Goal: Task Accomplishment & Management: Use online tool/utility

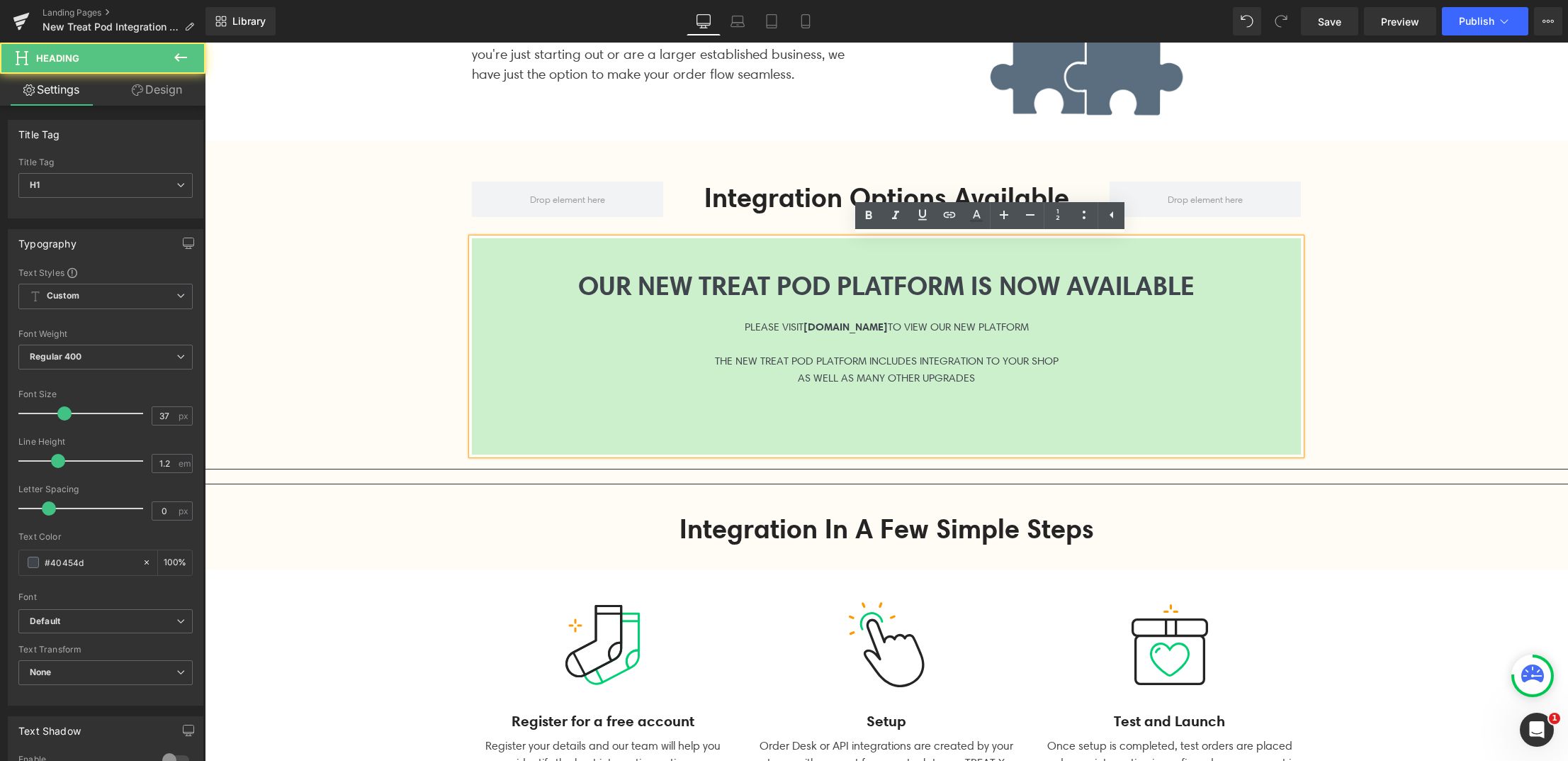
click at [664, 347] on div at bounding box center [886, 343] width 829 height 17
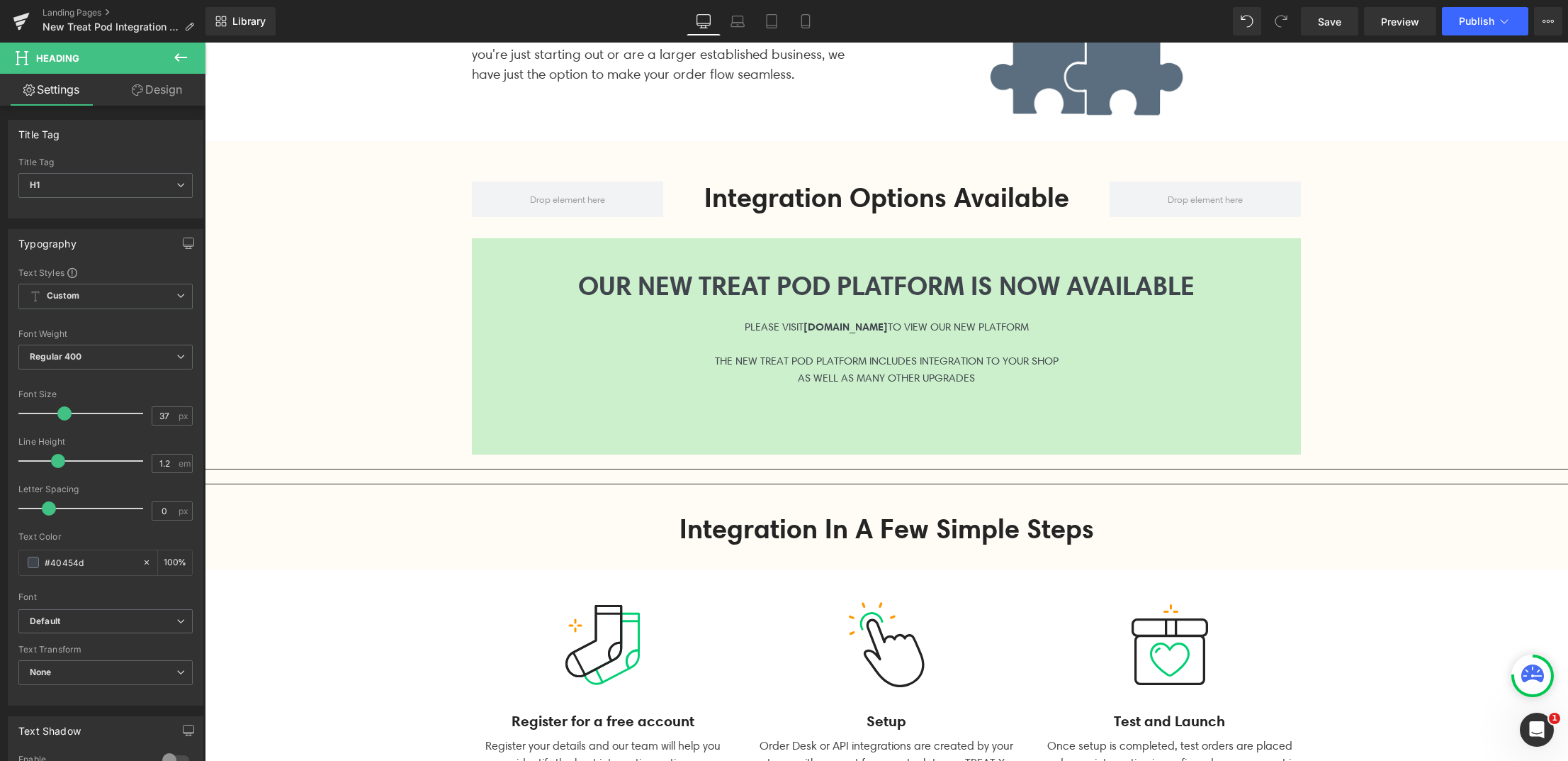
click at [159, 80] on link "Design" at bounding box center [157, 90] width 103 height 32
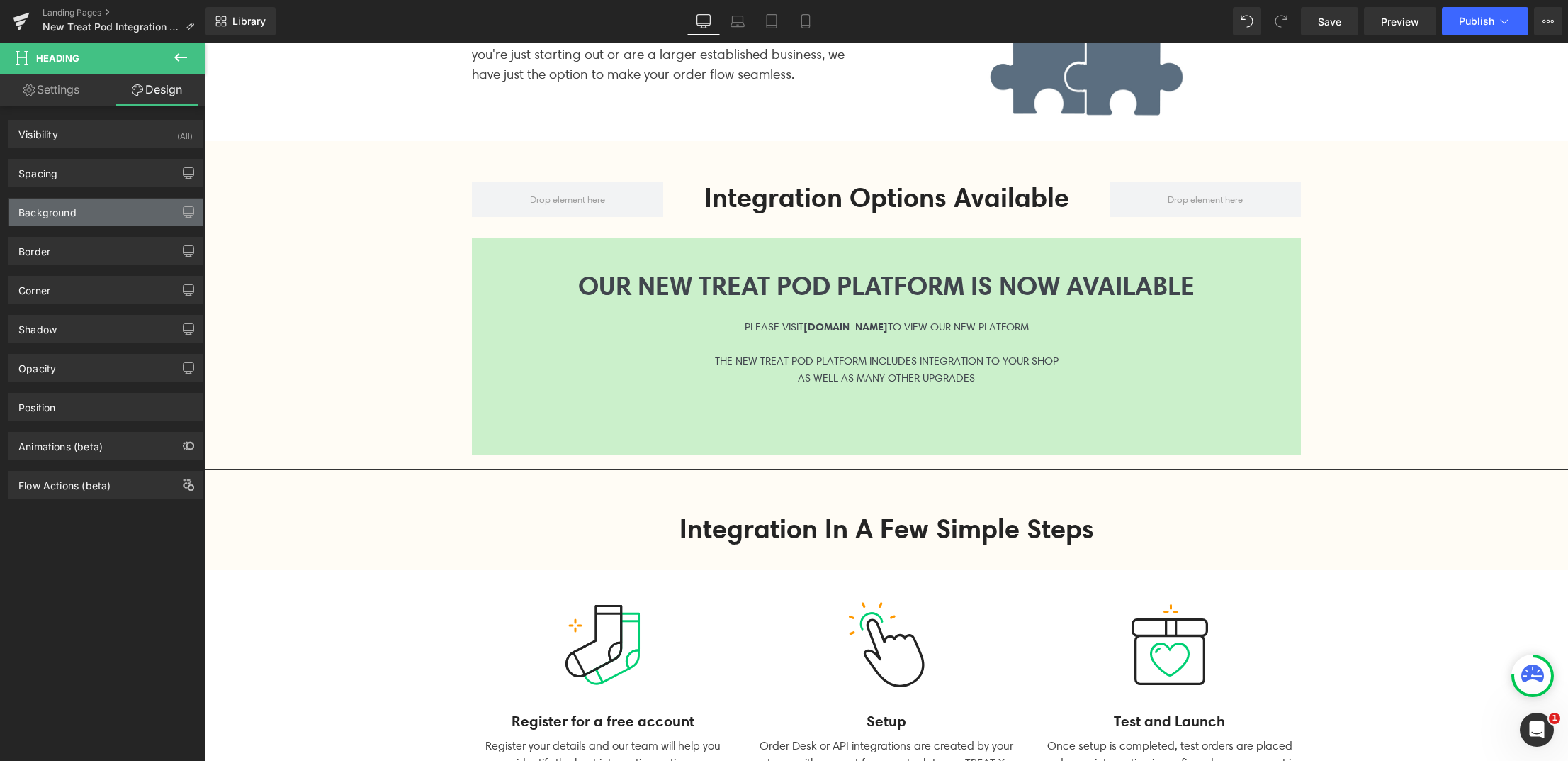
click at [77, 215] on div "Background" at bounding box center [106, 212] width 194 height 27
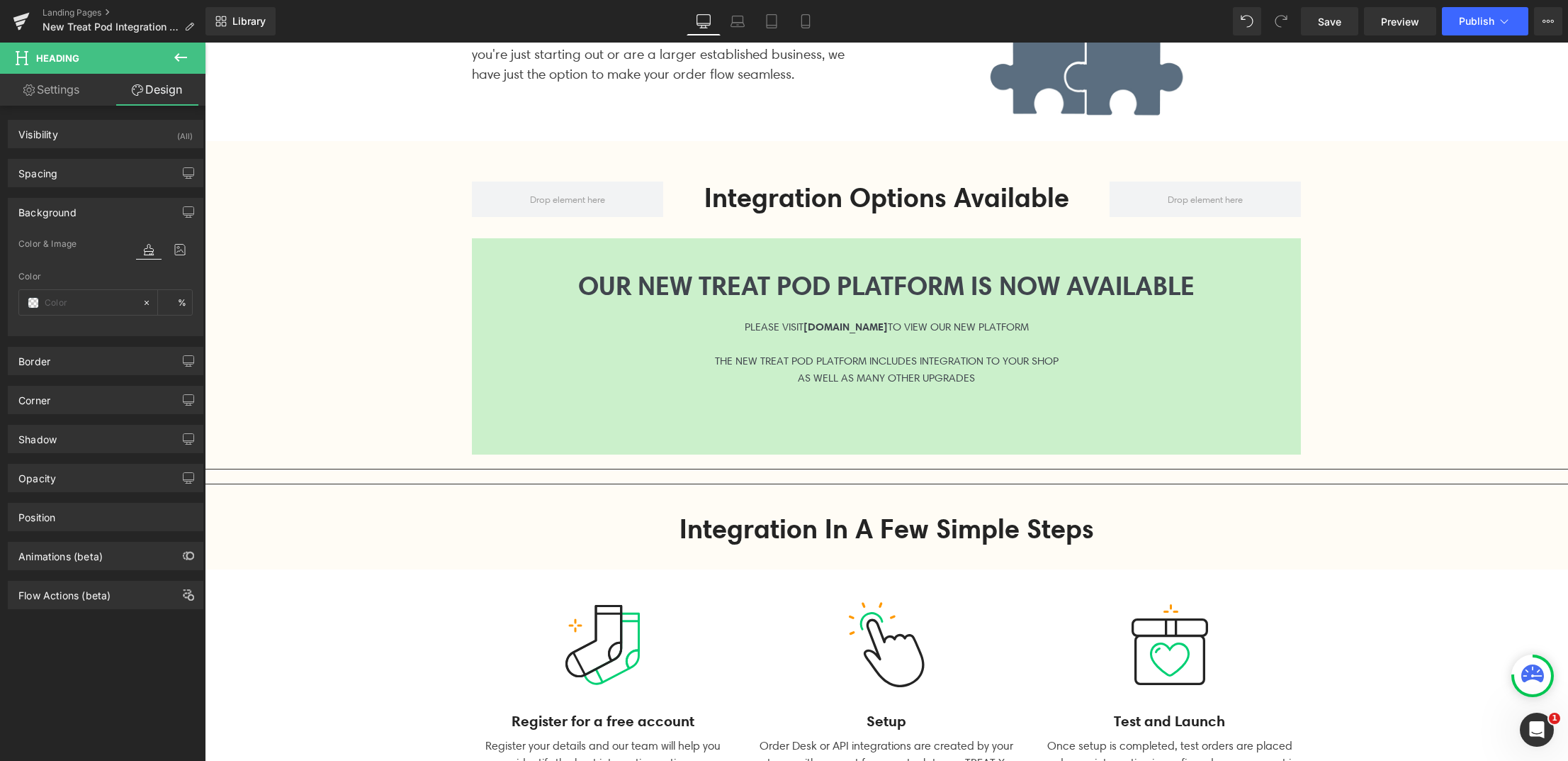
type input "#cbf0cb"
type input "100"
click at [59, 308] on input "#cbf0cb" at bounding box center [90, 302] width 91 height 15
click at [28, 306] on span at bounding box center [33, 303] width 12 height 12
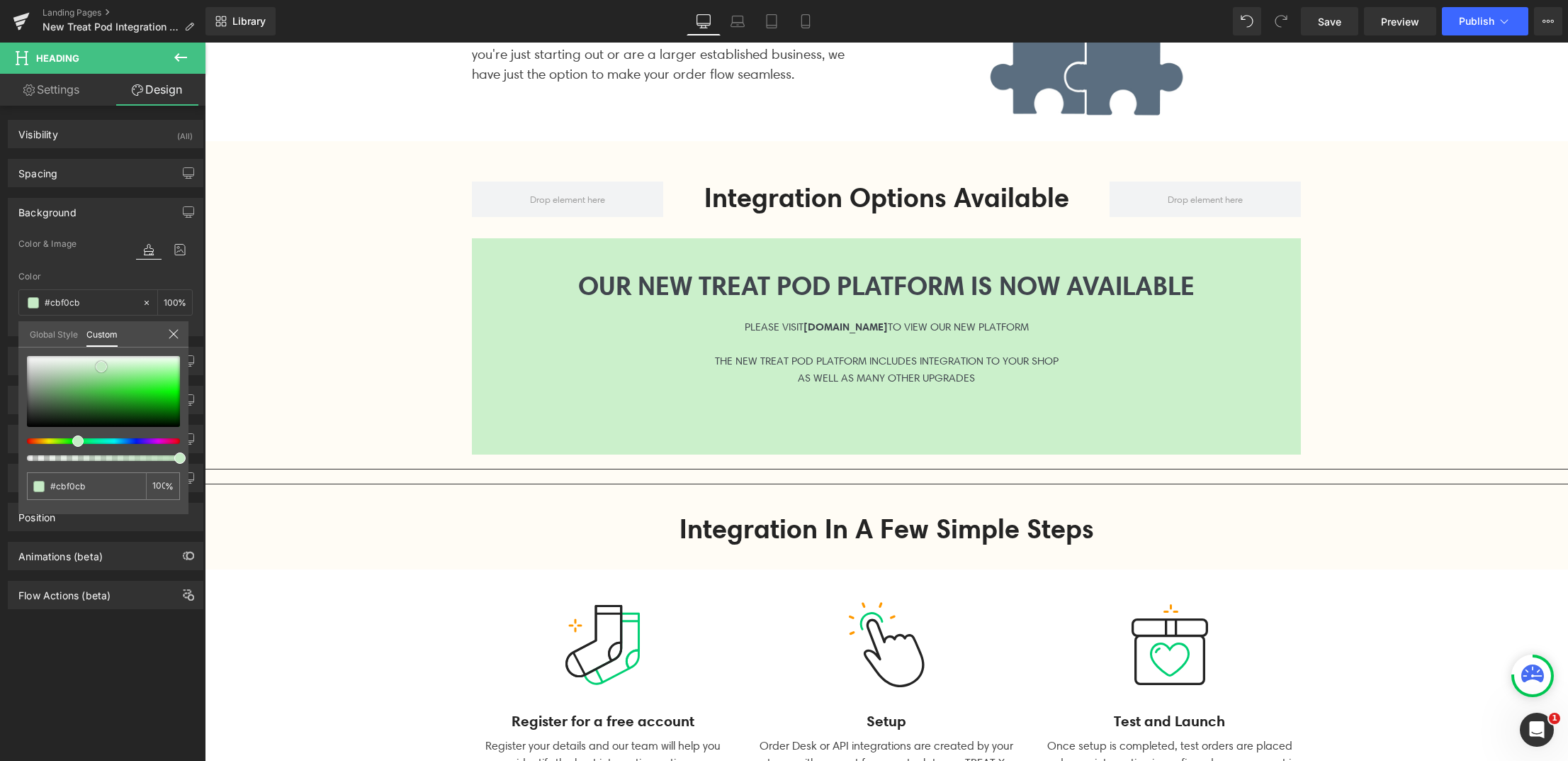
type input "#c6ebc6"
type input "#bee8be"
type input "#b4e3b4"
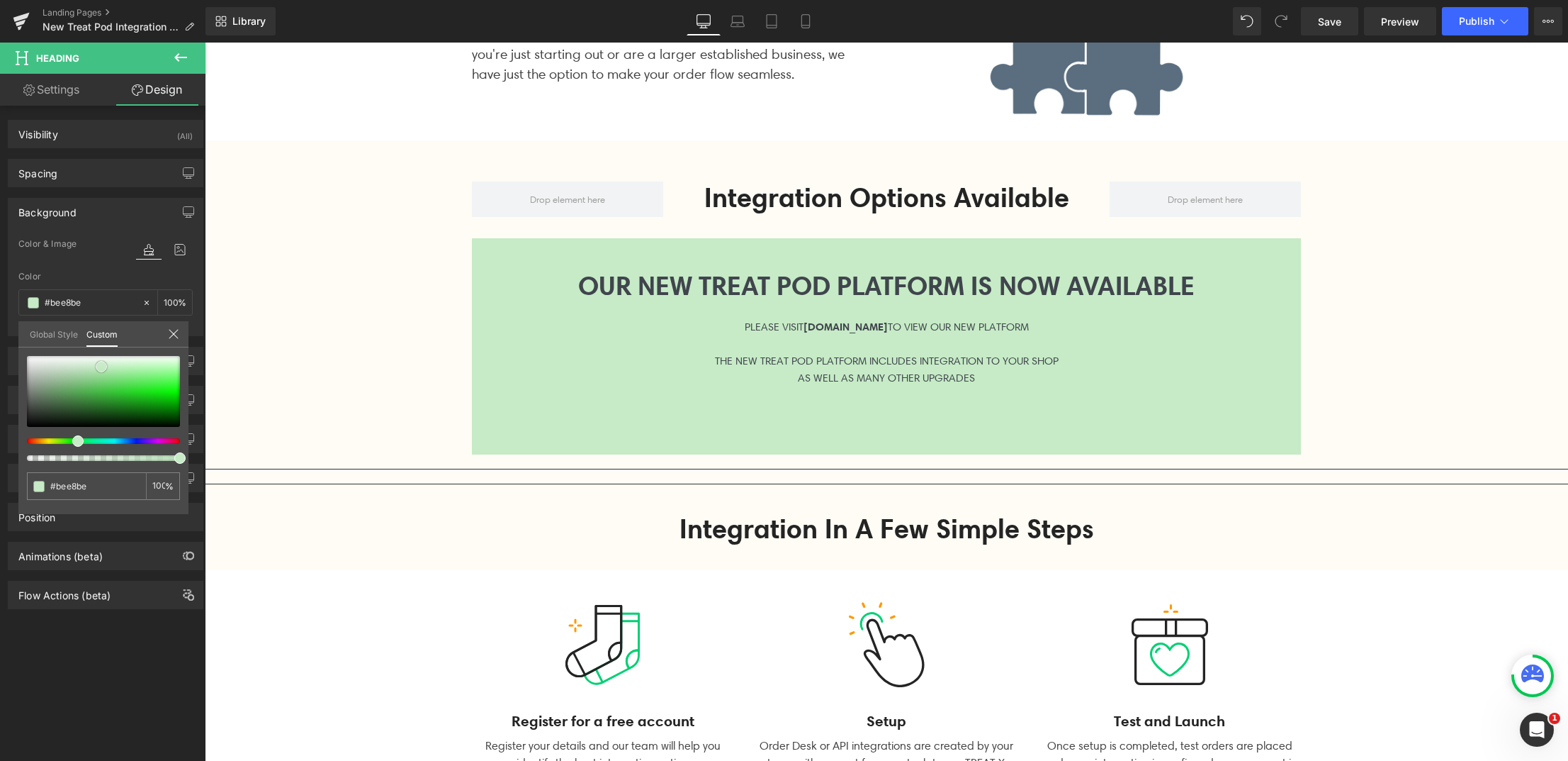
type input "#b4e3b4"
type input "#afe3af"
type input "#ade0ad"
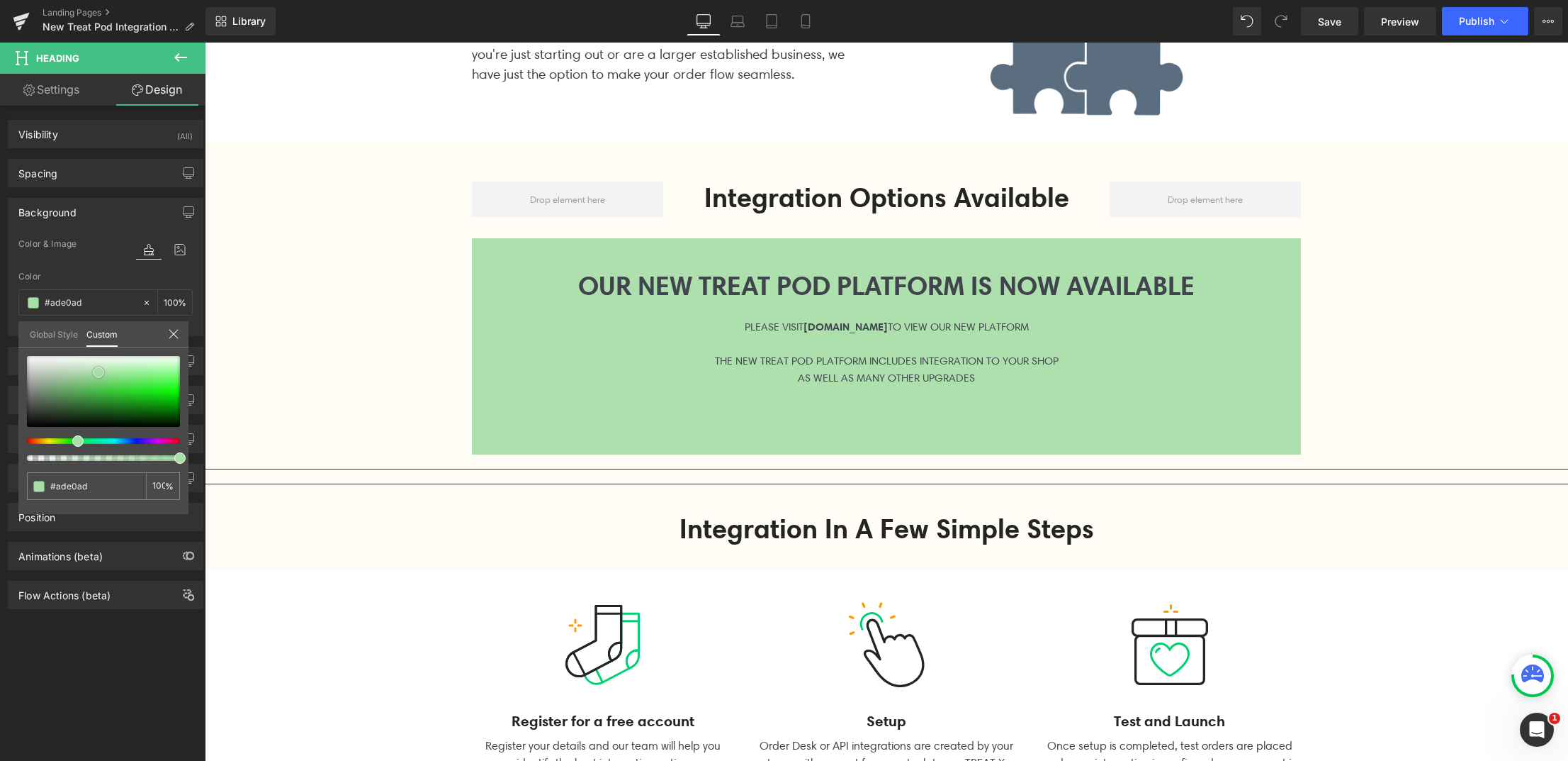
type input "#a5dda5"
type input "#a6dda6"
type input "#a6dca6"
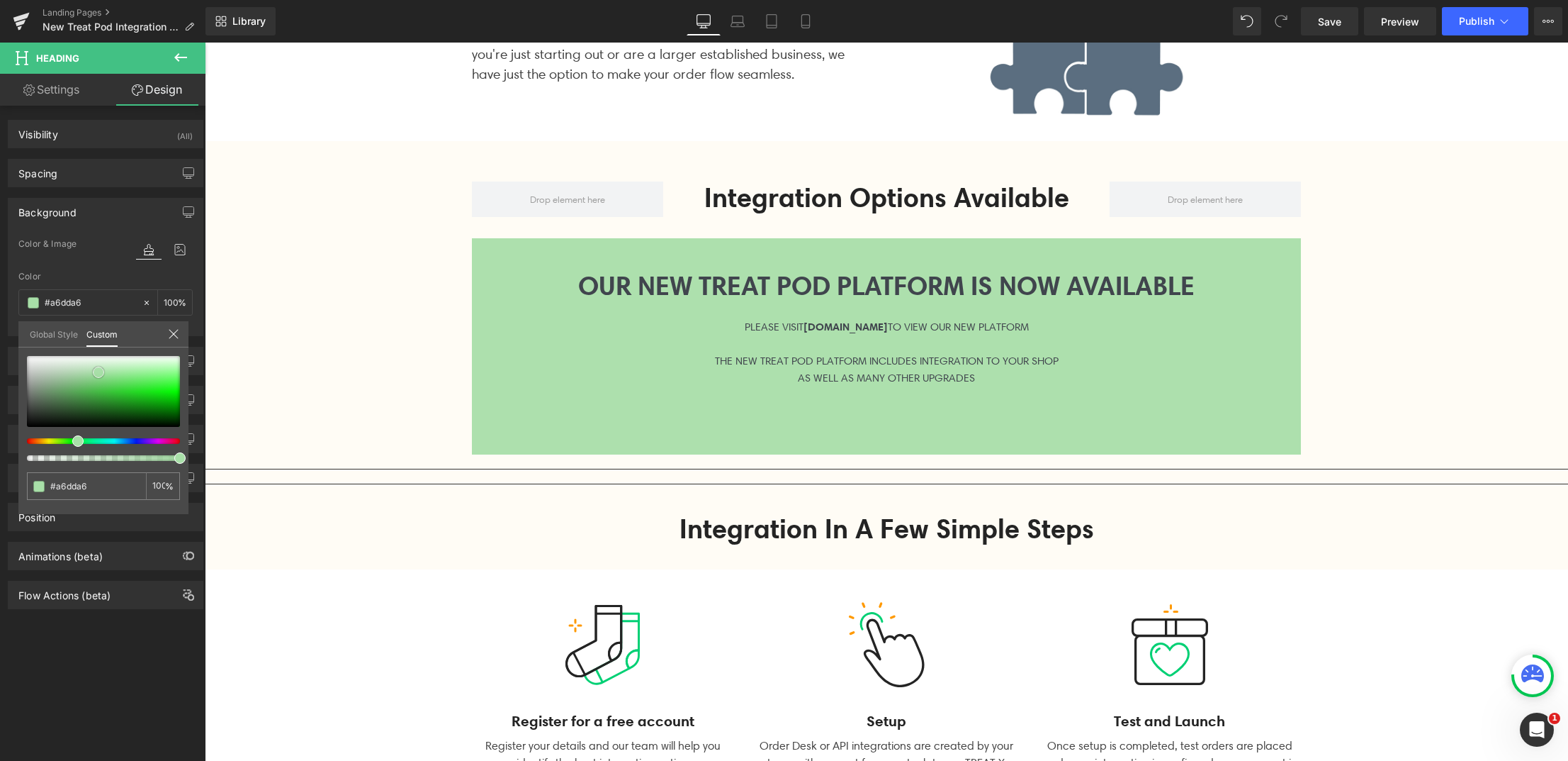
type input "#a6dca6"
type input "#b5e2b5"
type input "#e7f7e7"
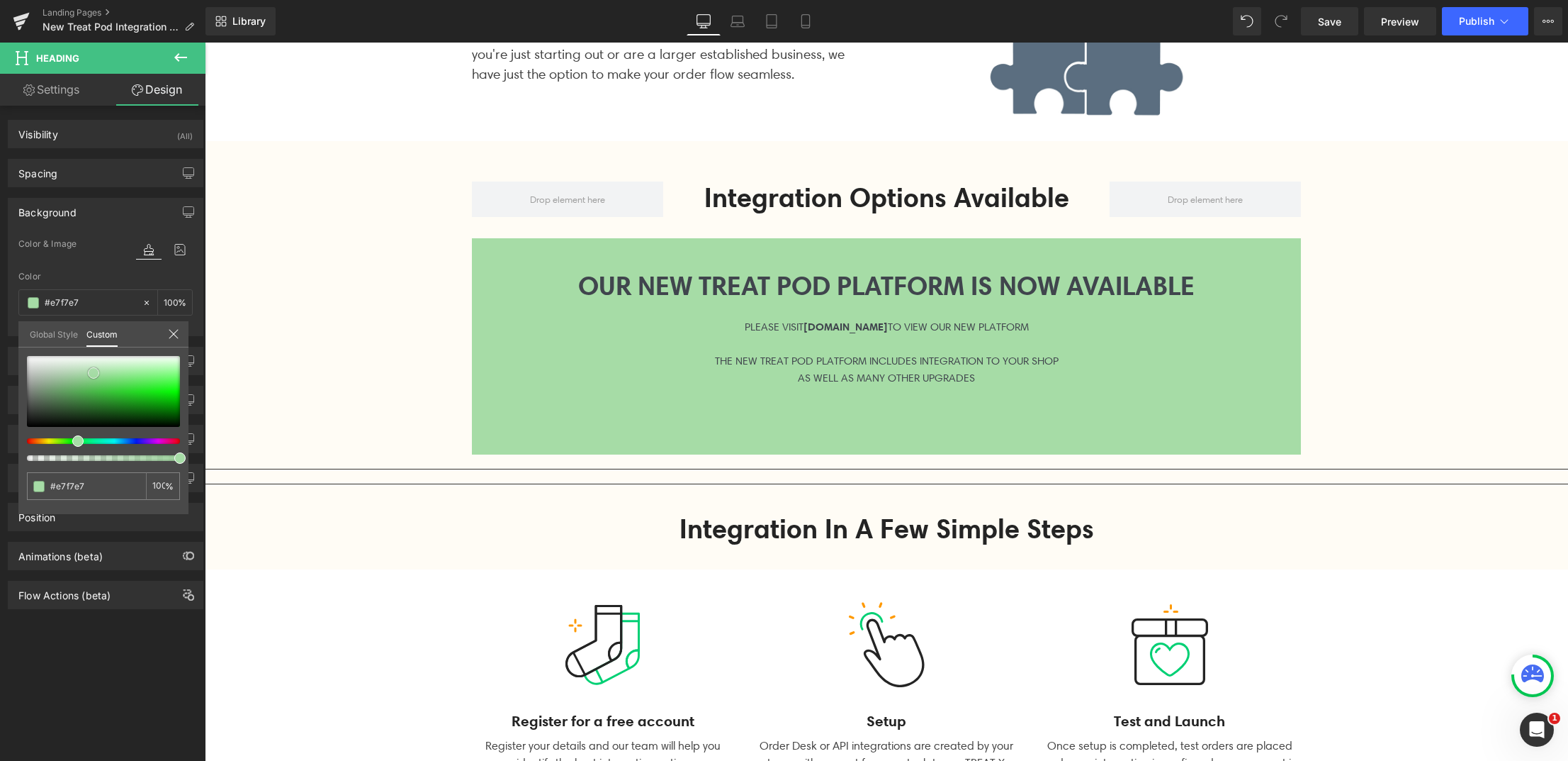
type input "#ffffff"
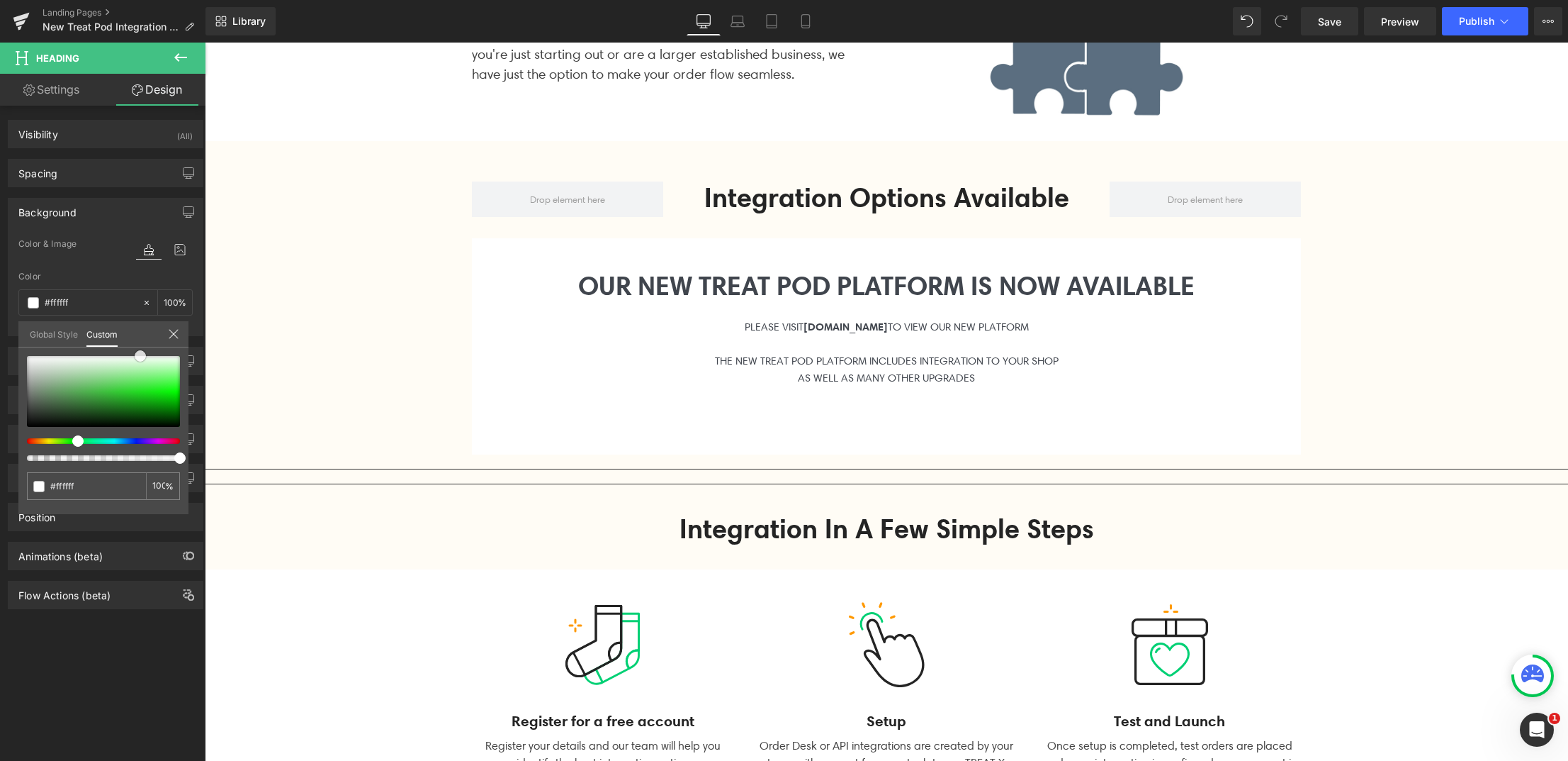
type input "#fafefa"
type input "#f2fcf2"
type input "#edfced"
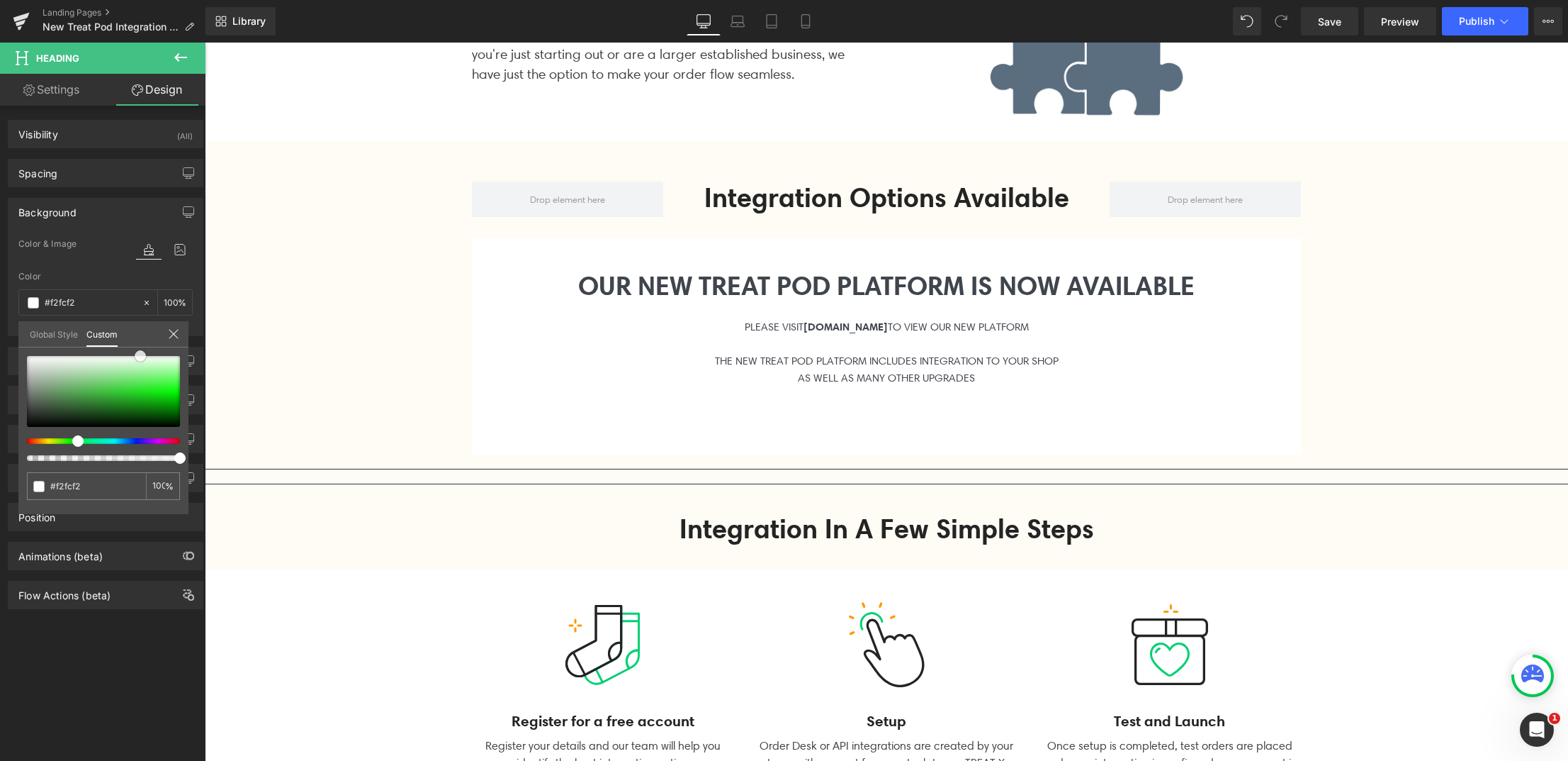
type input "#edfced"
type input "#e9fbe9"
type input "#e0f9e0"
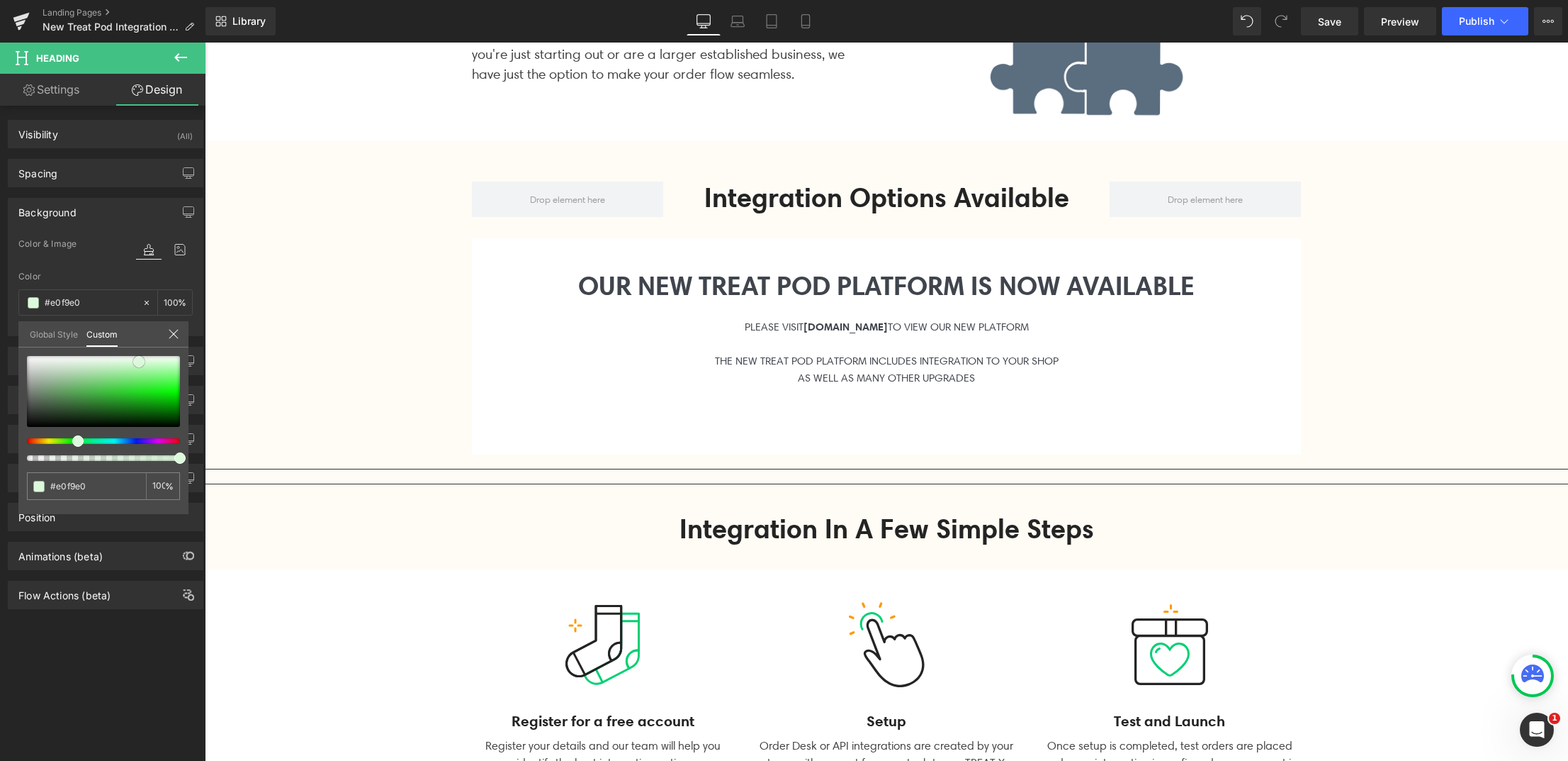
type input "#dcf9dc"
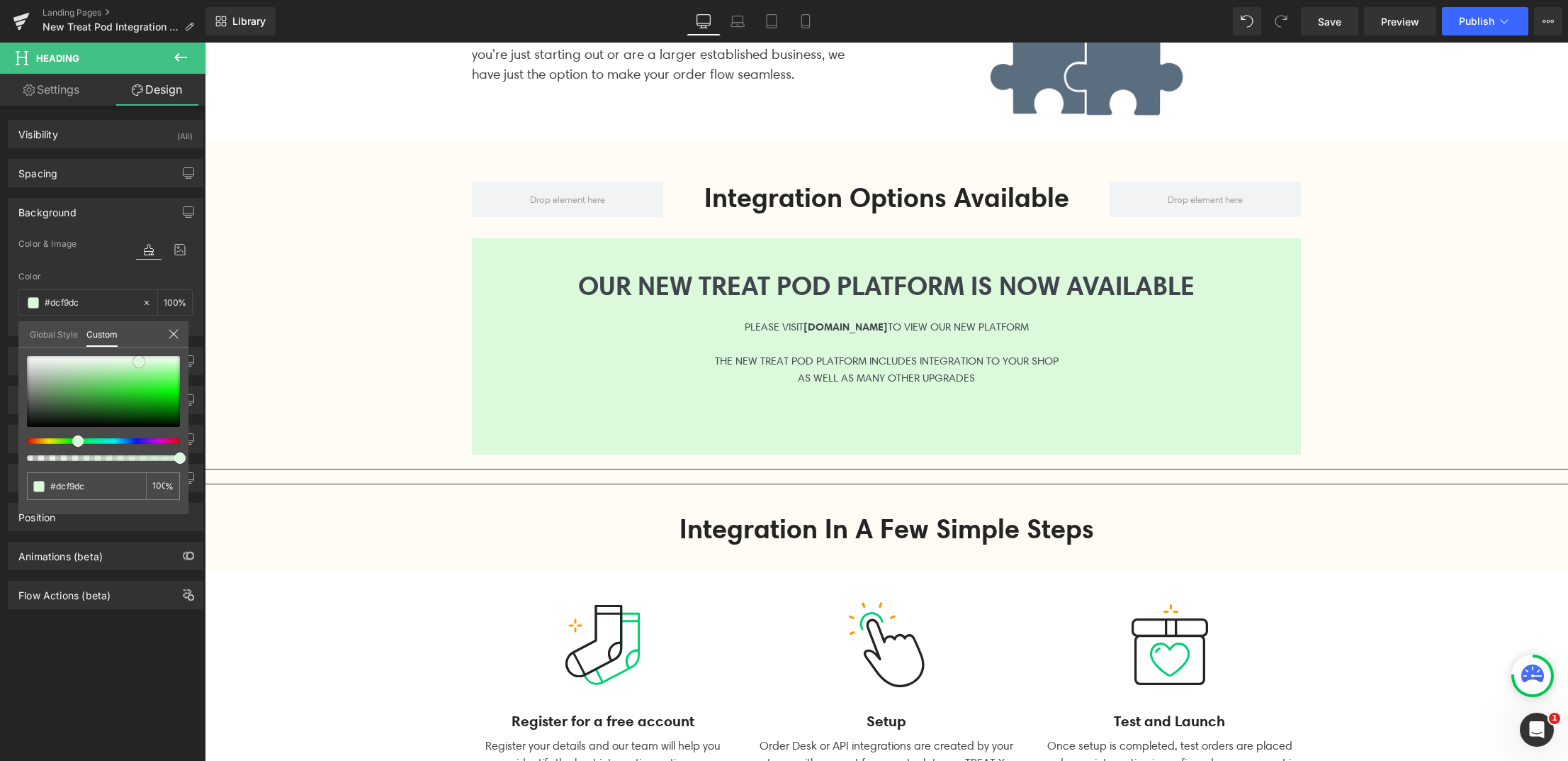
type input "#d3f7d3"
type input "#cef7ce"
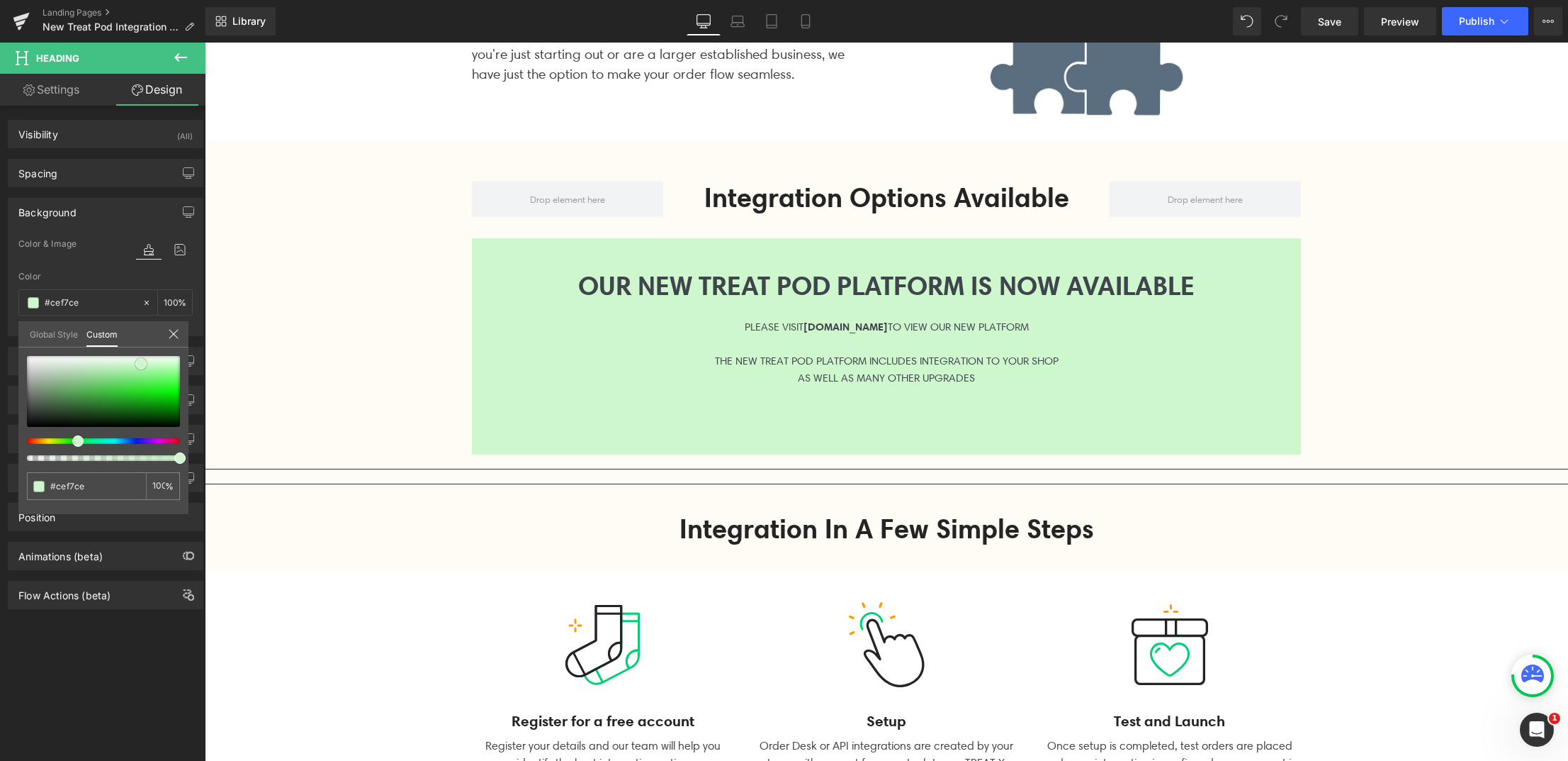
type input "#d2f8d2"
type input "#d1f9d1"
type input "#d0fad0"
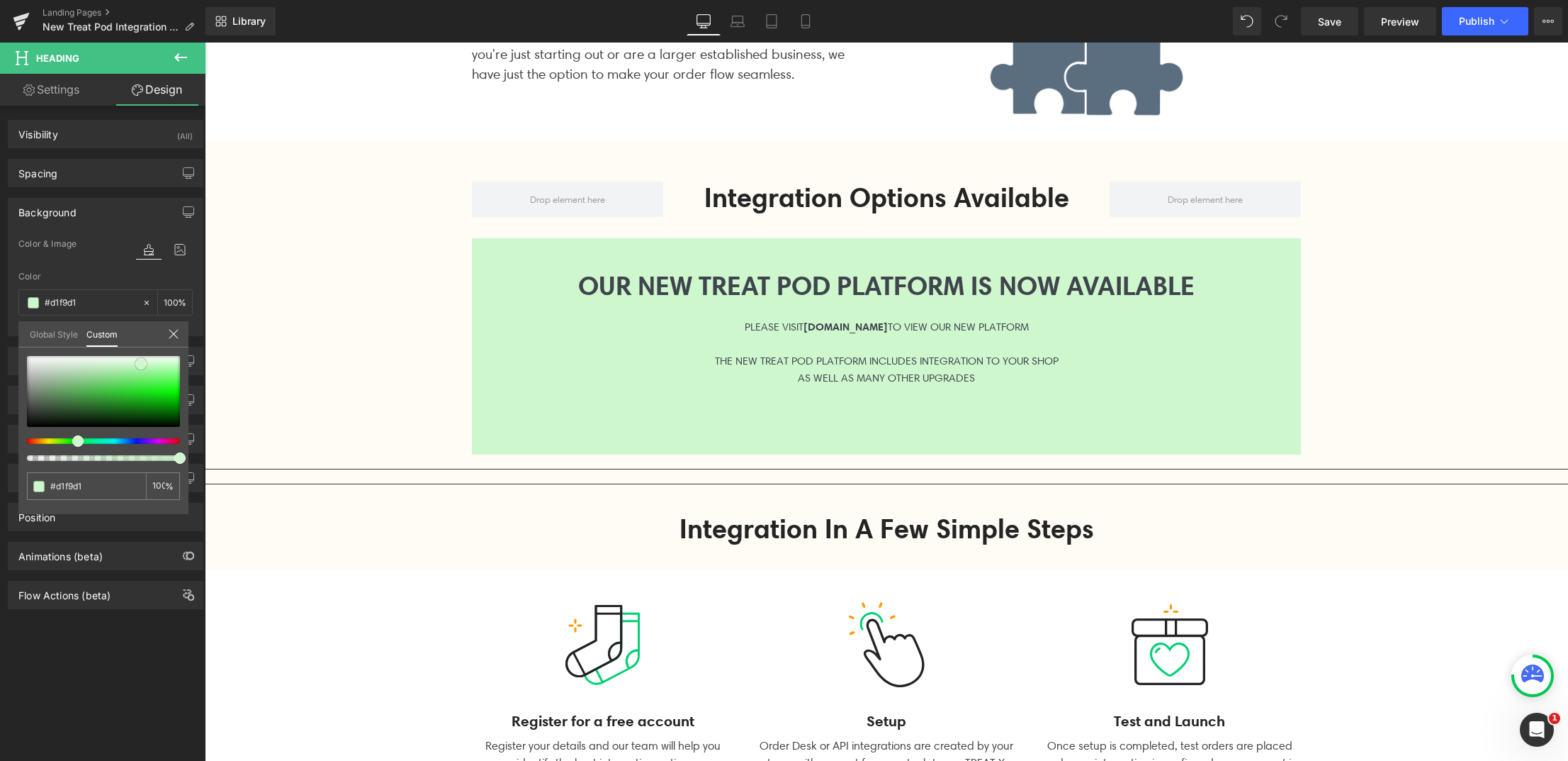
type input "#d0fad0"
type input "#cffbcf"
type input "#cbfacb"
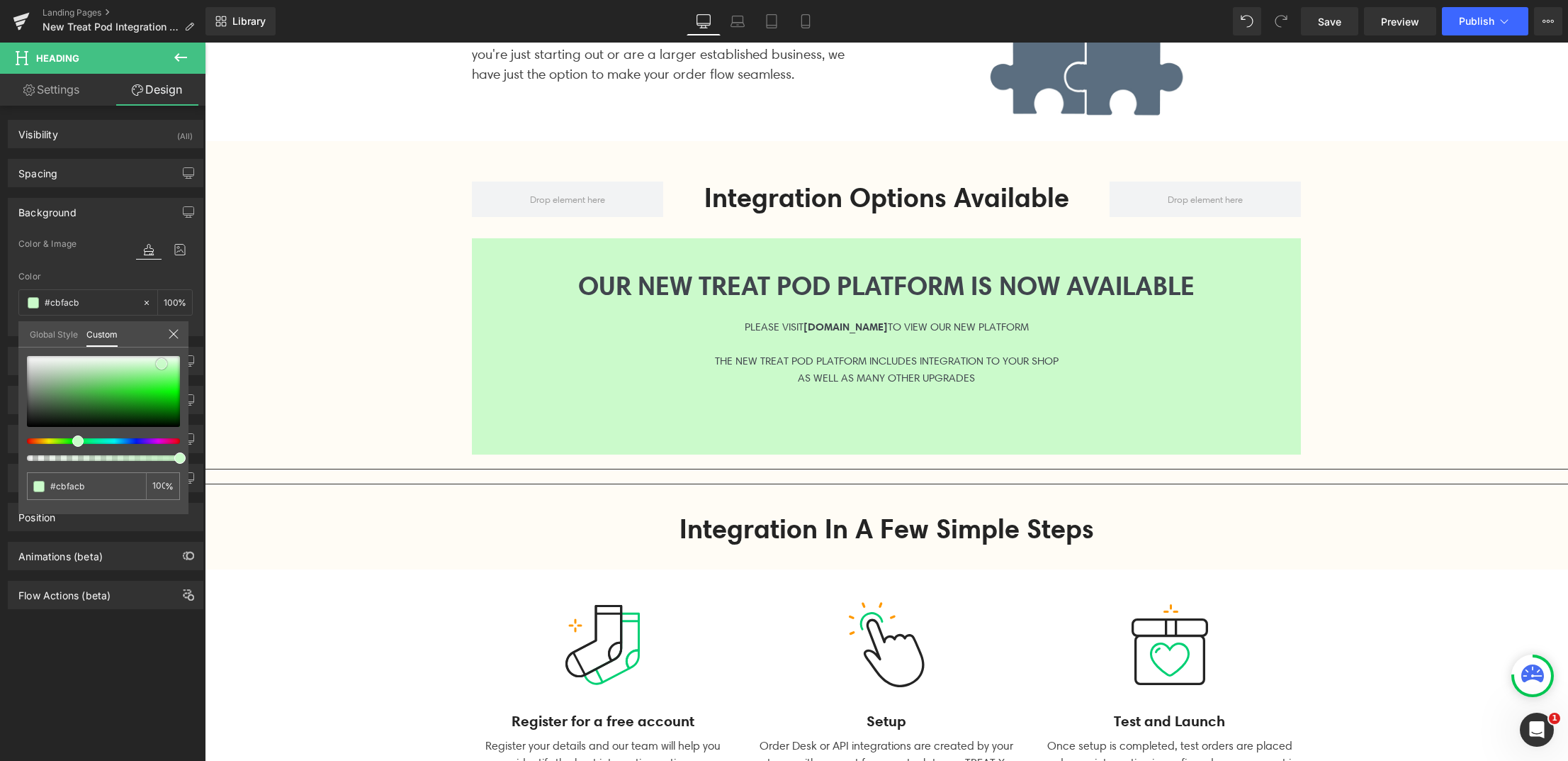
type input "#cafbca"
type input "#c5fbc5"
type input "#bbfabb"
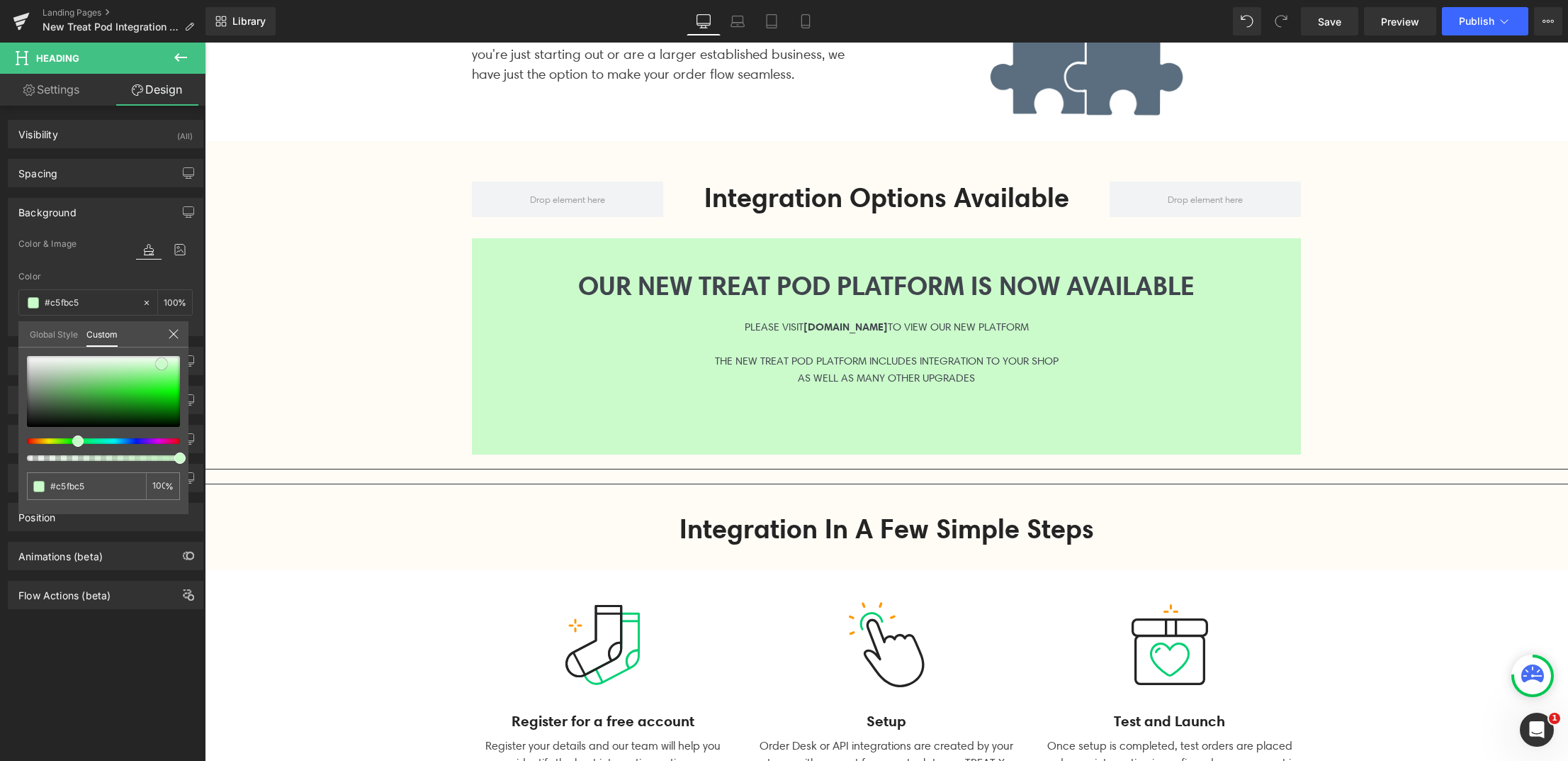
type input "#bbfabb"
type input "#b6fbb6"
type input "#b1fab1"
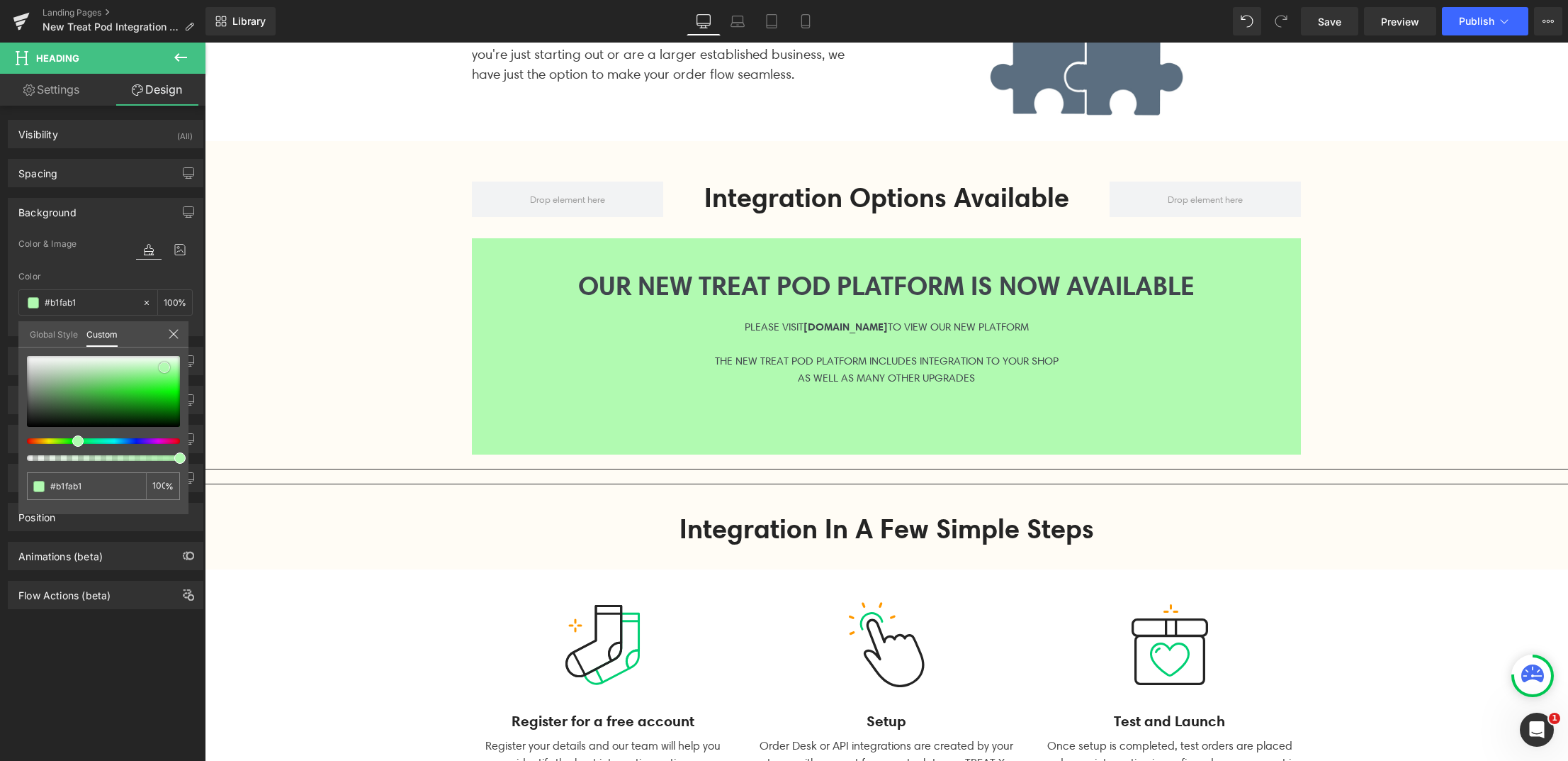
type input "#adf9ad"
type input "#a8f9a8"
type input "#a3f9a3"
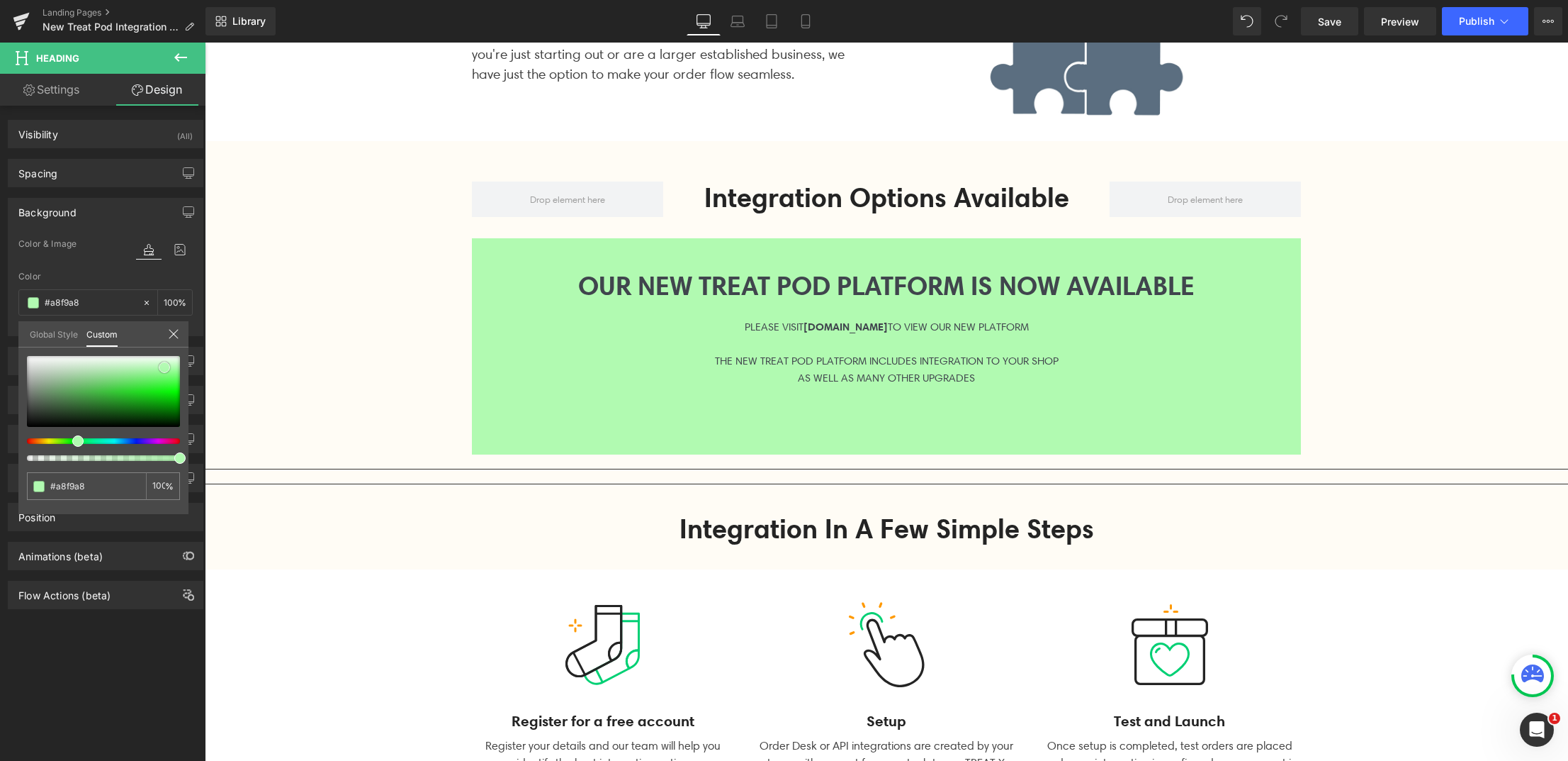
type input "#a3f9a3"
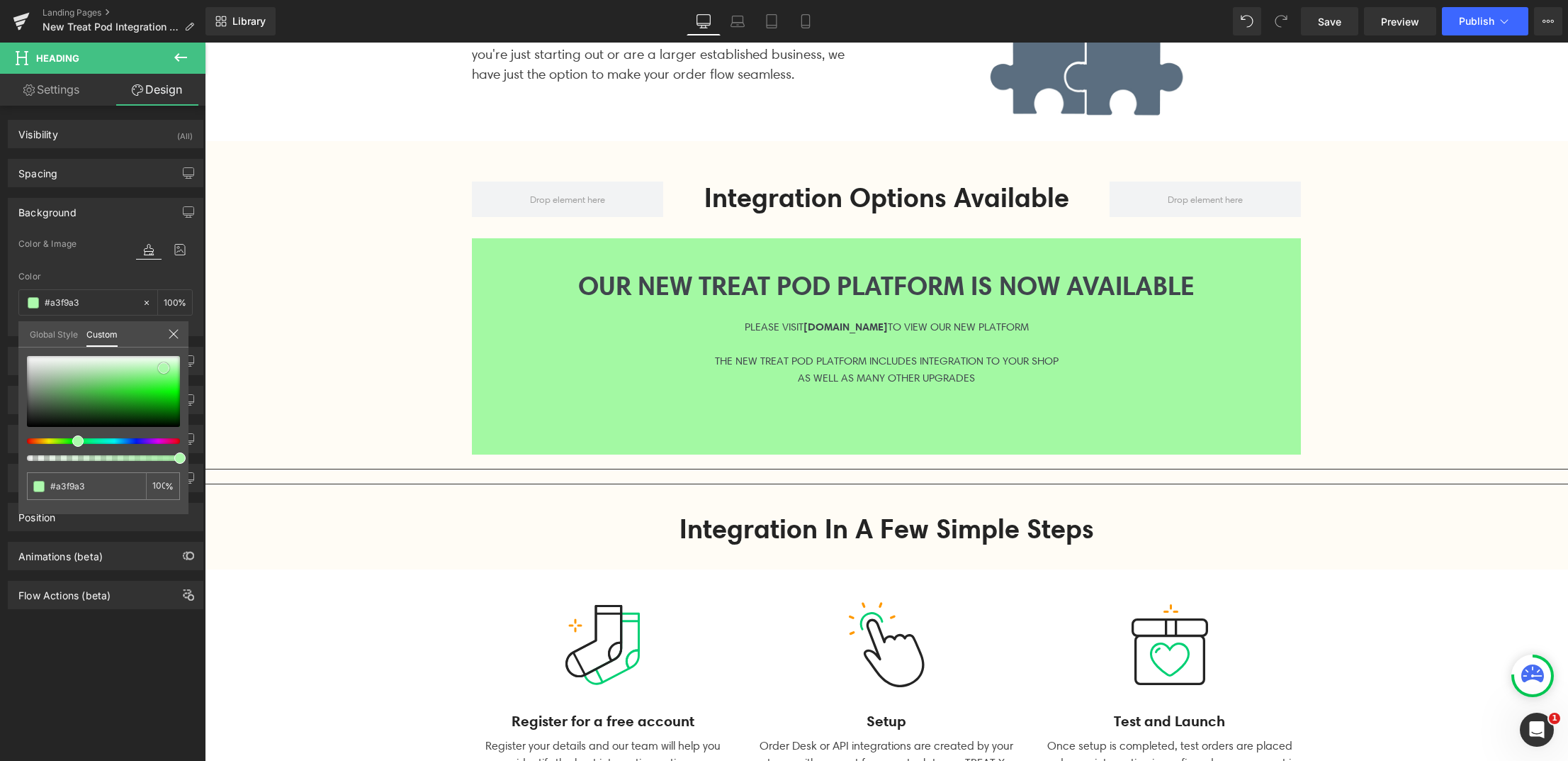
type input "#a8f9a8"
type input "#adfaad"
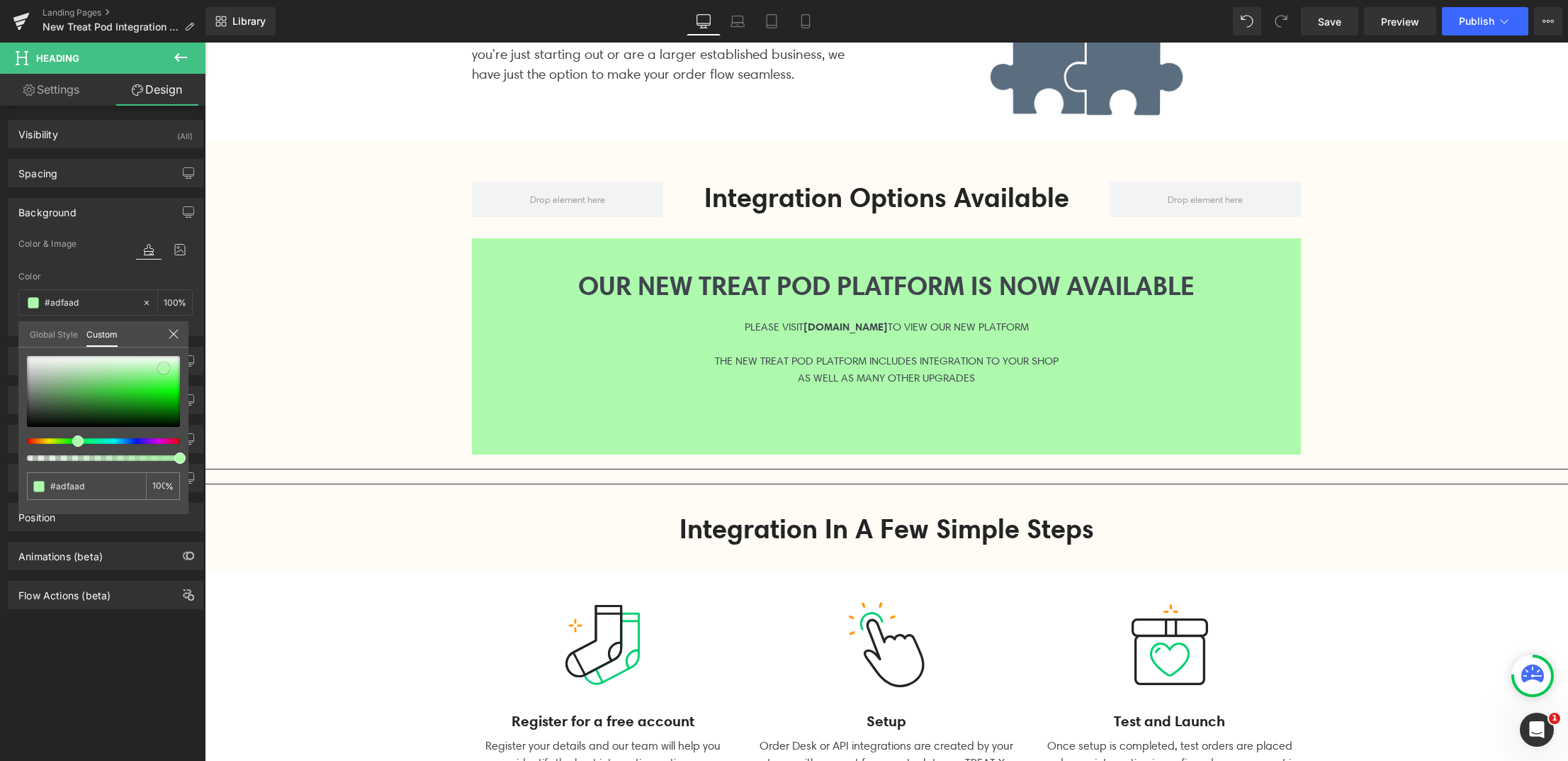
type input "#b1fab1"
type input "#ddfcdd"
type input "#ecfdec"
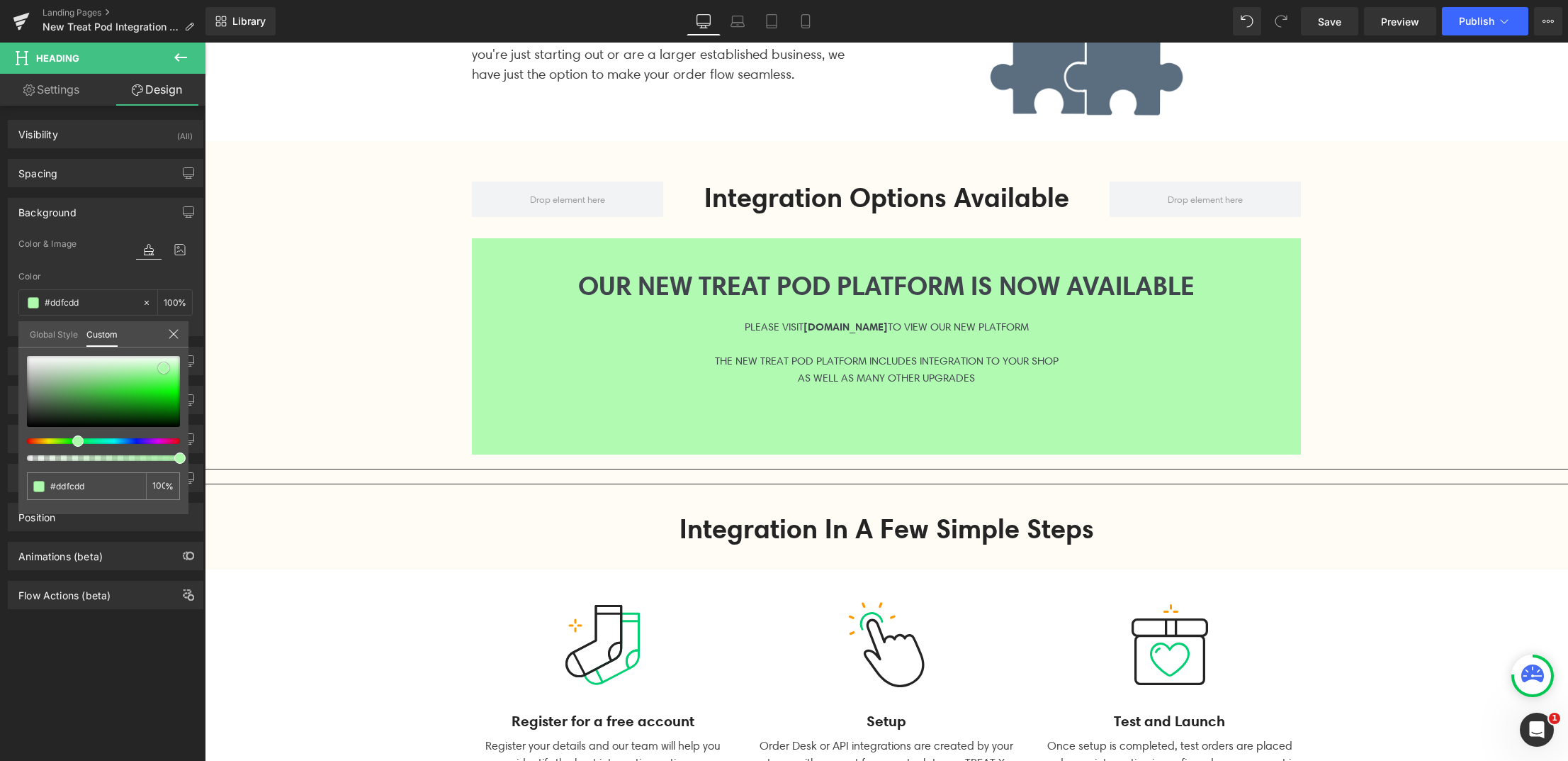
type input "#ecfdec"
type input "#f5fef5"
type input "#fafefa"
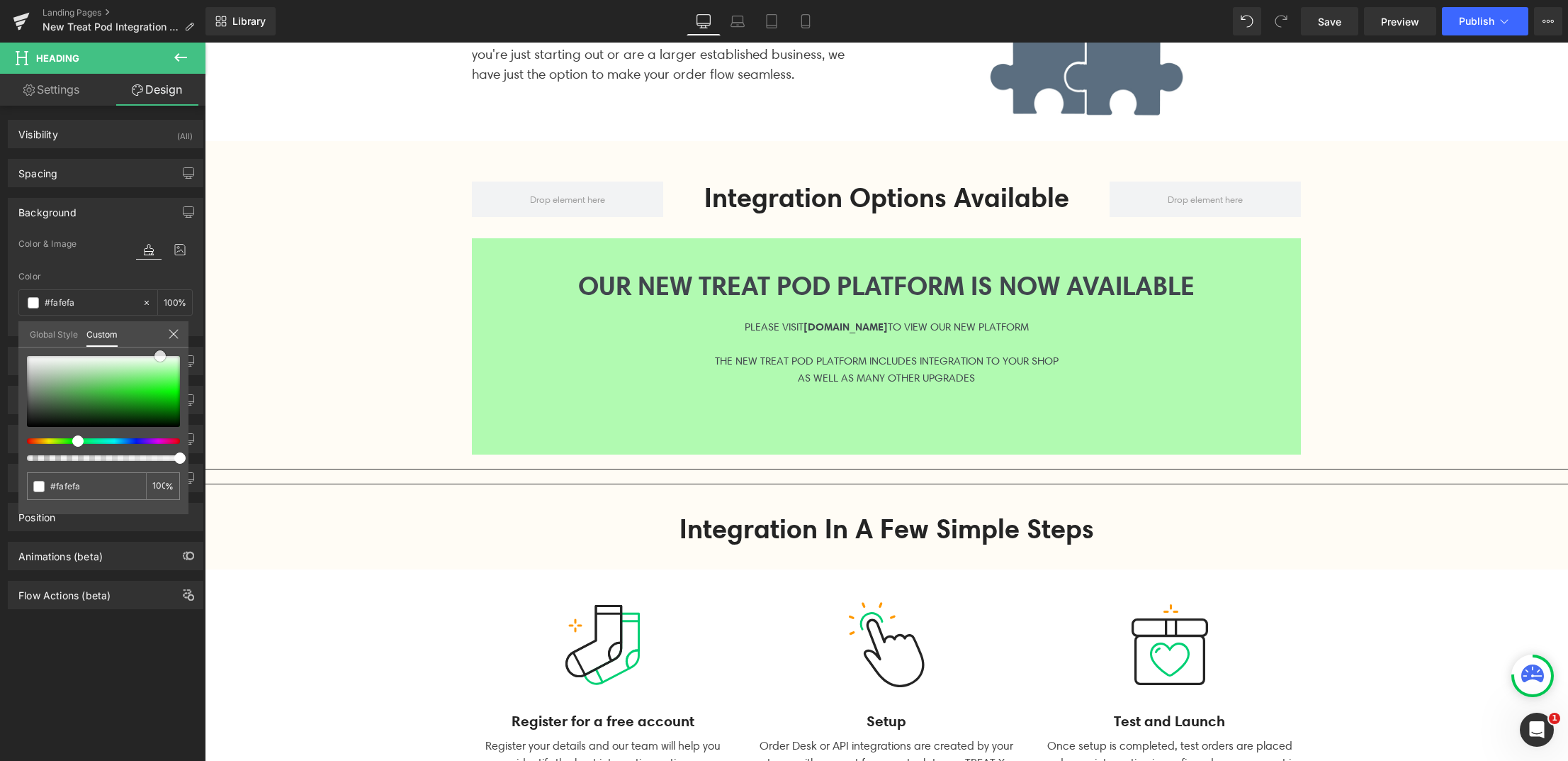
type input "#ffffff"
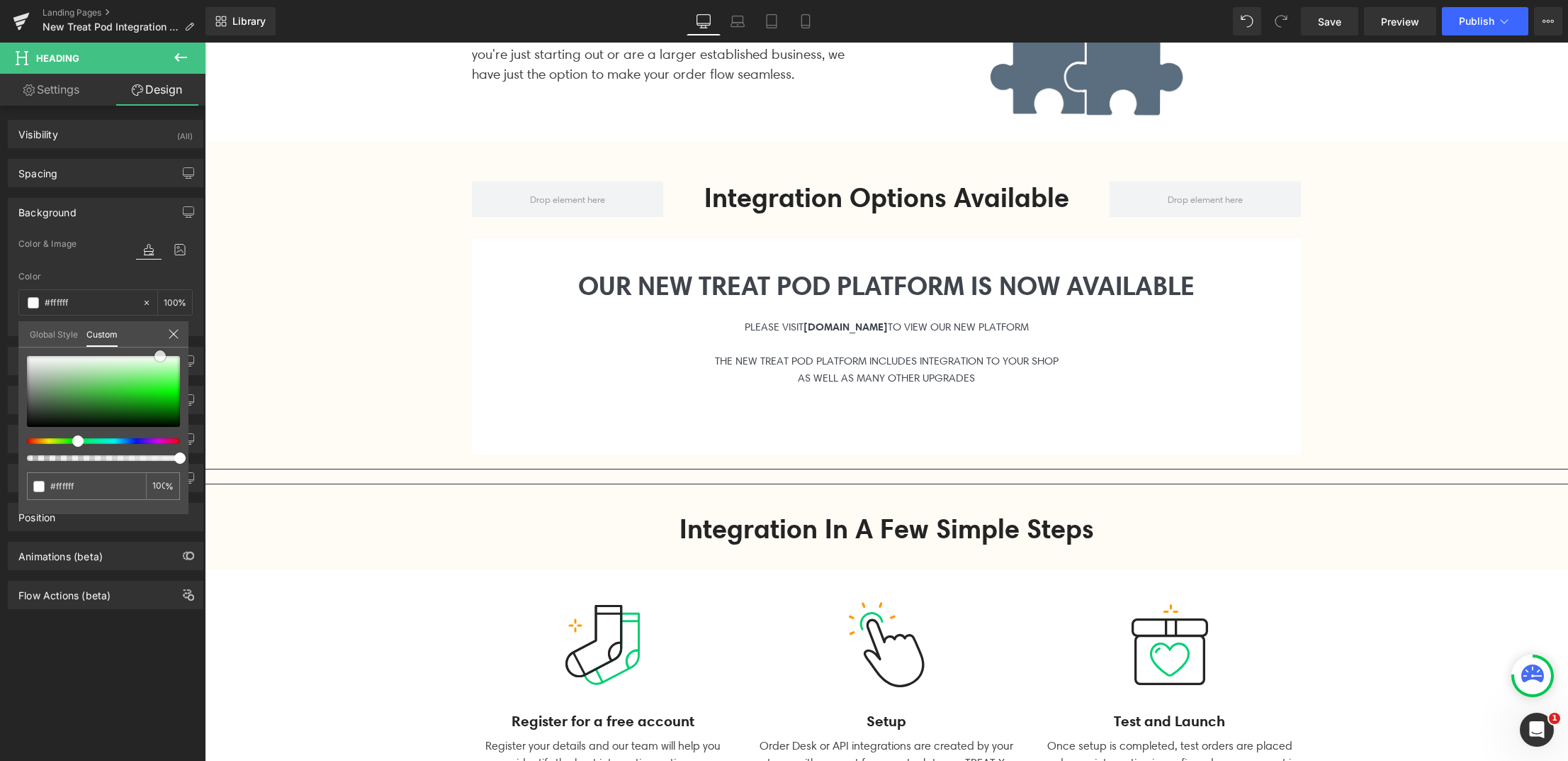
type input "#fafefa"
type input "#f1fdf1"
type input "#e7fce7"
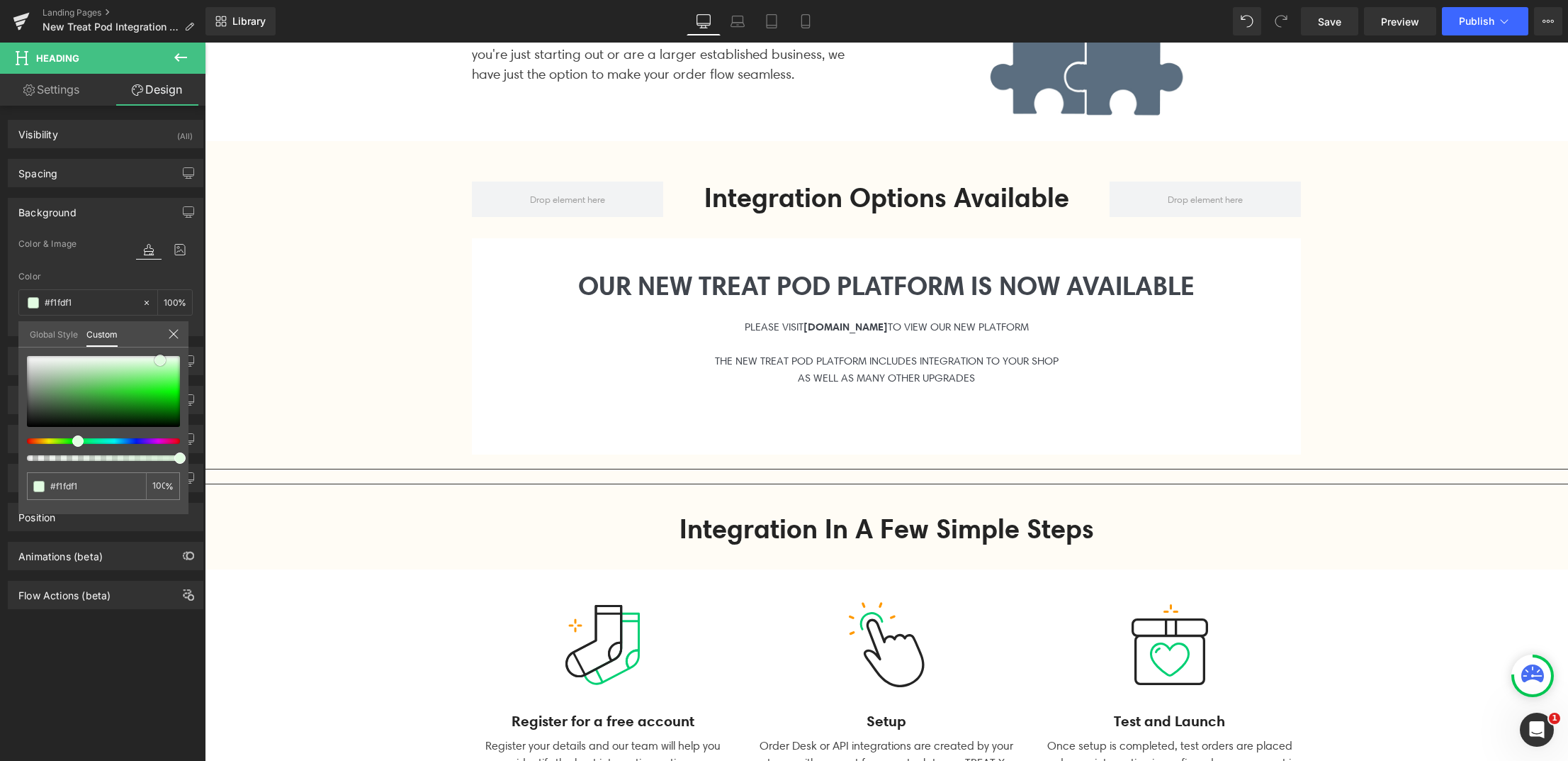
type input "#e7fce7"
type input "#ddfcdd"
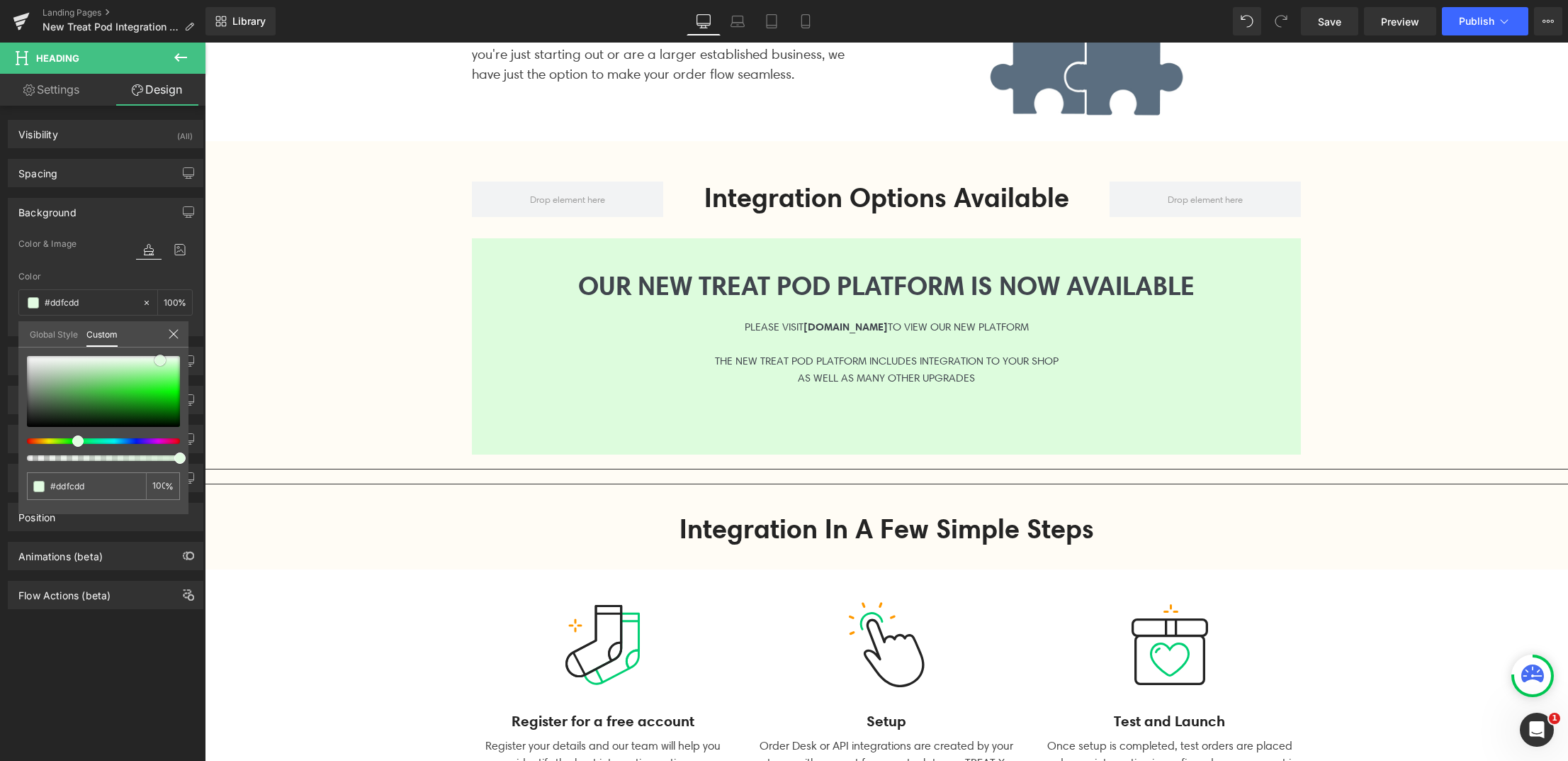
type input "#d9fbd9"
type input "#d9fcd9"
type input "#d4fbd4"
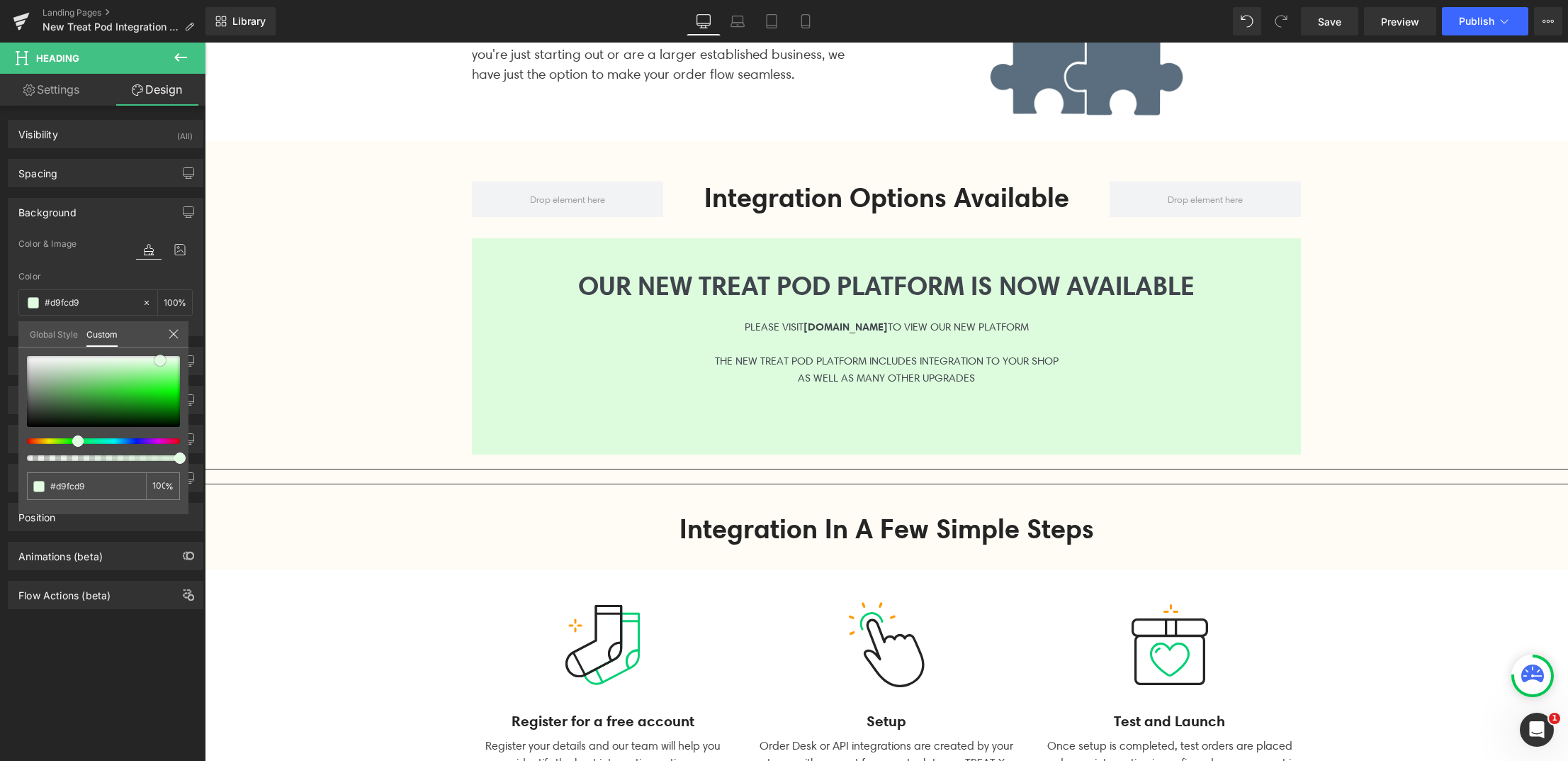
type input "#d4fbd4"
type input "#cffbcf"
type input "#cbfacb"
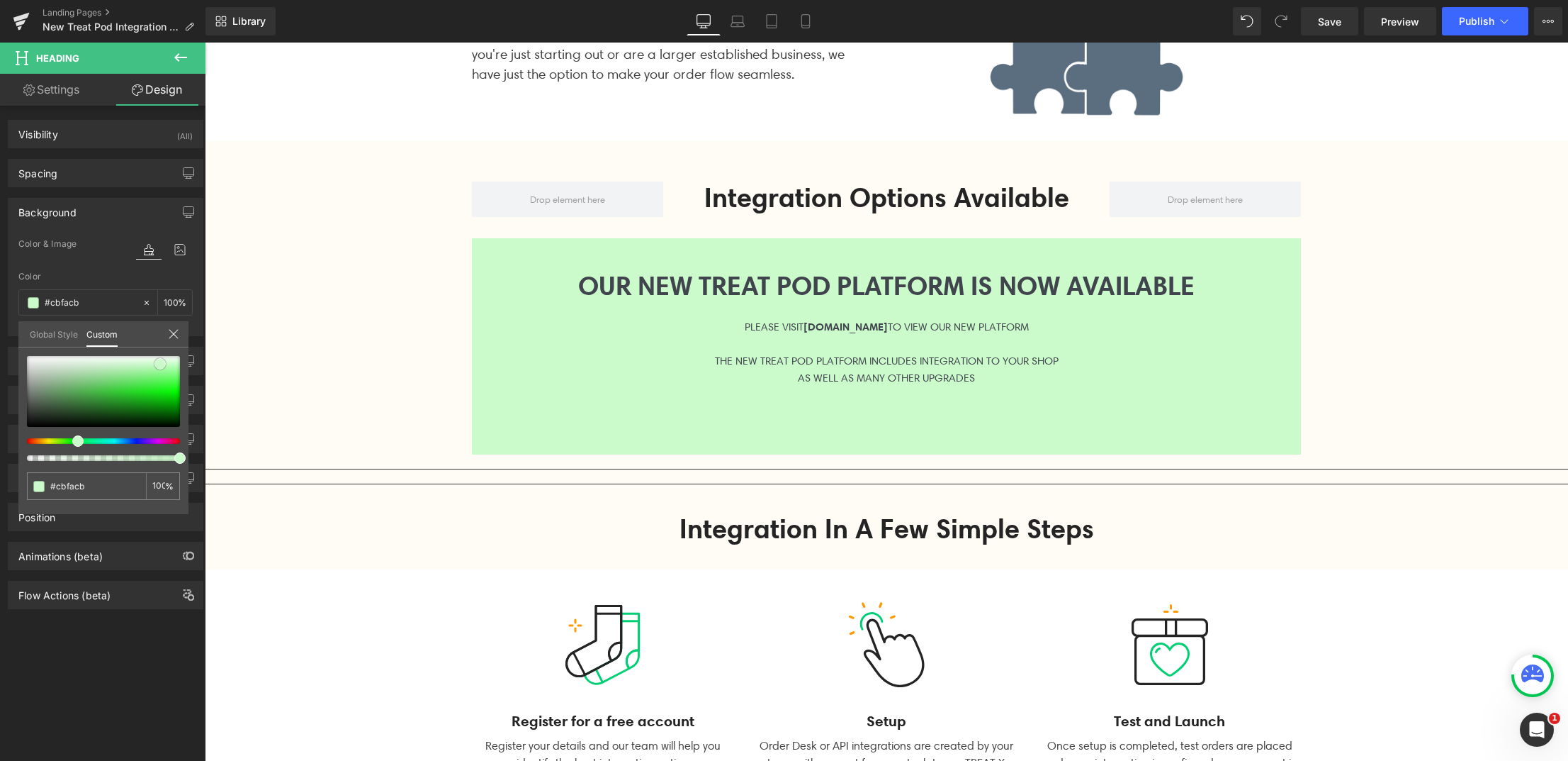
type input "#cafbca"
drag, startPoint x: 101, startPoint y: 366, endPoint x: 178, endPoint y: 350, distance: 78.6
click at [160, 363] on div at bounding box center [103, 391] width 153 height 71
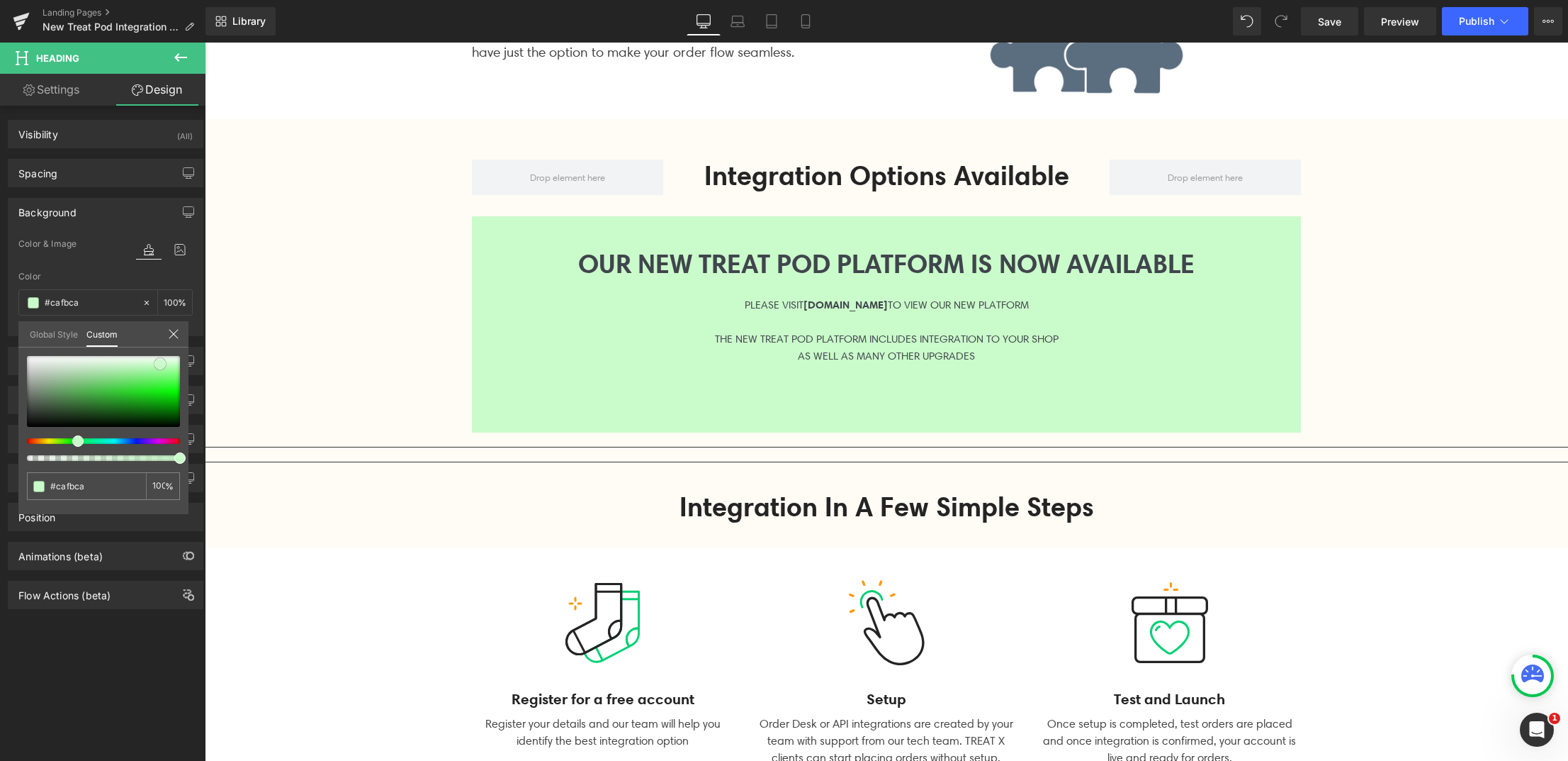
scroll to position [332, 0]
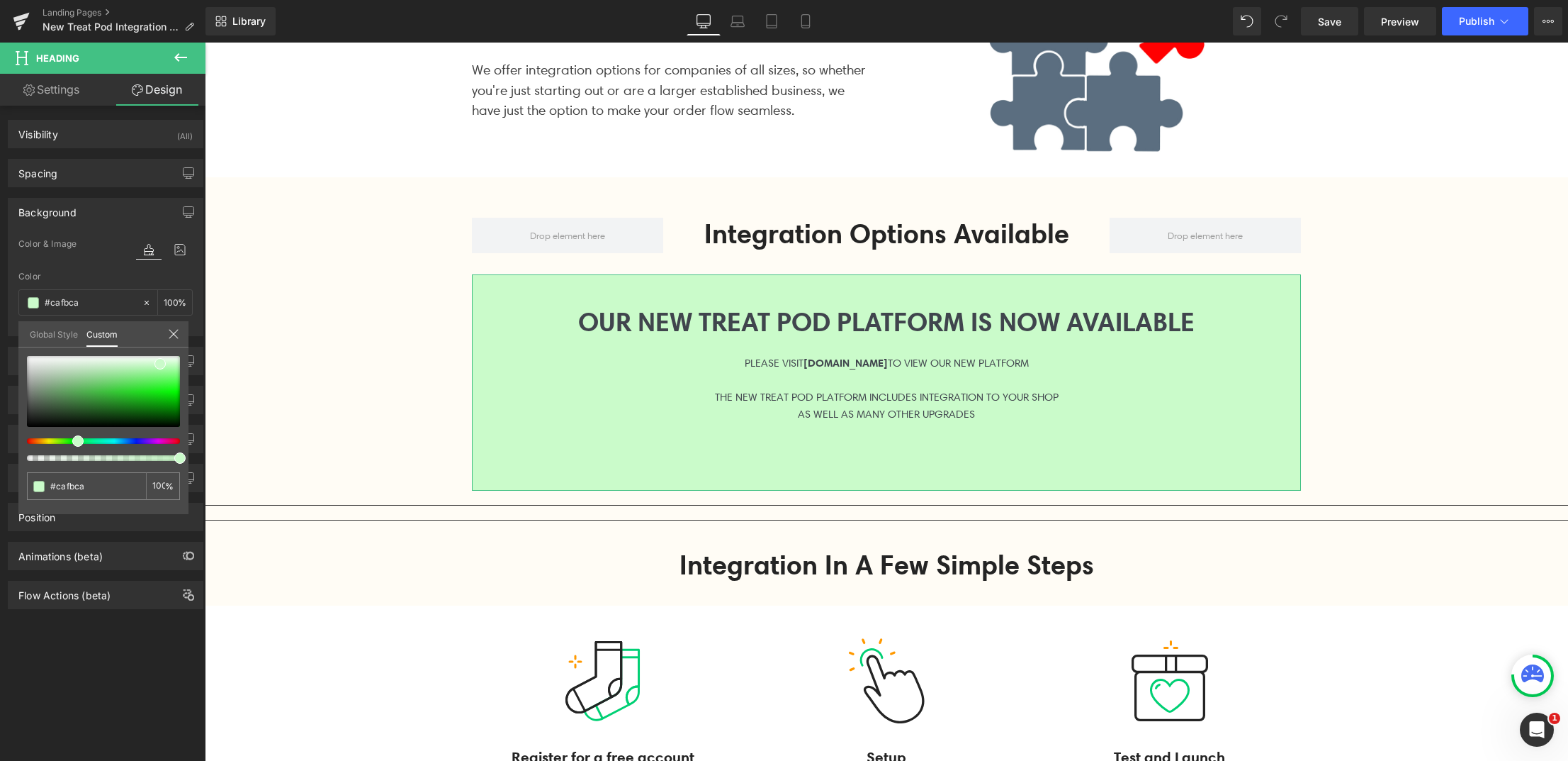
click at [58, 93] on link "Settings" at bounding box center [51, 90] width 103 height 32
type input "100"
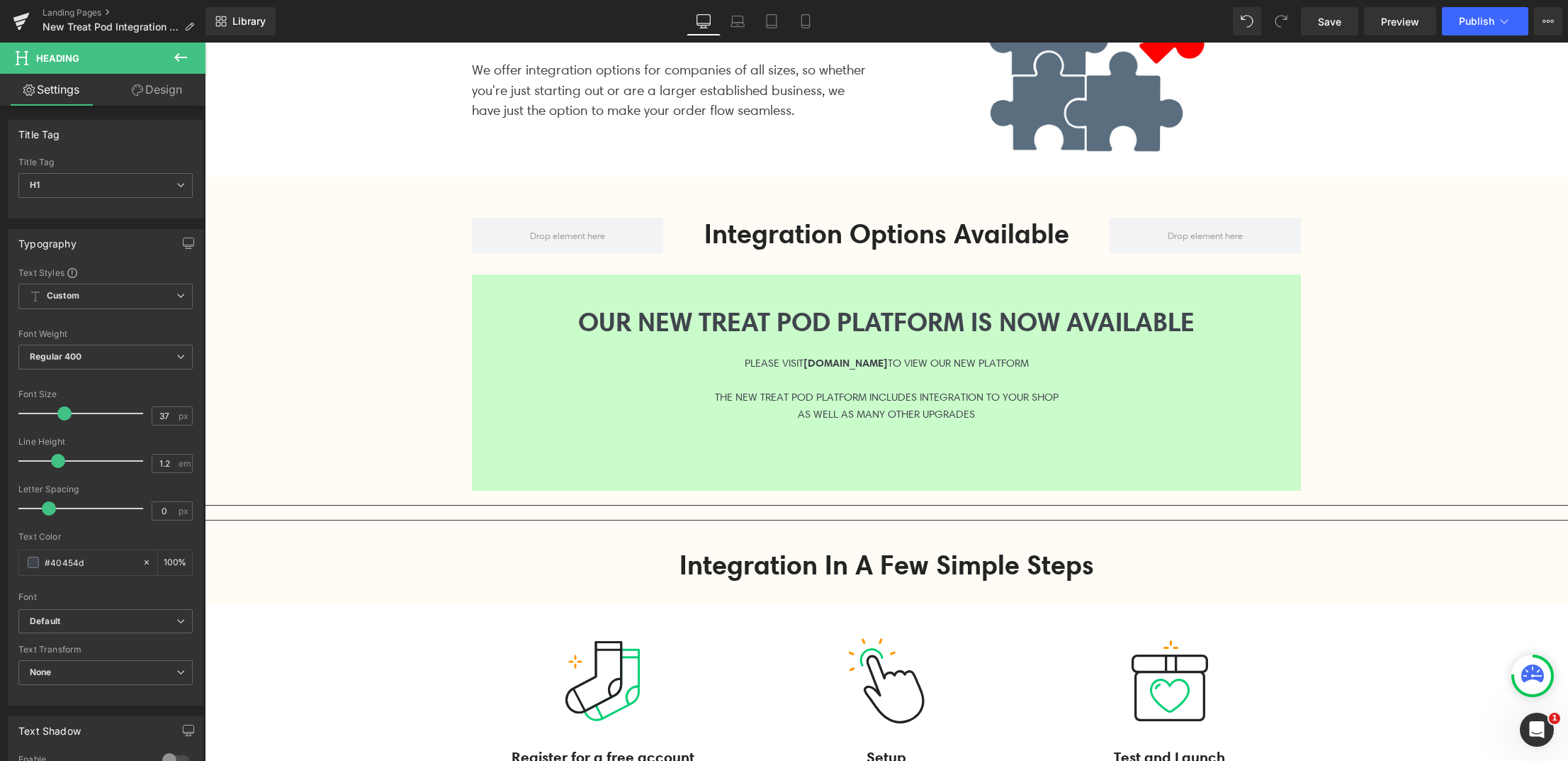
click at [182, 58] on icon at bounding box center [181, 58] width 13 height 9
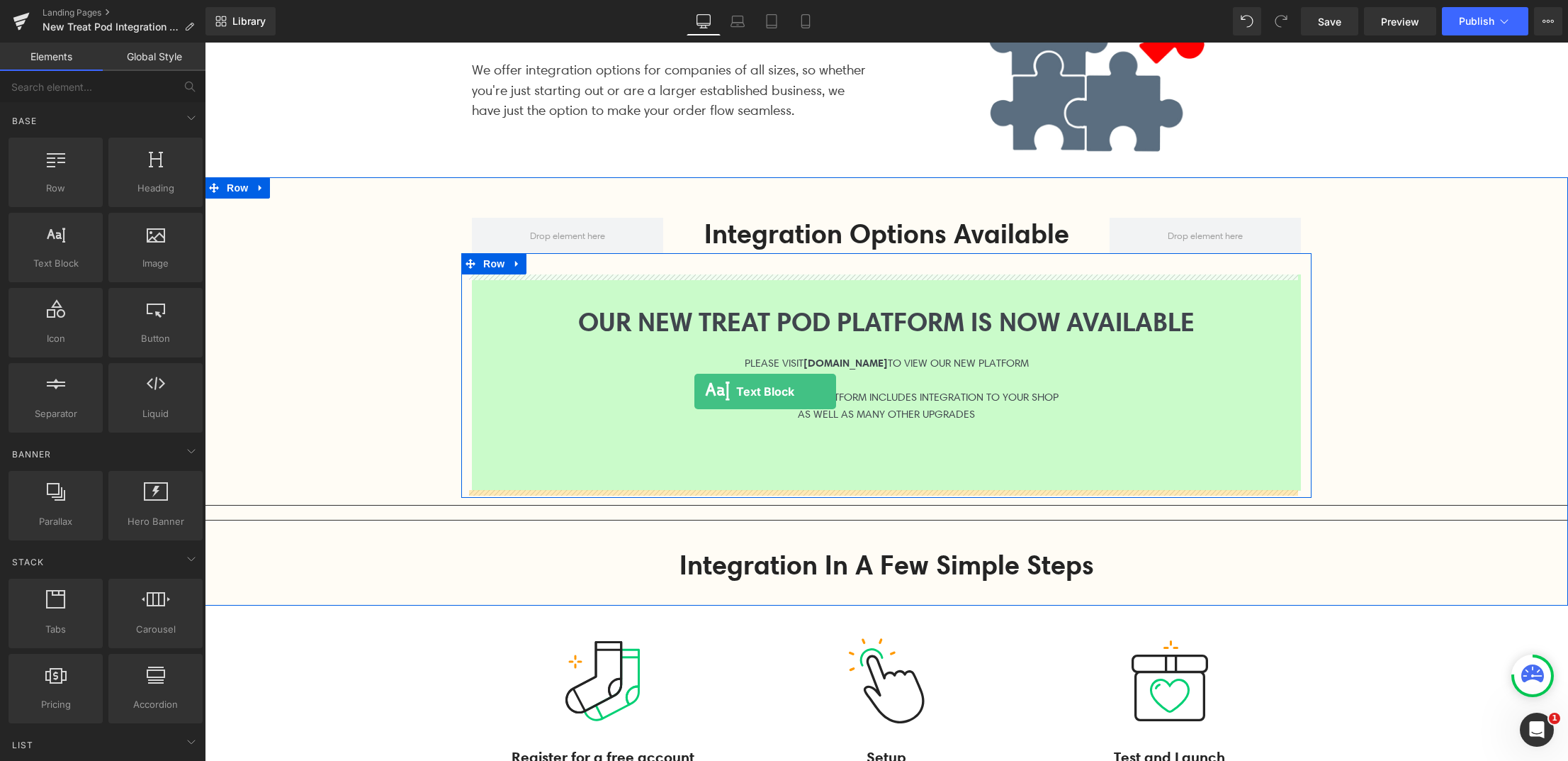
drag, startPoint x: 264, startPoint y: 294, endPoint x: 694, endPoint y: 391, distance: 440.8
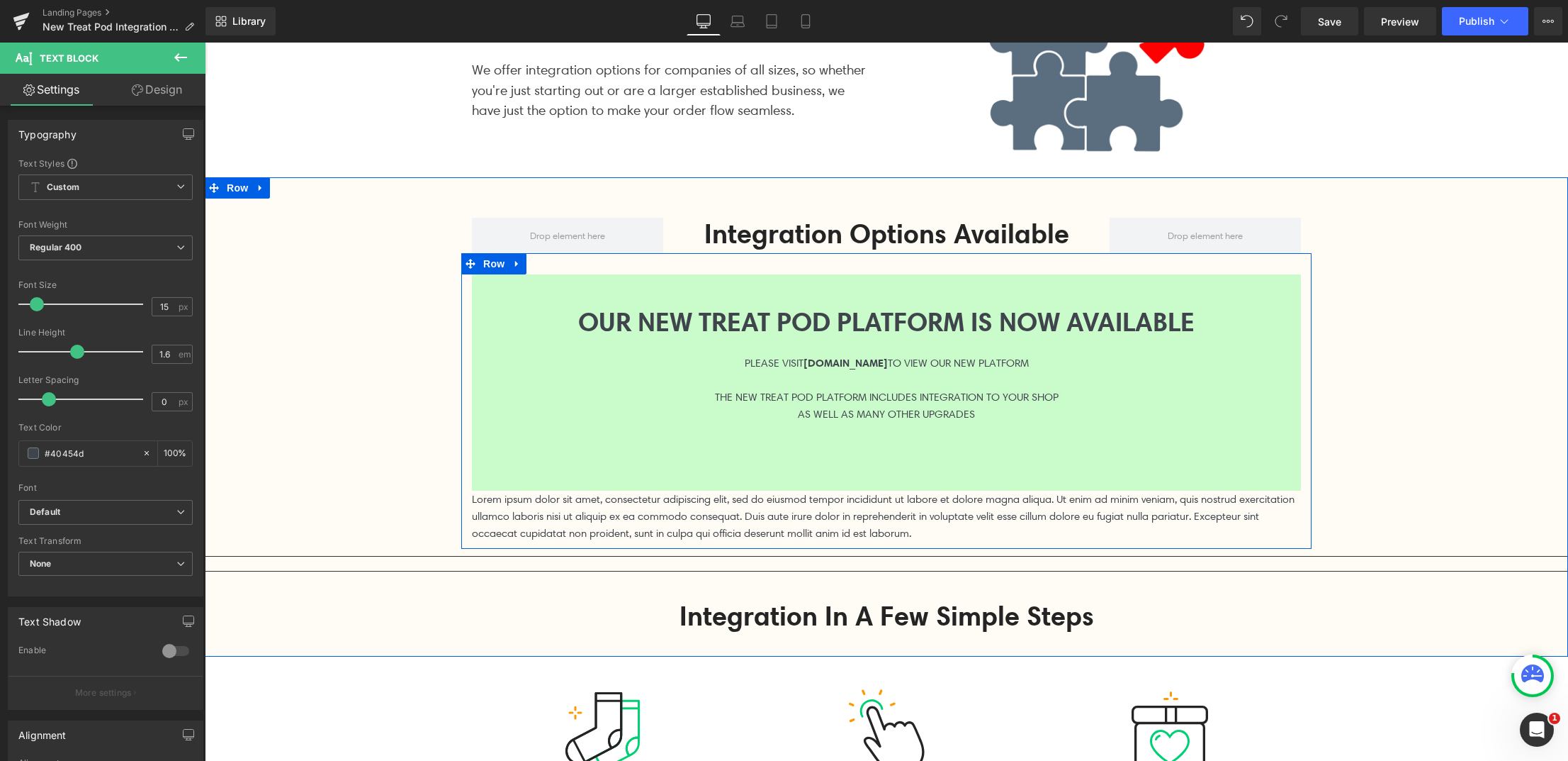
click at [692, 381] on div at bounding box center [886, 379] width 829 height 17
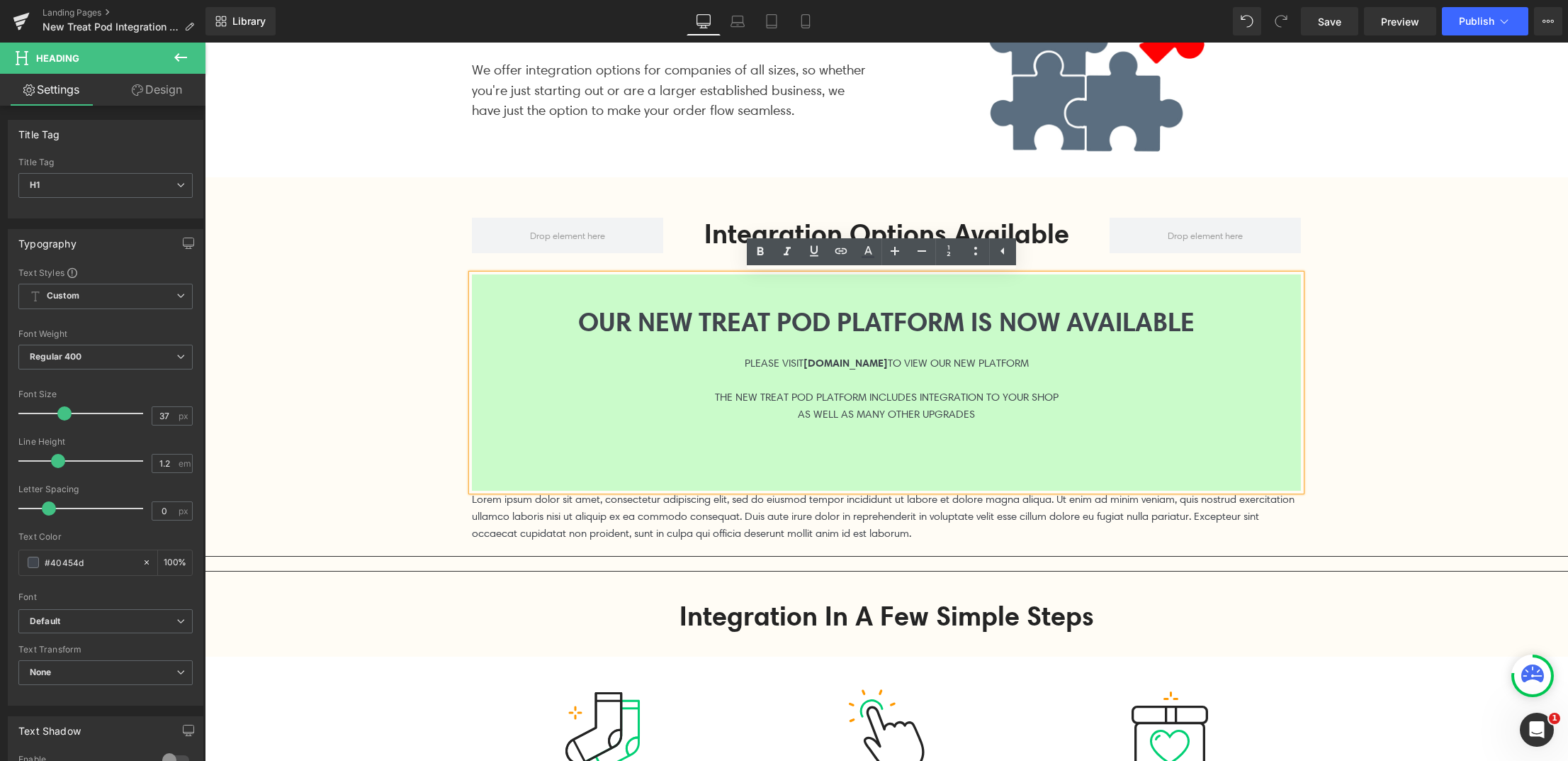
click at [187, 95] on link "Design" at bounding box center [157, 90] width 103 height 32
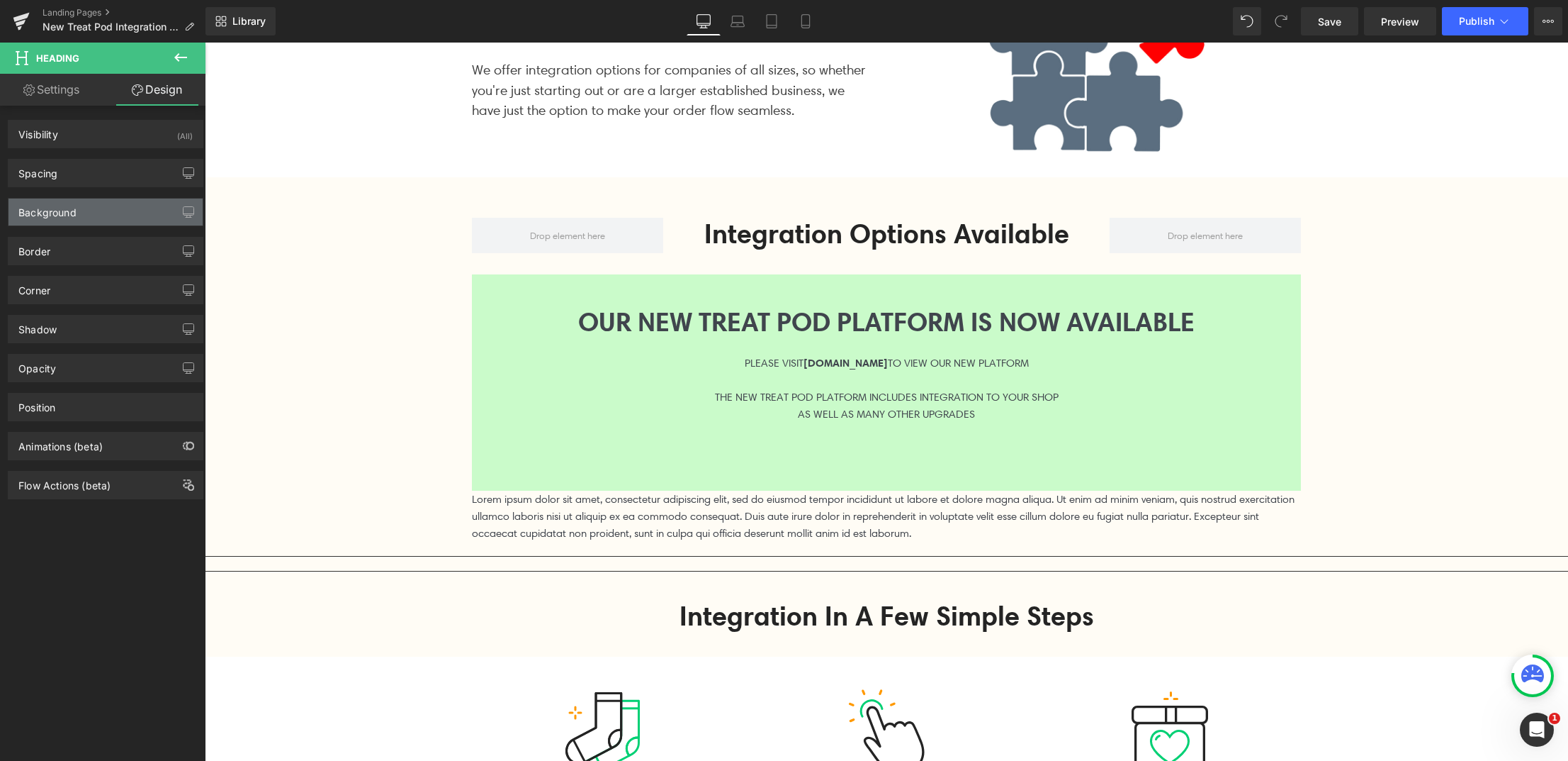
click at [60, 210] on div "Background" at bounding box center [47, 208] width 58 height 20
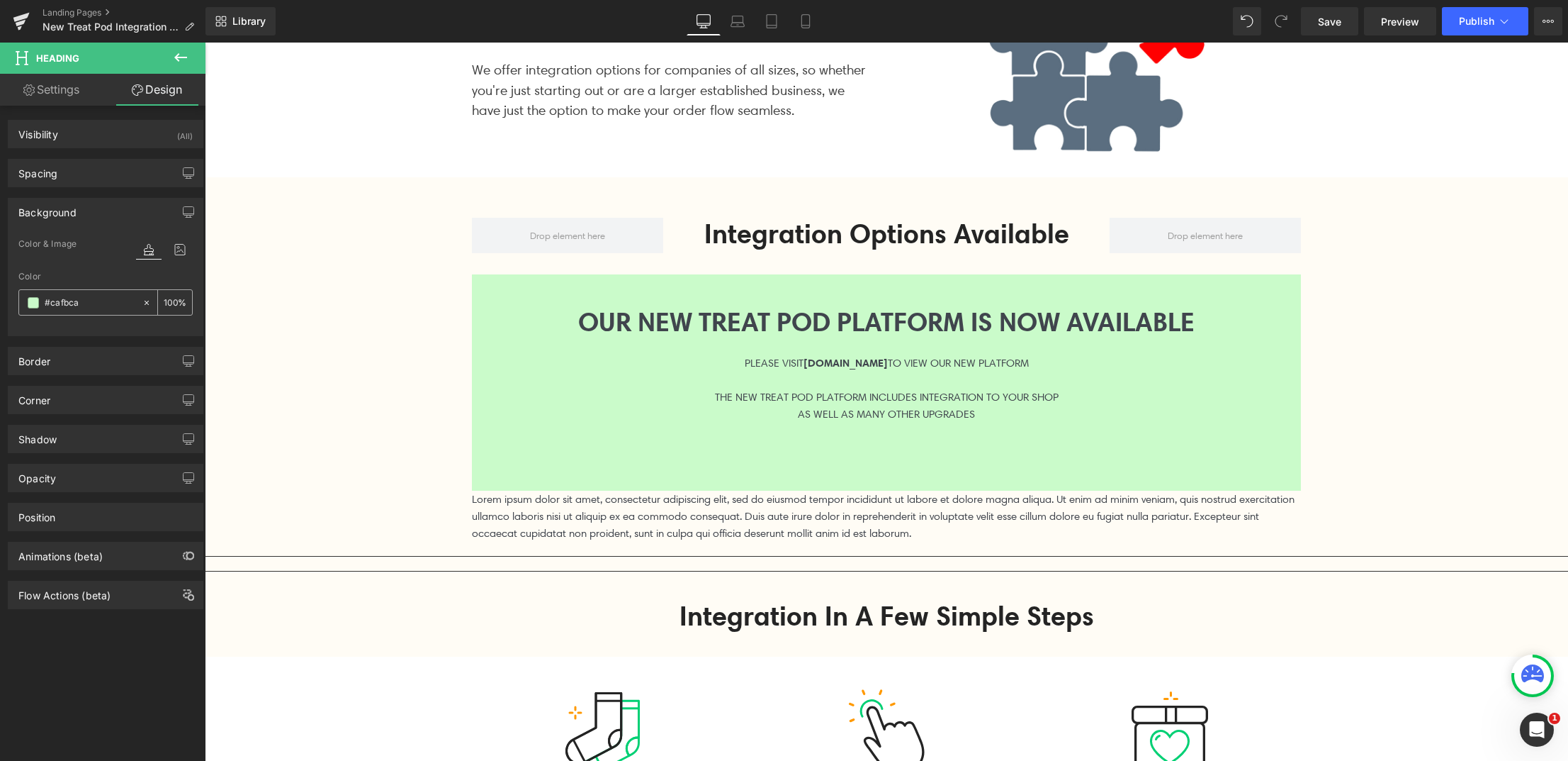
click at [65, 299] on input "#cafbca" at bounding box center [90, 302] width 91 height 15
click at [548, 506] on p "Lorem ipsum dolor sit amet, consectetur adipiscing elit, sed do eiusmod tempor …" at bounding box center [886, 516] width 829 height 51
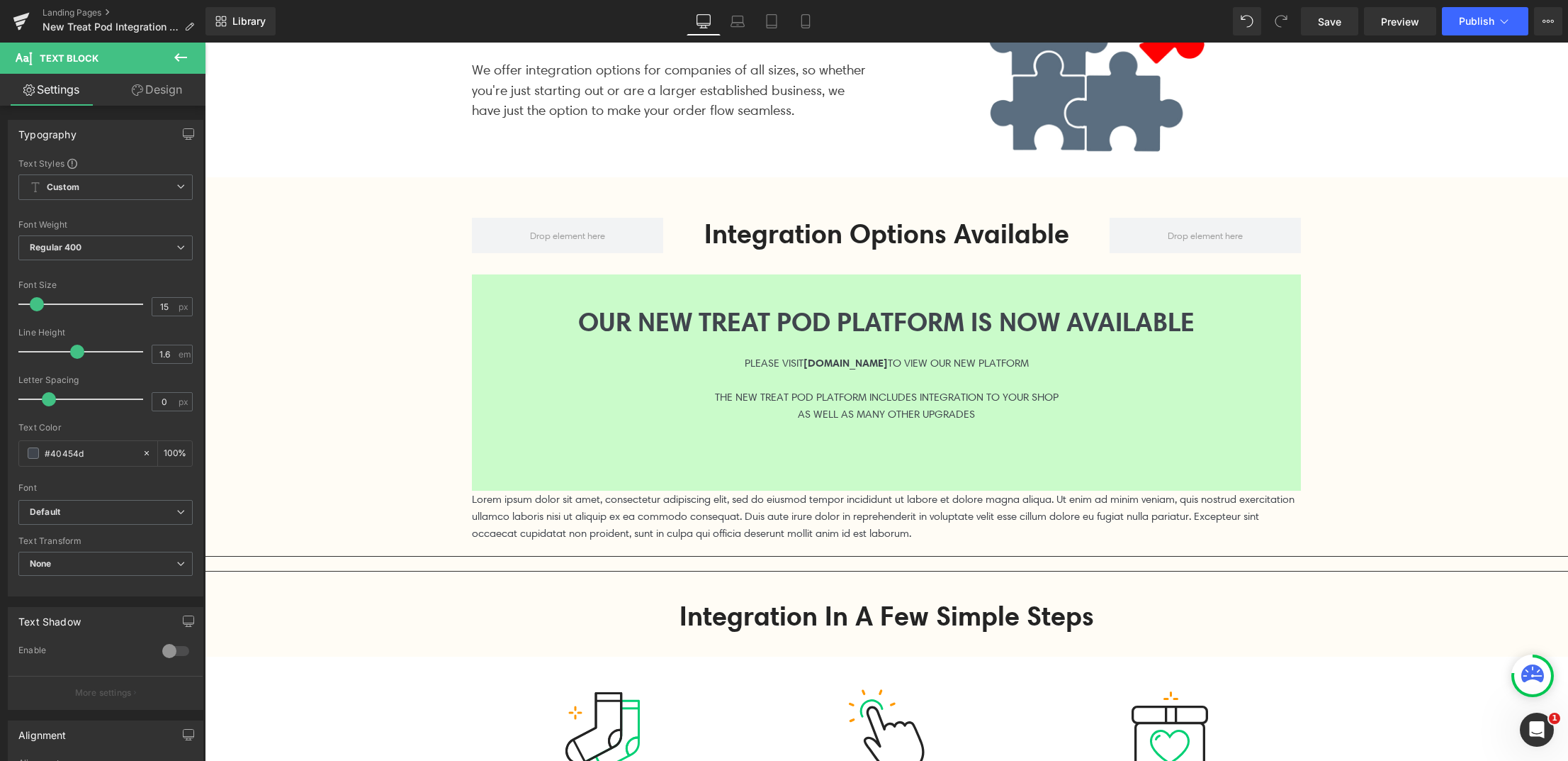
drag, startPoint x: 154, startPoint y: 79, endPoint x: 64, endPoint y: 222, distance: 169.0
click at [154, 79] on link "Design" at bounding box center [157, 90] width 103 height 32
click at [0, 0] on div "Background" at bounding box center [0, 0] width 0 height 0
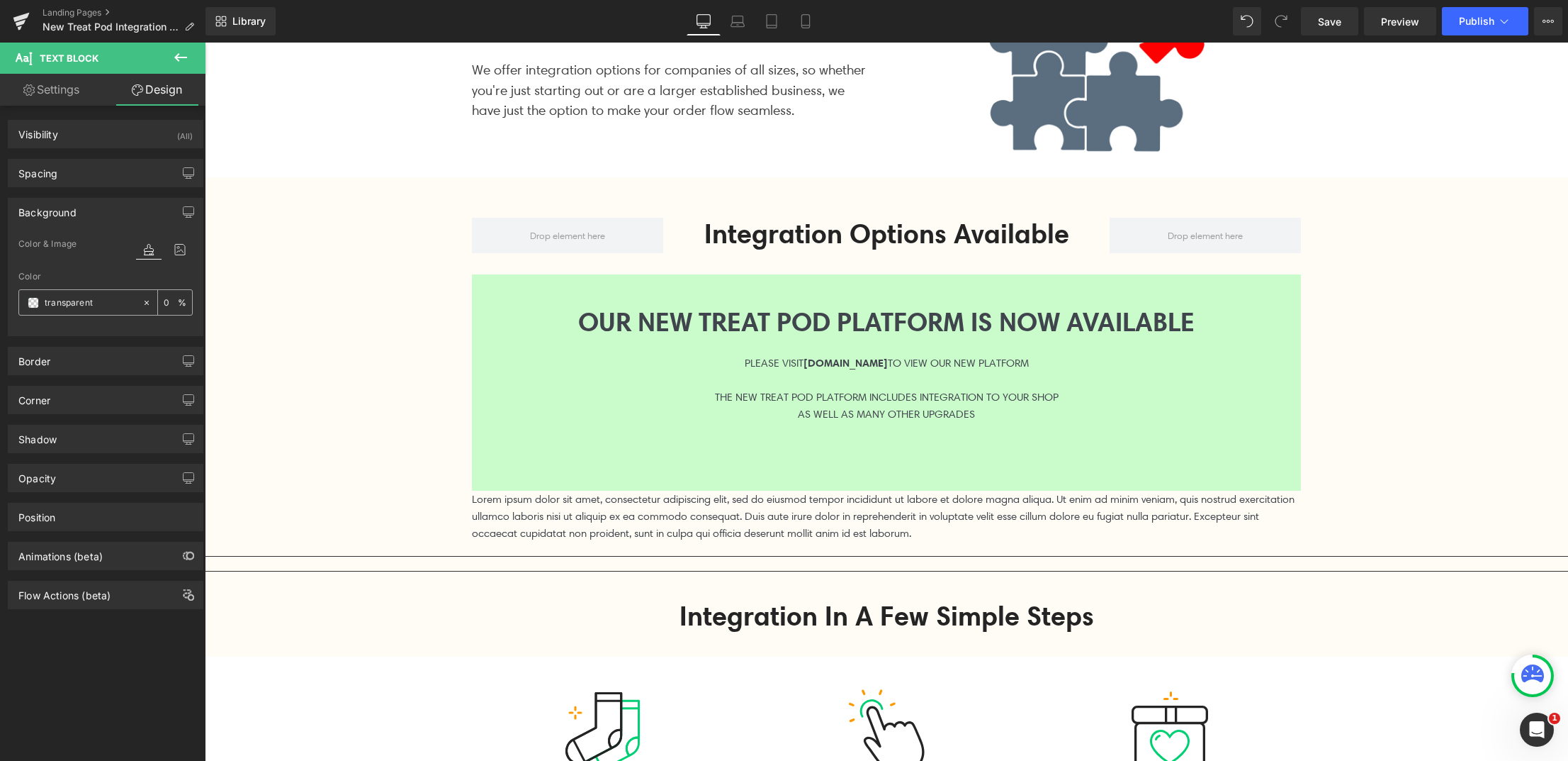
click at [63, 299] on input "text" at bounding box center [90, 302] width 91 height 15
paste input "#cafbca"
type input "#cafbca"
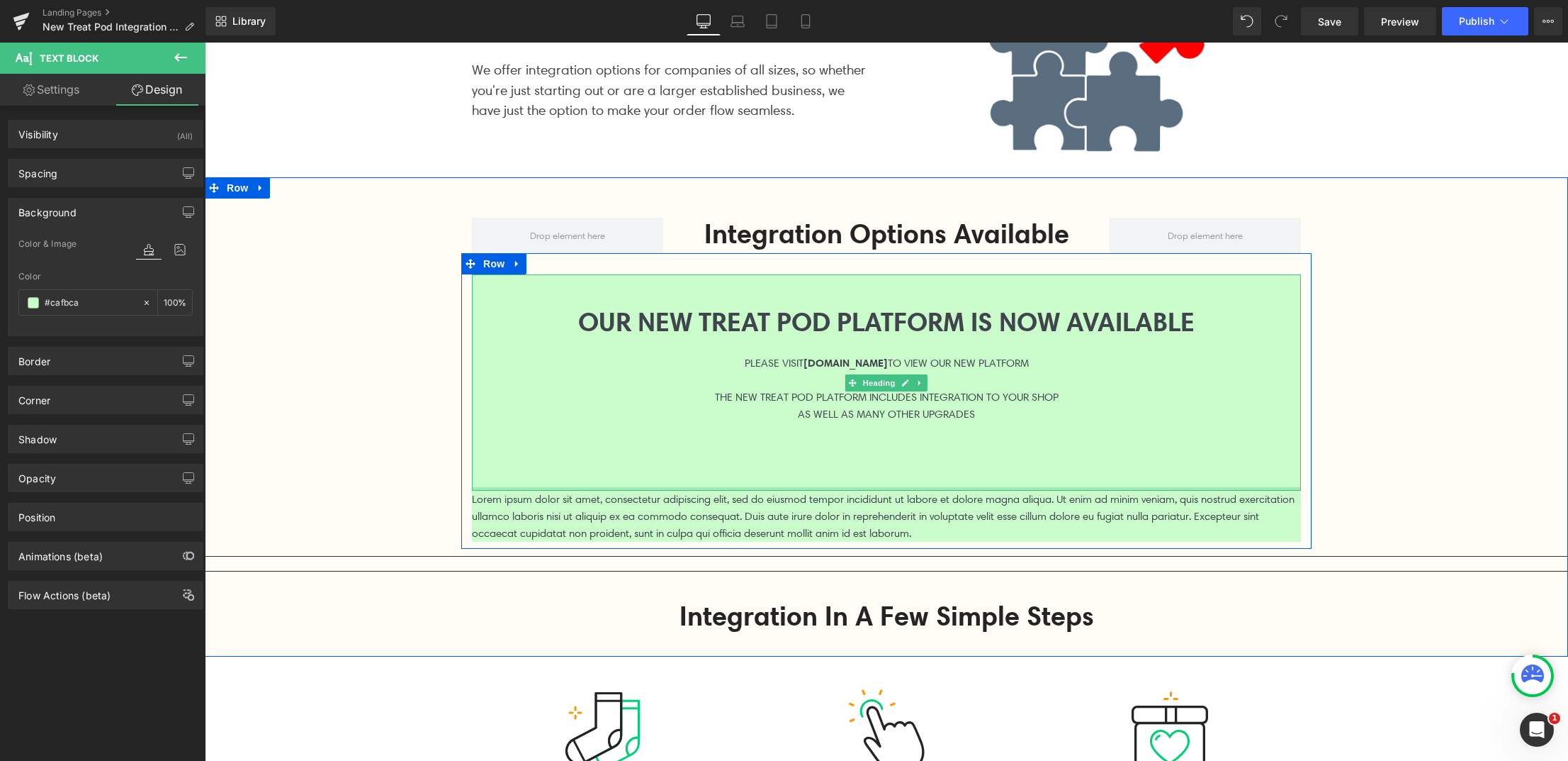
click at [587, 497] on p "Lorem ipsum dolor sit amet, consectetur adipiscing elit, sed do eiusmod tempor …" at bounding box center [886, 516] width 829 height 51
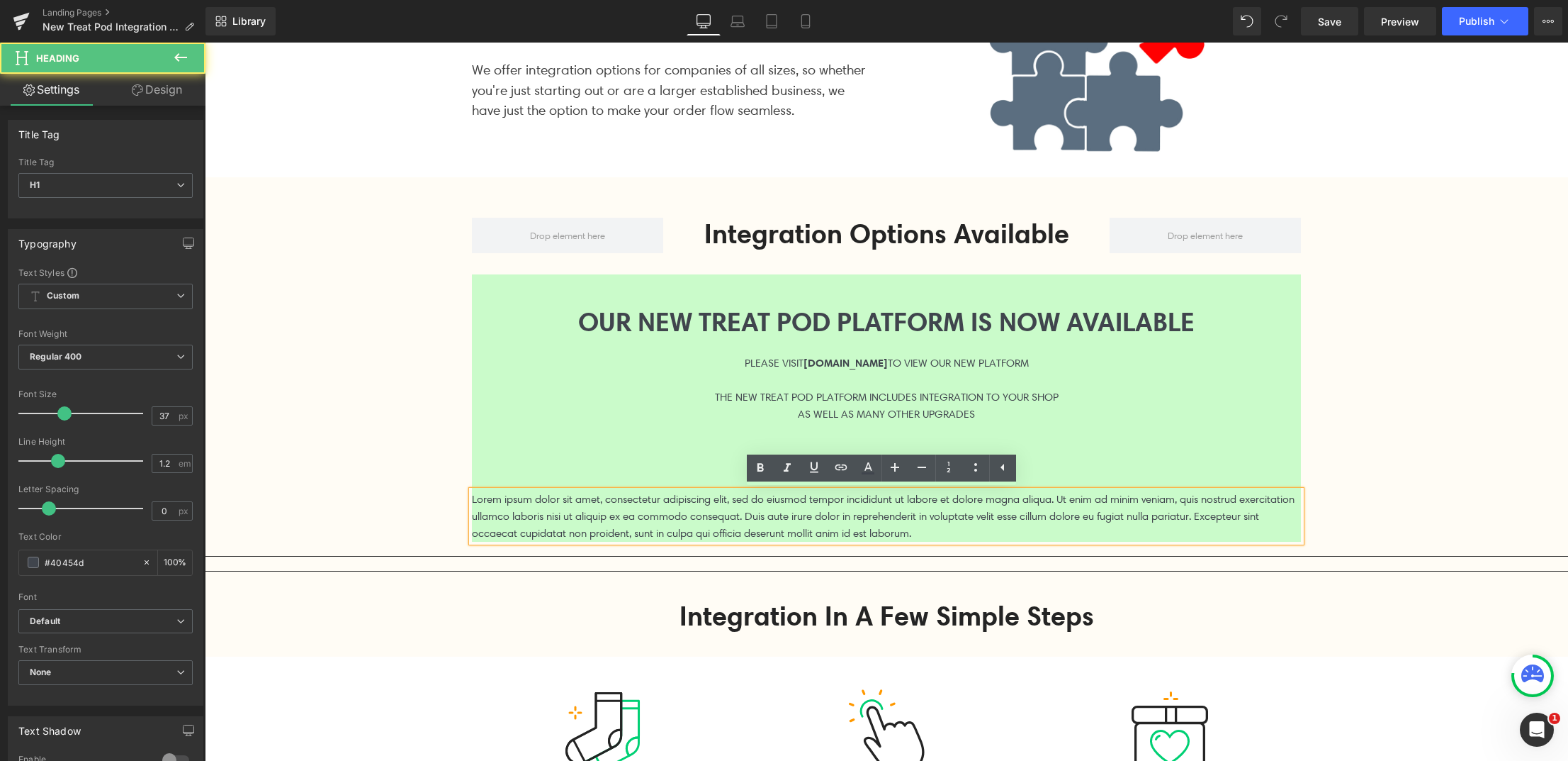
click at [725, 387] on div at bounding box center [886, 379] width 829 height 17
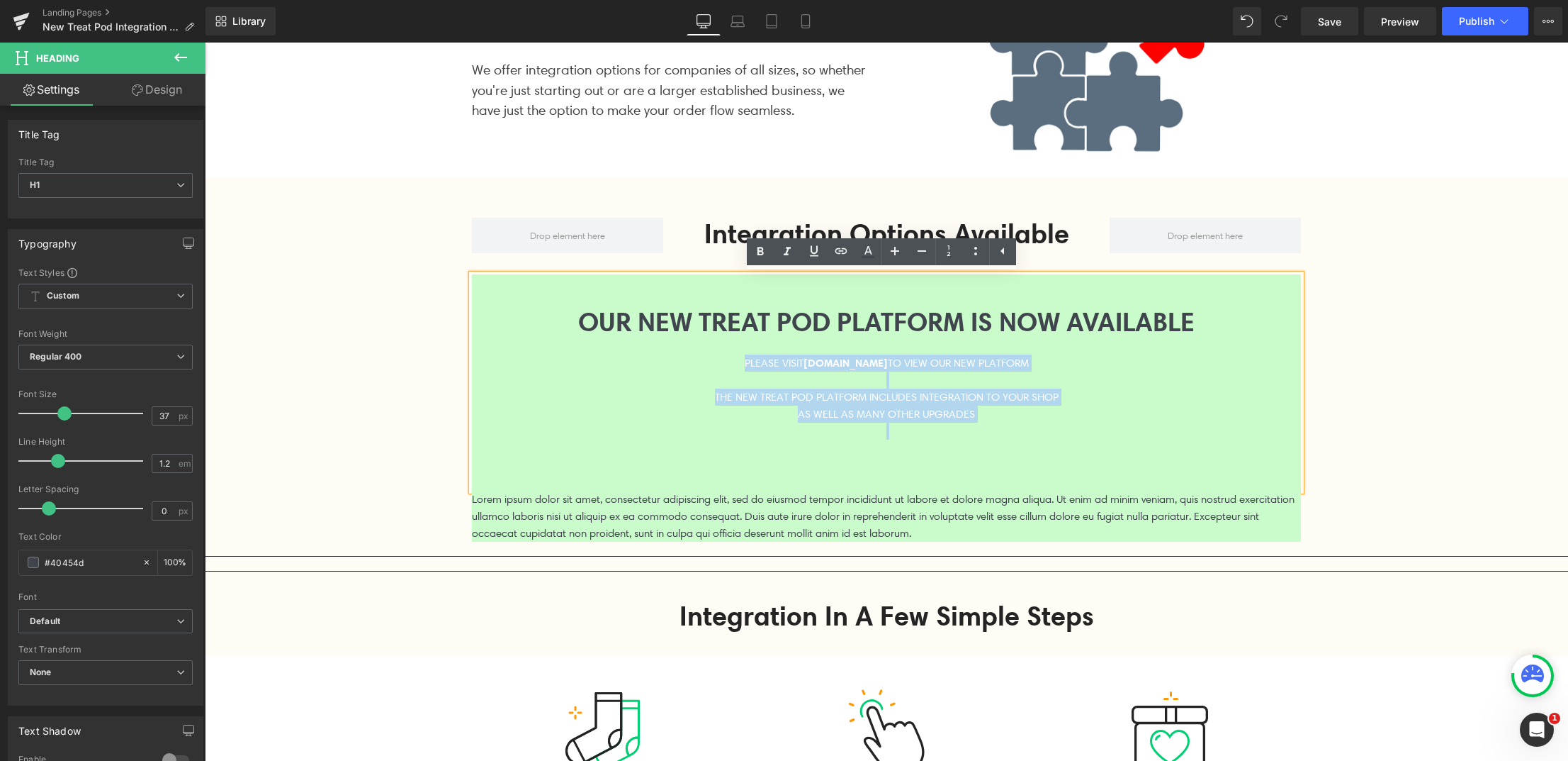
drag, startPoint x: 705, startPoint y: 359, endPoint x: 970, endPoint y: 425, distance: 273.1
click at [970, 425] on div "OUR NEW TREAT POD PLATFORM IS NOW AVAILABLE PLEASE VISIT [DOMAIN_NAME] TO VIEW …" at bounding box center [886, 382] width 829 height 216
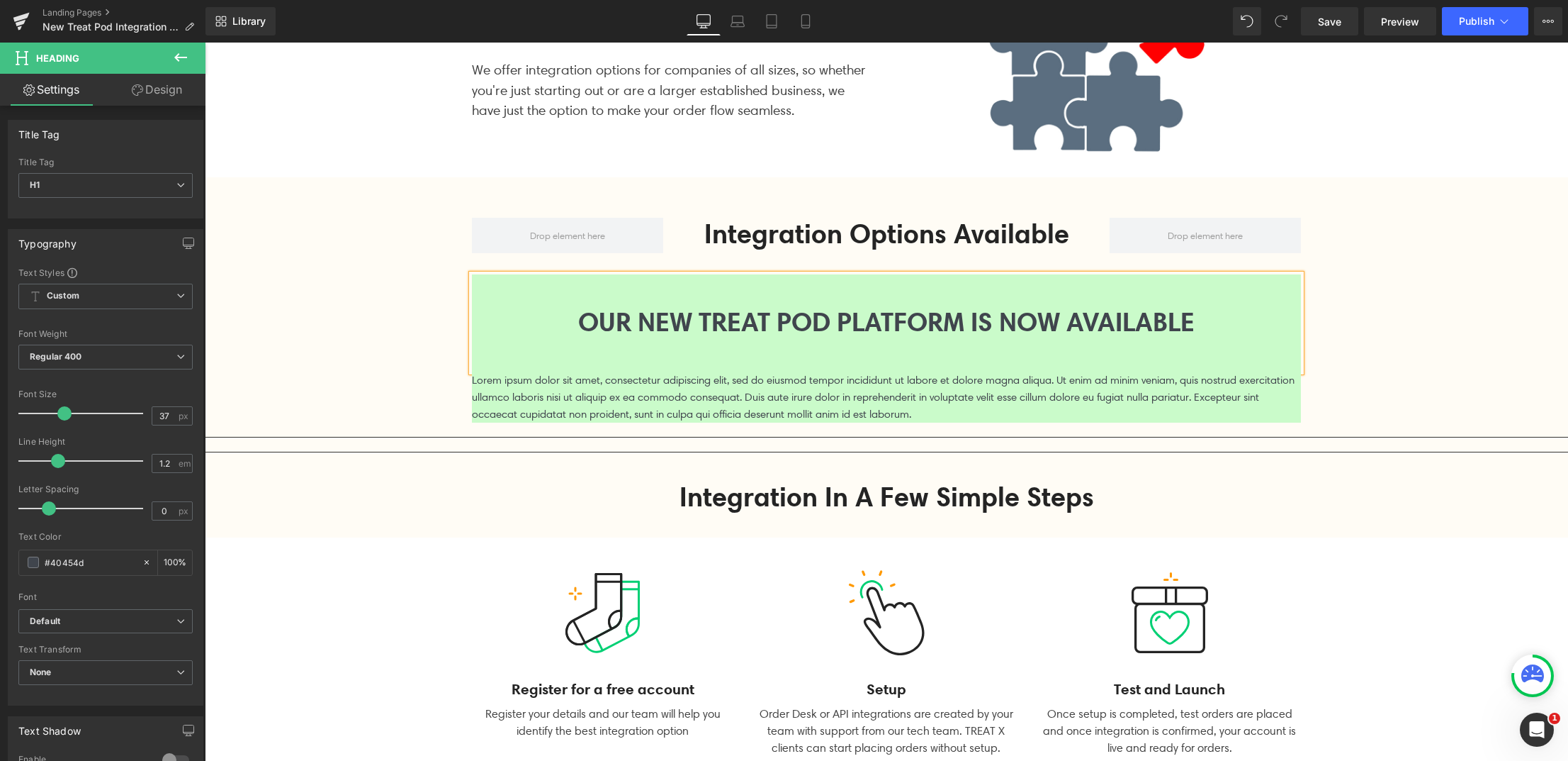
click at [847, 405] on span at bounding box center [849, 396] width 15 height 17
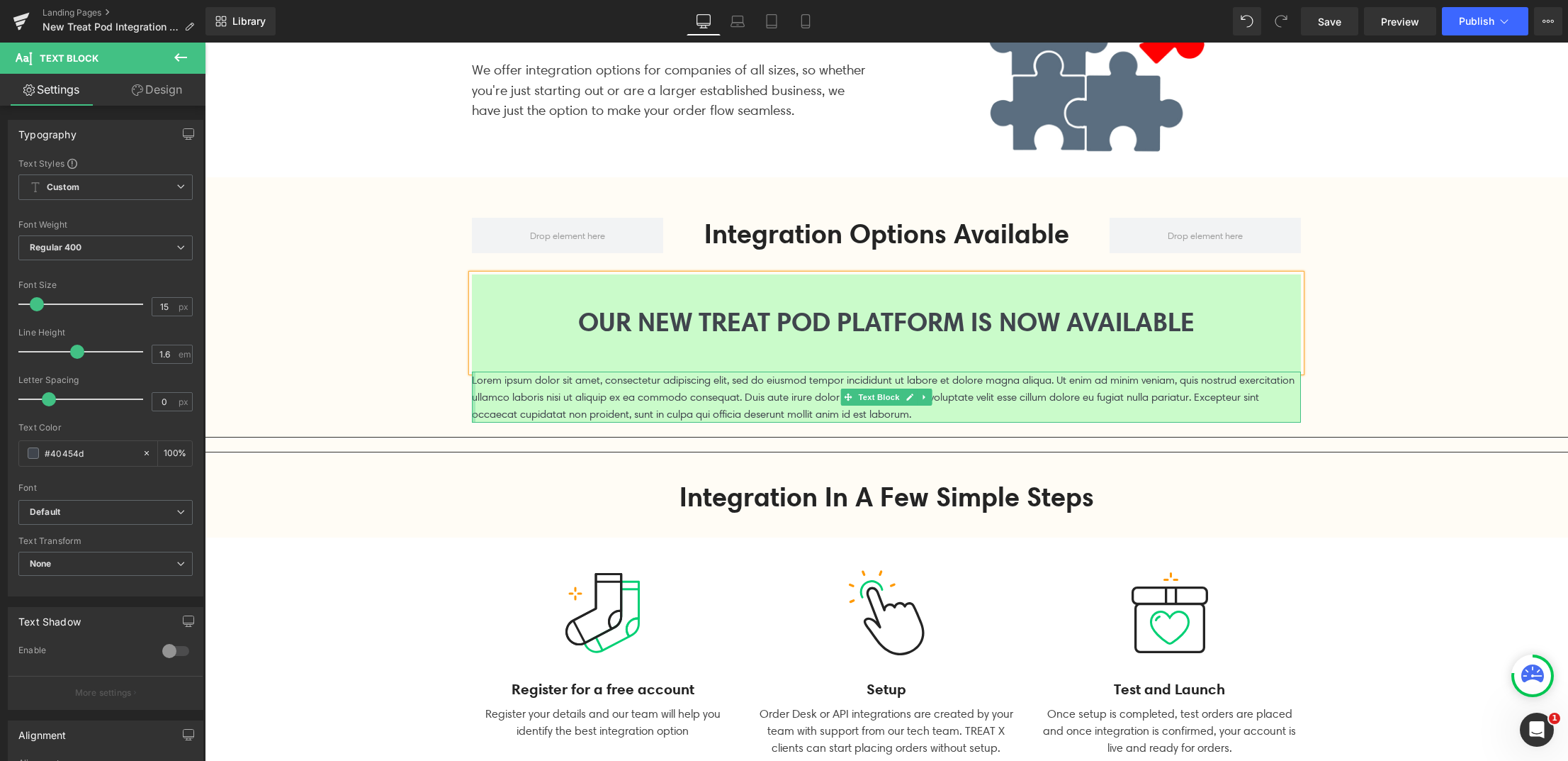
click at [472, 379] on div at bounding box center [473, 397] width 4 height 51
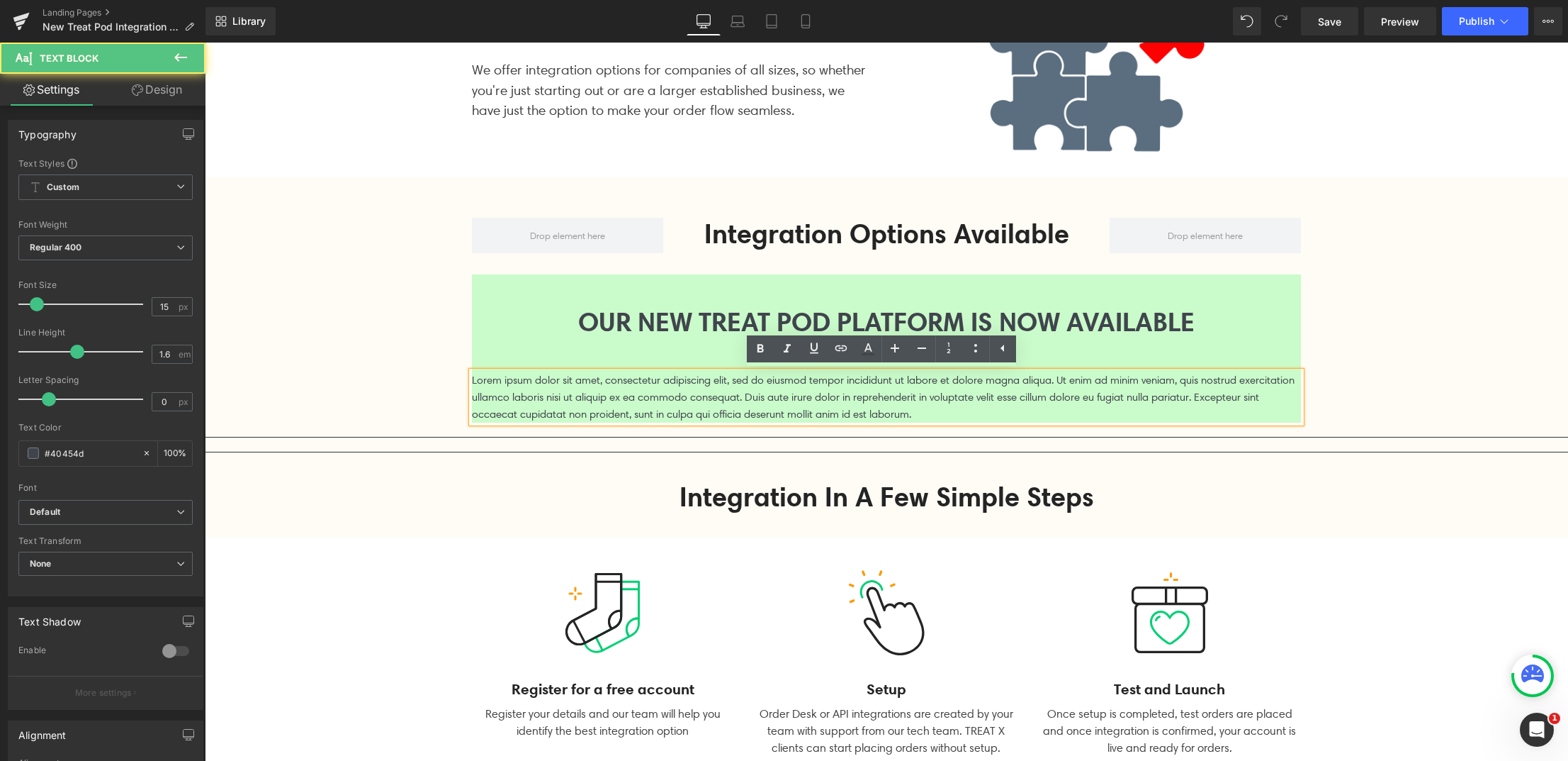
click at [481, 379] on p "Lorem ipsum dolor sit amet, consectetur adipiscing elit, sed do eiusmod tempor …" at bounding box center [886, 397] width 829 height 51
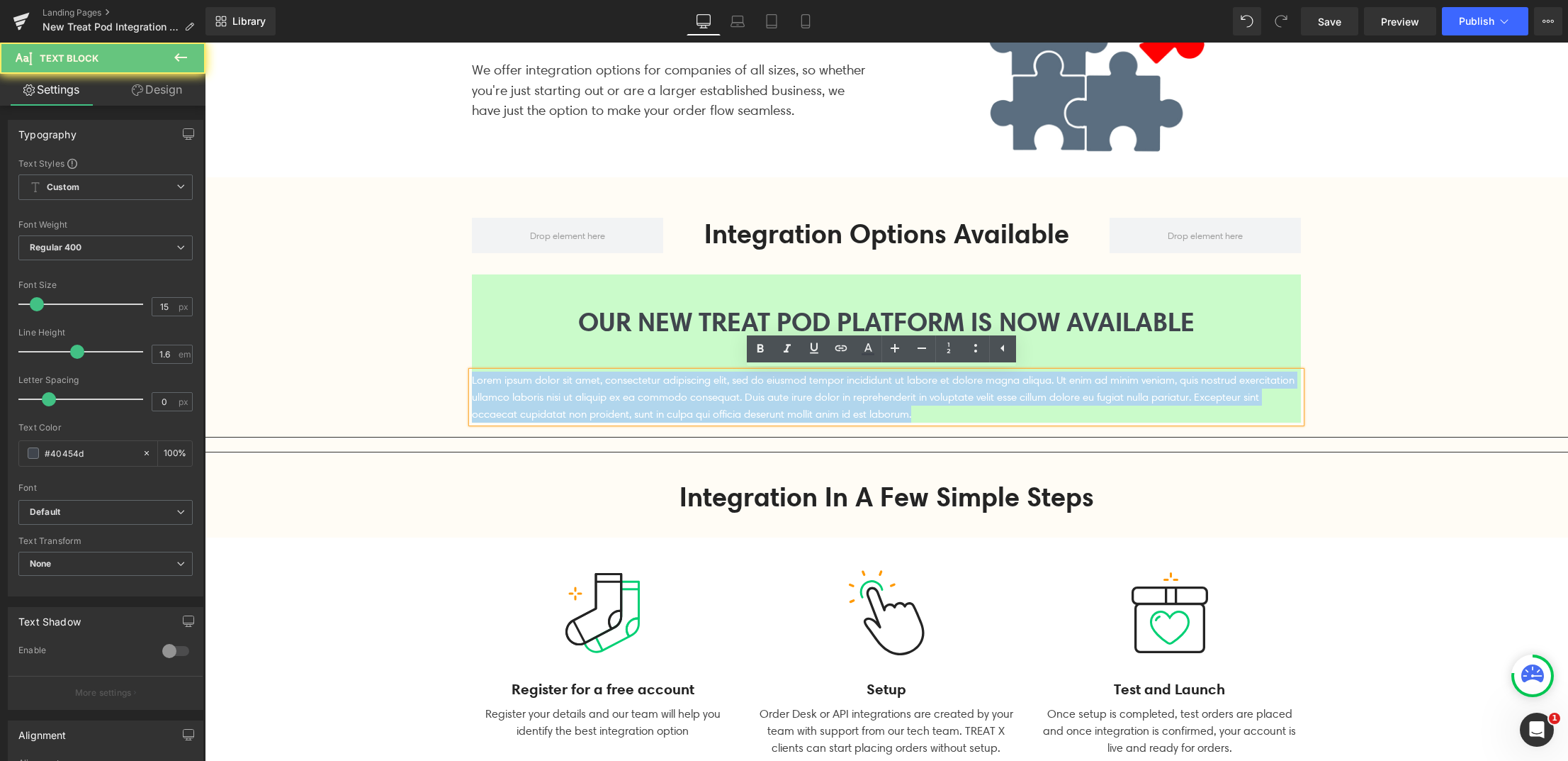
click at [481, 379] on p "Lorem ipsum dolor sit amet, consectetur adipiscing elit, sed do eiusmod tempor …" at bounding box center [886, 397] width 829 height 51
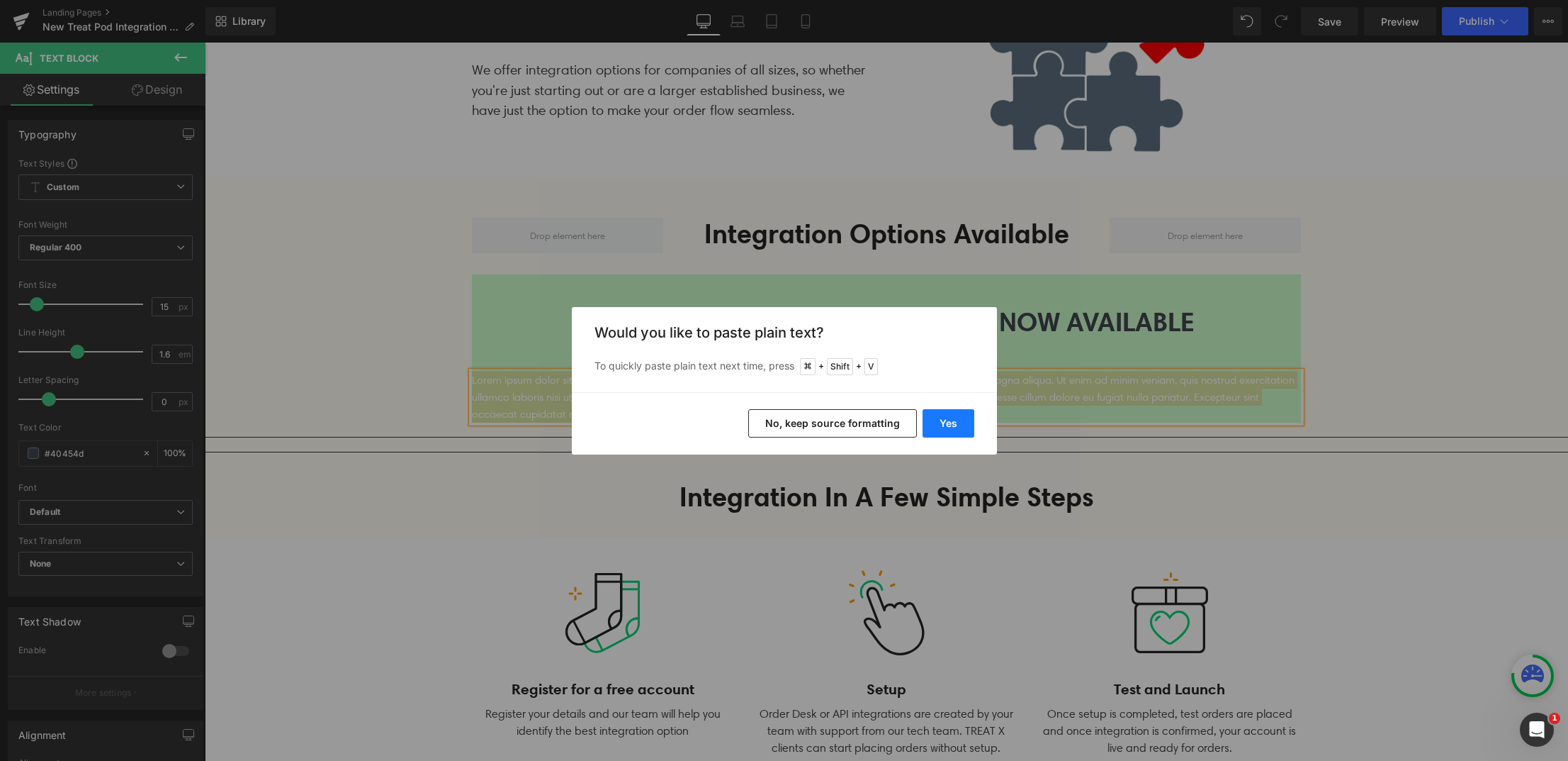
click at [946, 427] on button "Yes" at bounding box center [948, 423] width 52 height 28
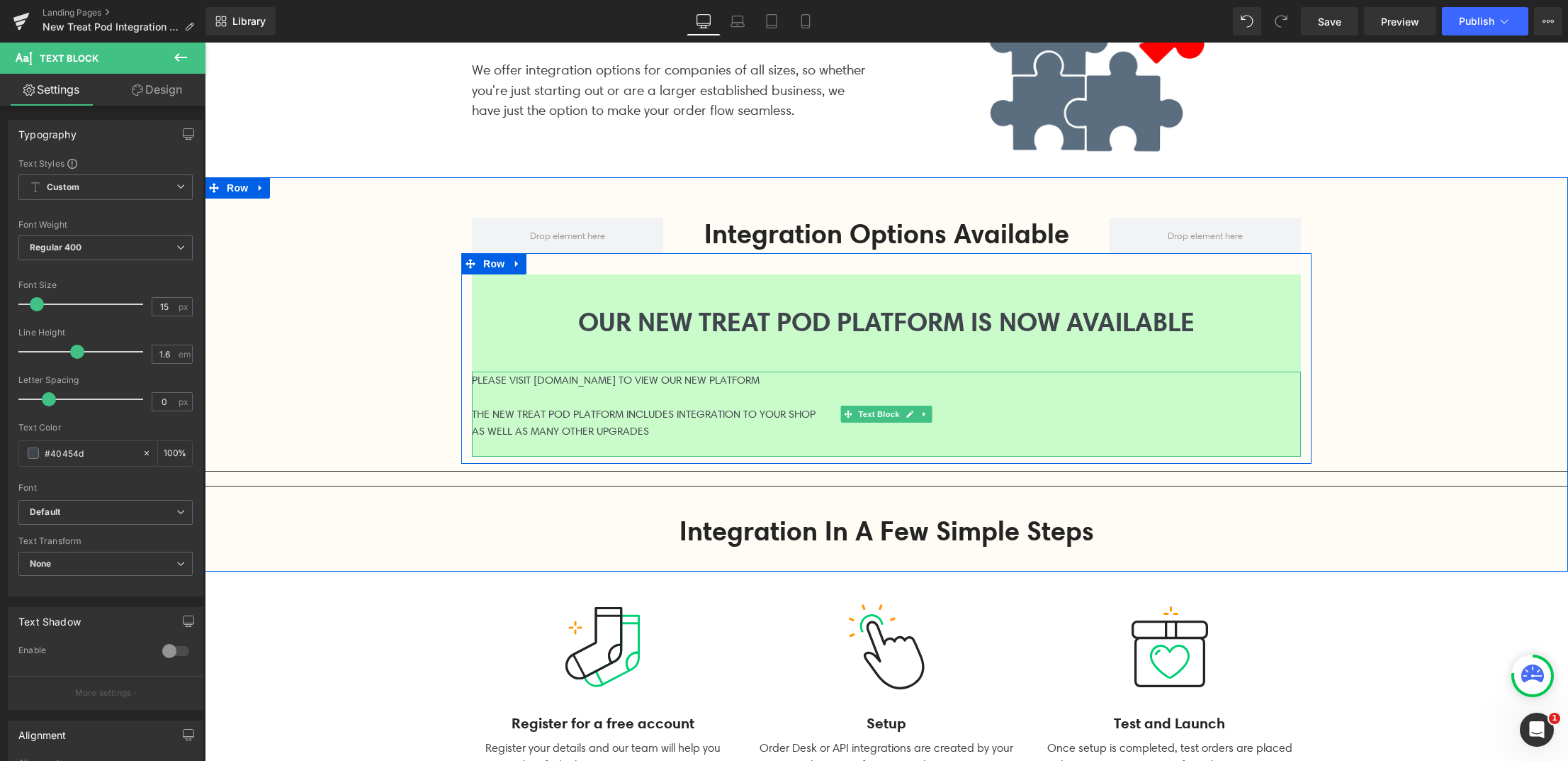
click at [921, 410] on icon at bounding box center [924, 414] width 8 height 9
click at [648, 399] on p at bounding box center [886, 396] width 829 height 17
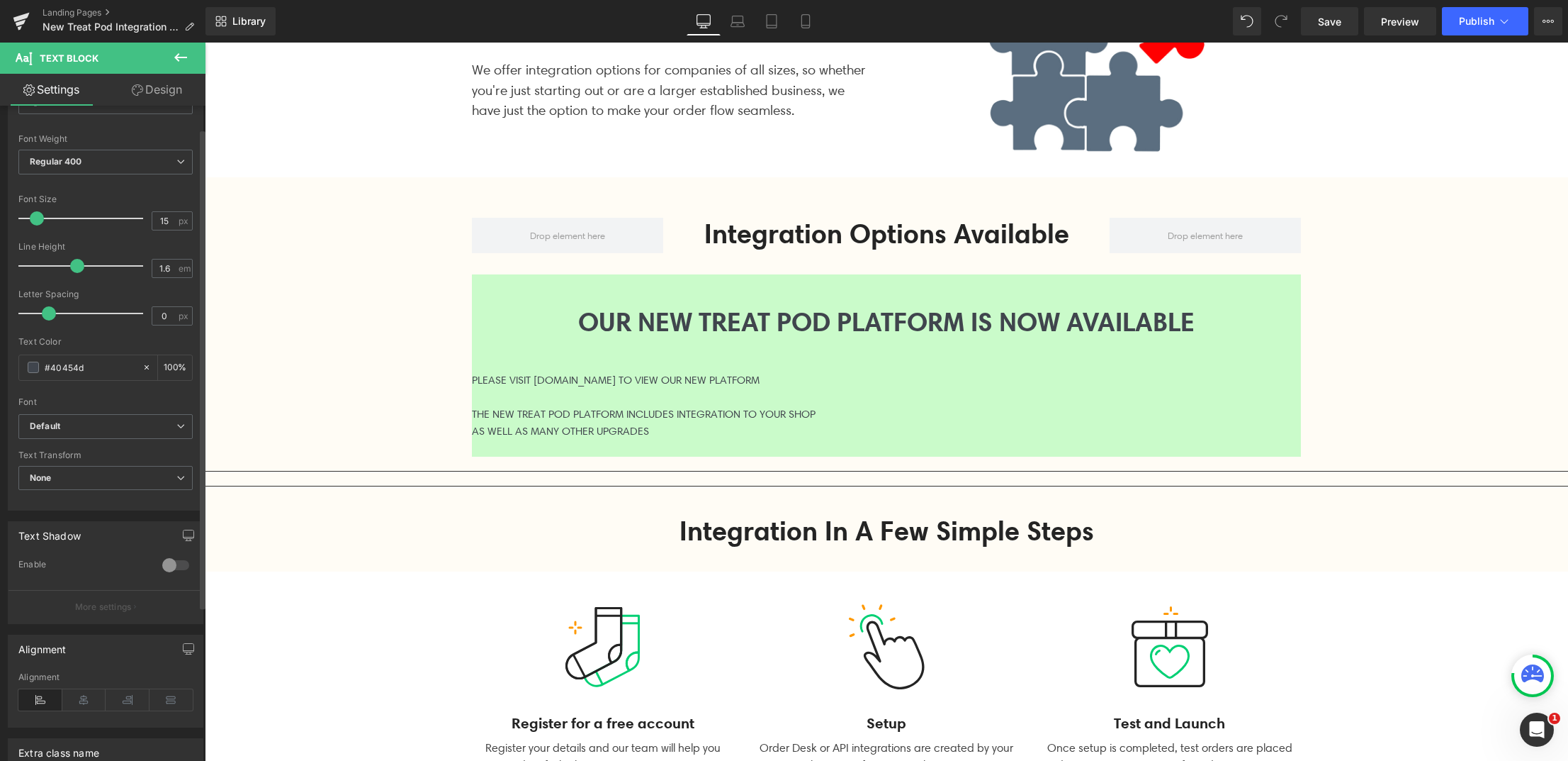
scroll to position [138, 0]
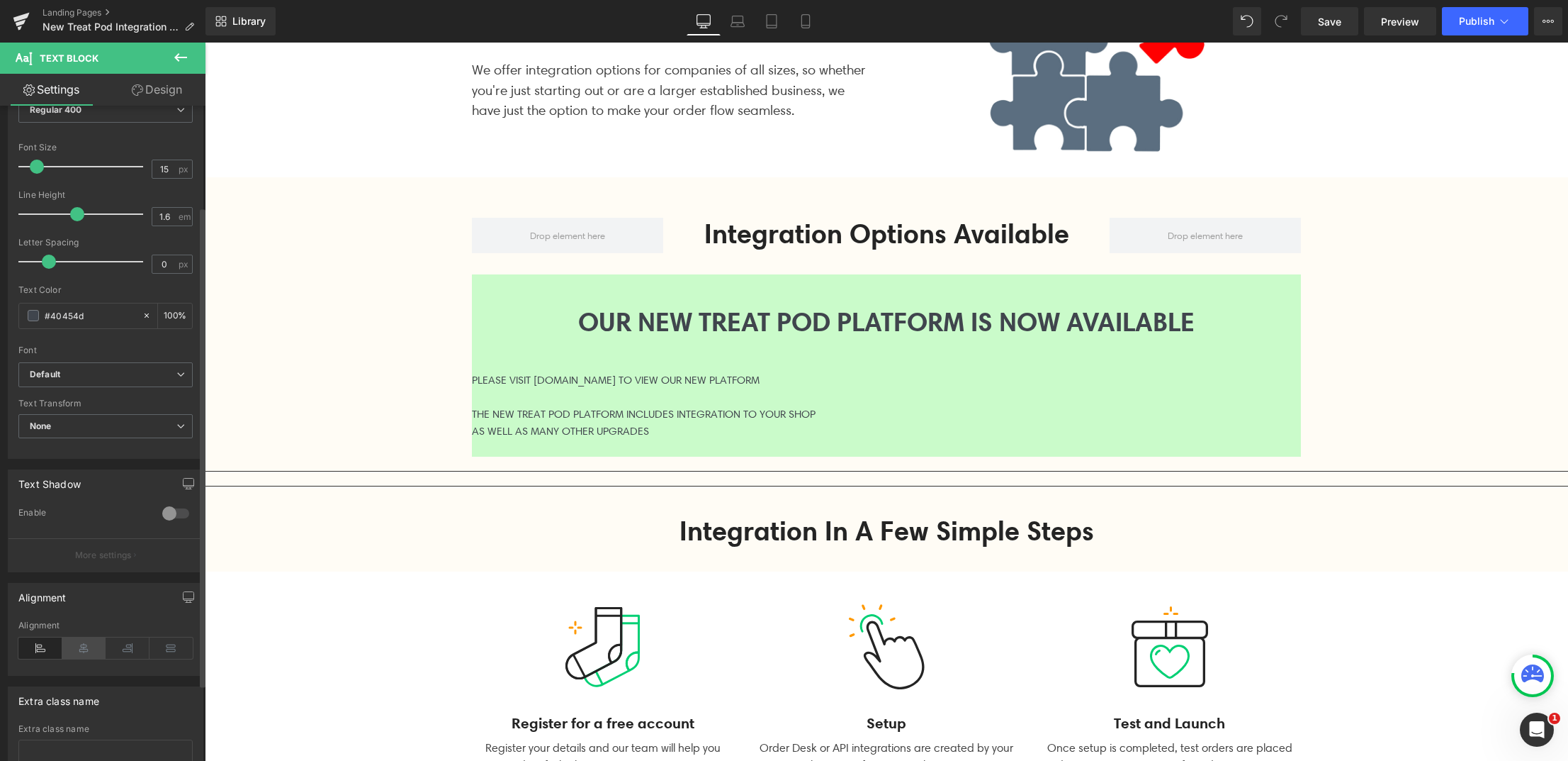
click at [93, 654] on icon at bounding box center [84, 647] width 44 height 21
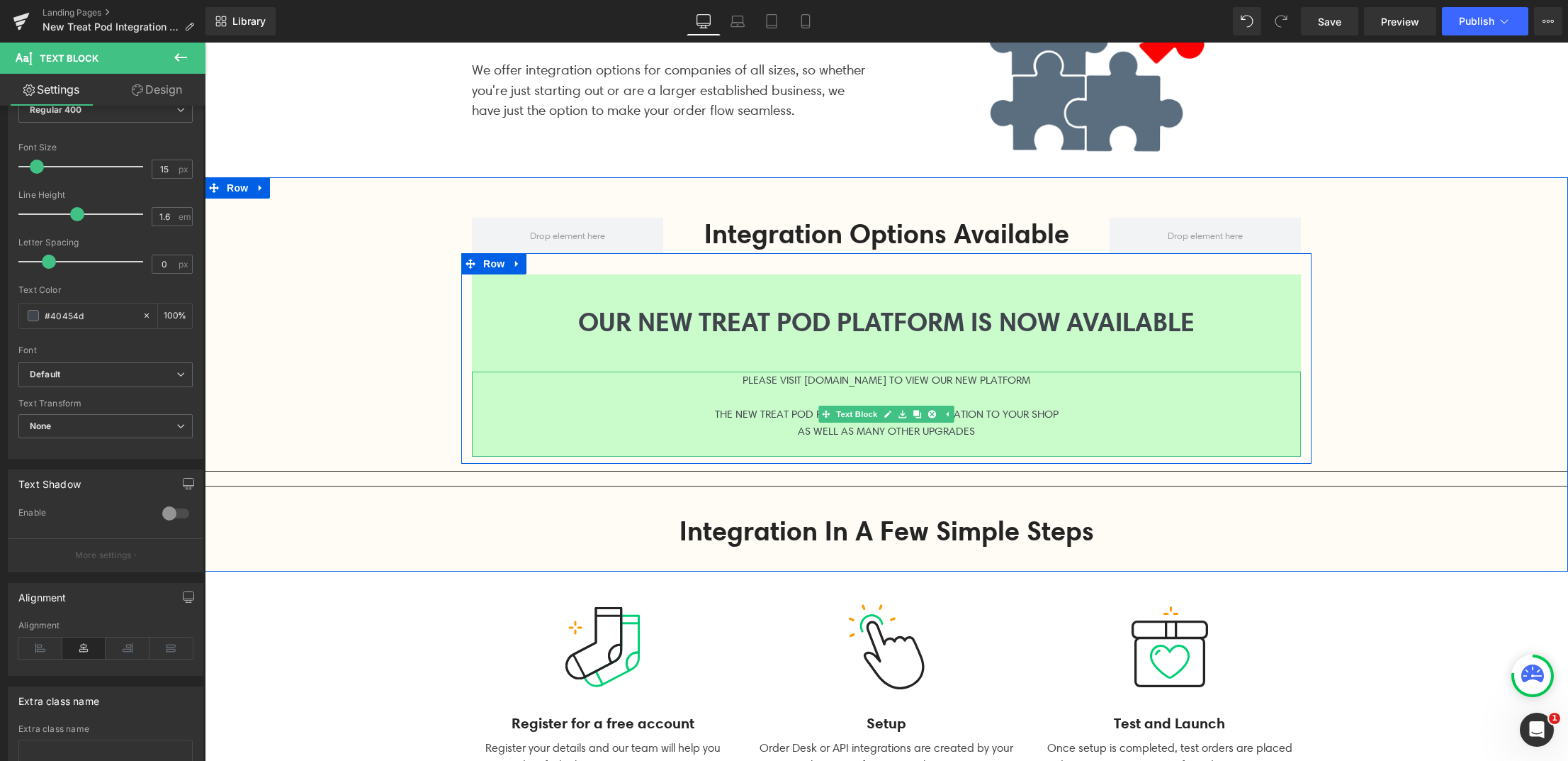
click at [734, 376] on p "PLEASE VISIT [DOMAIN_NAME] TO VIEW OUR NEW PLATFORM" at bounding box center [886, 379] width 829 height 17
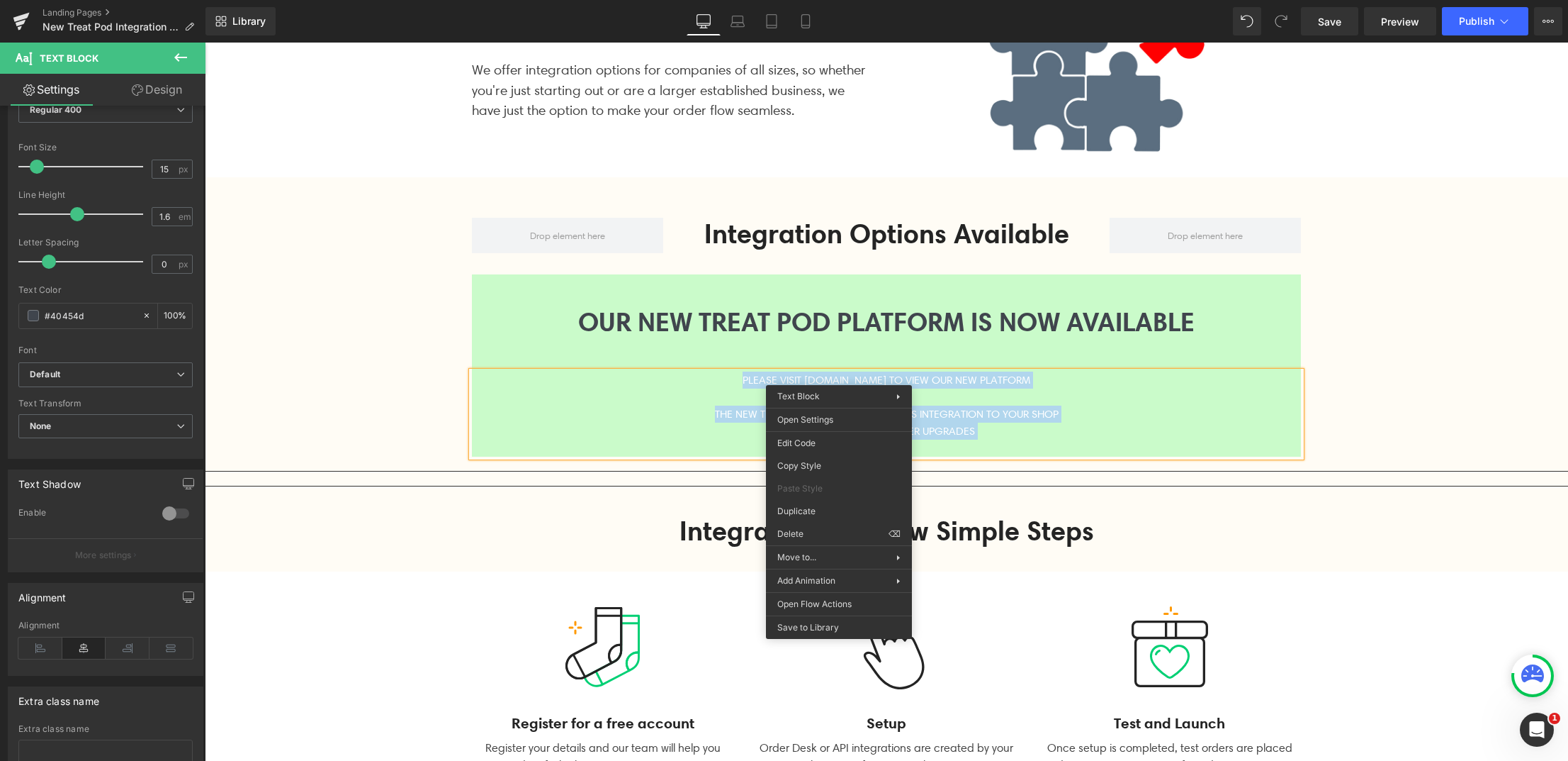
click at [736, 392] on p at bounding box center [886, 396] width 829 height 17
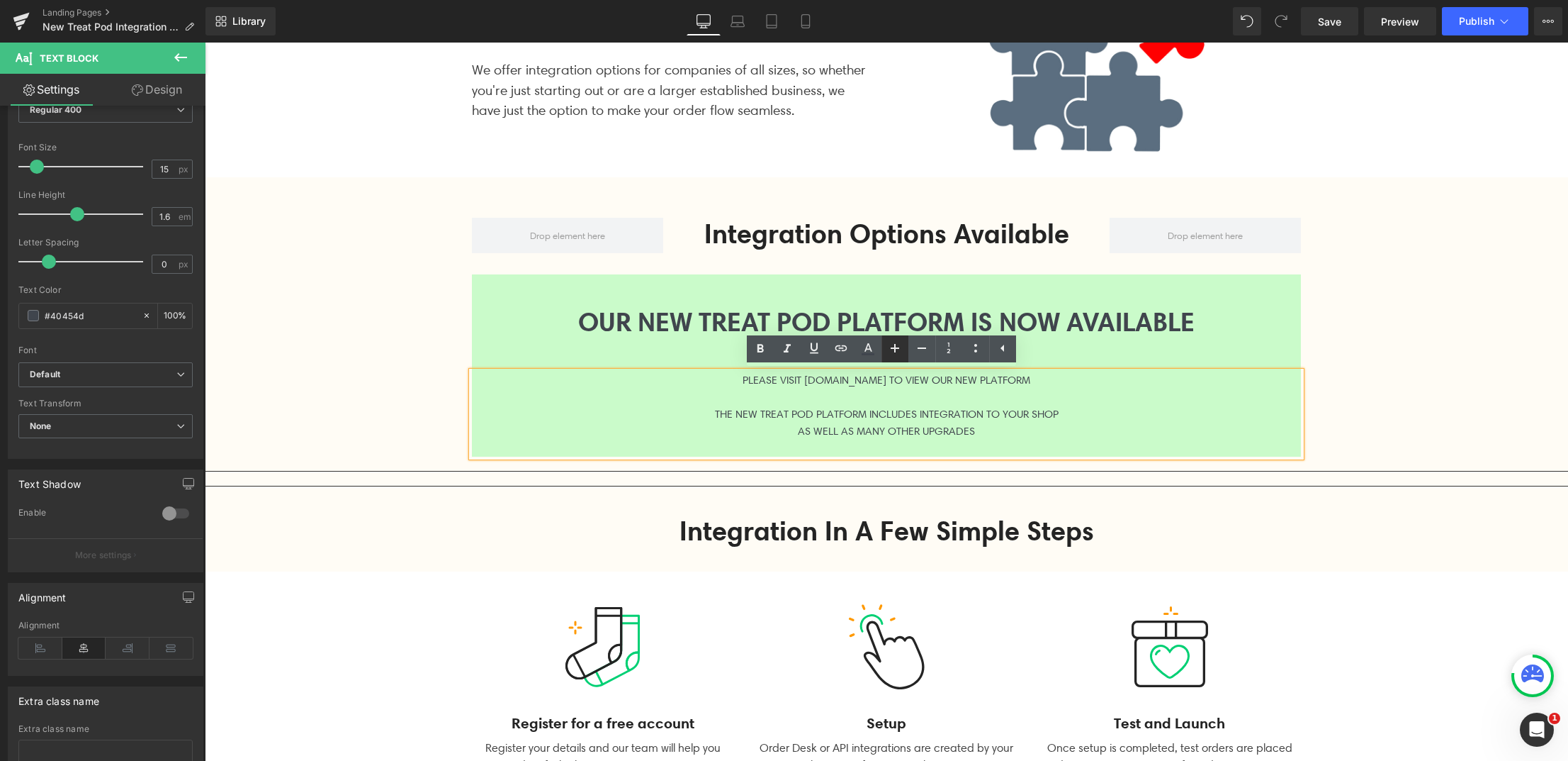
click at [897, 352] on icon at bounding box center [895, 347] width 17 height 17
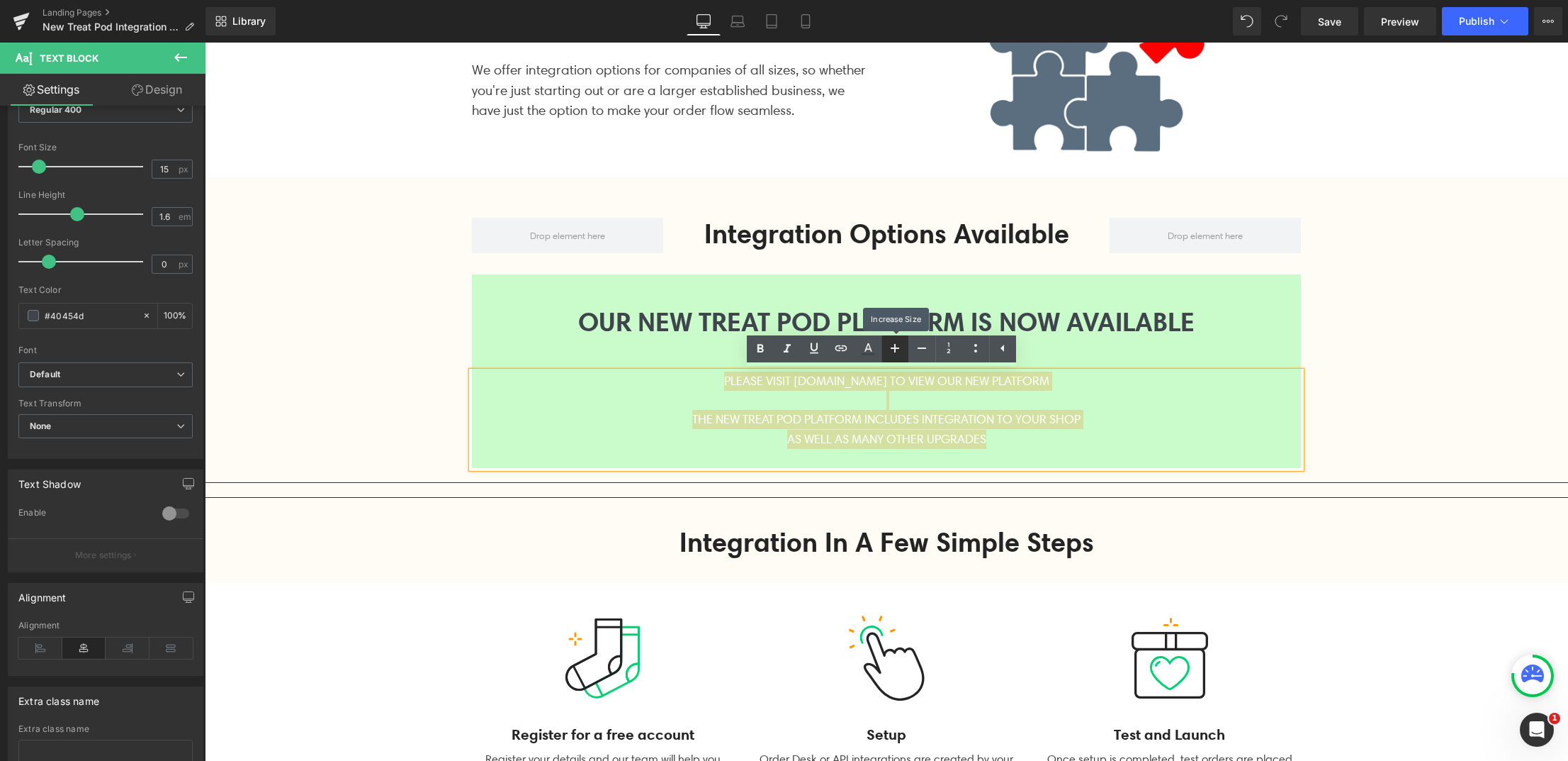
click at [897, 352] on icon at bounding box center [895, 347] width 17 height 17
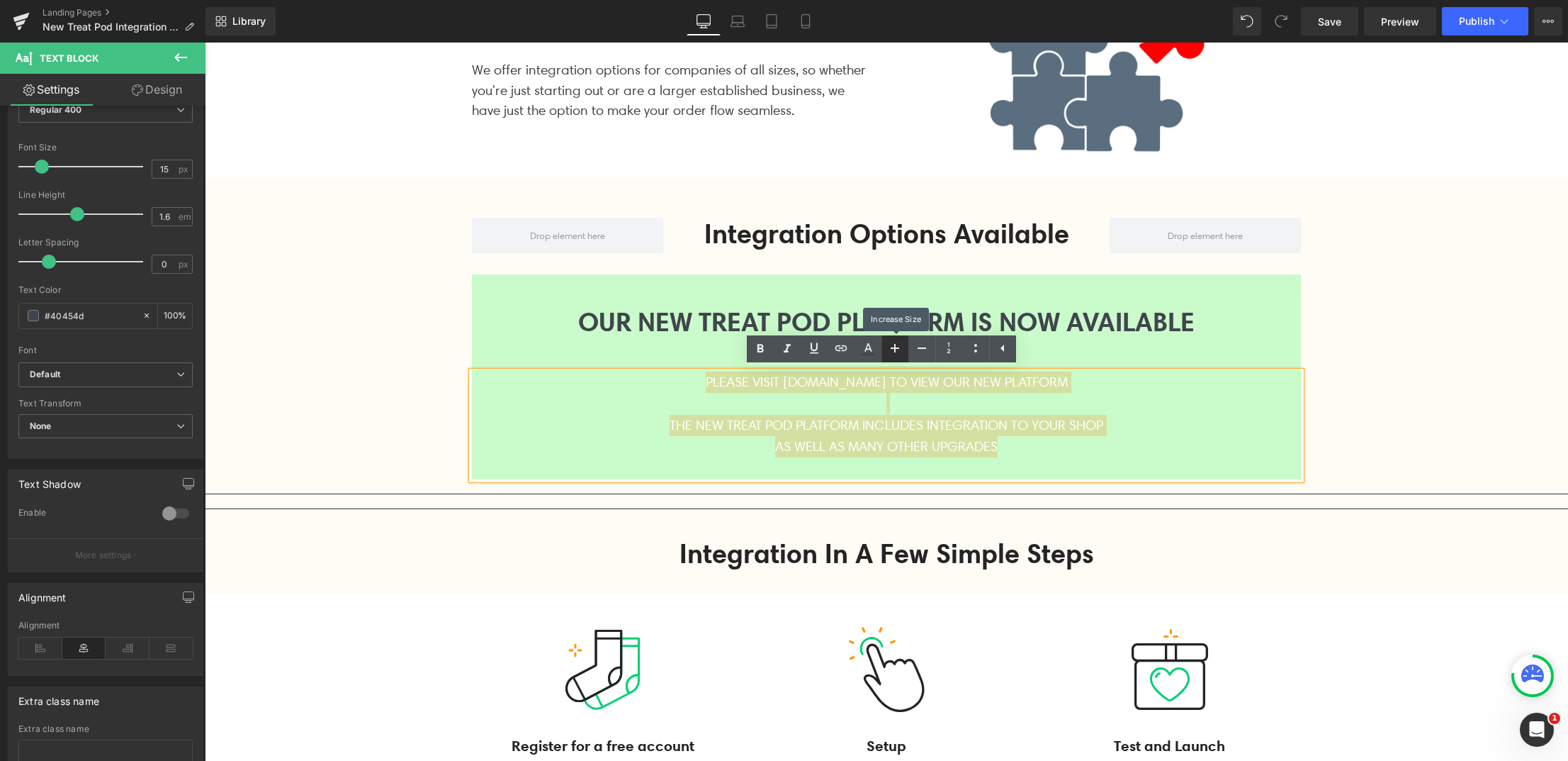
click at [897, 352] on icon at bounding box center [895, 347] width 17 height 17
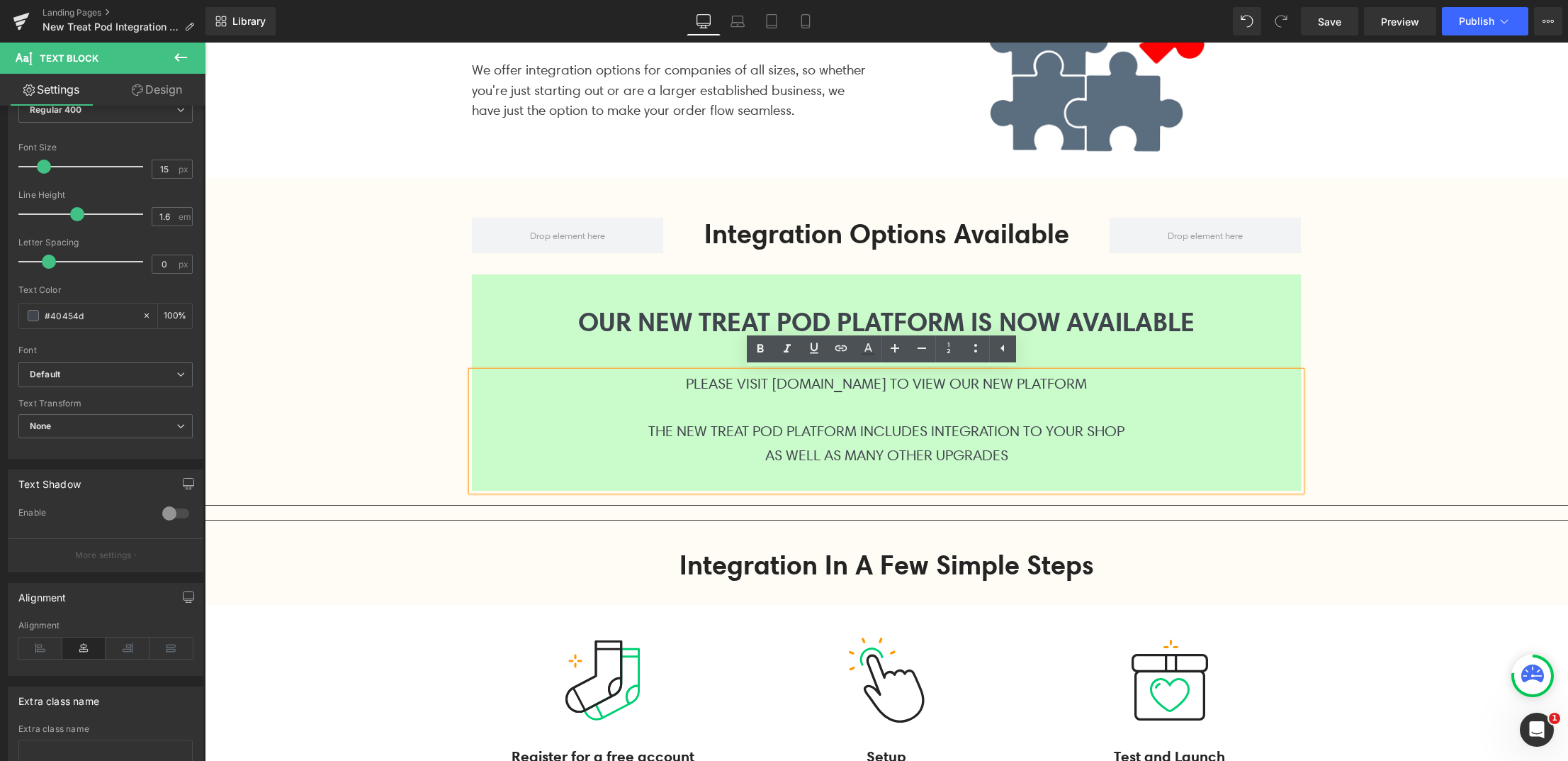
click at [743, 489] on p at bounding box center [886, 478] width 829 height 24
drag, startPoint x: 740, startPoint y: 384, endPoint x: 1013, endPoint y: 406, distance: 273.9
click at [898, 382] on p "PLEASE VISIT [DOMAIN_NAME] TO VIEW OUR NEW PLATFORM" at bounding box center [886, 383] width 829 height 24
click at [752, 347] on icon at bounding box center [760, 348] width 17 height 17
click at [763, 424] on p "THE NEW TREAT POD PLATFORM INCLUDES INTEGRATION TO YOUR SHOP" at bounding box center [886, 430] width 829 height 24
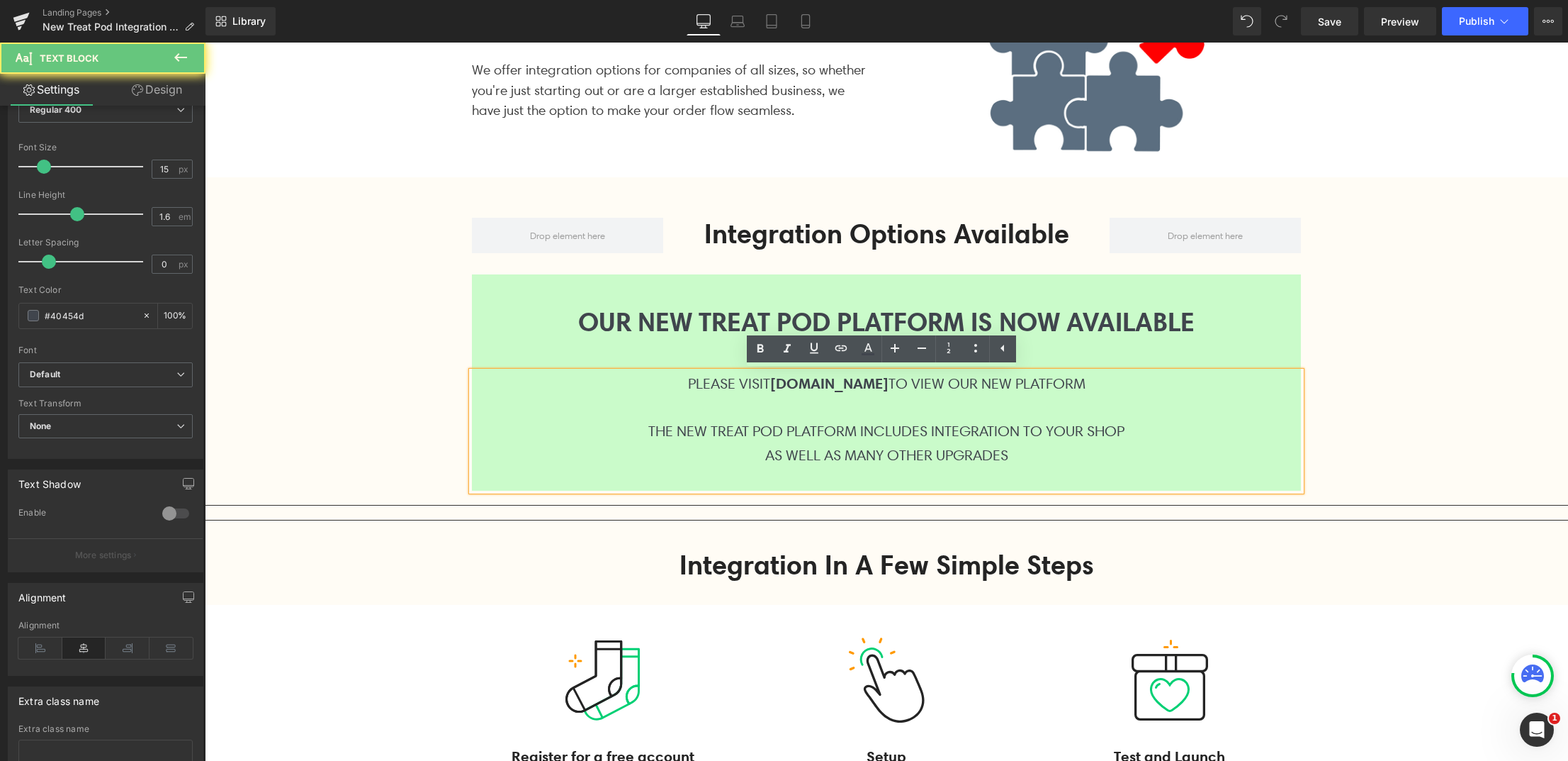
click at [775, 467] on p at bounding box center [886, 478] width 829 height 24
click at [917, 441] on p "THE NEW TREAT POD PLATFORM INCLUDES INTEGRATION TO YOUR SHOP" at bounding box center [886, 430] width 829 height 24
click at [1054, 460] on p "AS WELL AS MANY OTHER UPGRADES" at bounding box center [886, 454] width 829 height 24
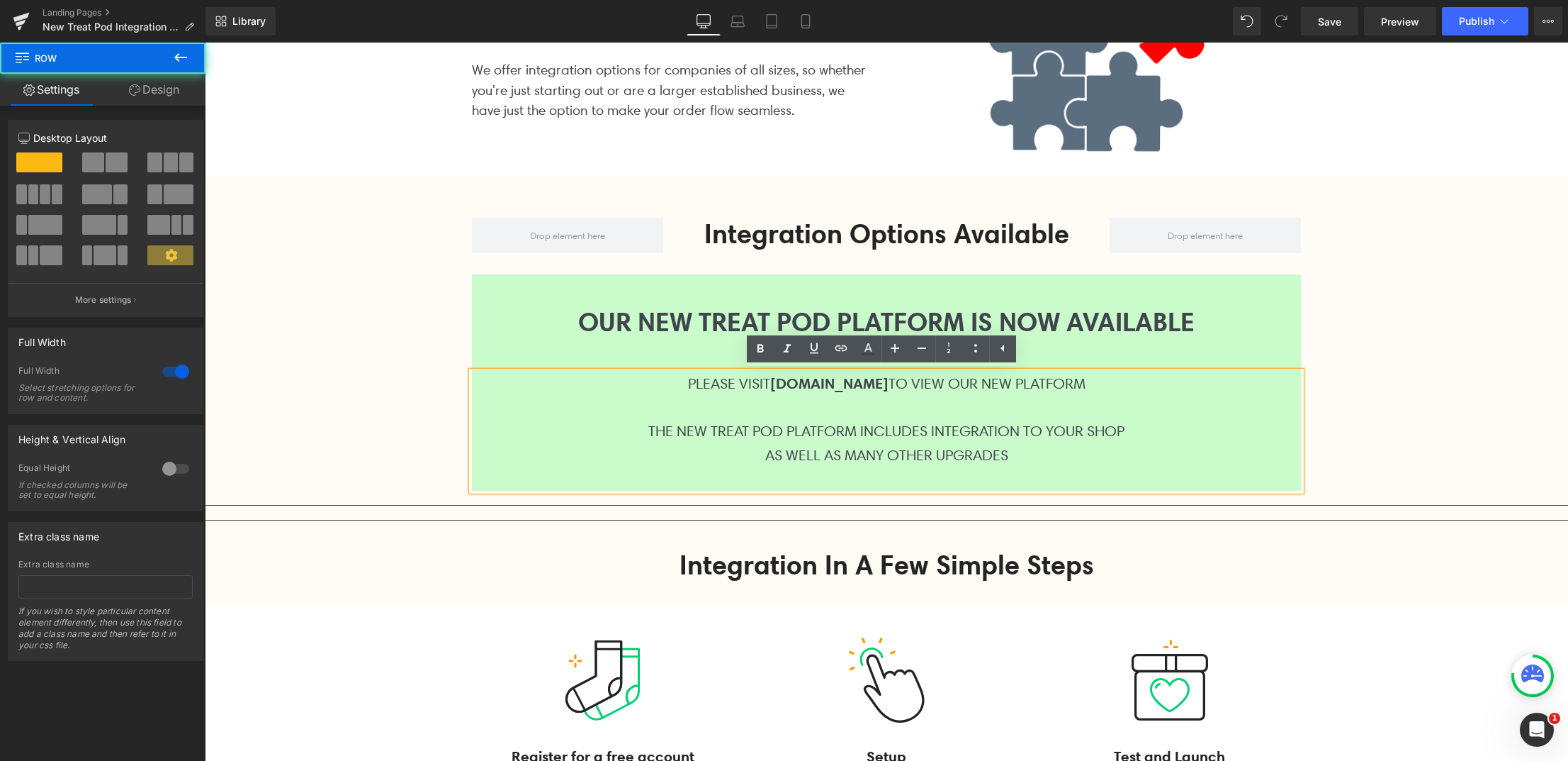
click at [1414, 429] on div "Integration Options Available Heading Row OUR NEW TREAT POD PLATFORM IS NOW AVA…" at bounding box center [886, 394] width 1363 height 387
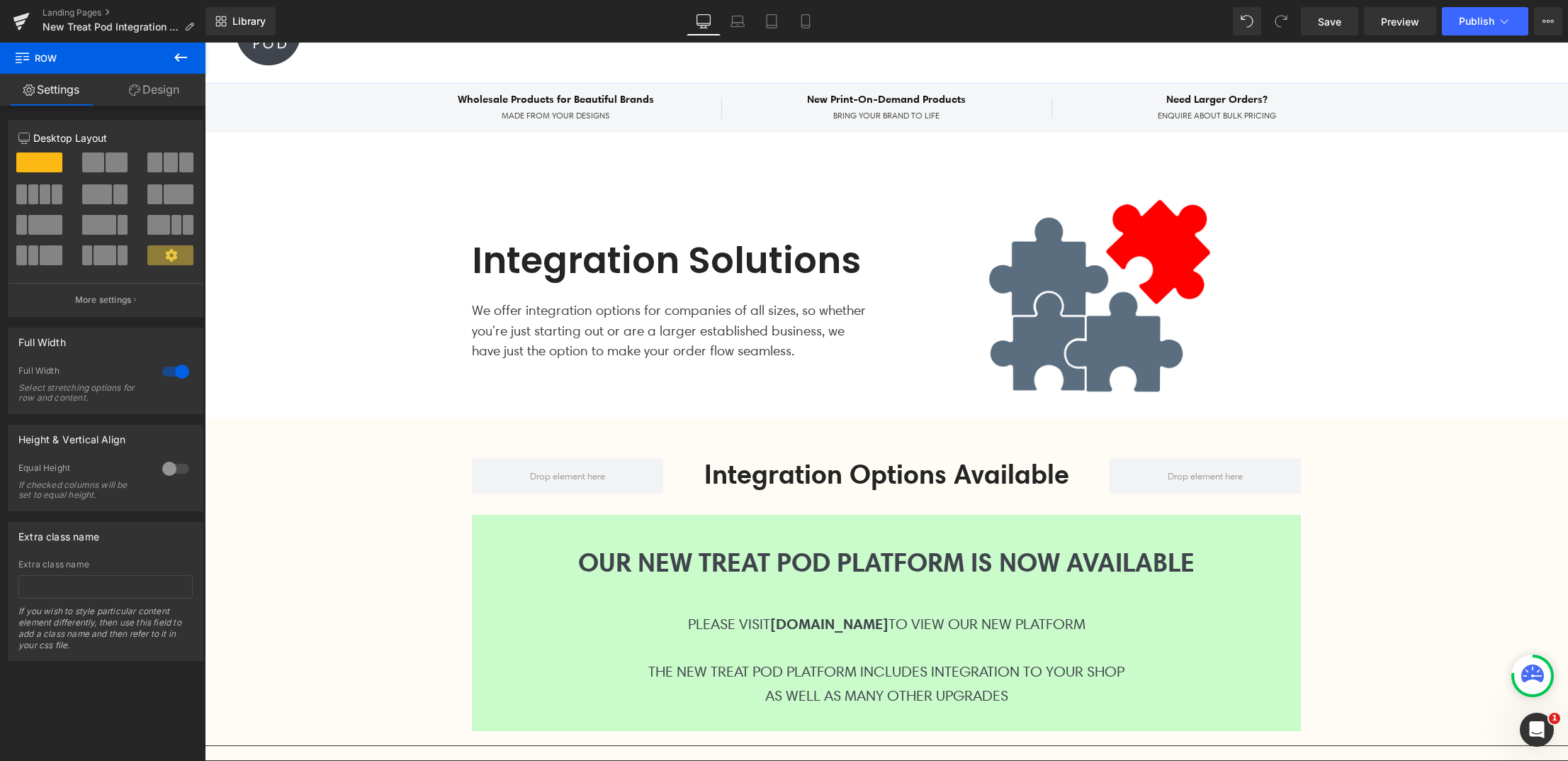
scroll to position [245, 0]
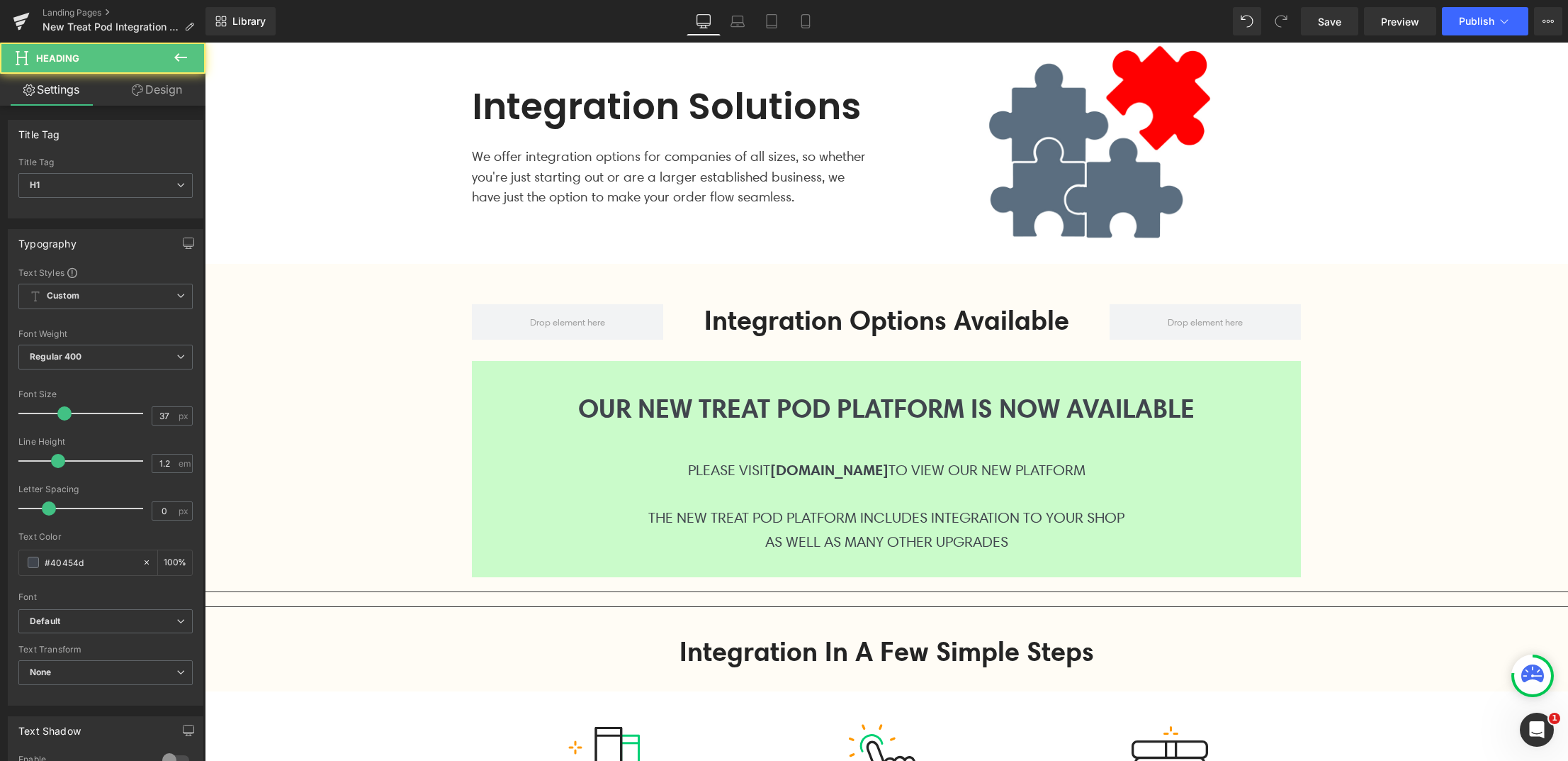
click at [1241, 401] on h1 "OUR NEW TREAT POD PLATFORM IS NOW AVAILABLE" at bounding box center [886, 408] width 829 height 31
click at [1471, 486] on div "Integration Options Available Heading Row OUR NEW TREAT POD PLATFORM IS NOW AVA…" at bounding box center [886, 480] width 1363 height 387
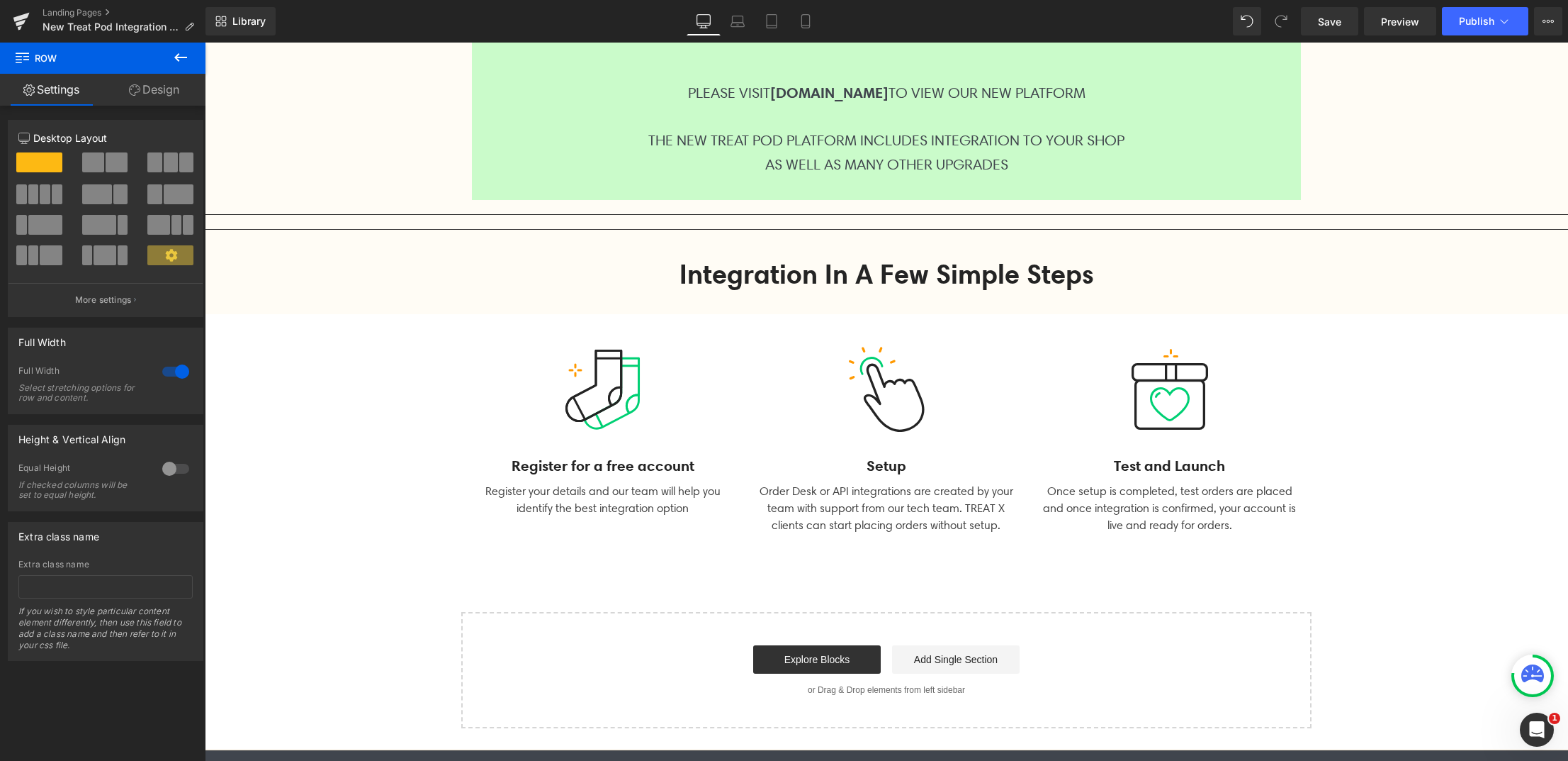
scroll to position [625, 0]
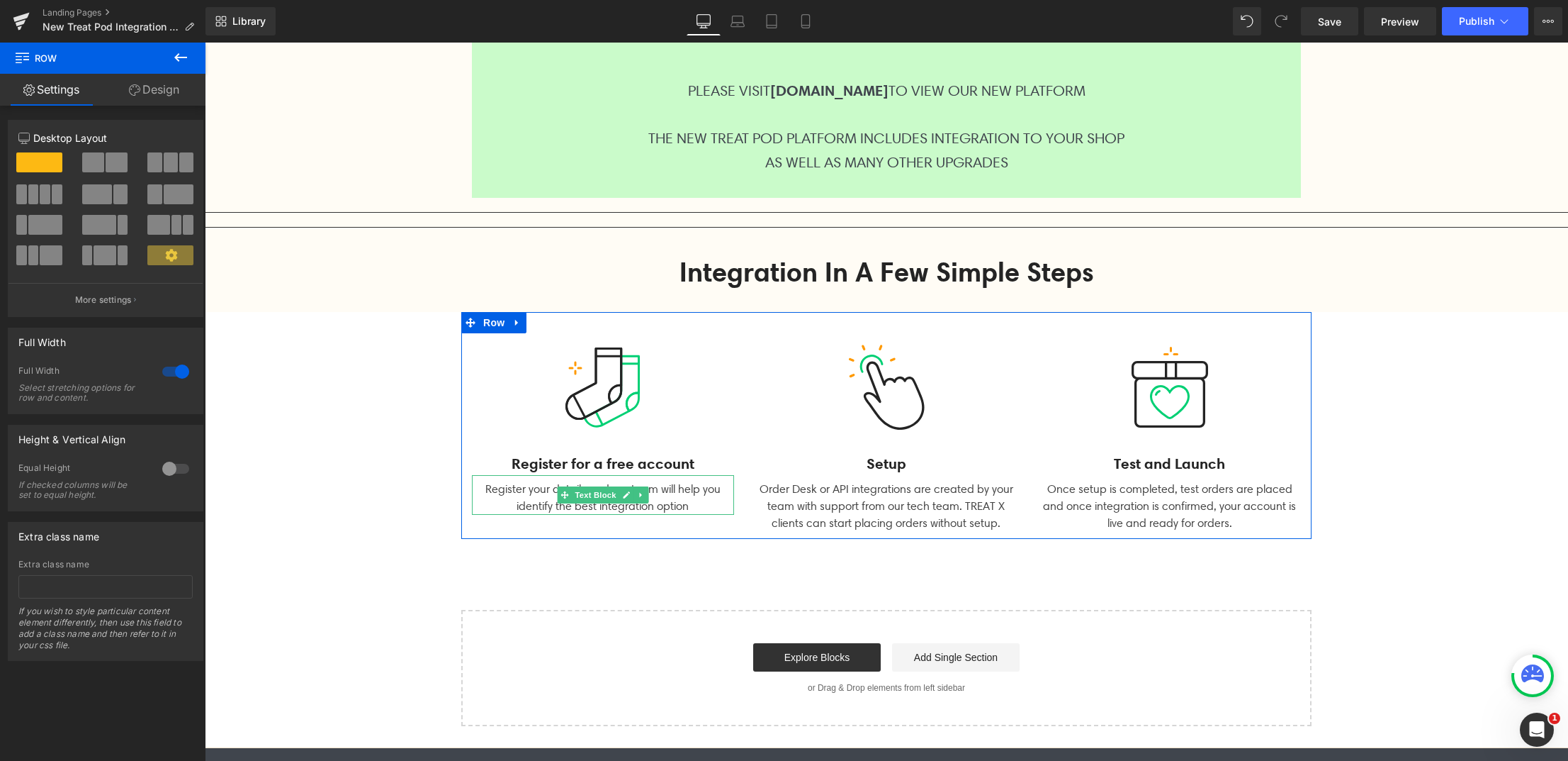
click at [673, 495] on div "Register your details and our team will help you identify the best integration …" at bounding box center [603, 494] width 262 height 40
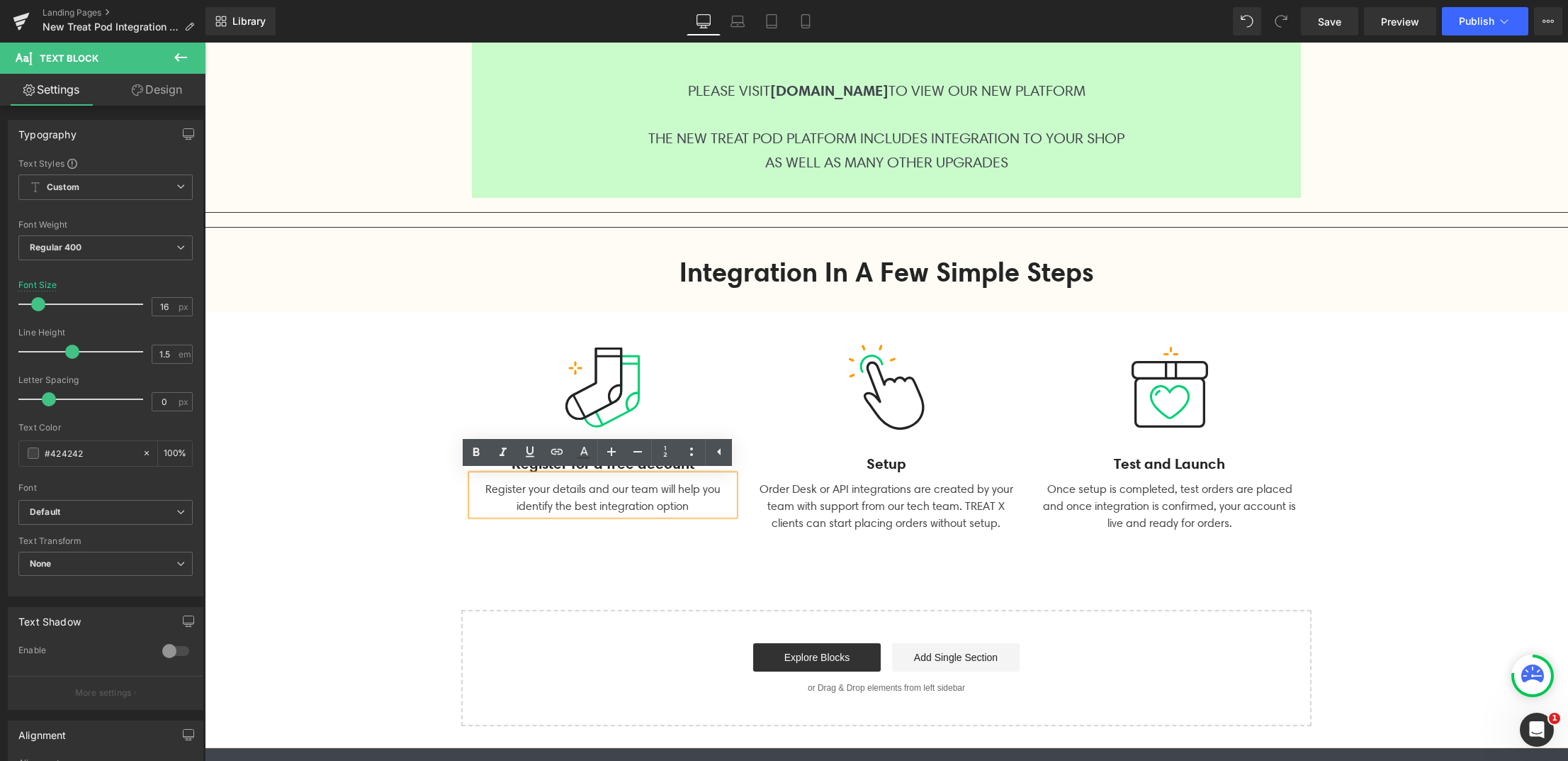
click at [593, 489] on div "Register your details and our team will help you identify the best integration …" at bounding box center [603, 494] width 262 height 40
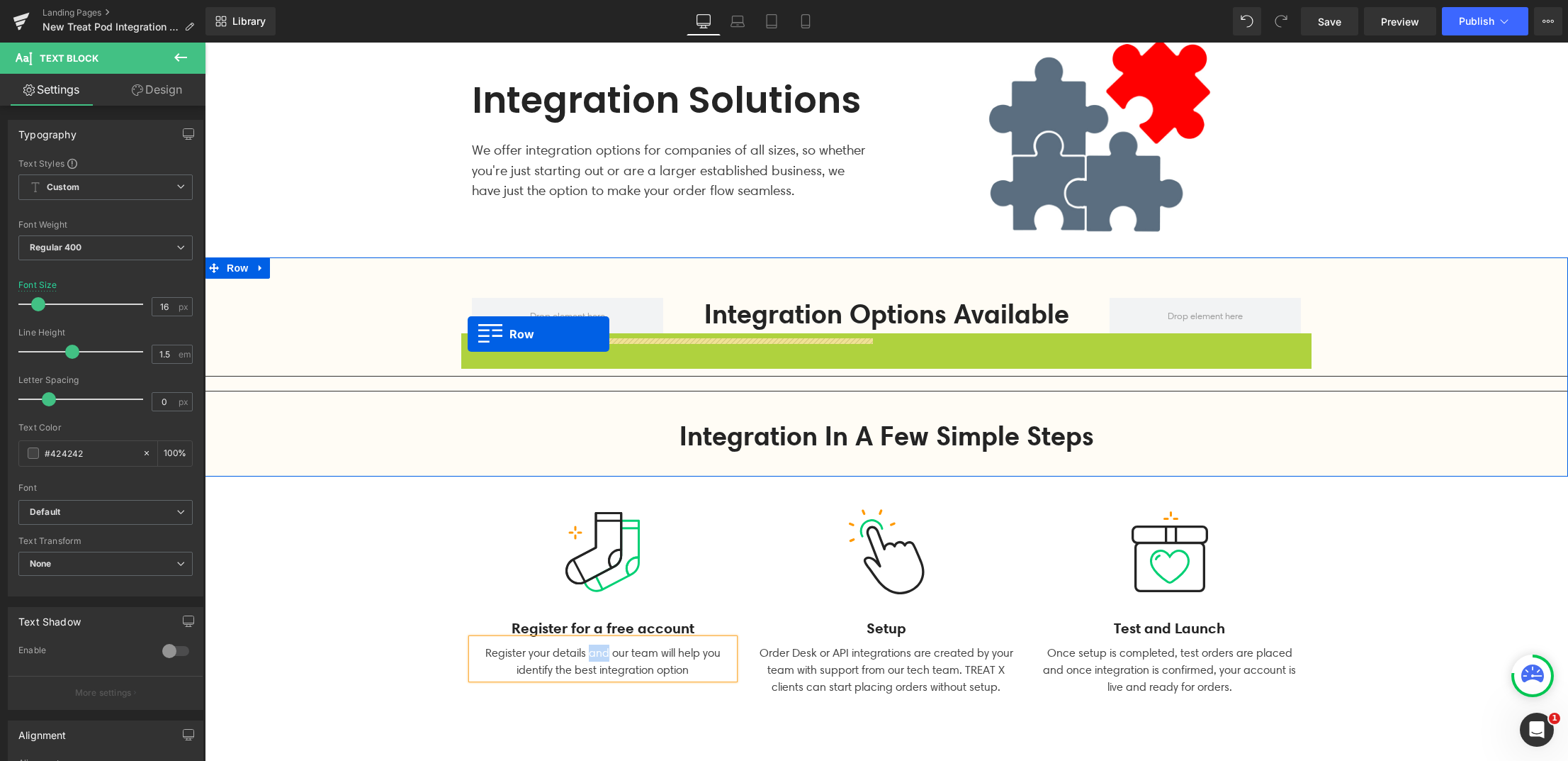
scroll to position [42, 0]
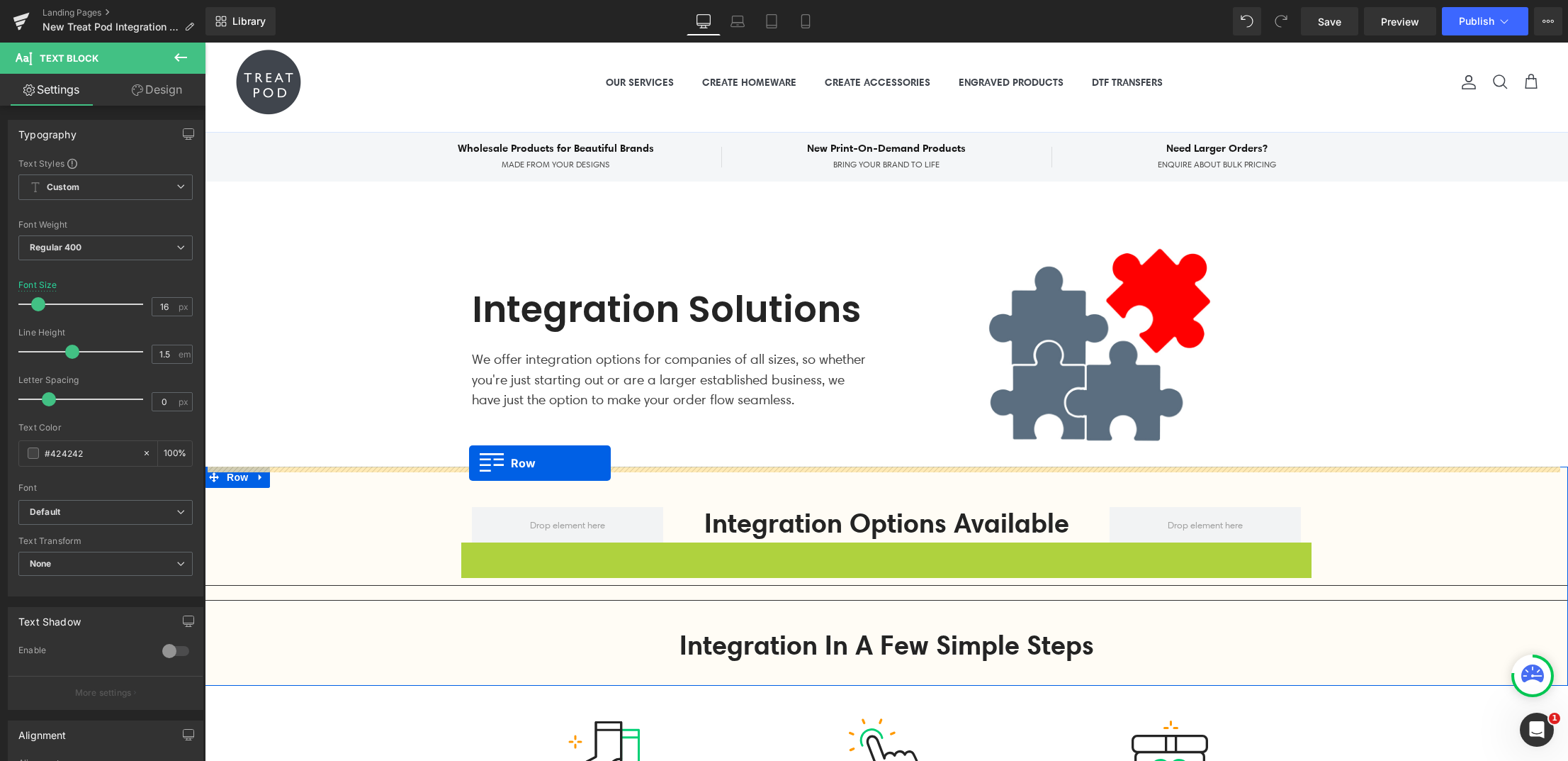
drag, startPoint x: 465, startPoint y: 343, endPoint x: 469, endPoint y: 463, distance: 120.1
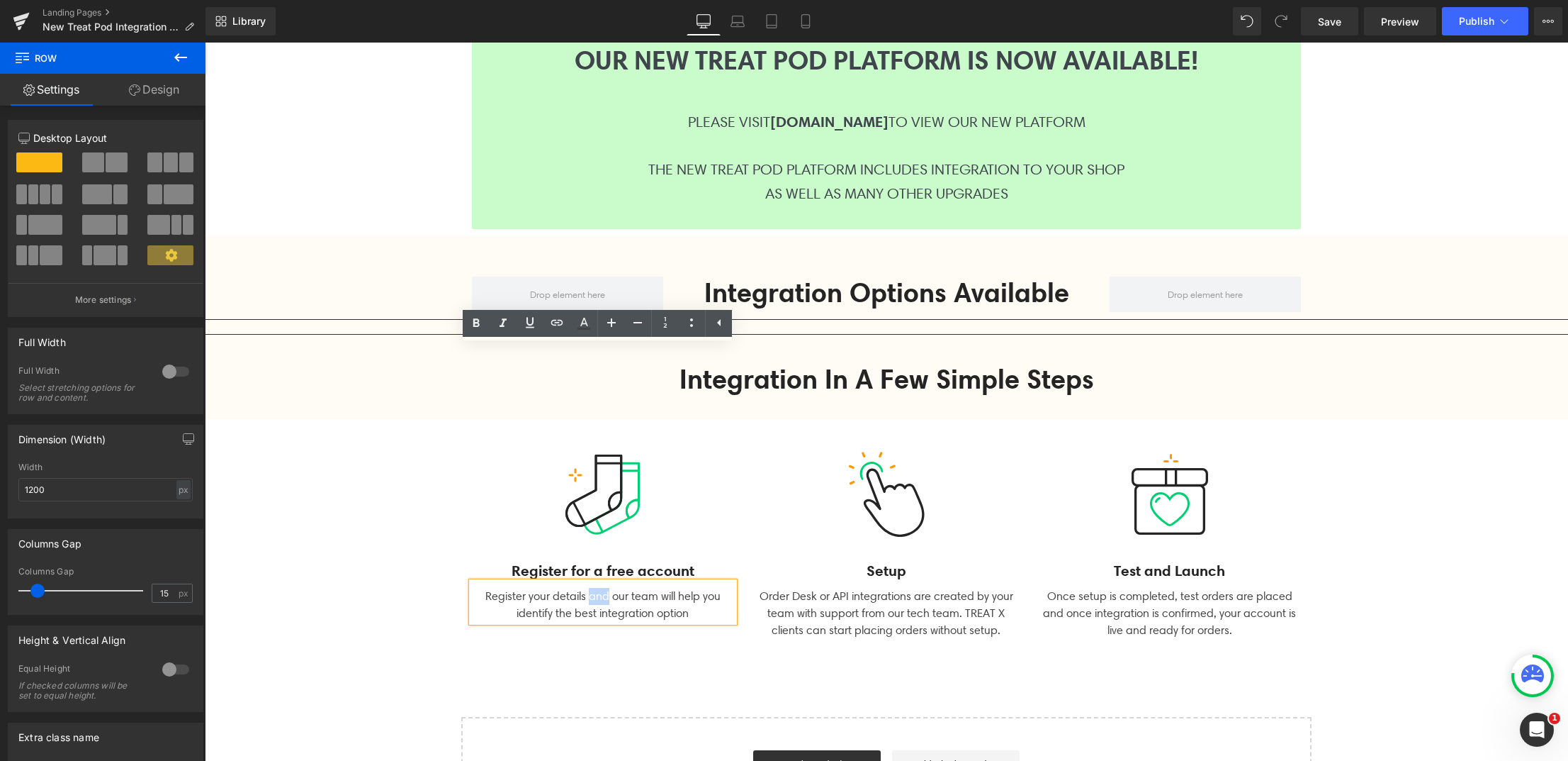
scroll to position [513, 0]
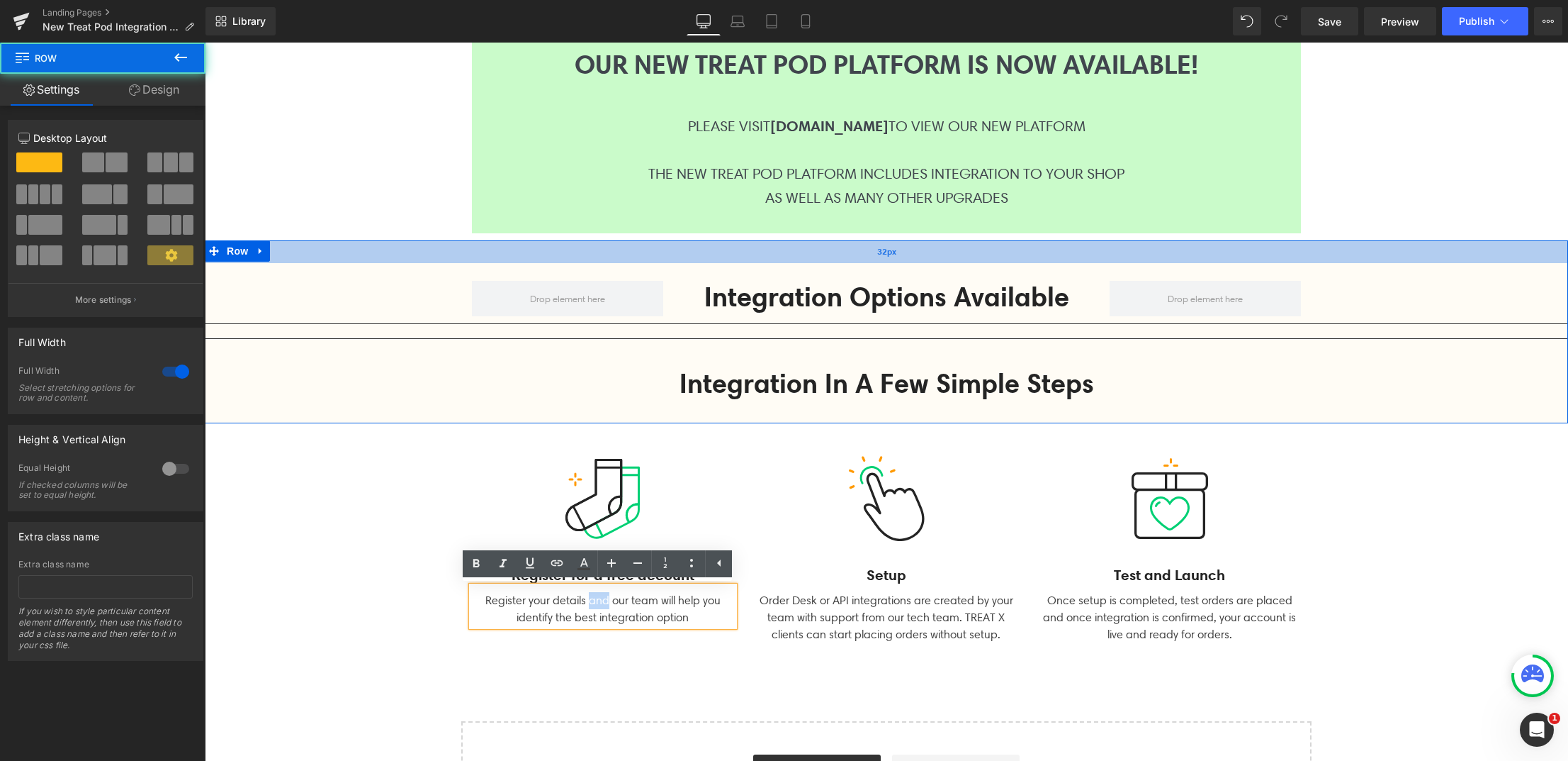
click at [347, 262] on div "32px" at bounding box center [886, 251] width 1363 height 23
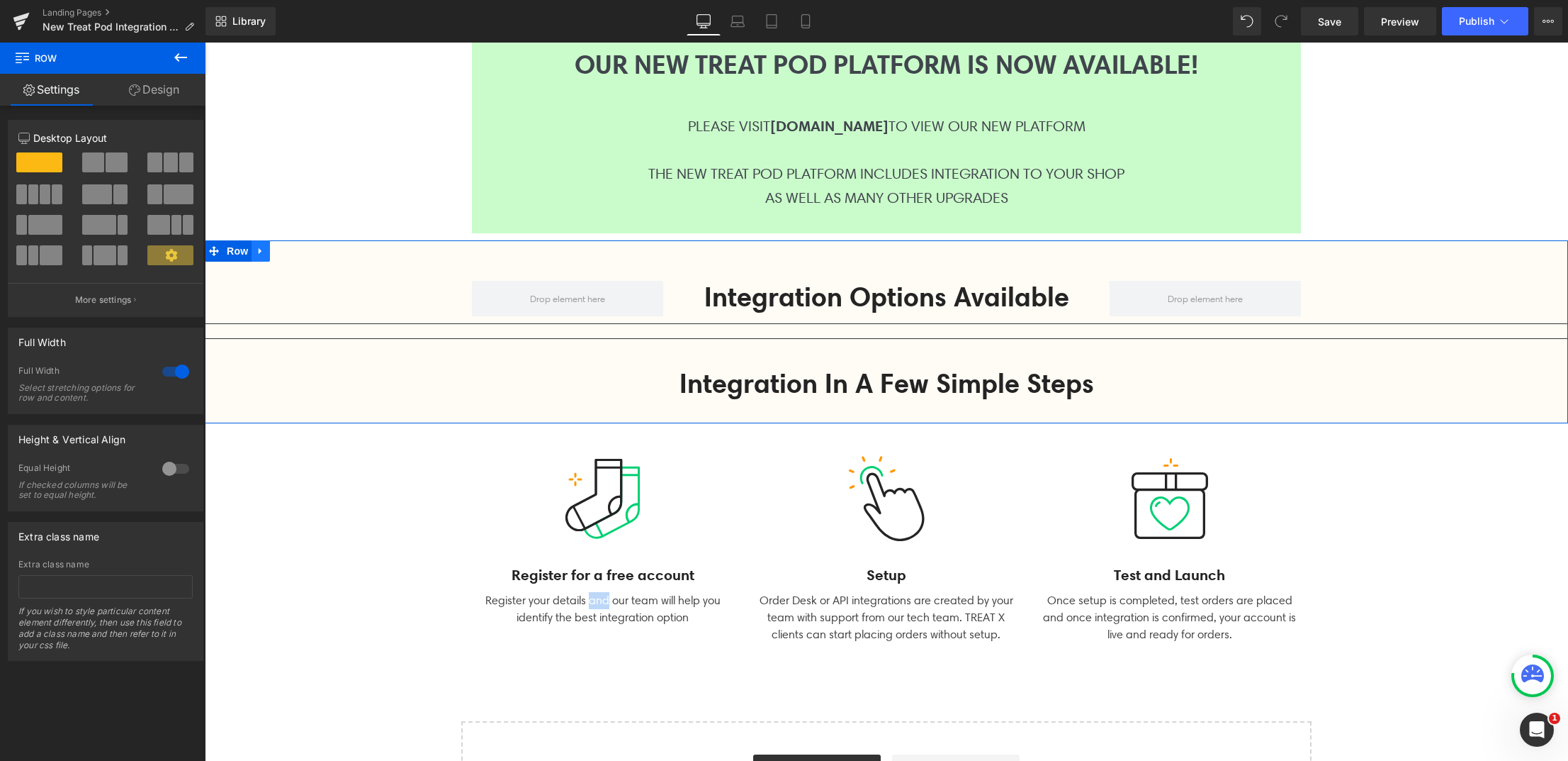
click at [256, 253] on icon at bounding box center [261, 251] width 10 height 11
click at [293, 252] on icon at bounding box center [298, 251] width 10 height 10
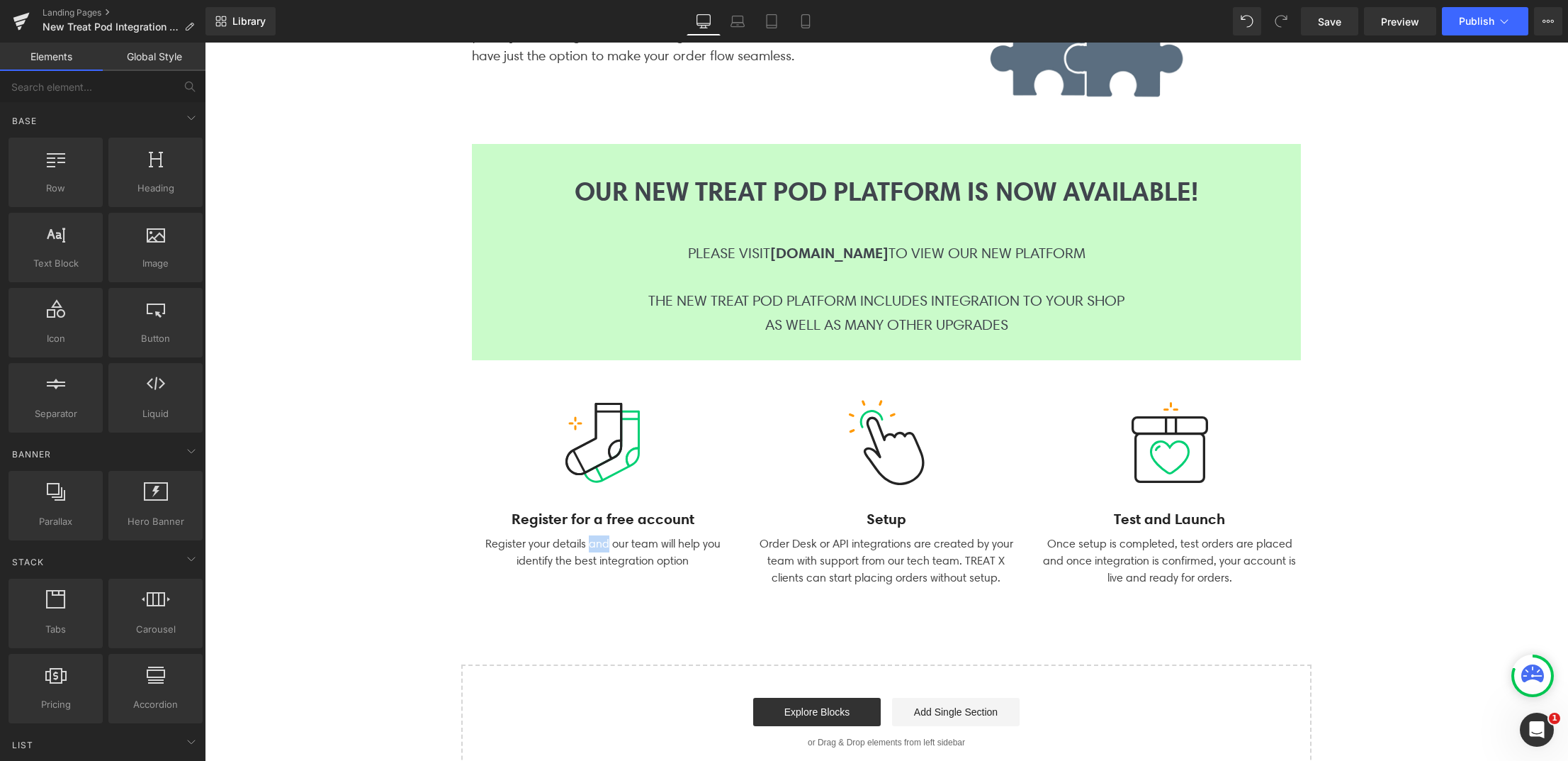
scroll to position [388, 0]
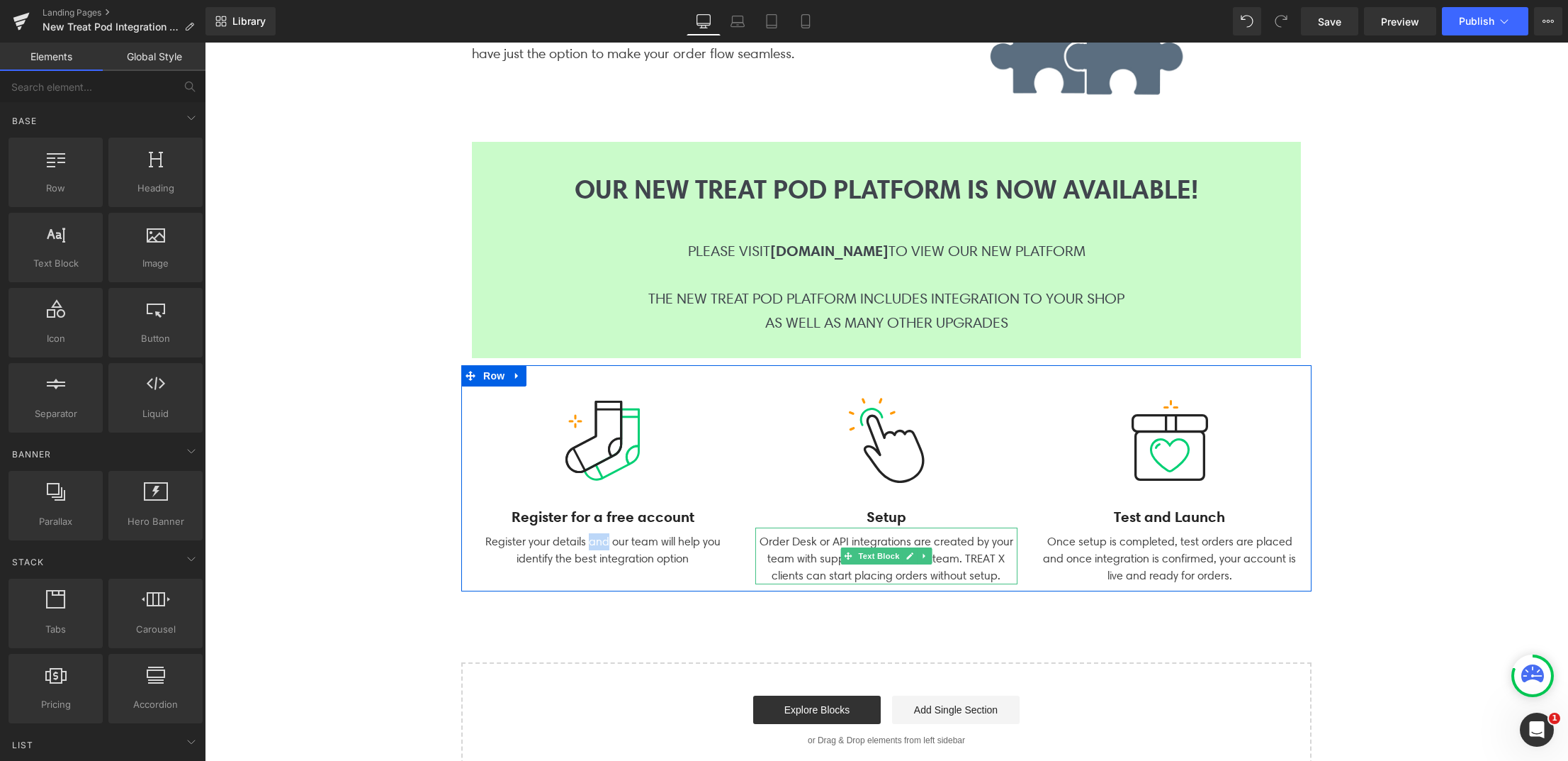
click at [779, 553] on div "Order Desk or API integrations are created by your team with support from our t…" at bounding box center [887, 556] width 262 height 57
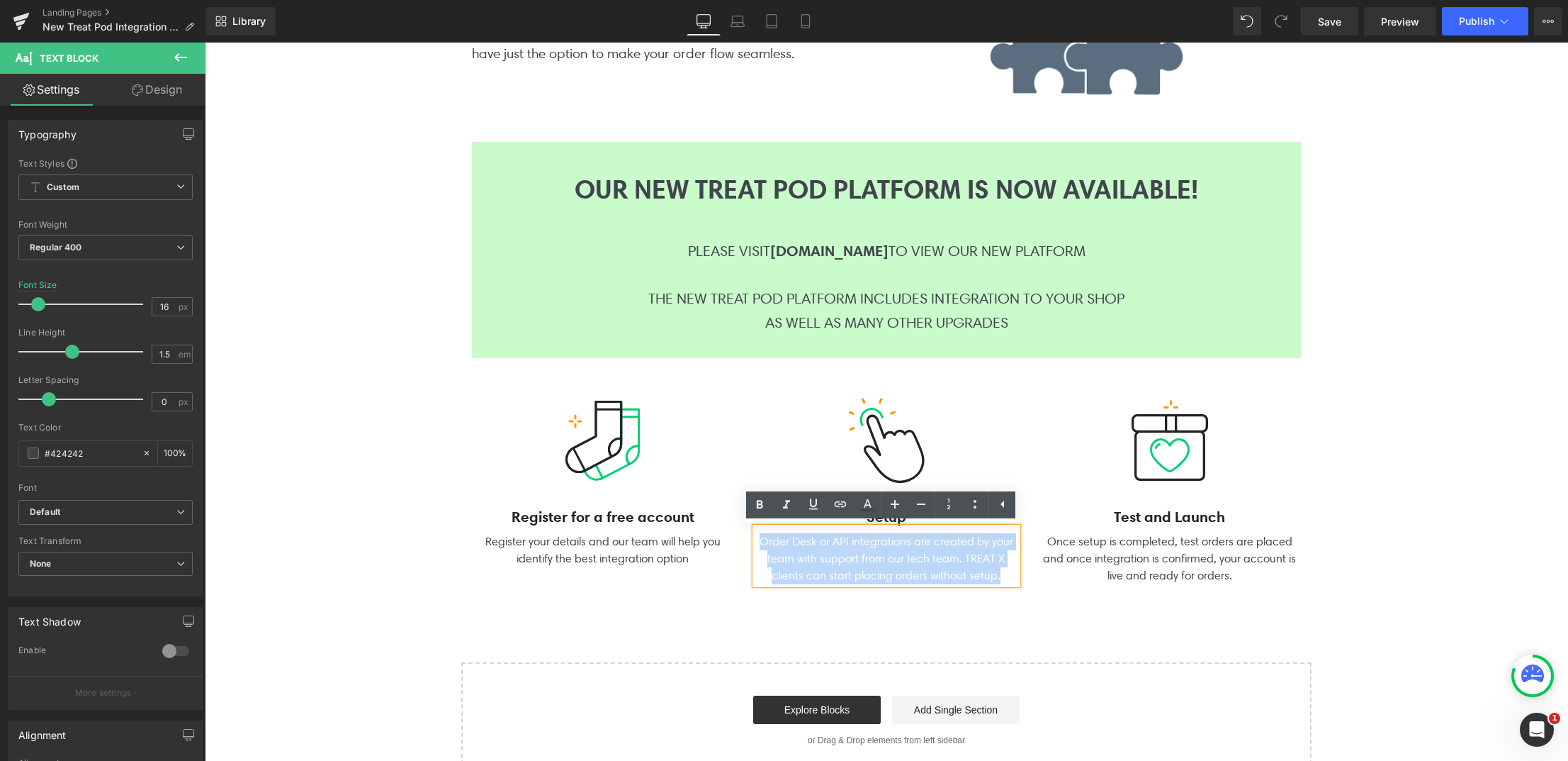
drag, startPoint x: 754, startPoint y: 539, endPoint x: 1002, endPoint y: 574, distance: 250.5
click at [1002, 574] on div "Order Desk or API integrations are created by your team with support from our t…" at bounding box center [887, 556] width 262 height 57
click at [622, 551] on icon at bounding box center [626, 548] width 8 height 9
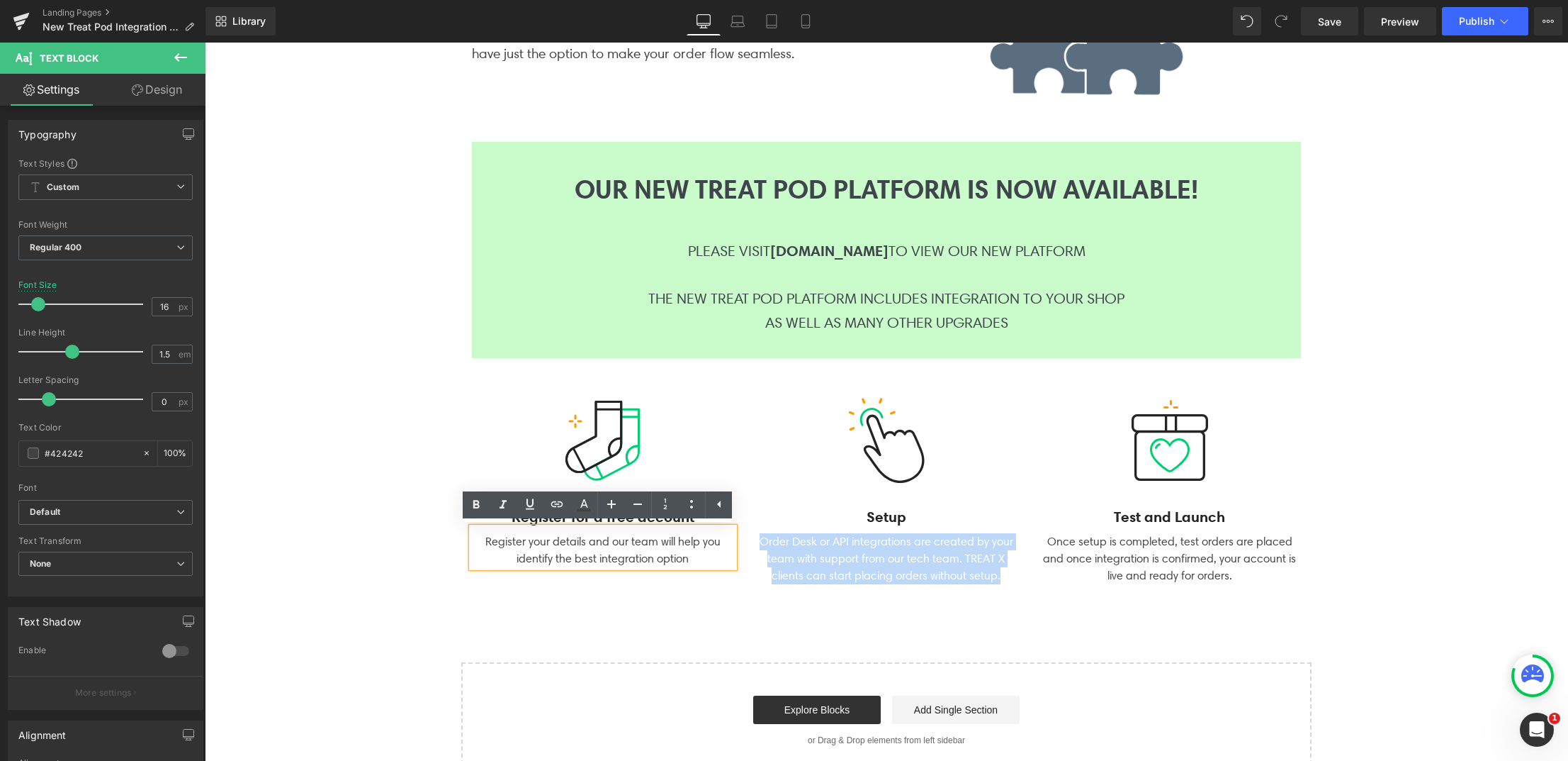
click at [504, 543] on div "Register your details and our team will help you identify the best integration …" at bounding box center [603, 547] width 262 height 40
click at [523, 545] on div "Register your details and our team will help you identify the best integration …" at bounding box center [603, 547] width 262 height 40
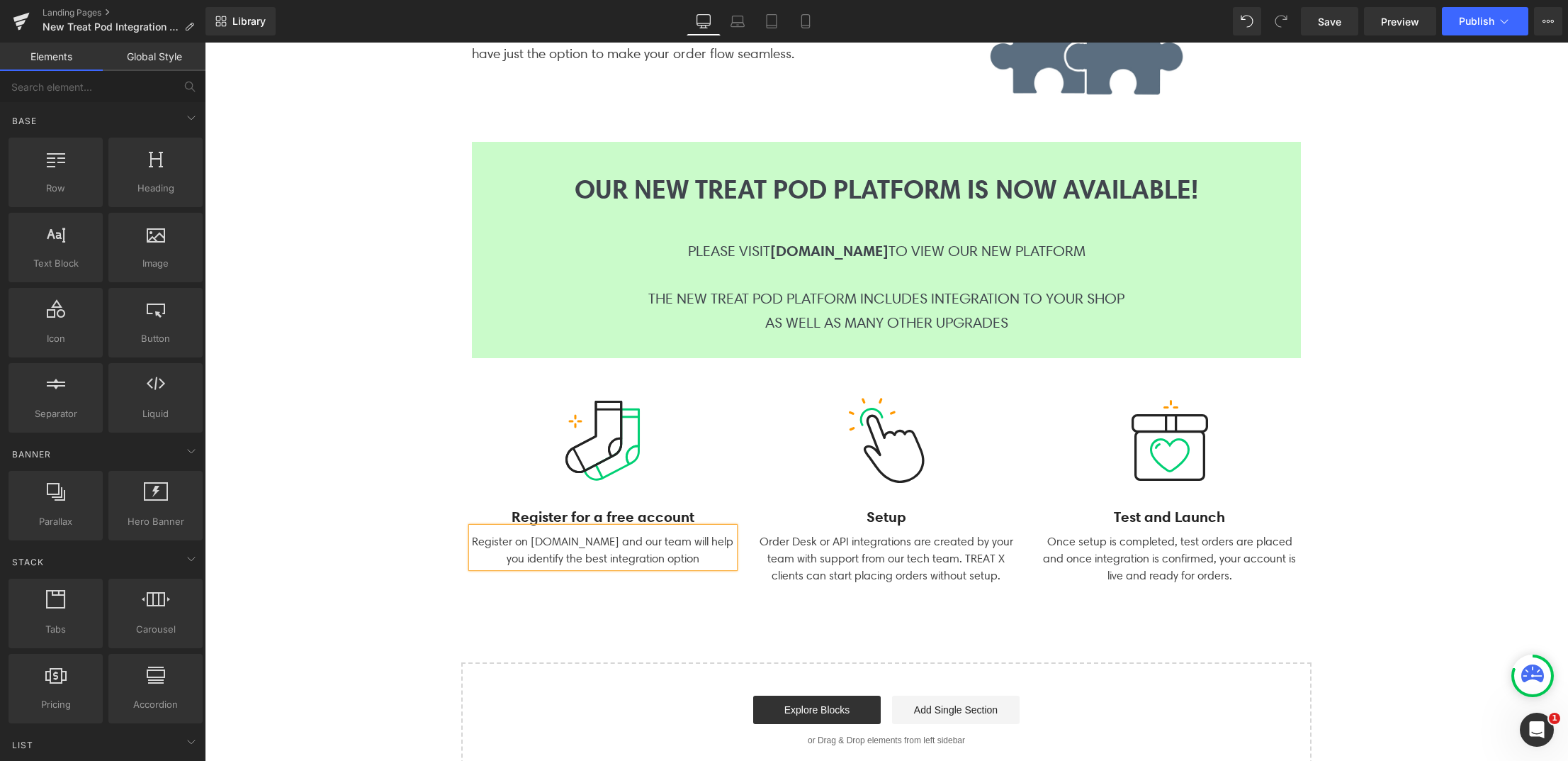
click at [622, 622] on div "Integration Solutions Heading We offer integration options for companies of all…" at bounding box center [886, 307] width 1363 height 943
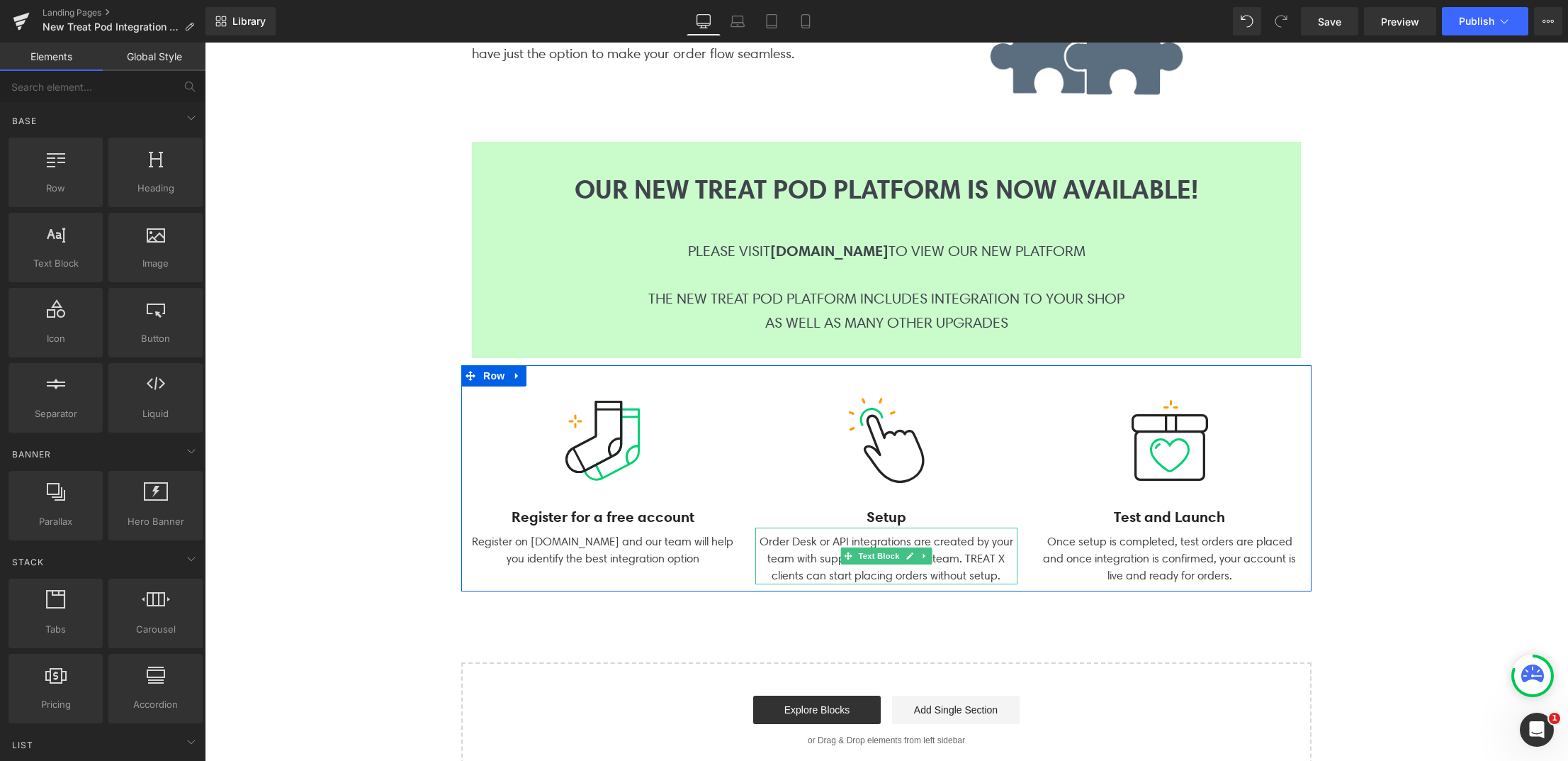
click at [810, 548] on div "Order Desk or API integrations are created by your team with support from our t…" at bounding box center [887, 556] width 262 height 57
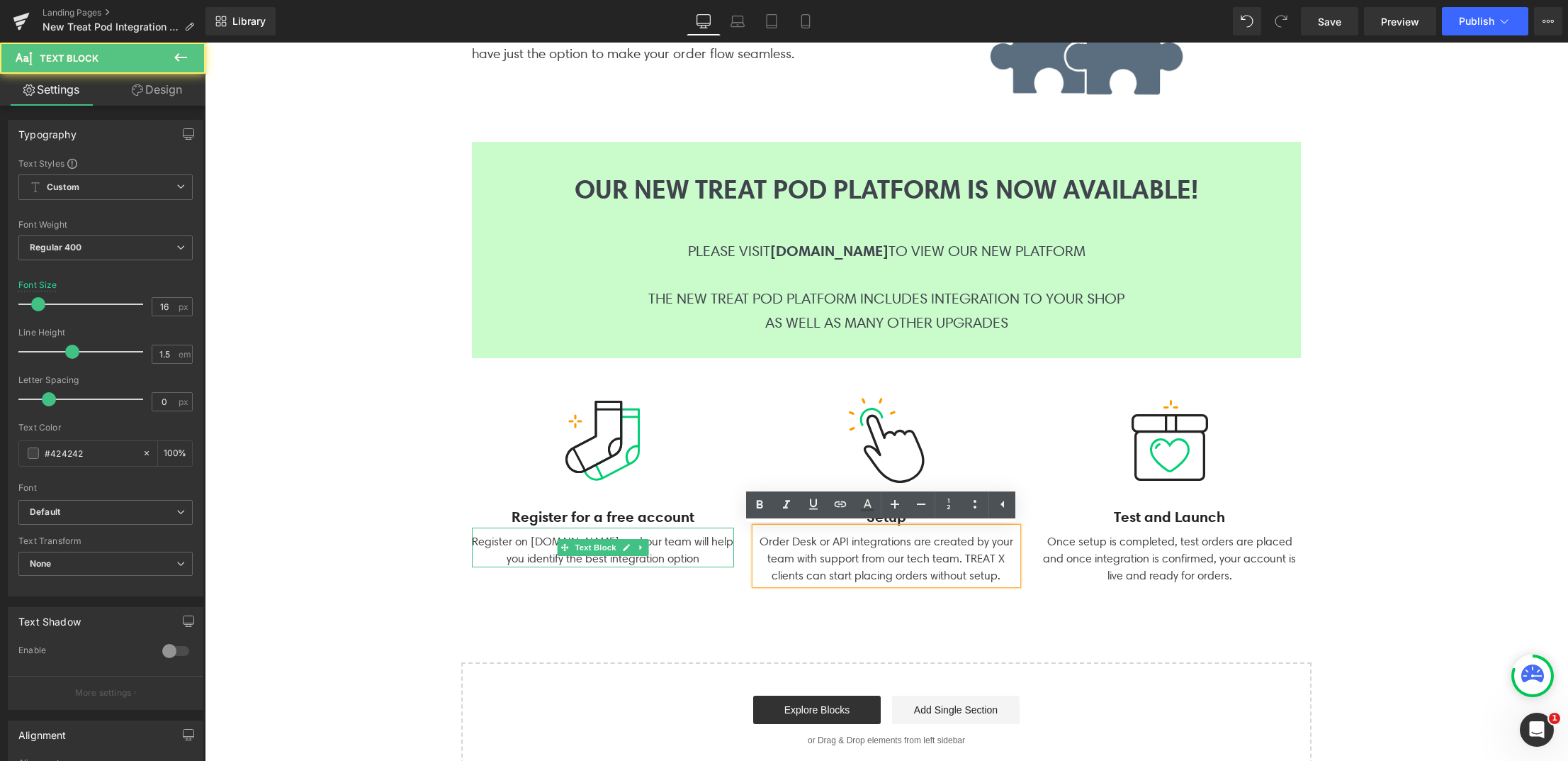
click at [668, 541] on div "Register on [DOMAIN_NAME] and our team will help you identify the best integrat…" at bounding box center [603, 547] width 262 height 40
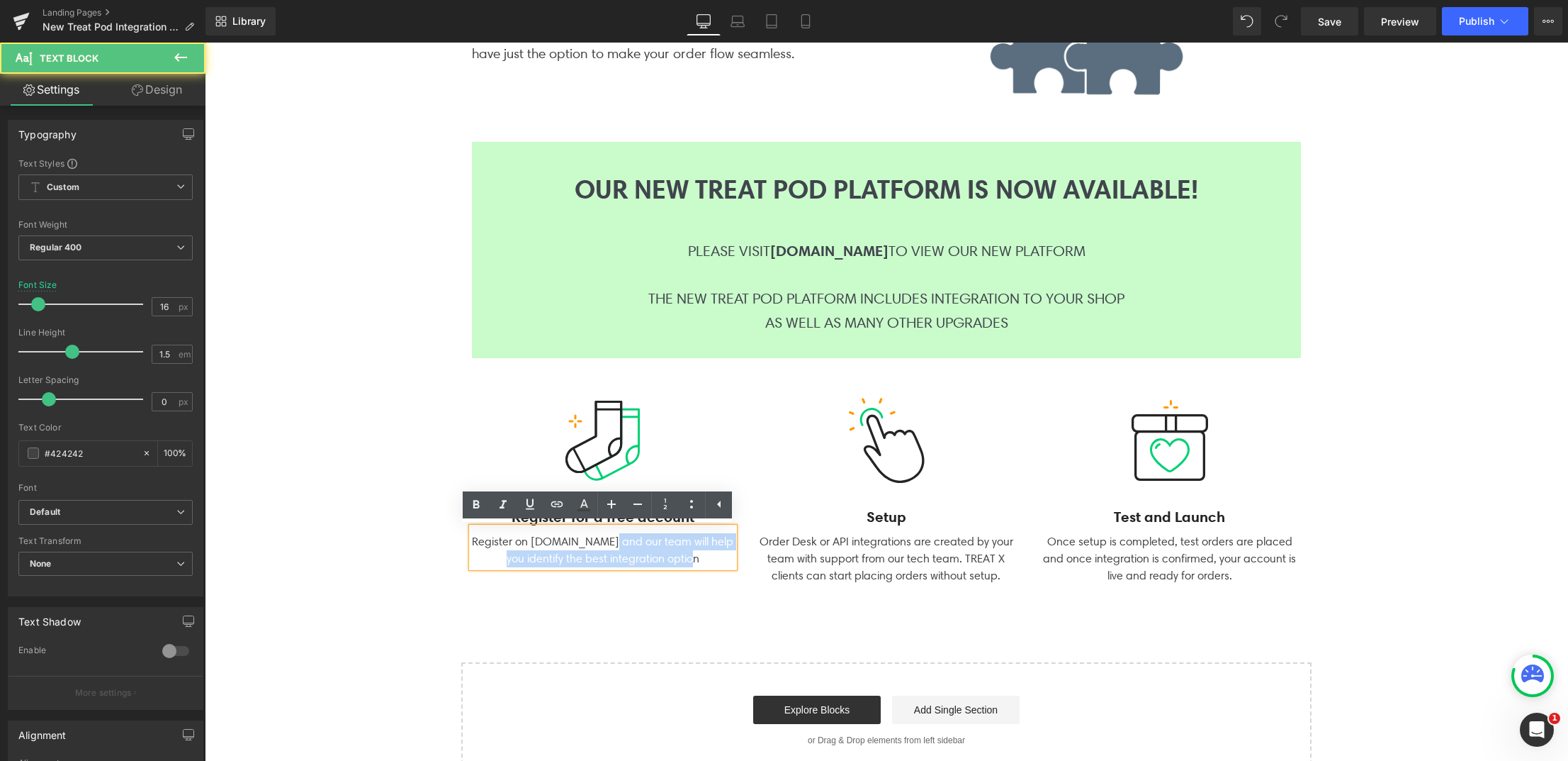
drag, startPoint x: 611, startPoint y: 542, endPoint x: 698, endPoint y: 560, distance: 88.8
click at [698, 560] on div "Register on [DOMAIN_NAME] and our team will help you identify the best integrat…" at bounding box center [603, 547] width 262 height 40
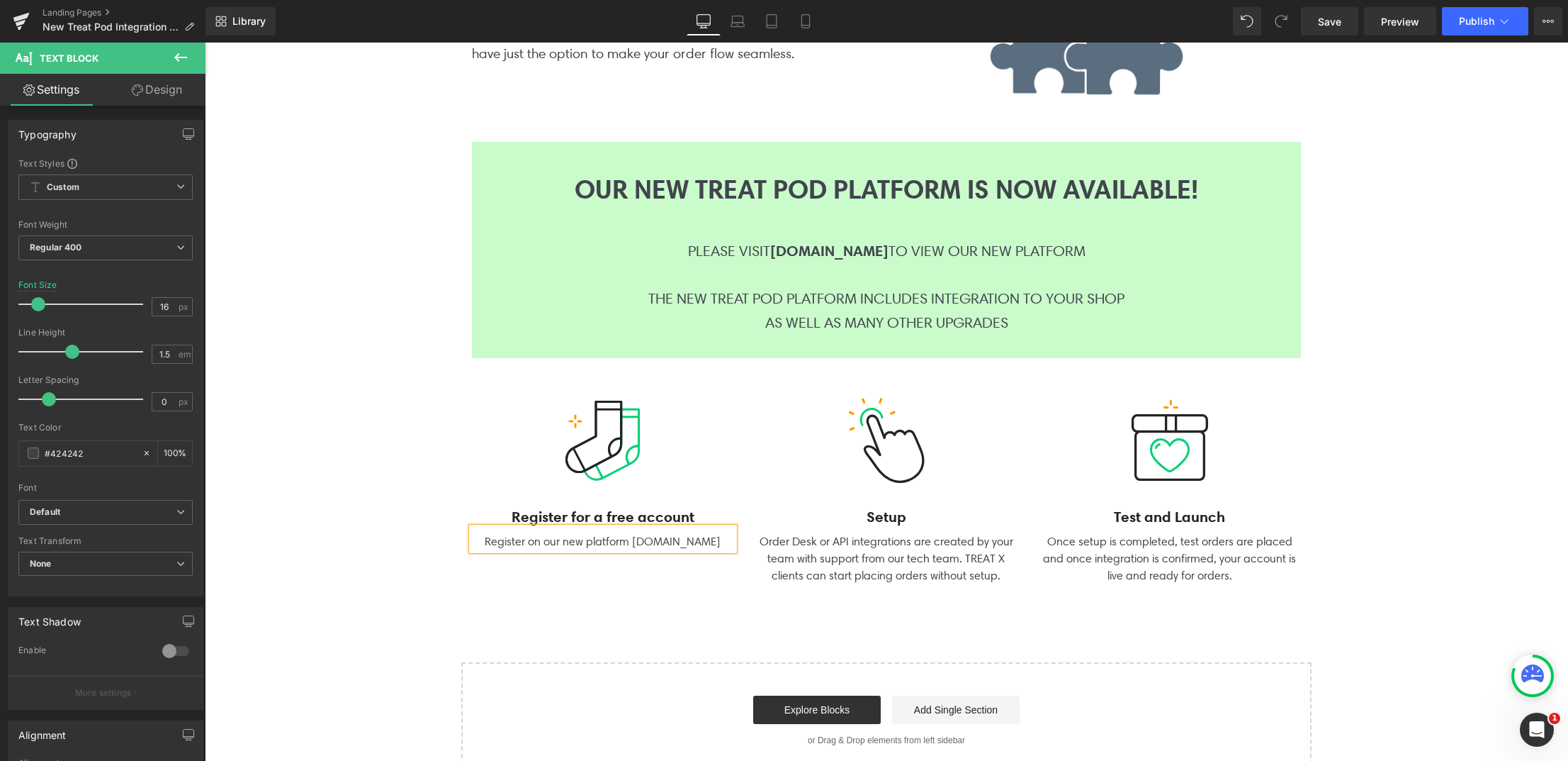
click at [814, 569] on div "Order Desk or API integrations are created by your team with support from our t…" at bounding box center [887, 556] width 262 height 57
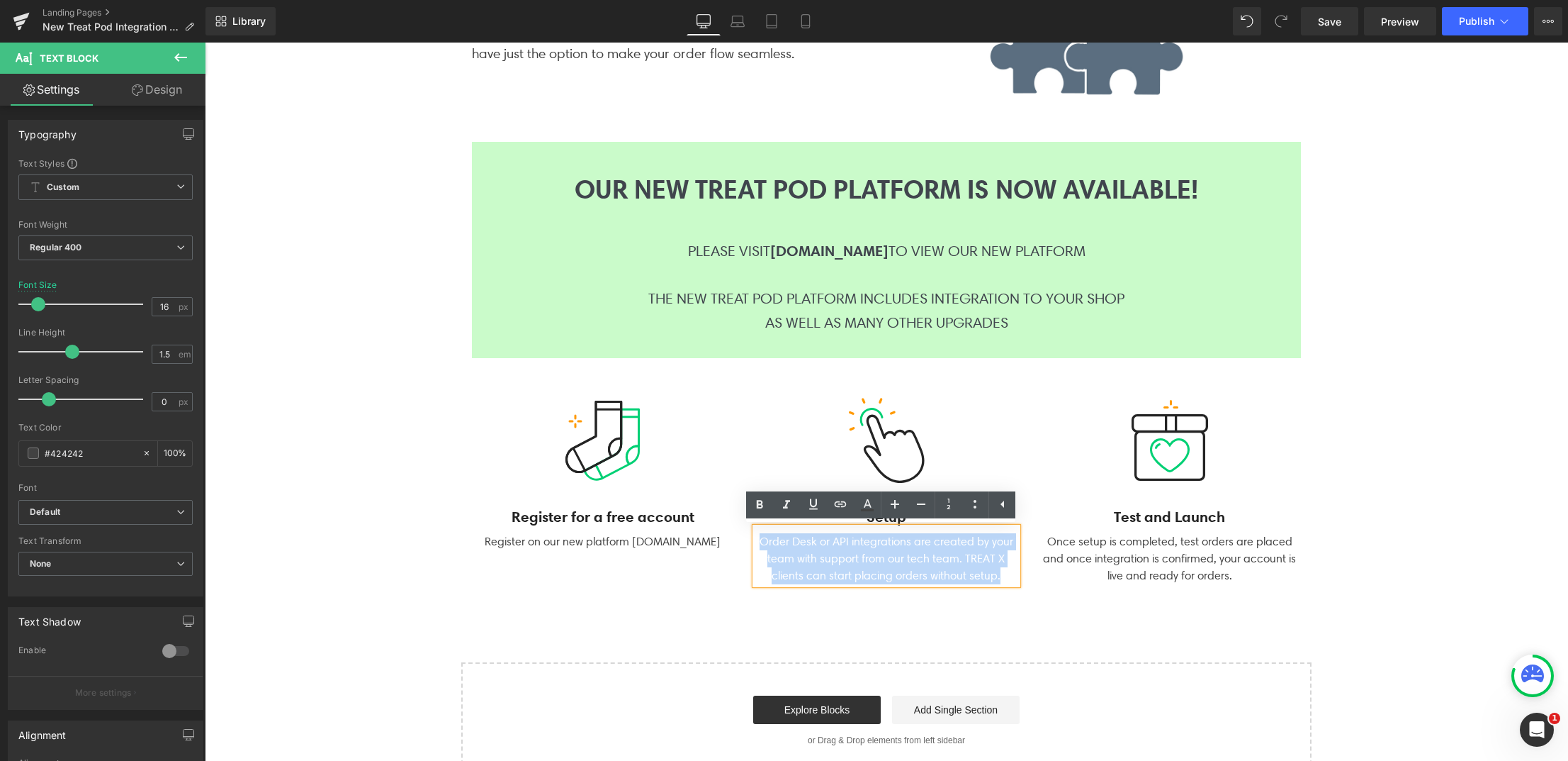
drag, startPoint x: 751, startPoint y: 541, endPoint x: 1013, endPoint y: 573, distance: 263.9
click at [1013, 573] on div "Order Desk or API integrations are created by your team with support from our t…" at bounding box center [887, 556] width 262 height 57
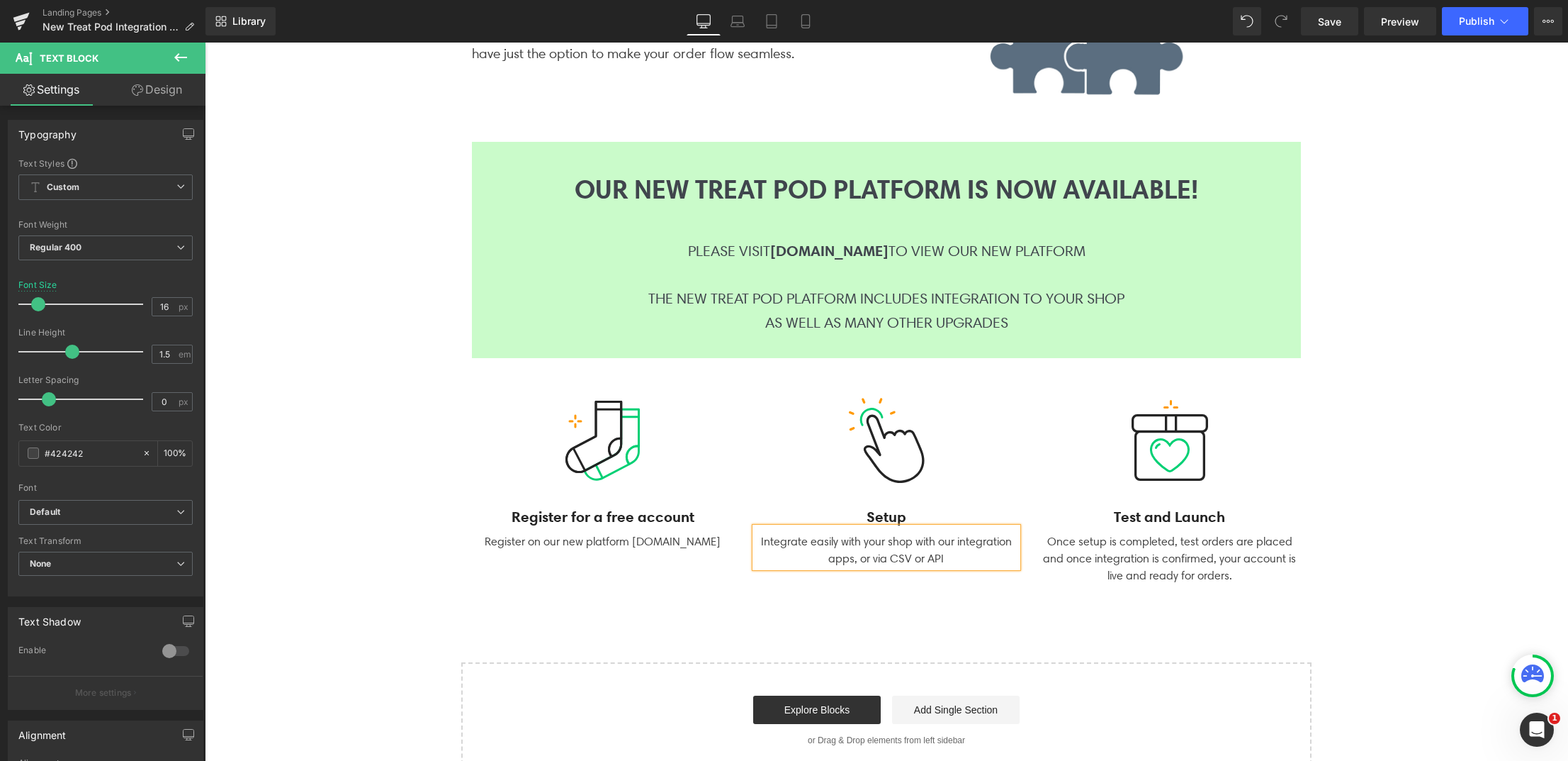
click at [981, 591] on div "Image Register for a free account Text Block Register on our new platform [DOMA…" at bounding box center [887, 478] width 850 height 227
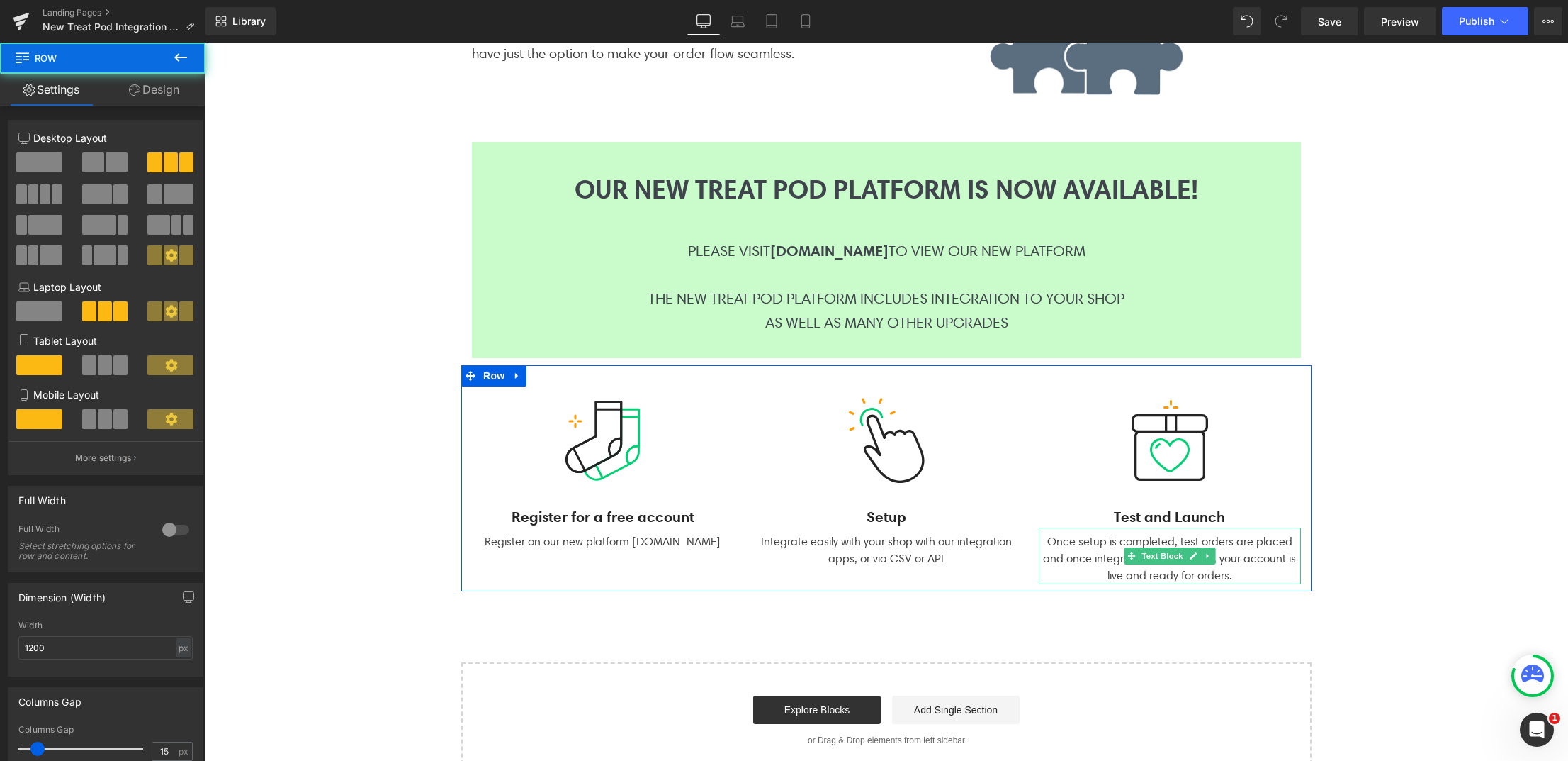
click at [1080, 540] on div "Once setup is completed, test orders are placed and once integration is confirm…" at bounding box center [1170, 556] width 262 height 57
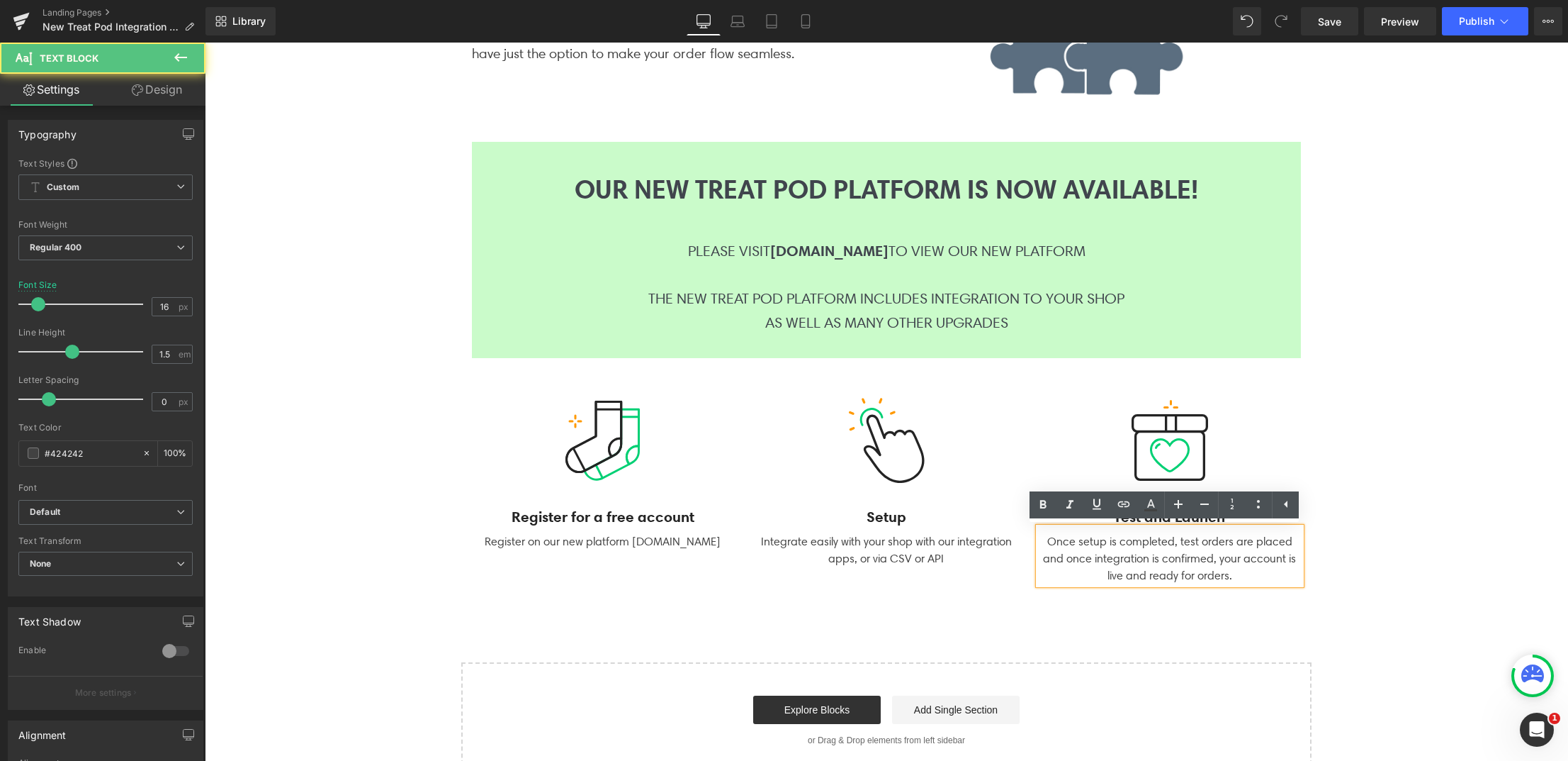
click at [1054, 543] on div "Once setup is completed, test orders are placed and once integration is confirm…" at bounding box center [1170, 556] width 262 height 57
click at [1013, 612] on div "Integration Solutions Heading We offer integration options for companies of all…" at bounding box center [886, 307] width 1363 height 943
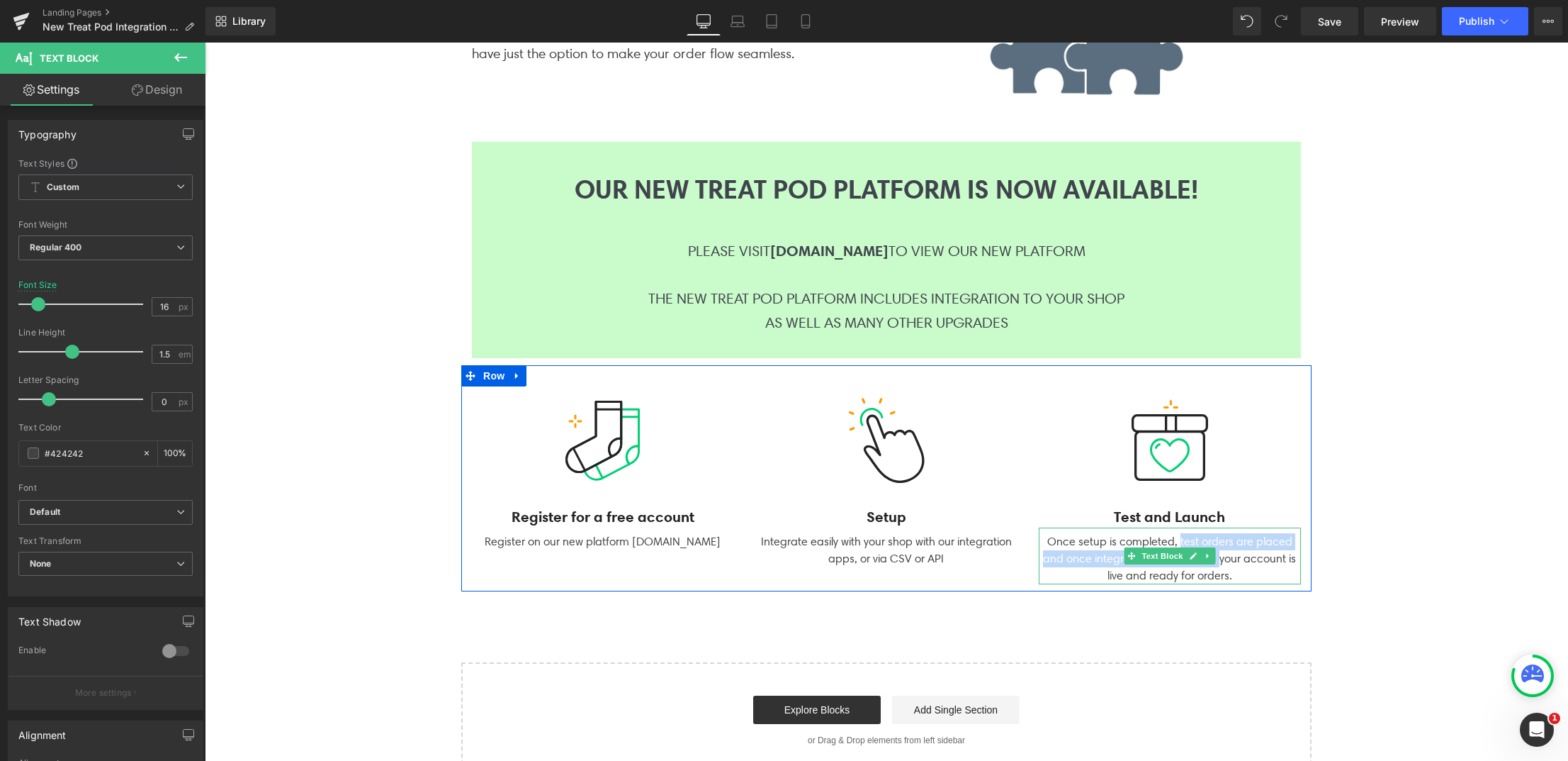
drag, startPoint x: 1174, startPoint y: 542, endPoint x: 1213, endPoint y: 564, distance: 44.8
click at [1213, 564] on div "Once setup is completed, test orders are placed and once integration is confirm…" at bounding box center [1170, 556] width 262 height 57
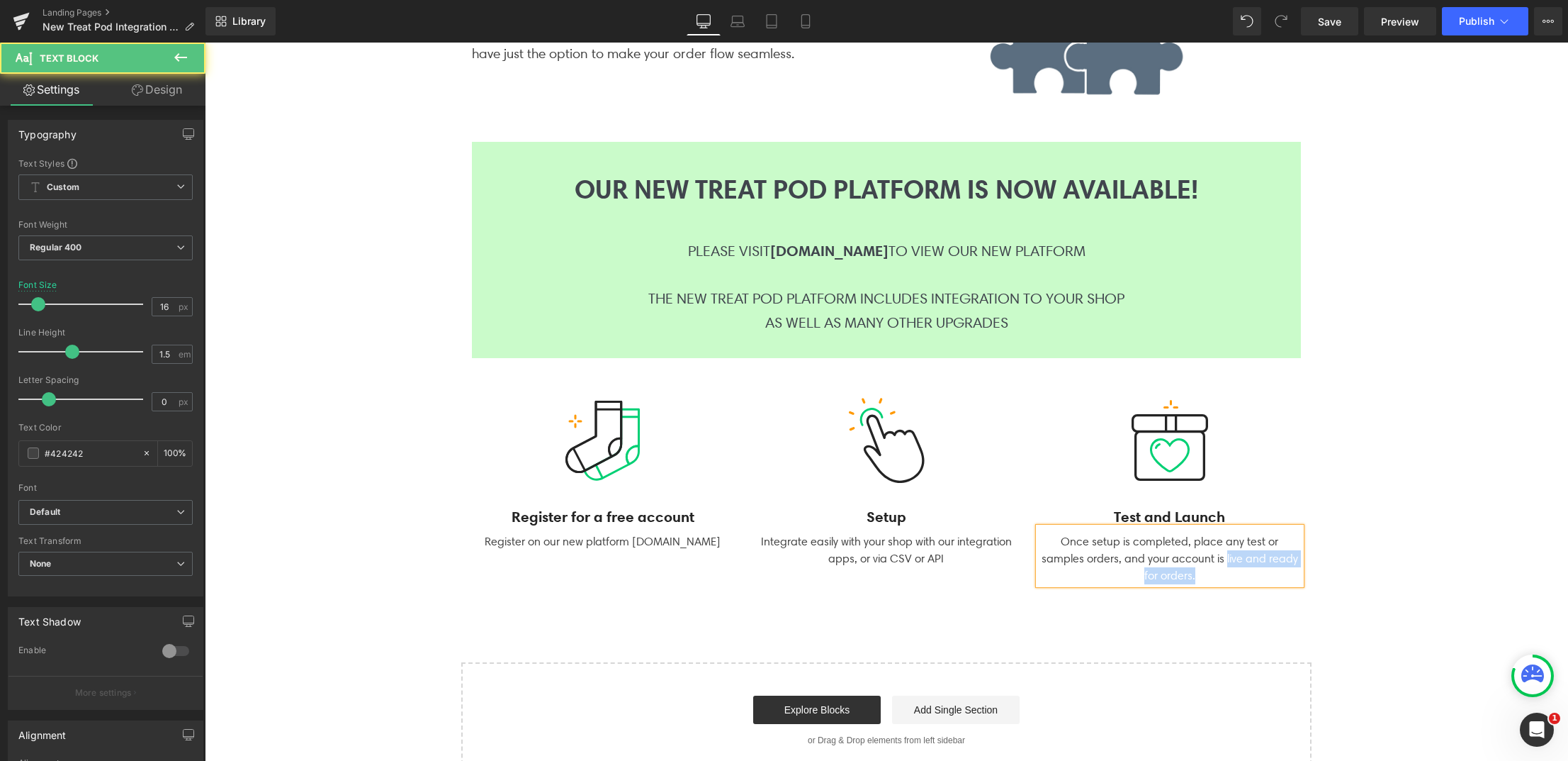
drag, startPoint x: 1190, startPoint y: 555, endPoint x: 1242, endPoint y: 575, distance: 55.7
click at [1242, 575] on div "Once setup is completed, place any test or samples orders, and your account is …" at bounding box center [1170, 556] width 262 height 57
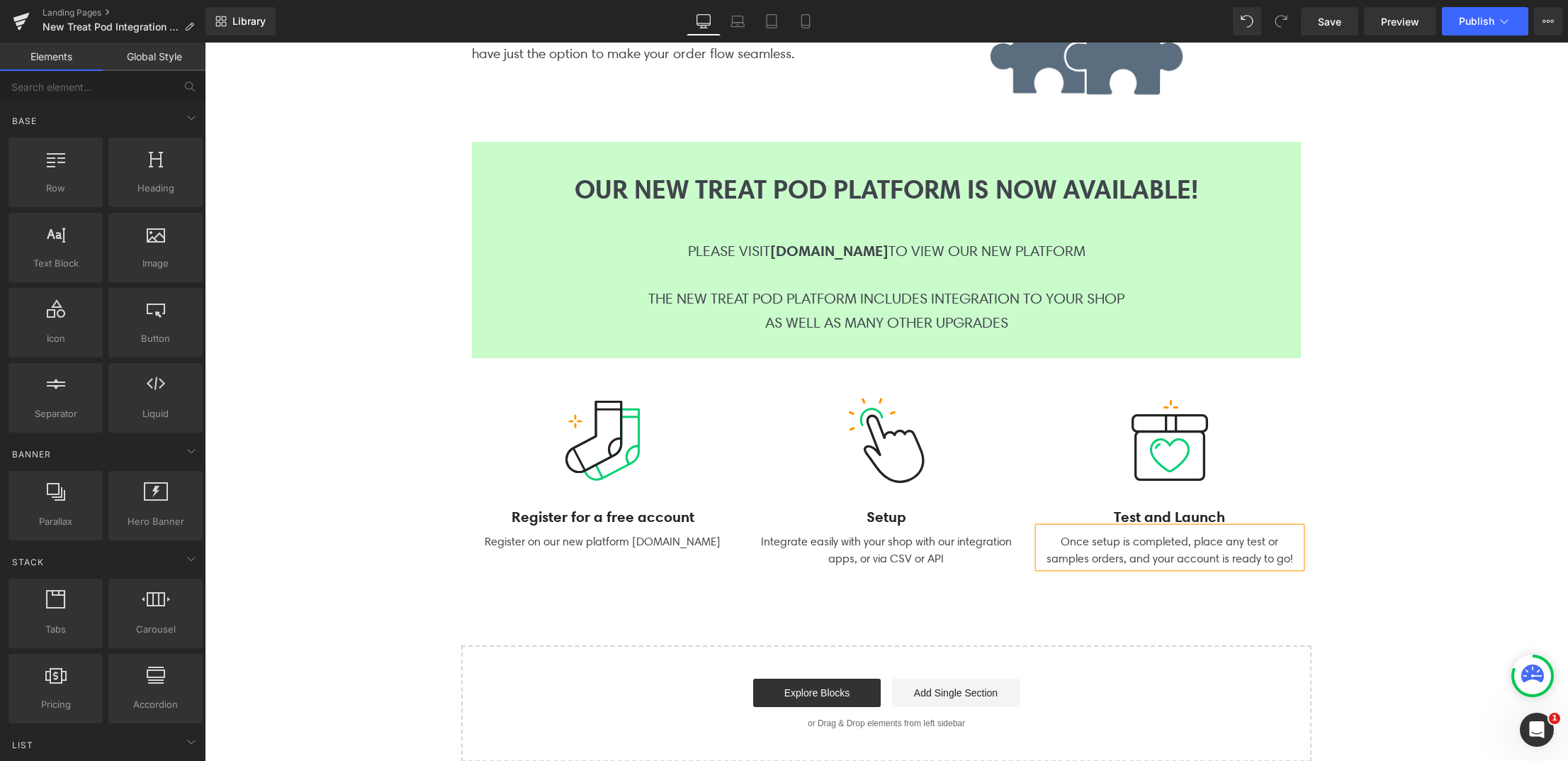
click at [1419, 569] on div "Integration Solutions Heading We offer integration options for companies of all…" at bounding box center [886, 298] width 1363 height 926
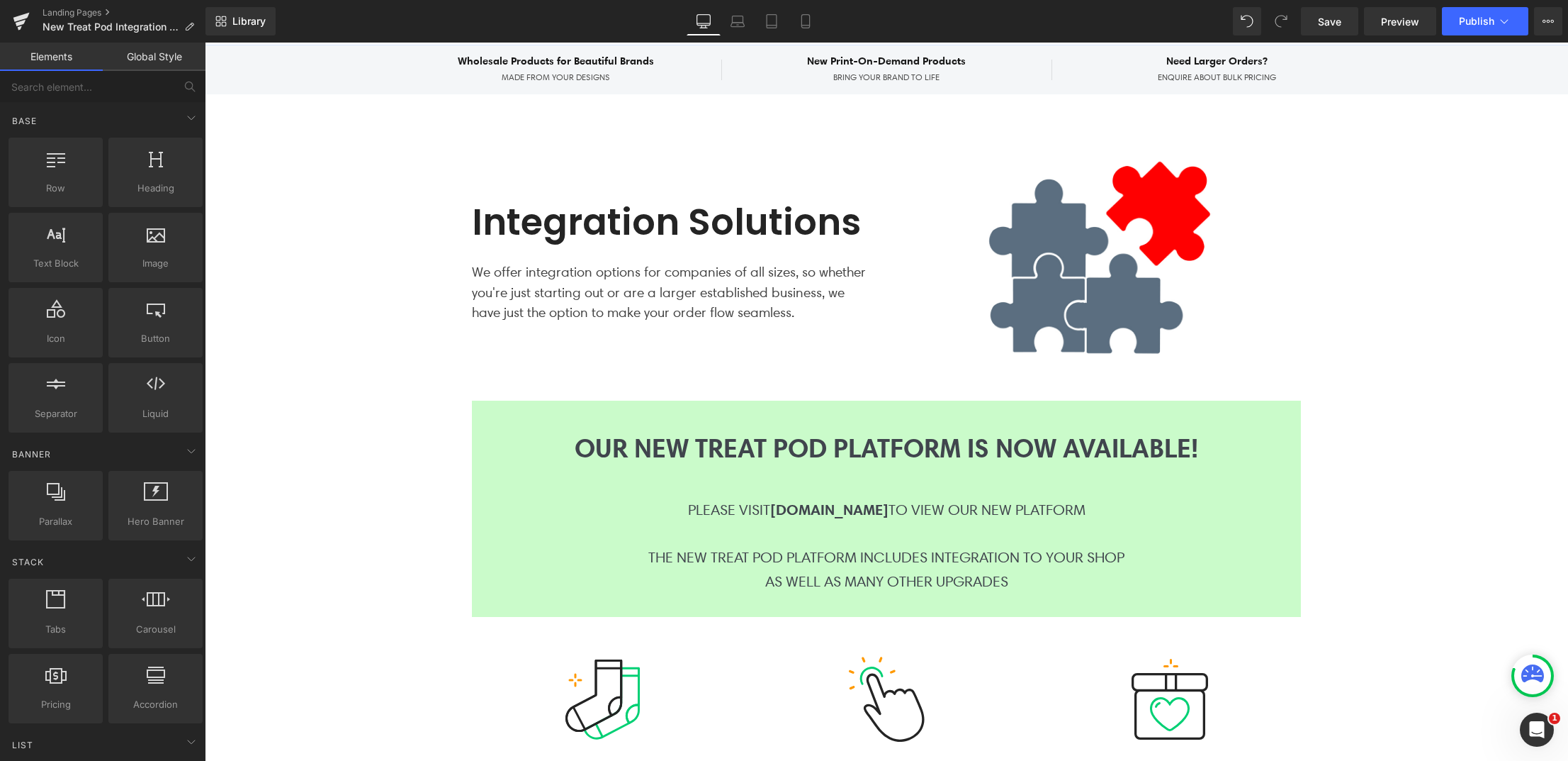
scroll to position [280, 0]
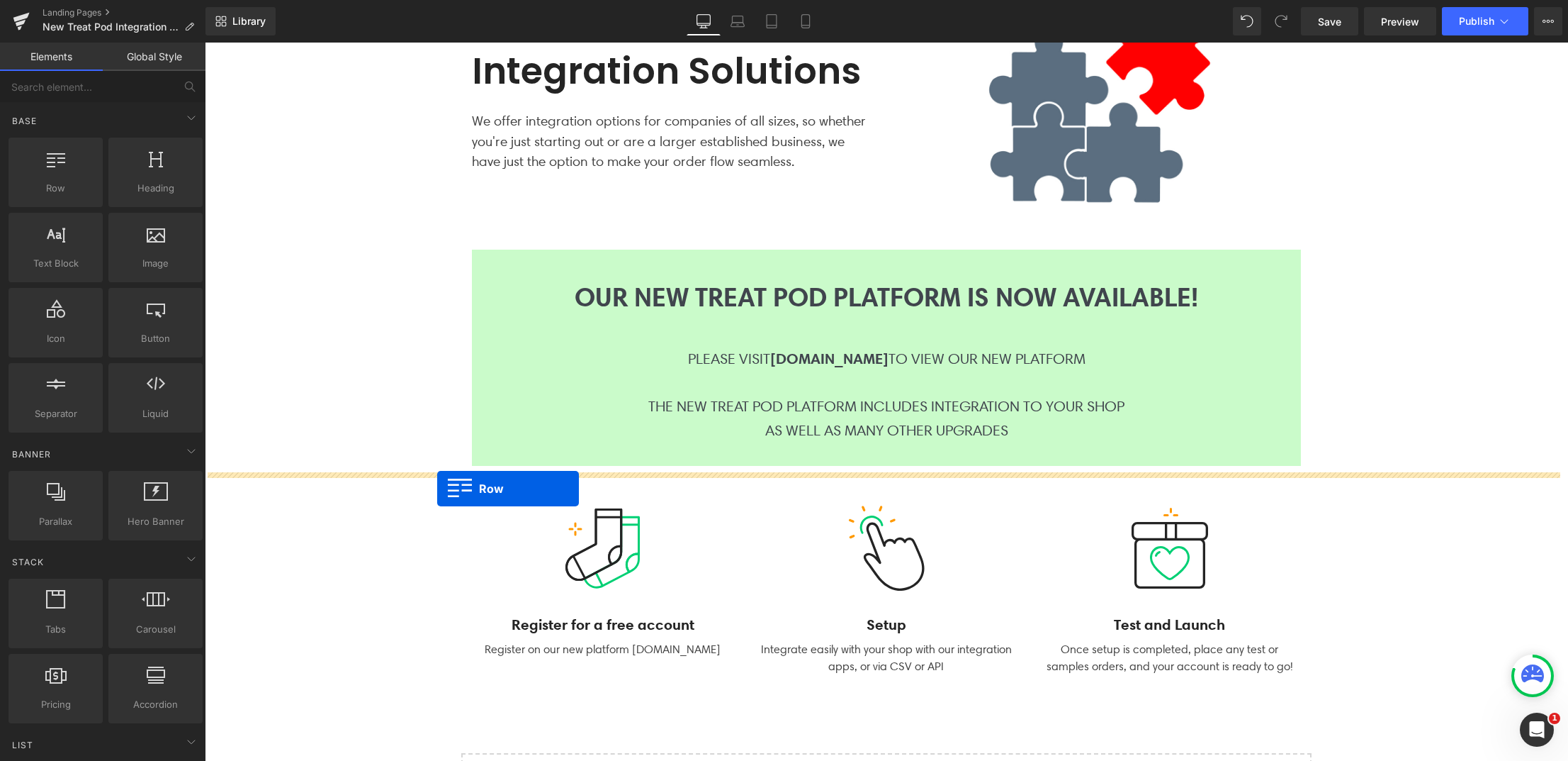
drag, startPoint x: 269, startPoint y: 220, endPoint x: 437, endPoint y: 486, distance: 314.6
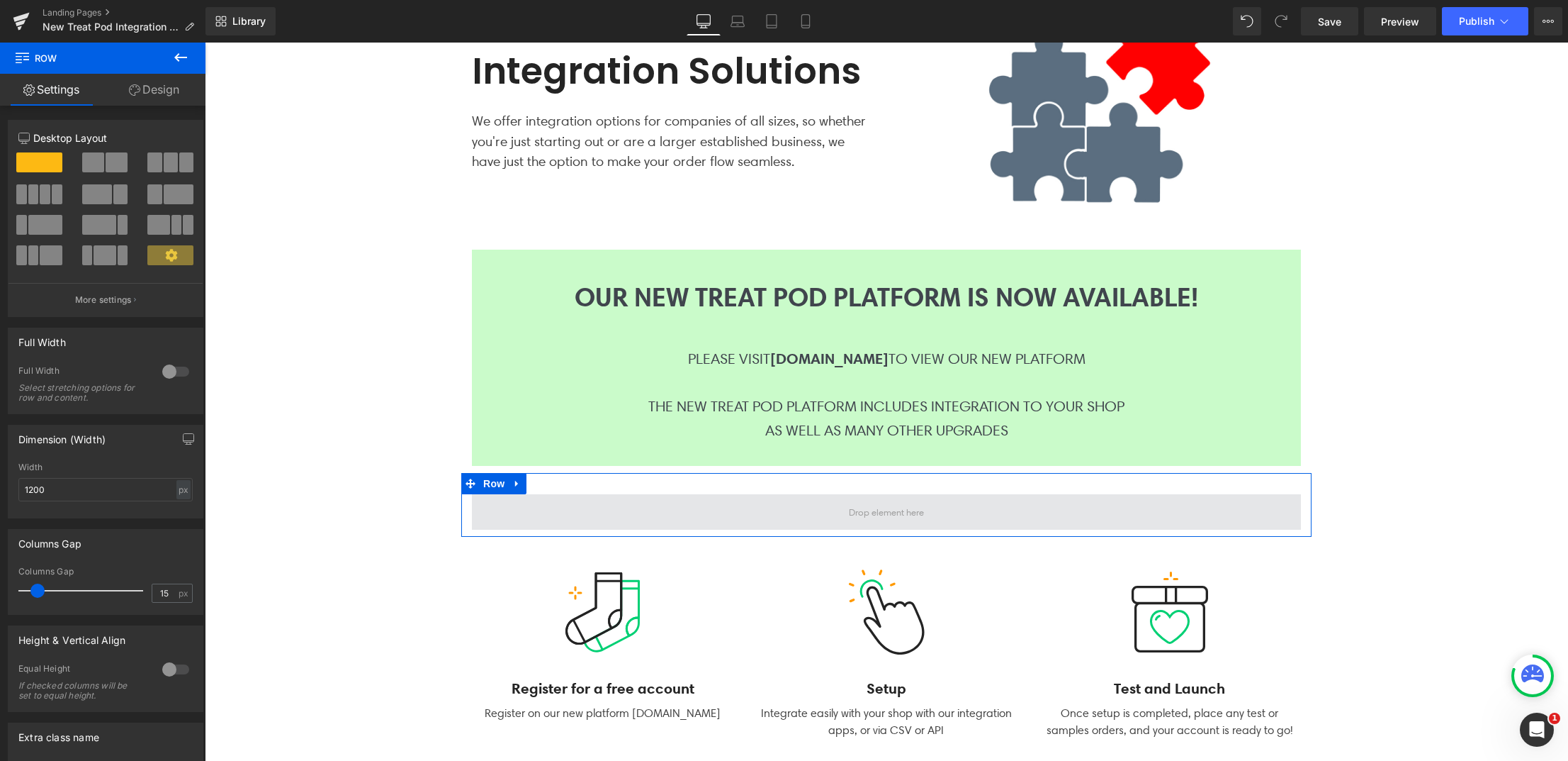
click at [788, 521] on span at bounding box center [886, 512] width 829 height 36
click at [874, 515] on span at bounding box center [886, 511] width 85 height 22
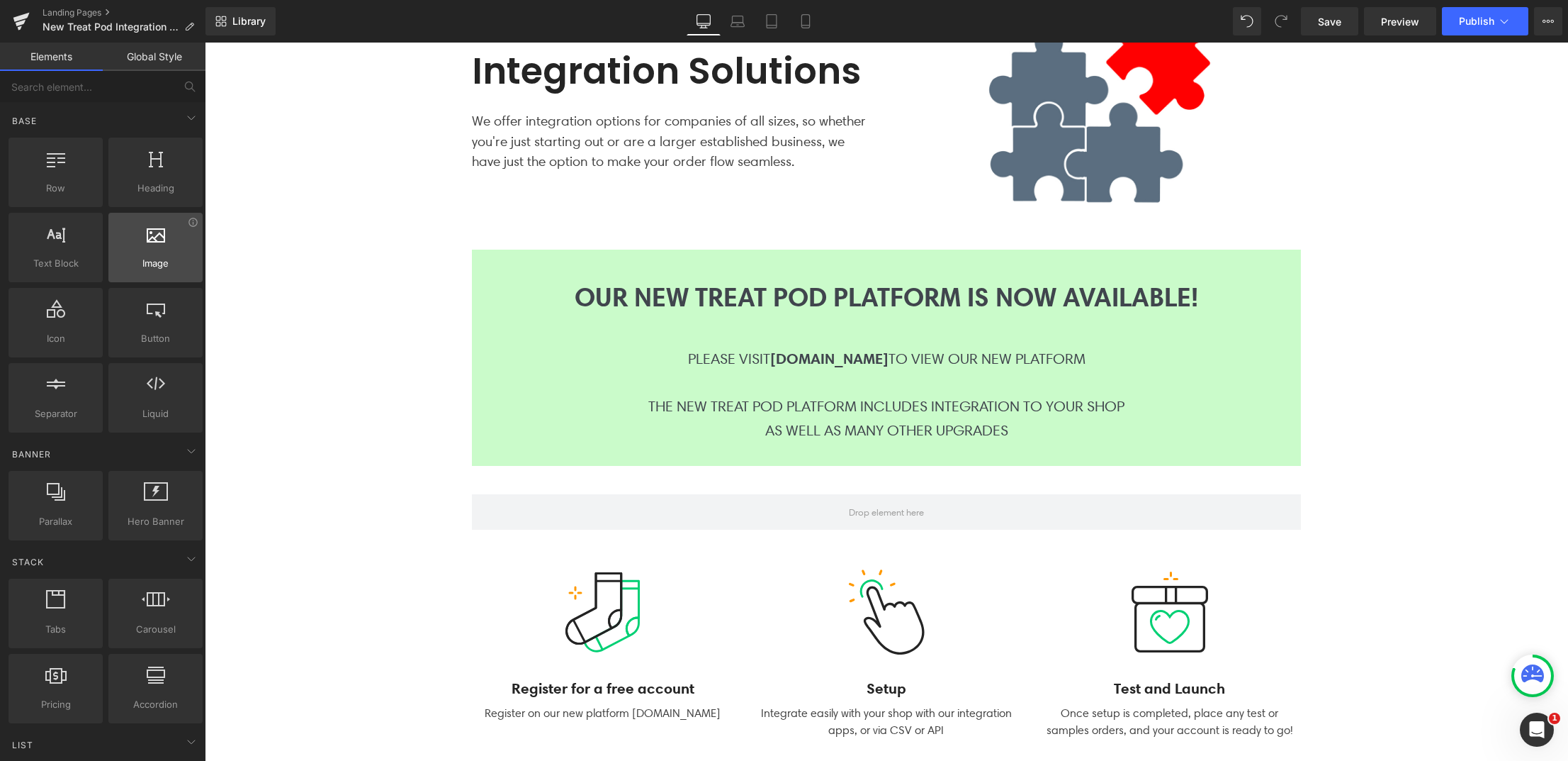
click at [159, 238] on icon at bounding box center [156, 233] width 18 height 18
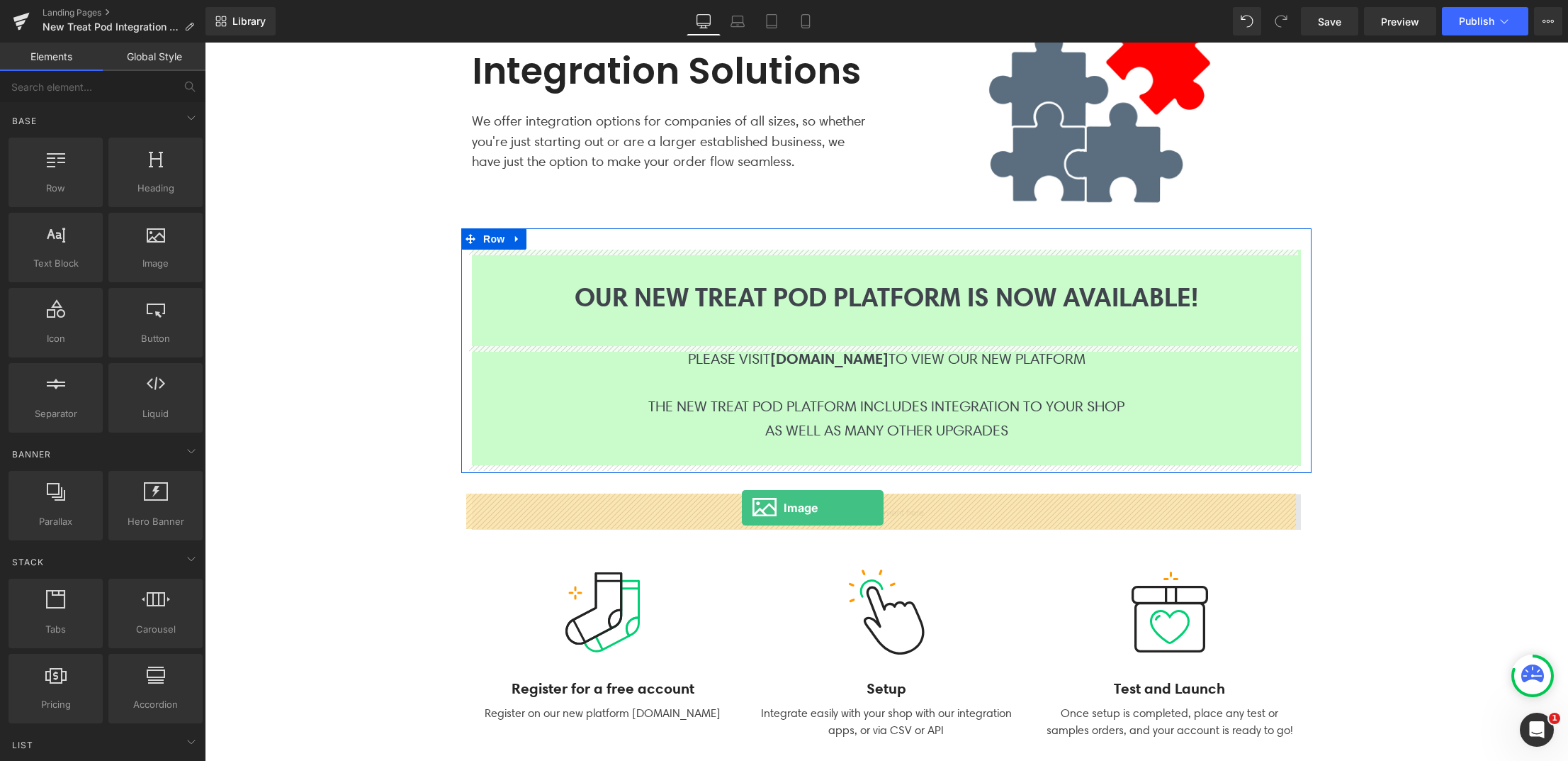
drag, startPoint x: 363, startPoint y: 280, endPoint x: 742, endPoint y: 508, distance: 442.3
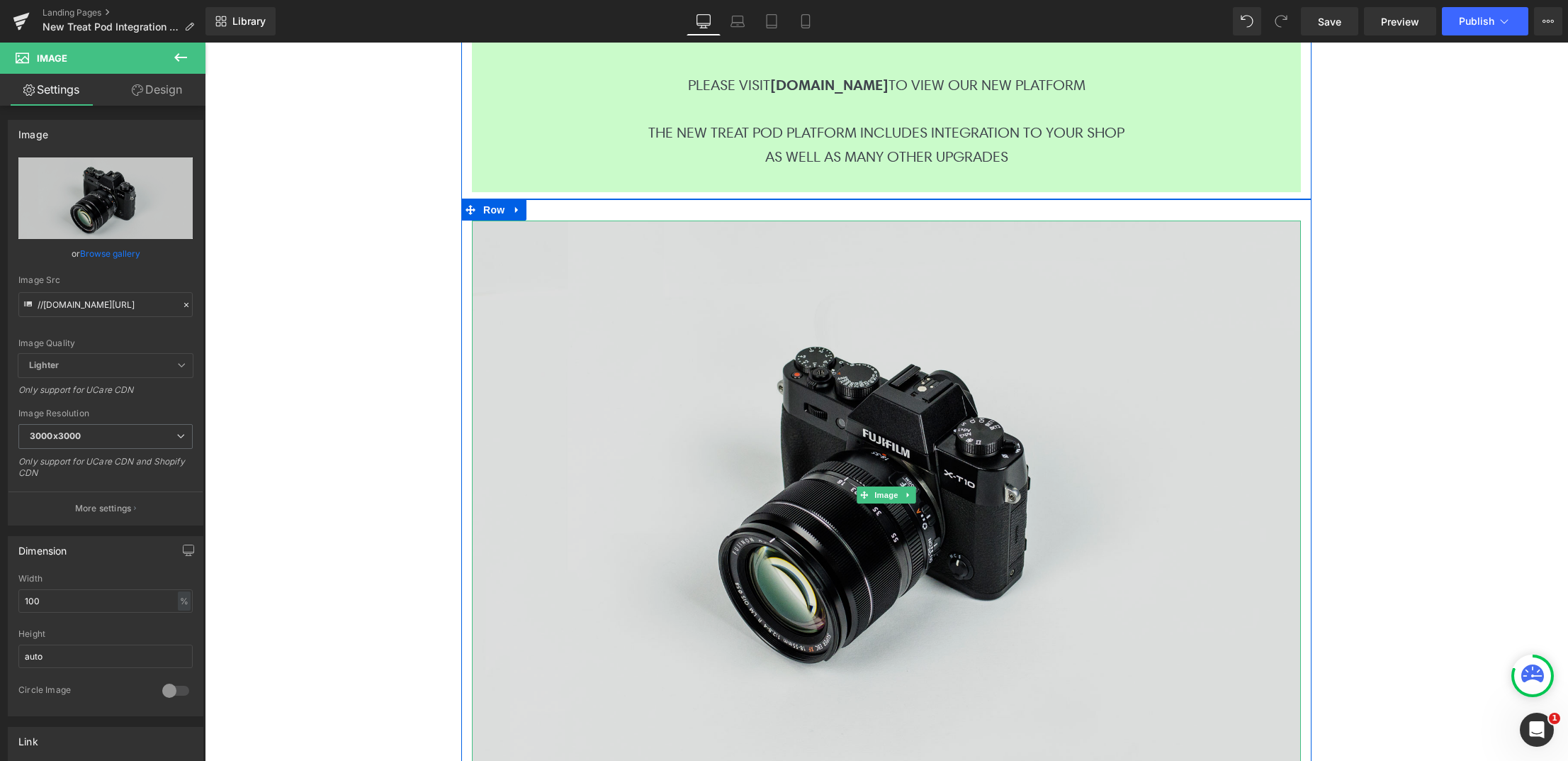
scroll to position [569, 0]
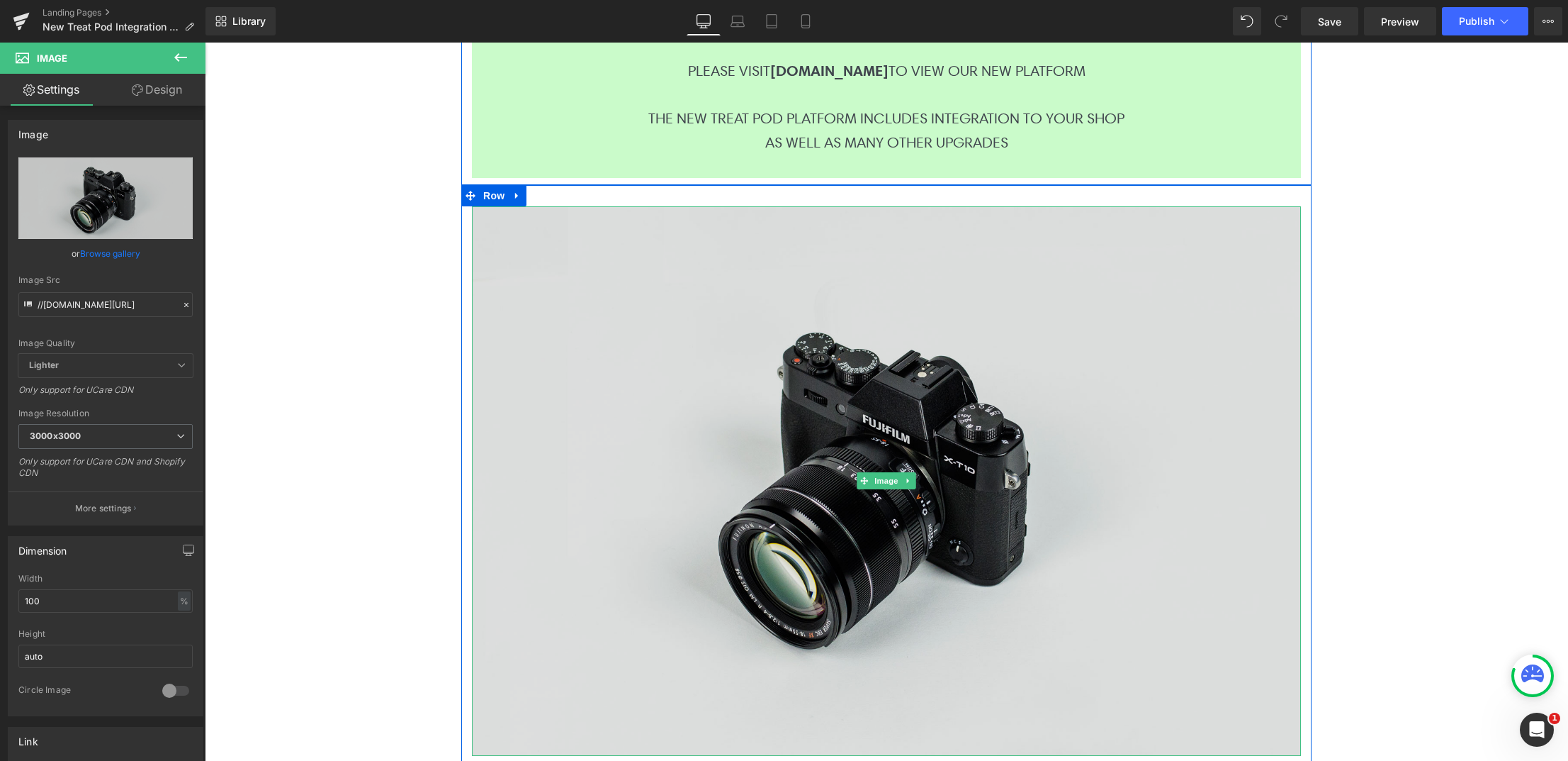
click at [769, 512] on img at bounding box center [886, 481] width 829 height 549
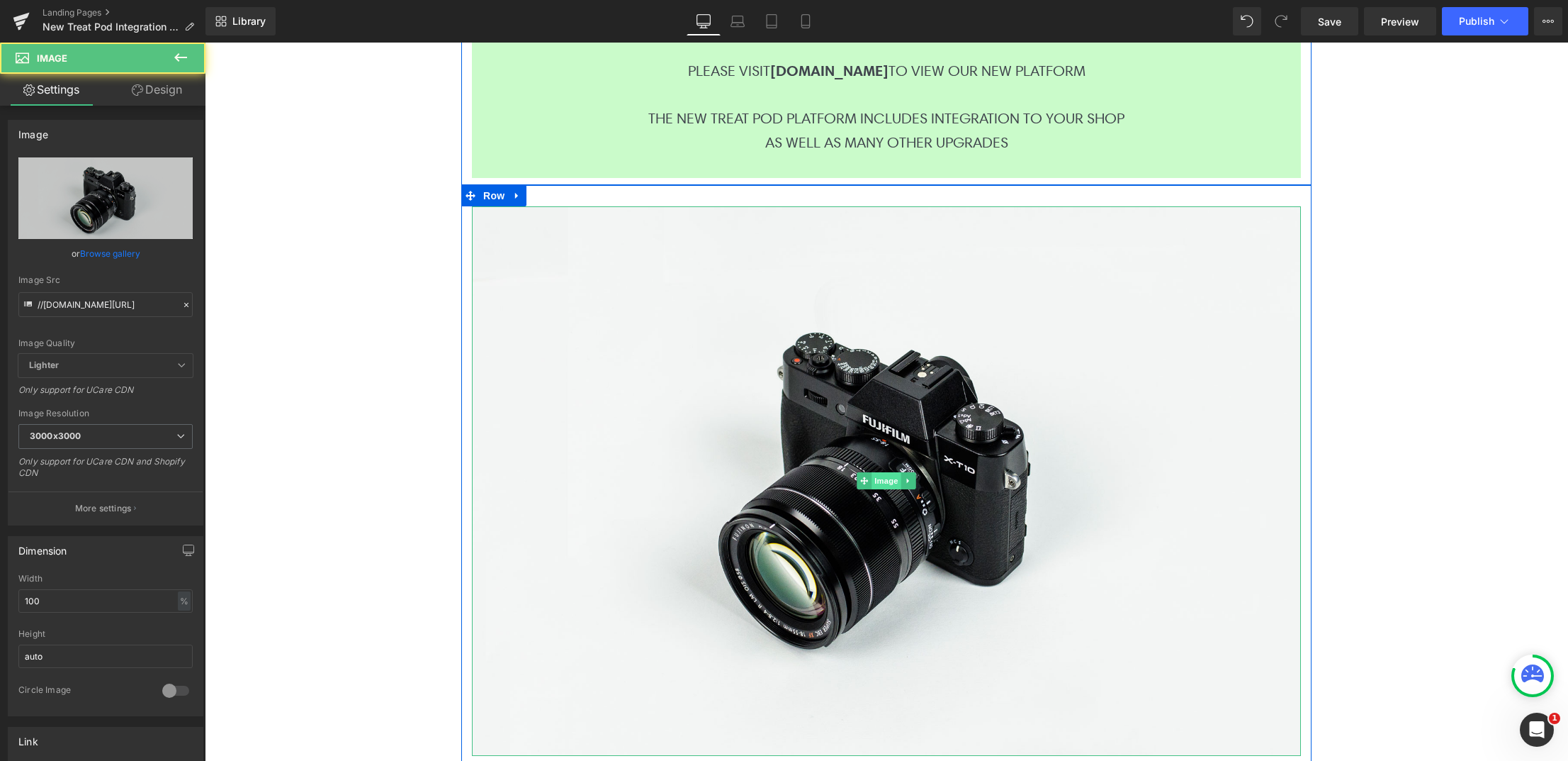
click at [871, 481] on span "Image" at bounding box center [886, 480] width 30 height 17
click at [905, 479] on icon at bounding box center [908, 481] width 8 height 9
click at [908, 479] on link at bounding box center [916, 480] width 15 height 17
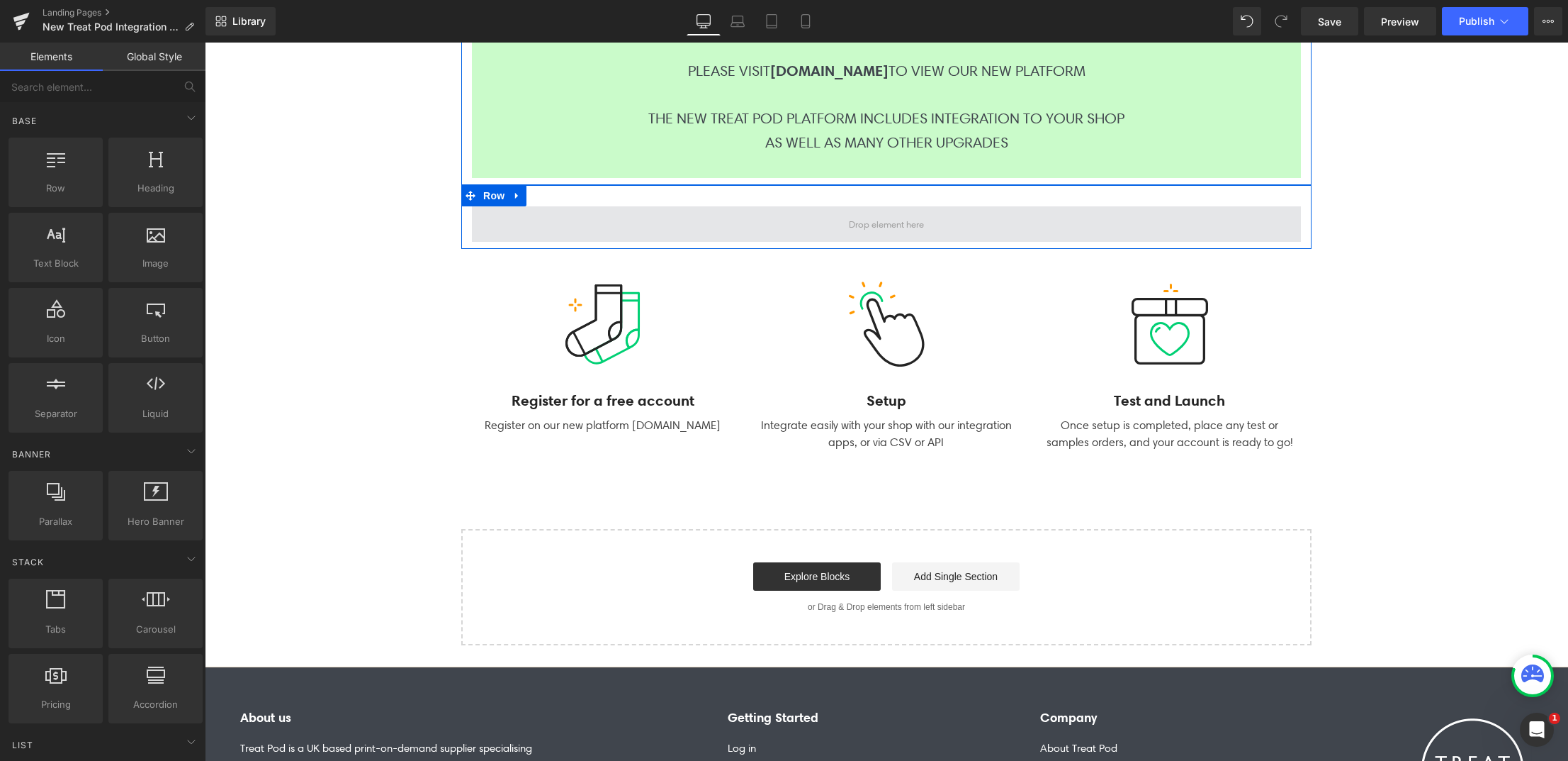
click at [866, 224] on span at bounding box center [886, 224] width 85 height 22
click at [844, 218] on span at bounding box center [886, 224] width 85 height 22
click at [845, 220] on span at bounding box center [886, 224] width 85 height 22
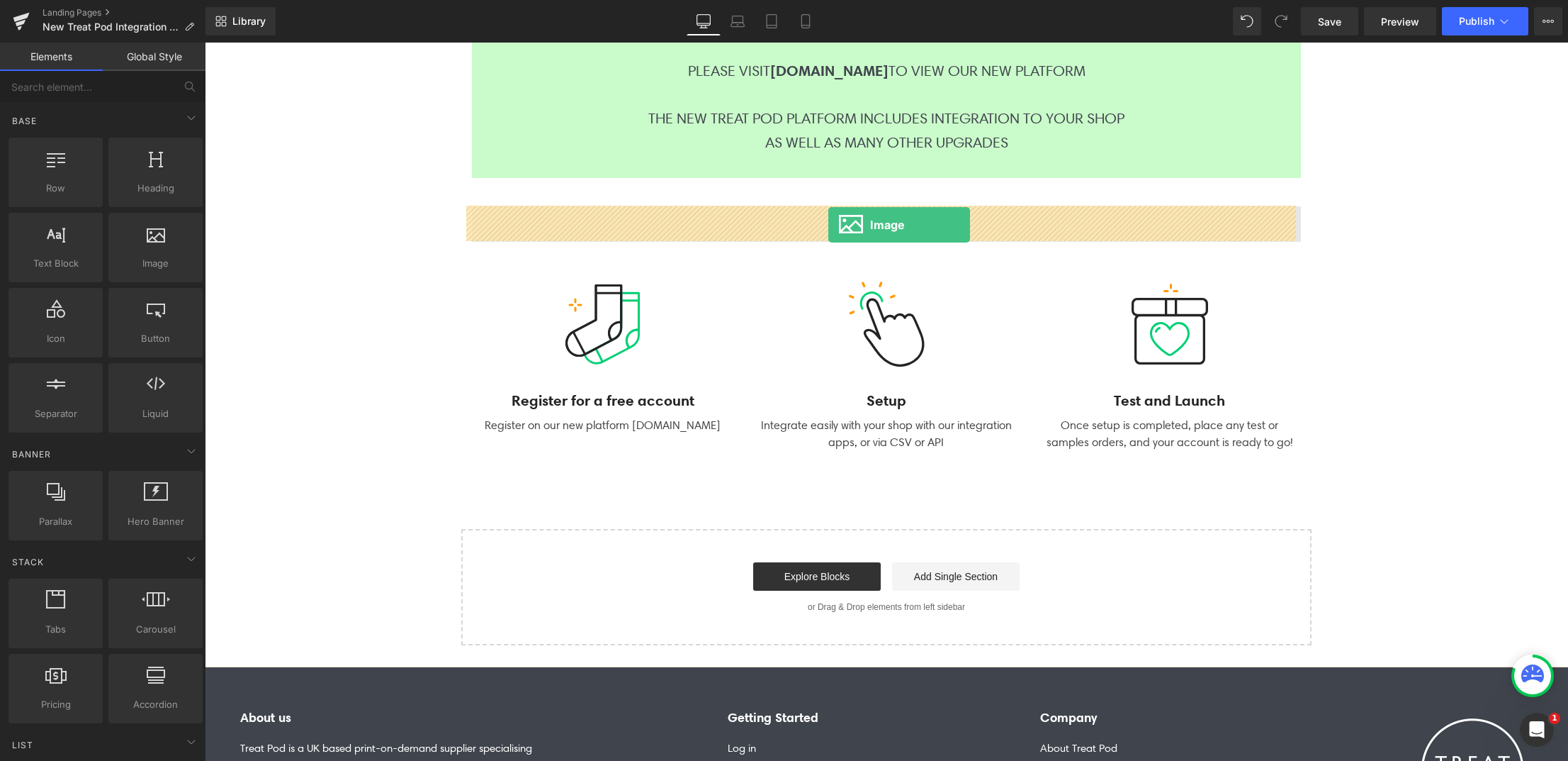
drag, startPoint x: 368, startPoint y: 286, endPoint x: 828, endPoint y: 225, distance: 464.0
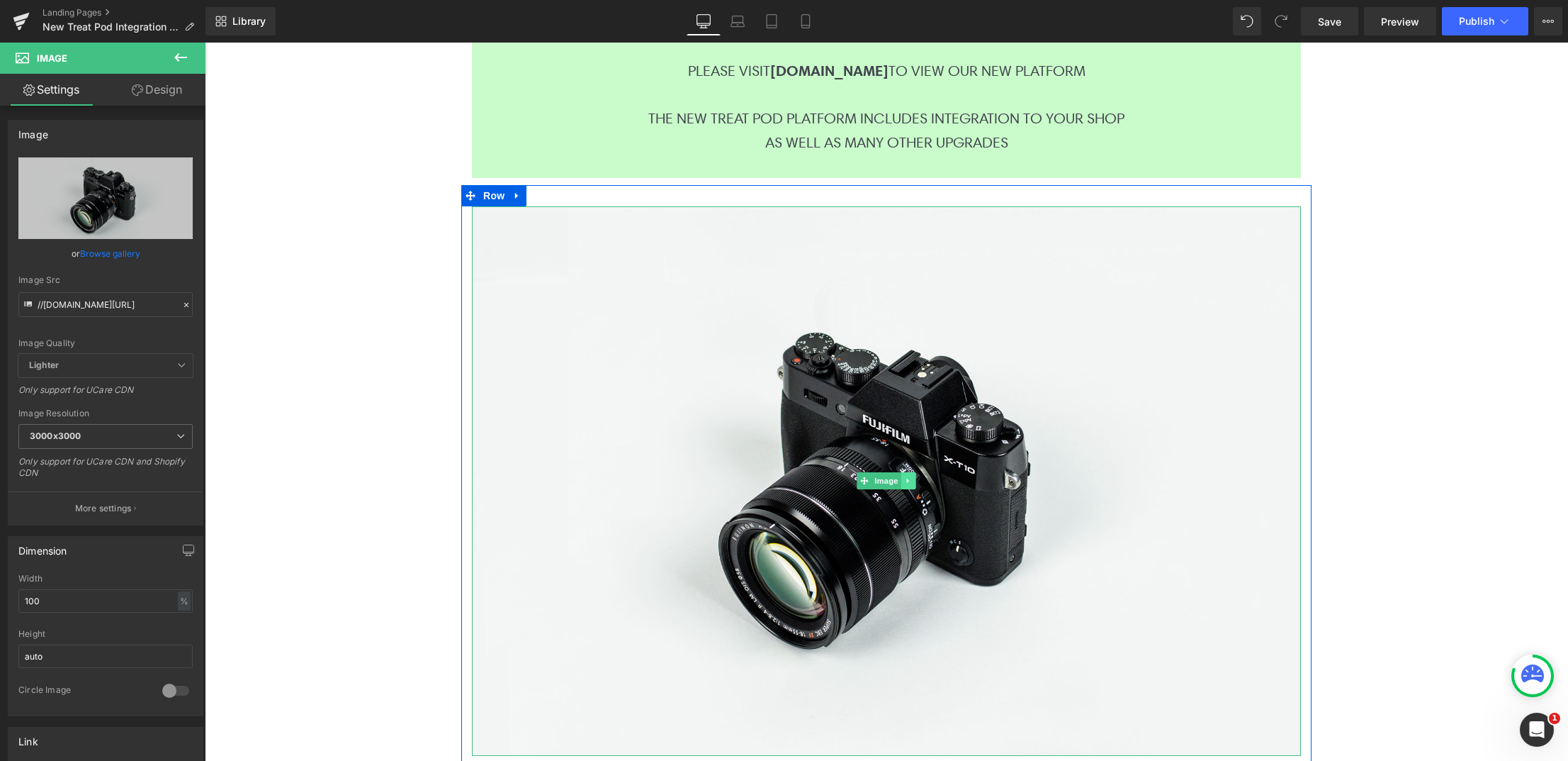
click at [908, 479] on link at bounding box center [908, 480] width 15 height 17
click at [864, 482] on link "Image" at bounding box center [857, 480] width 44 height 17
click at [882, 481] on span "Image" at bounding box center [886, 481] width 30 height 17
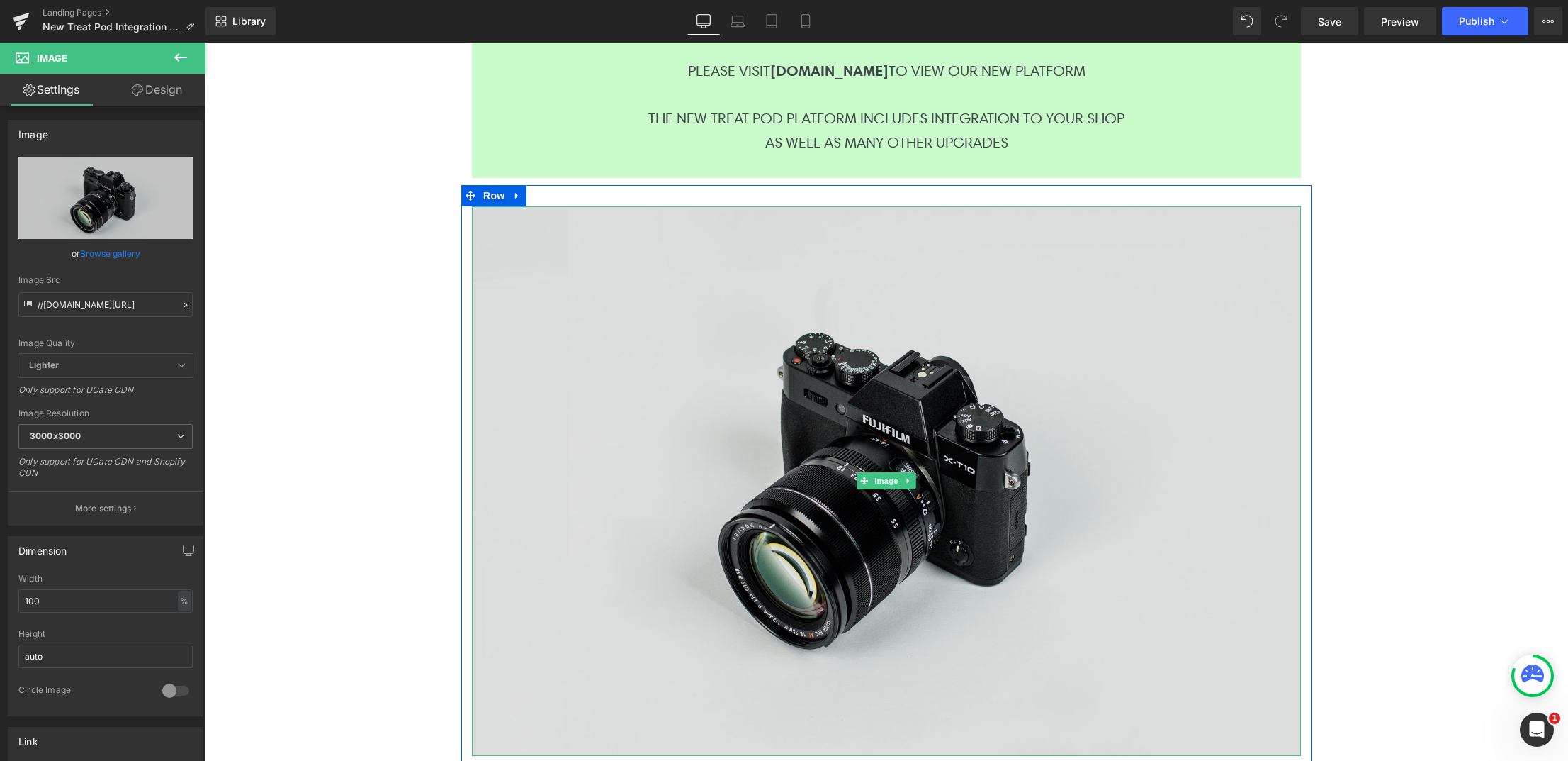
click at [871, 362] on img at bounding box center [886, 481] width 829 height 549
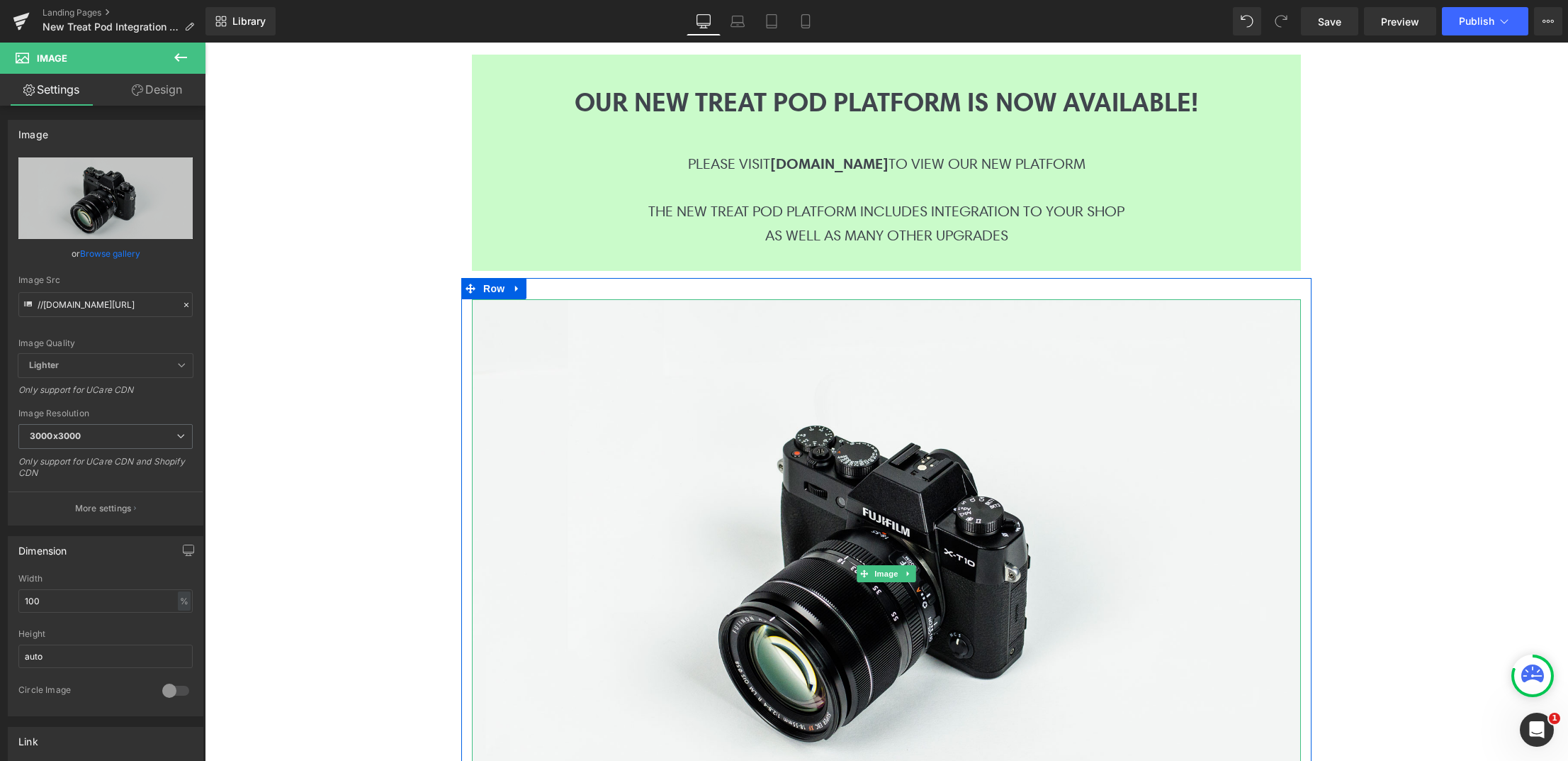
scroll to position [478, 0]
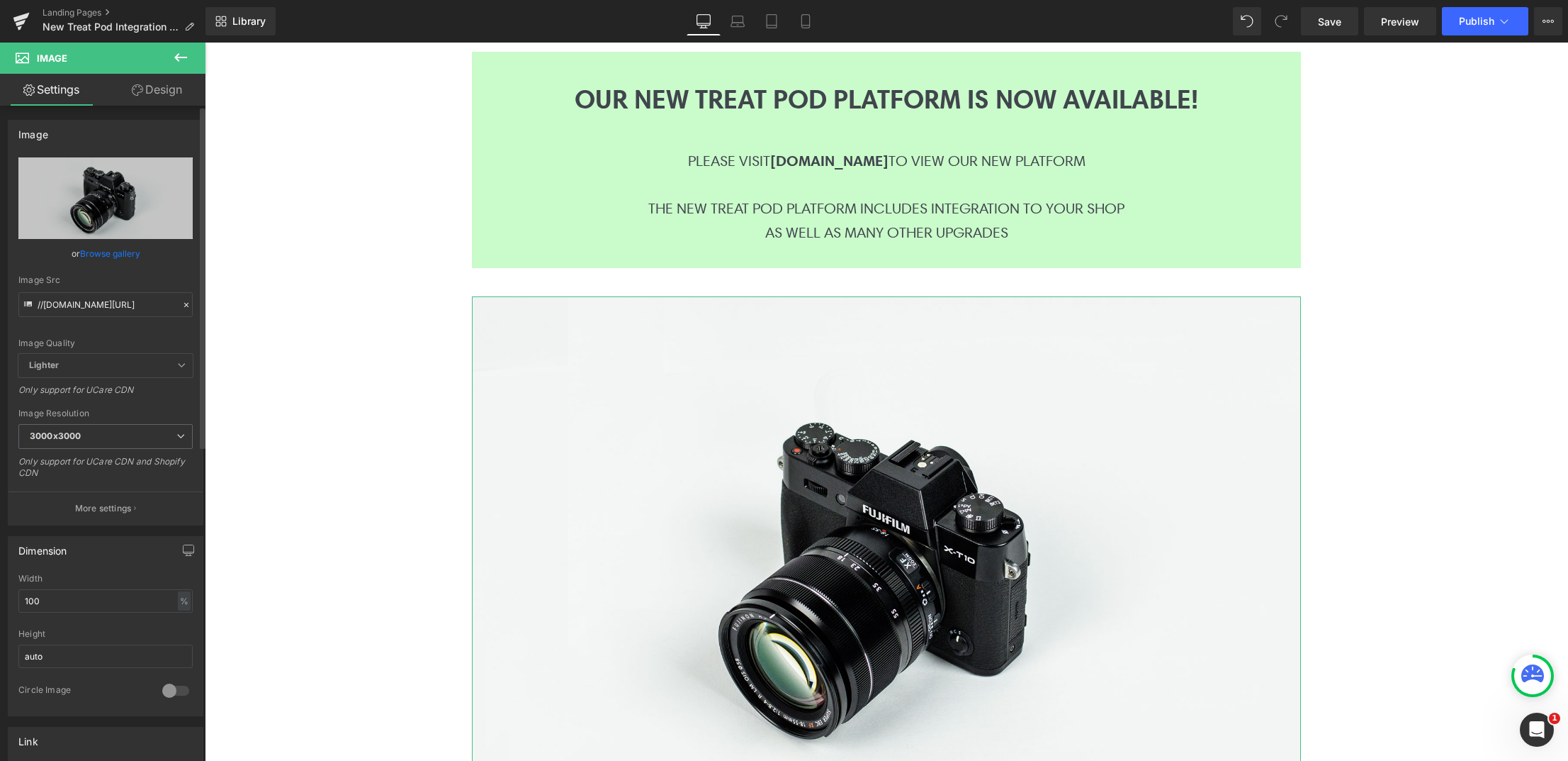
click at [95, 254] on link "Browse gallery" at bounding box center [110, 253] width 60 height 25
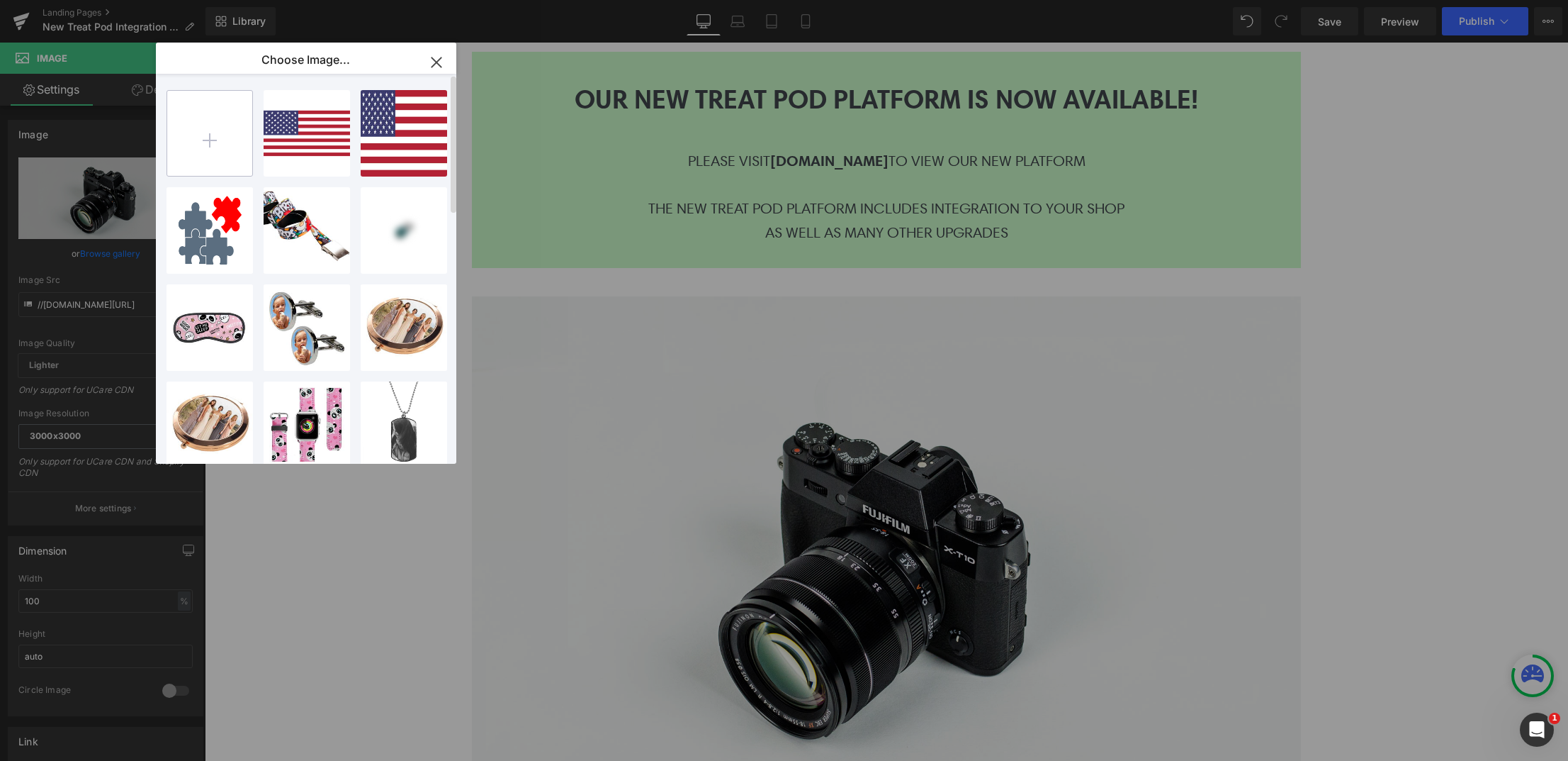
click at [184, 125] on input "file" at bounding box center [210, 133] width 85 height 85
type input "C:\fakepath\treat pod logo.jpg"
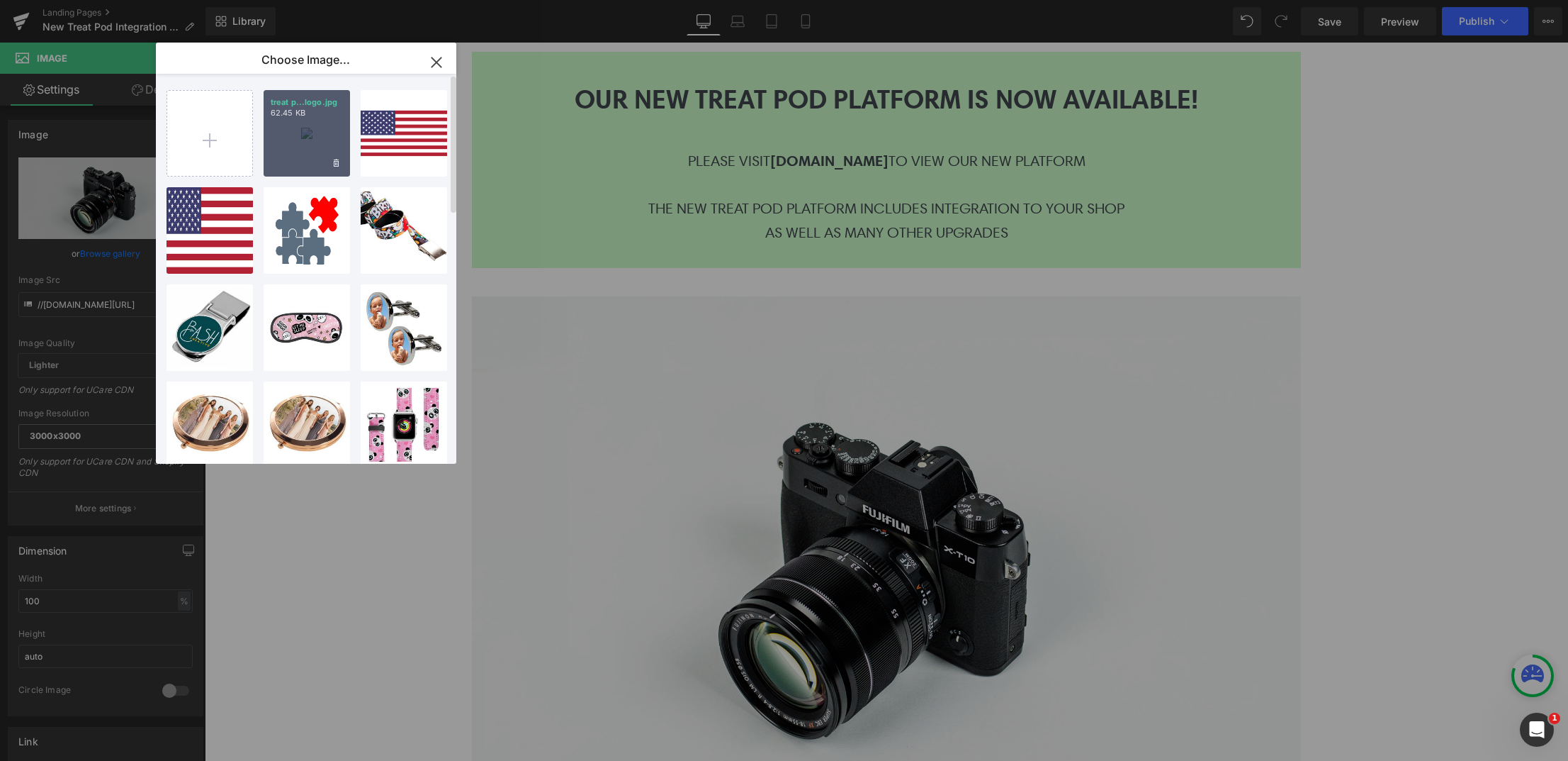
click at [307, 133] on div "treat p...logo.jpg 62.45 KB" at bounding box center [306, 133] width 87 height 87
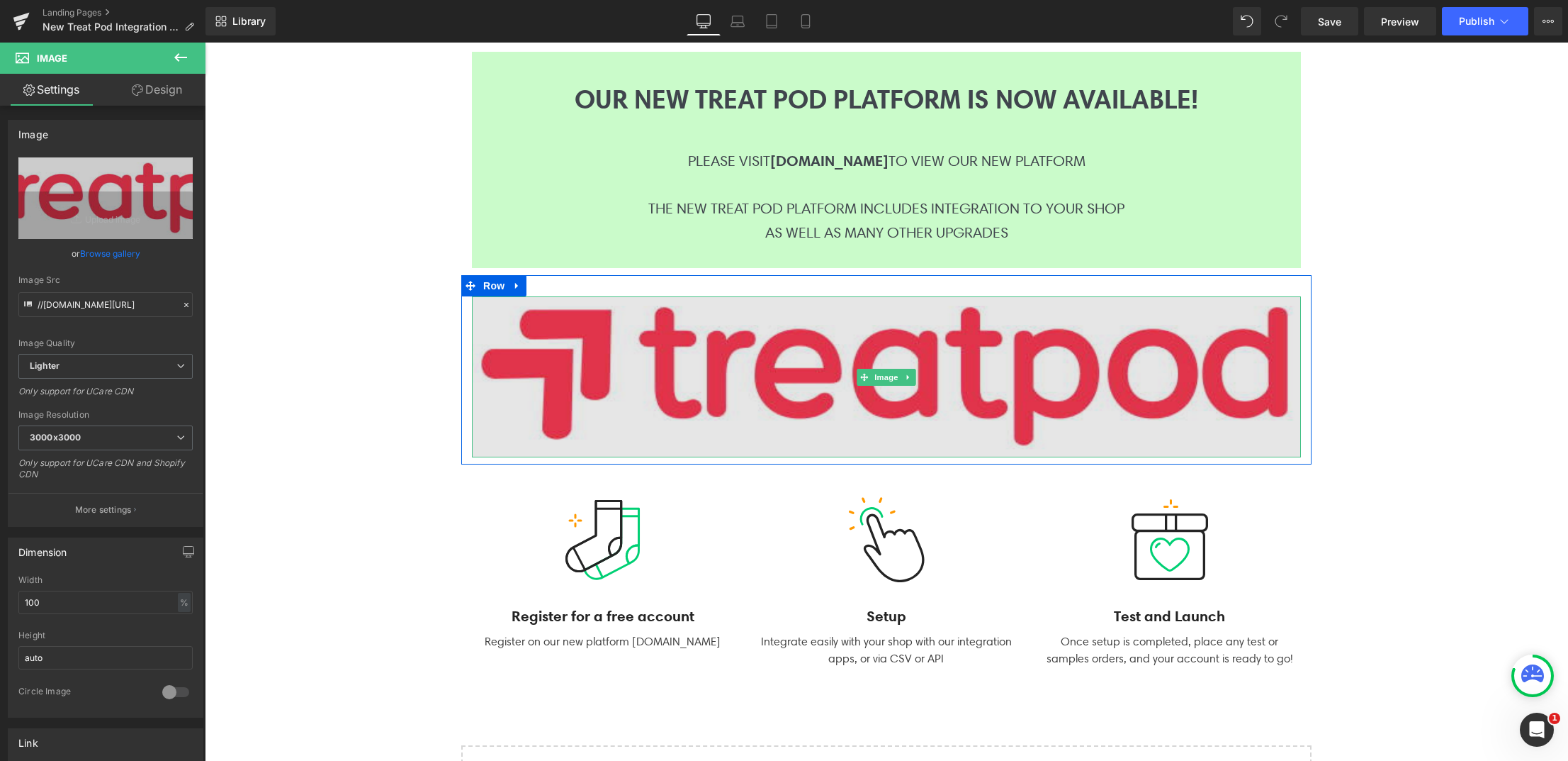
click at [736, 412] on img at bounding box center [886, 376] width 829 height 161
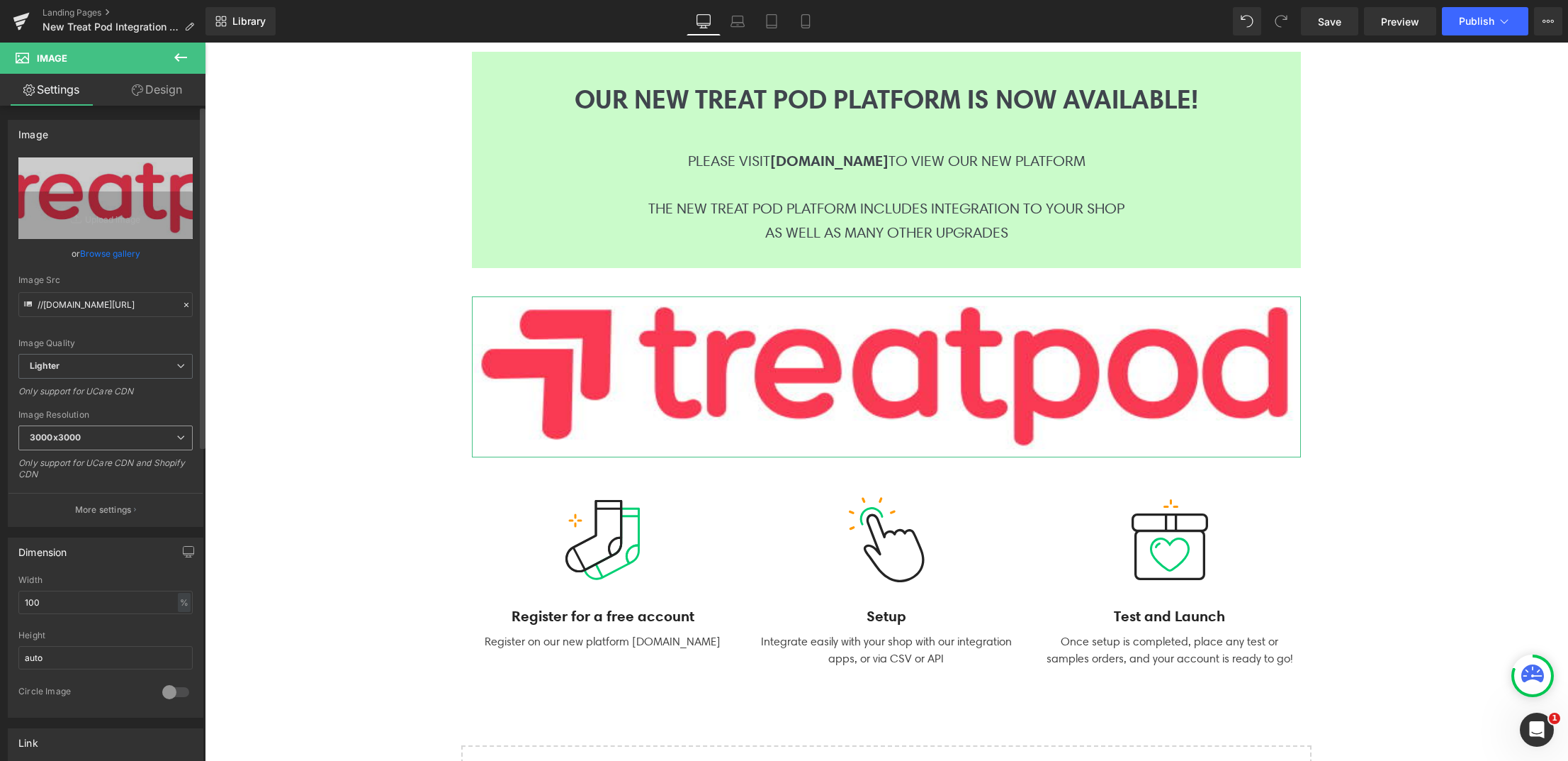
click at [145, 430] on span "3000x3000" at bounding box center [105, 438] width 174 height 25
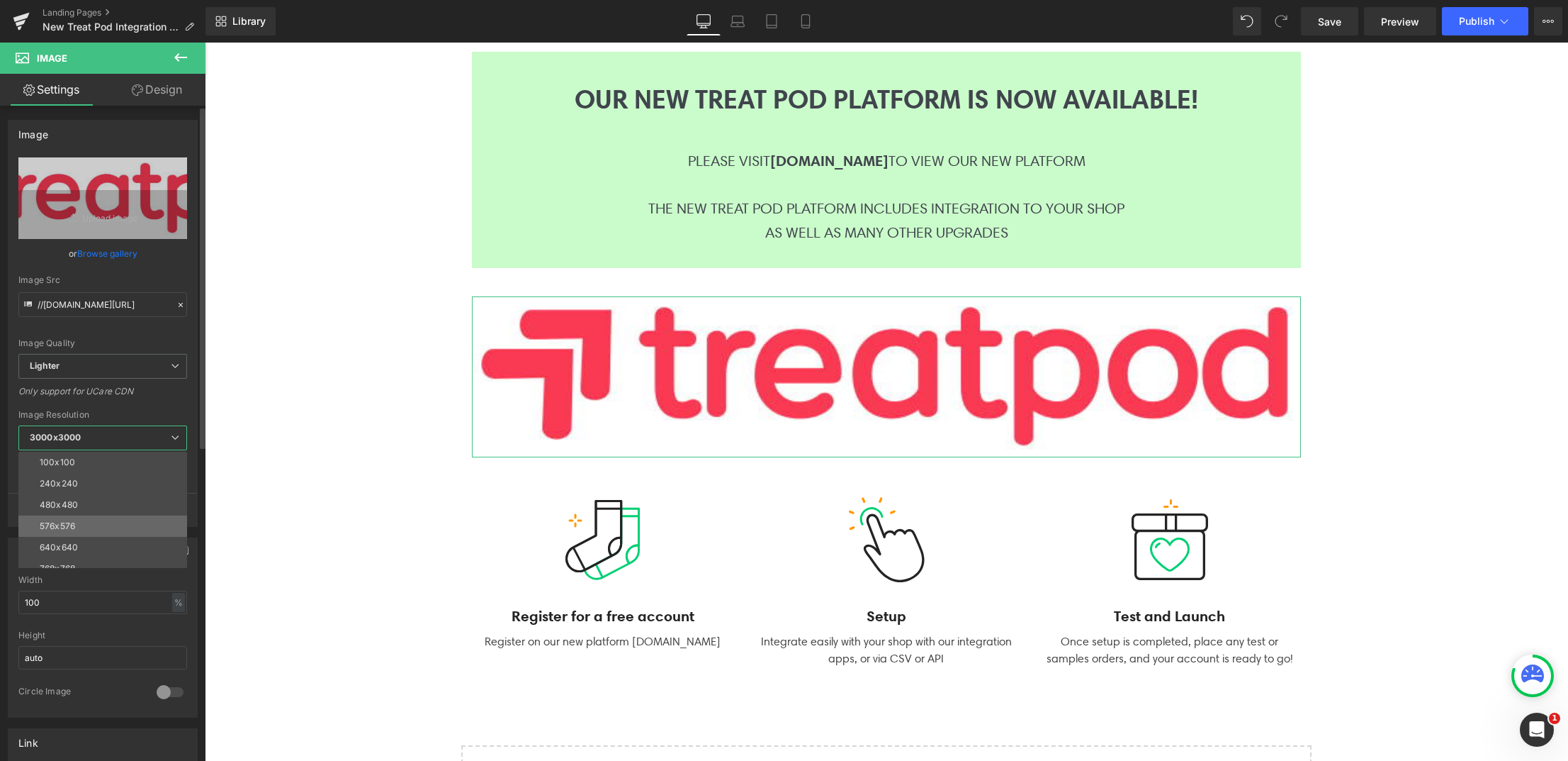
click at [124, 518] on li "576x576" at bounding box center [106, 526] width 175 height 21
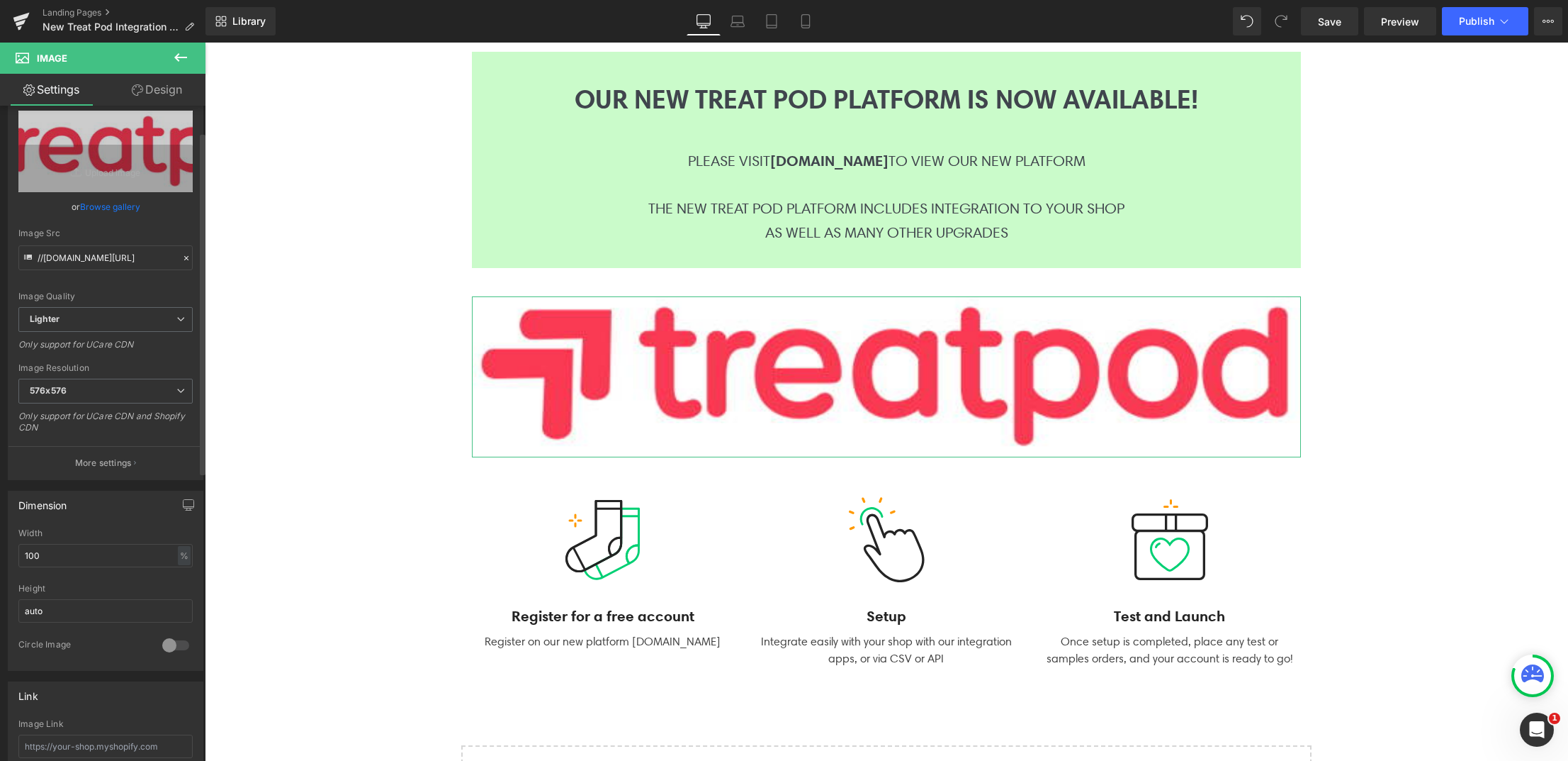
scroll to position [84, 0]
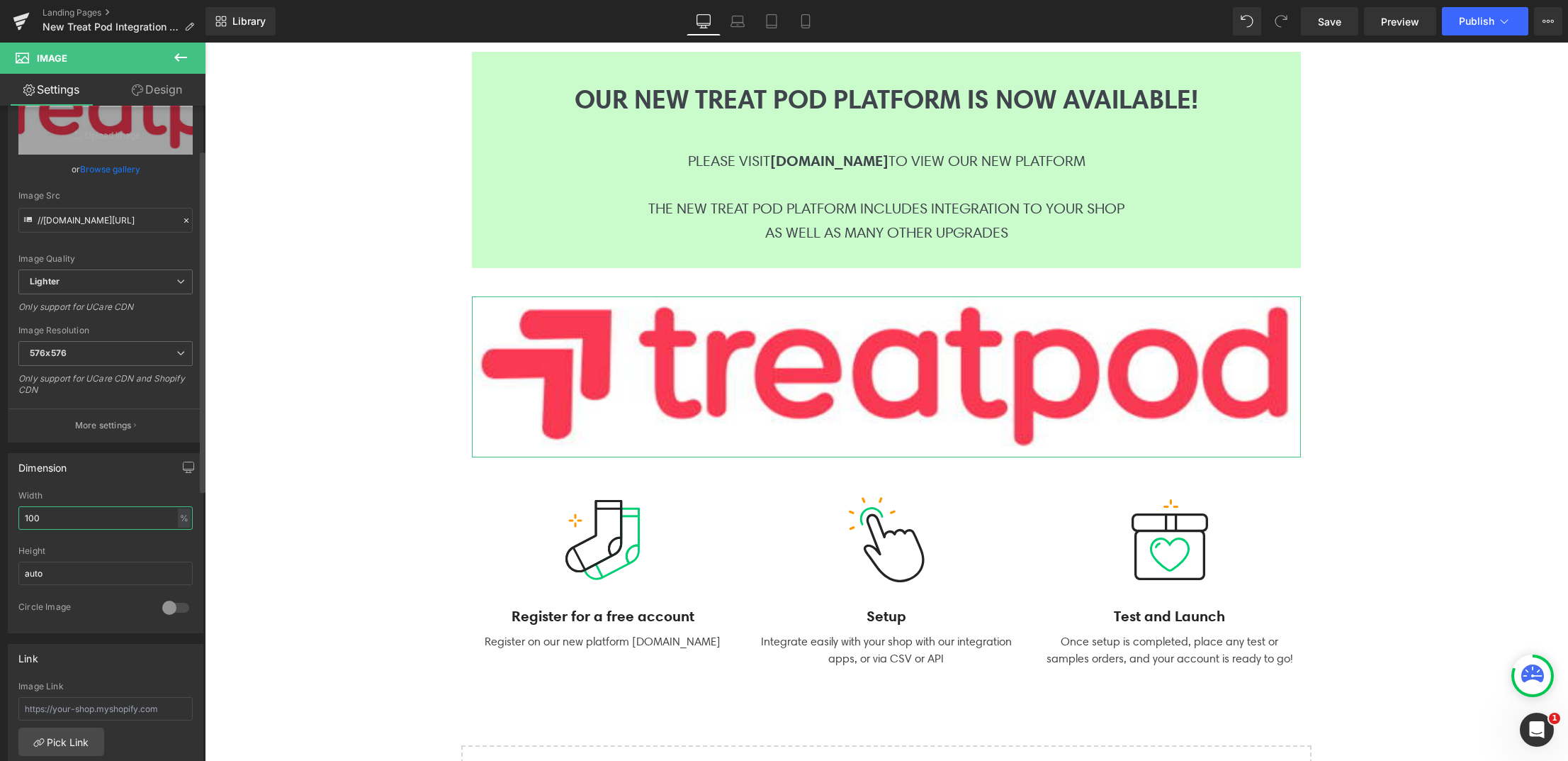
click at [96, 510] on input "100" at bounding box center [105, 518] width 174 height 23
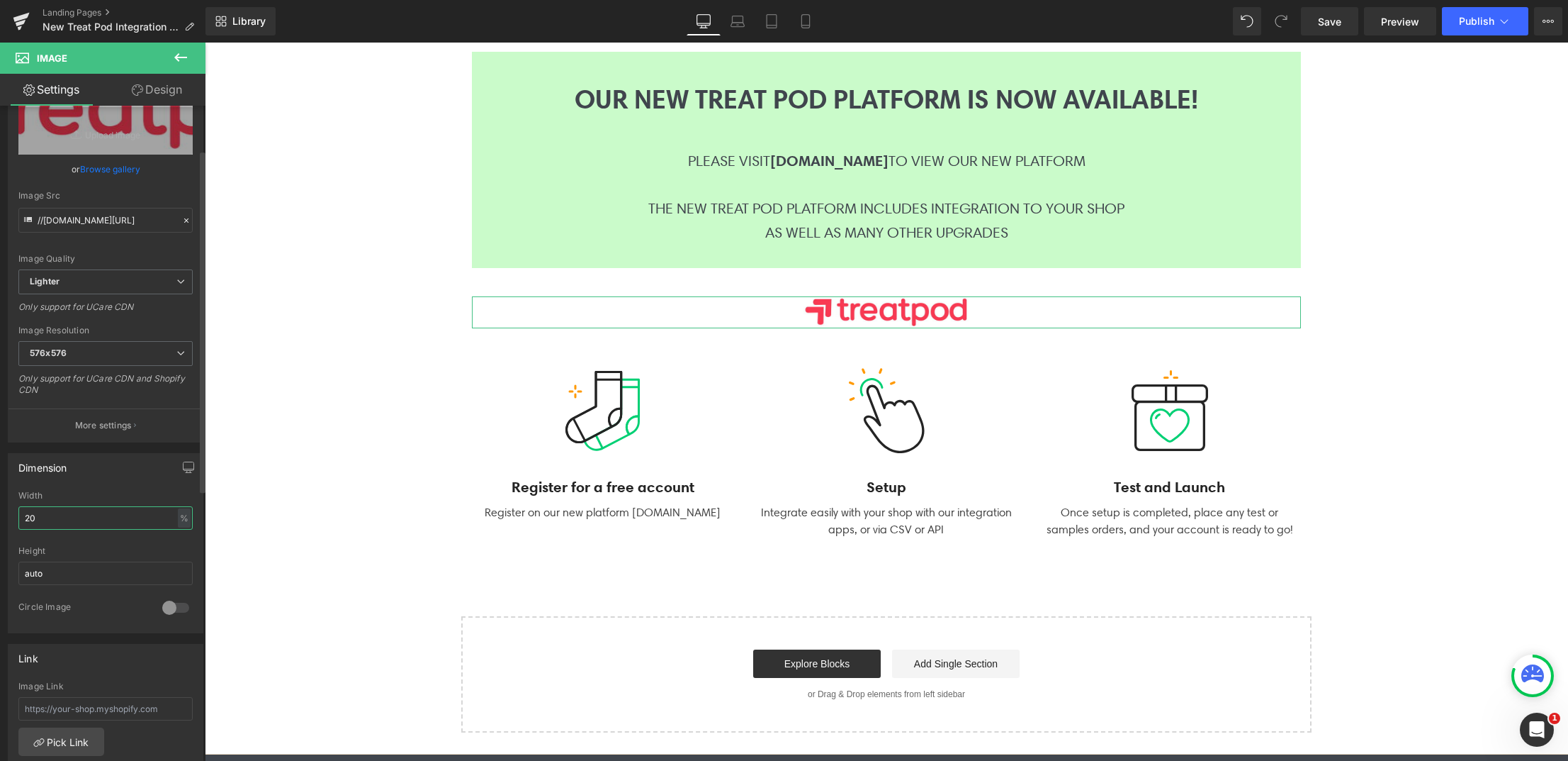
click at [61, 517] on input "20" at bounding box center [105, 518] width 174 height 23
type input "40"
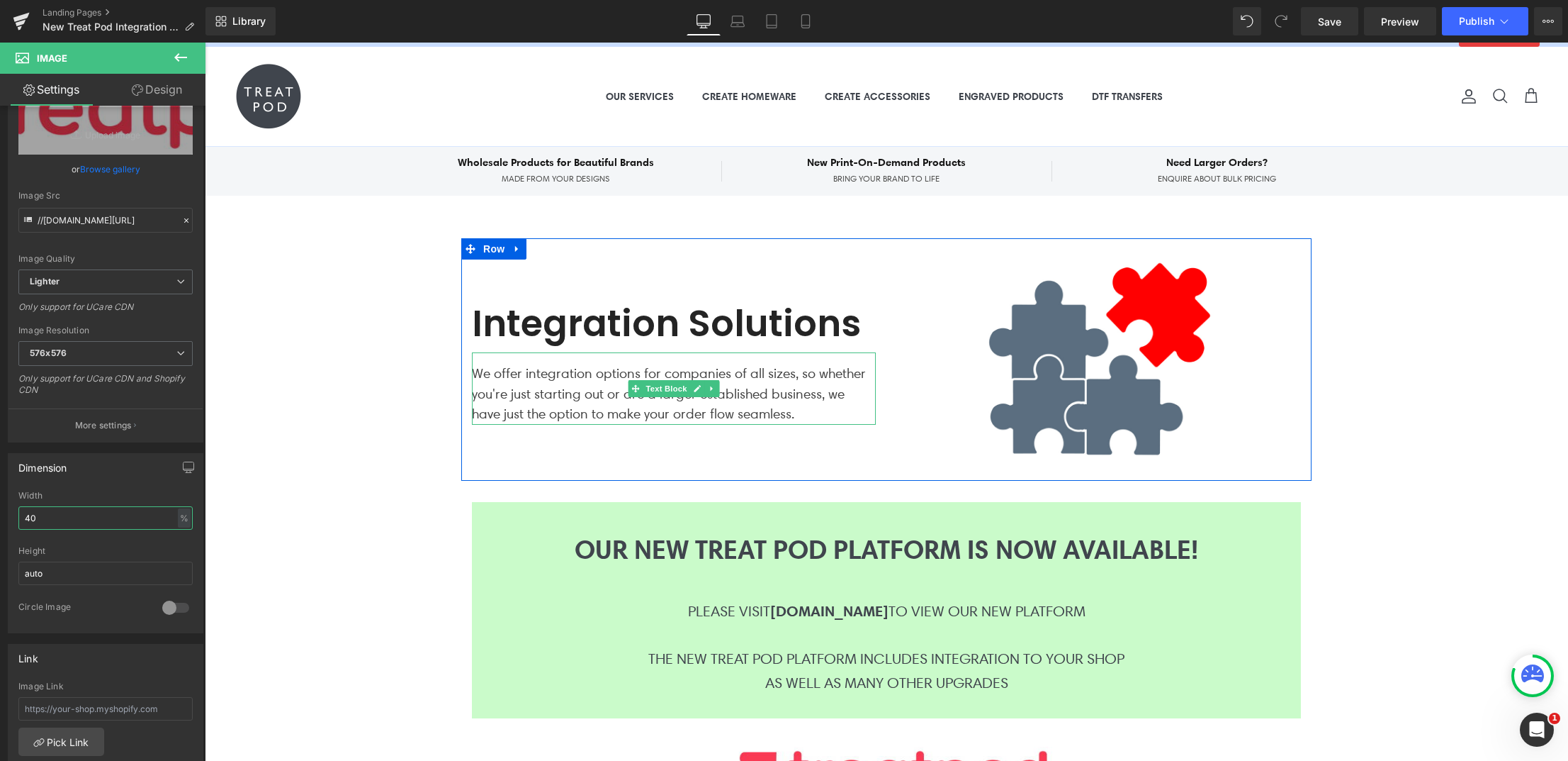
scroll to position [60, 0]
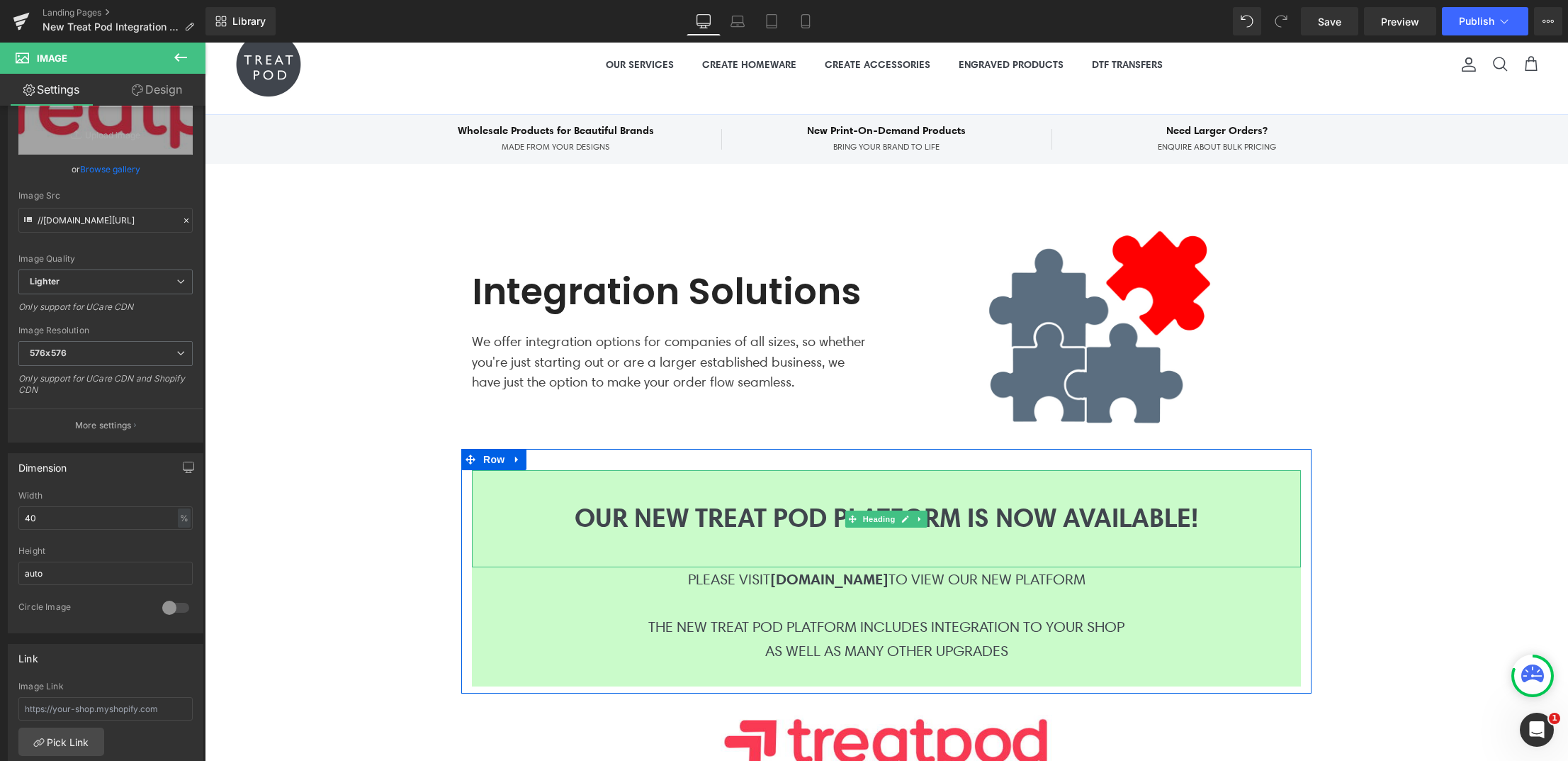
click at [479, 535] on div at bounding box center [886, 541] width 829 height 17
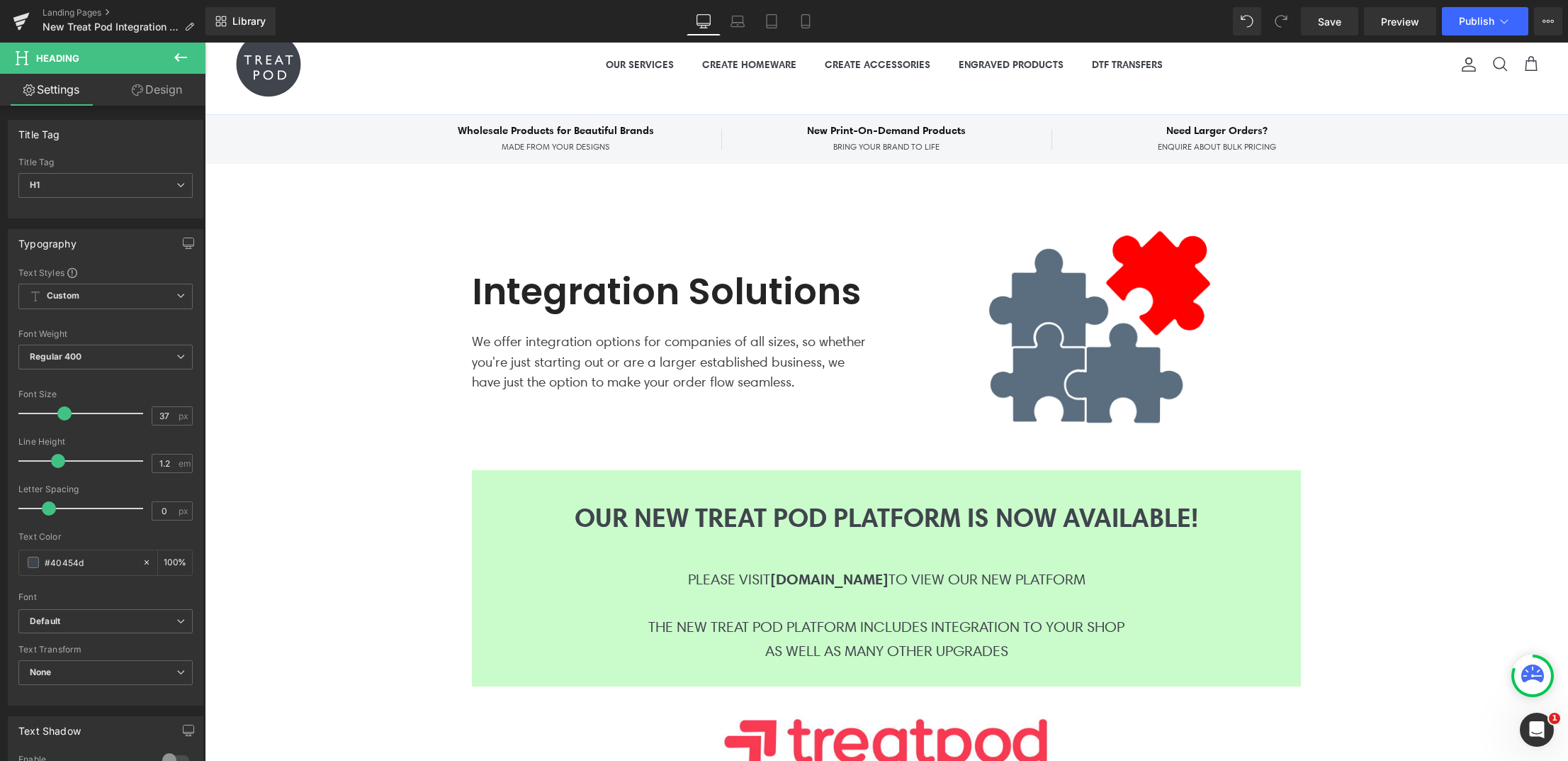
click at [145, 94] on link "Design" at bounding box center [157, 90] width 103 height 32
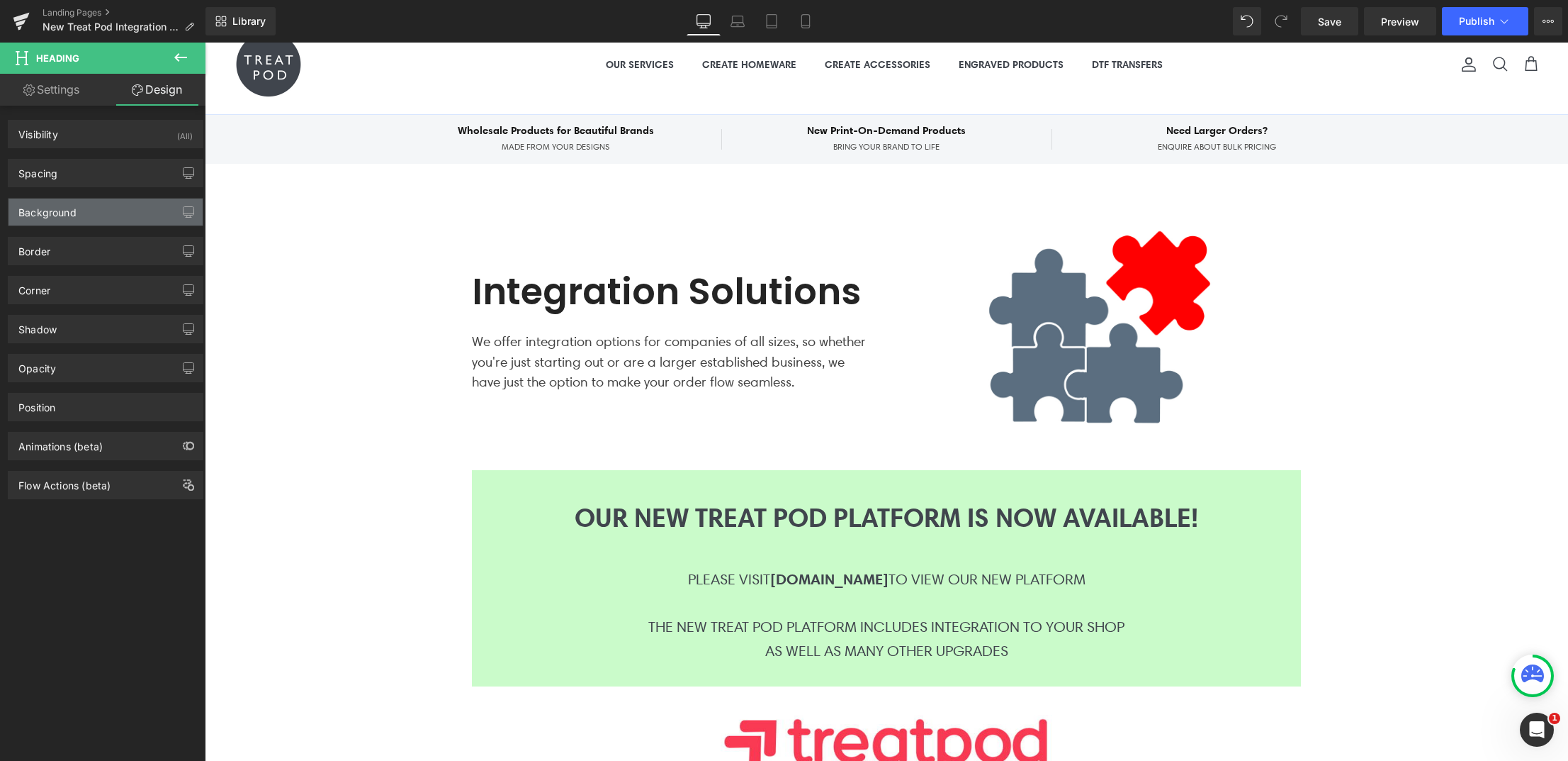
click at [93, 210] on div "Background" at bounding box center [106, 212] width 194 height 27
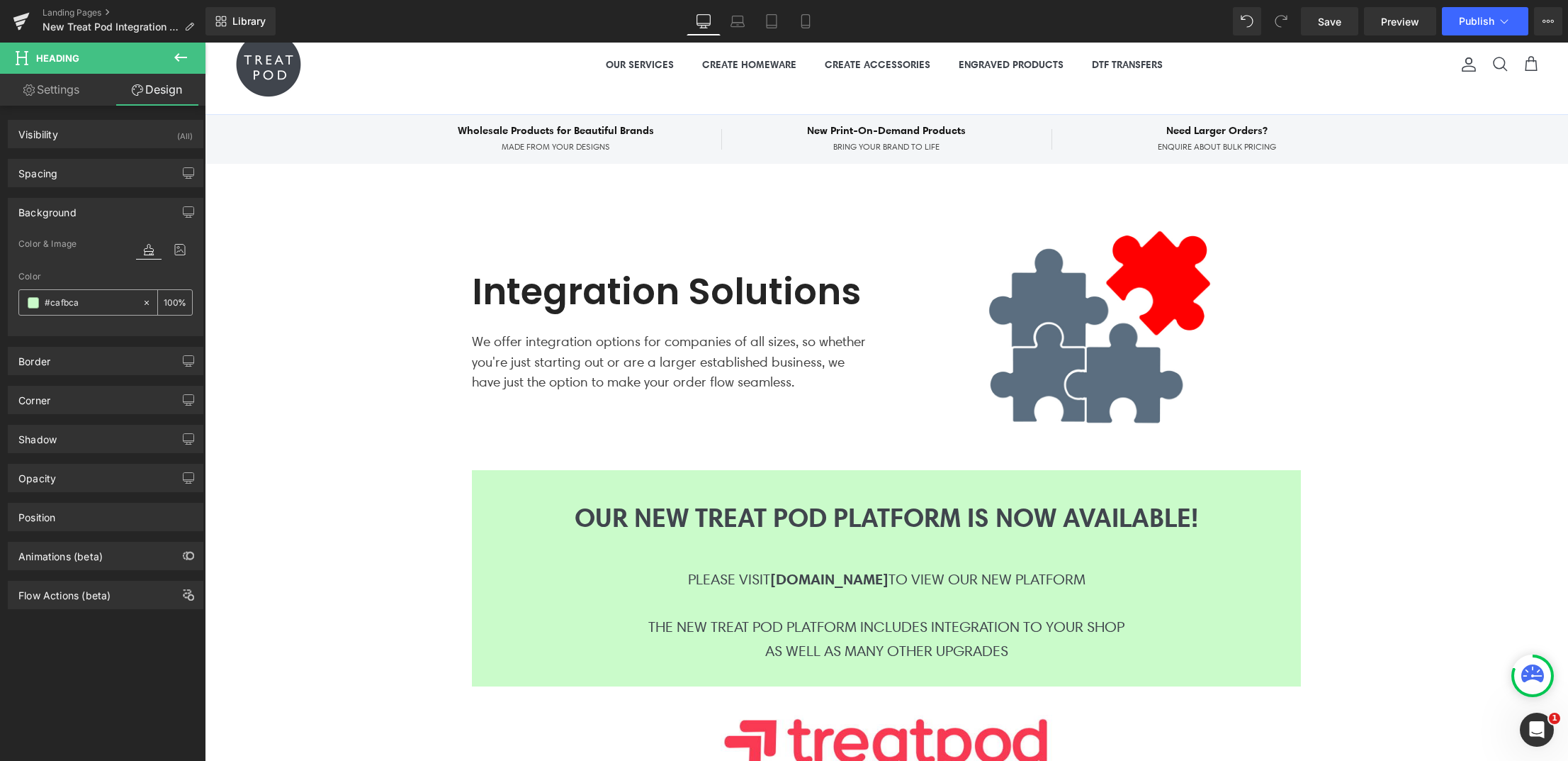
click at [33, 304] on span at bounding box center [33, 303] width 12 height 12
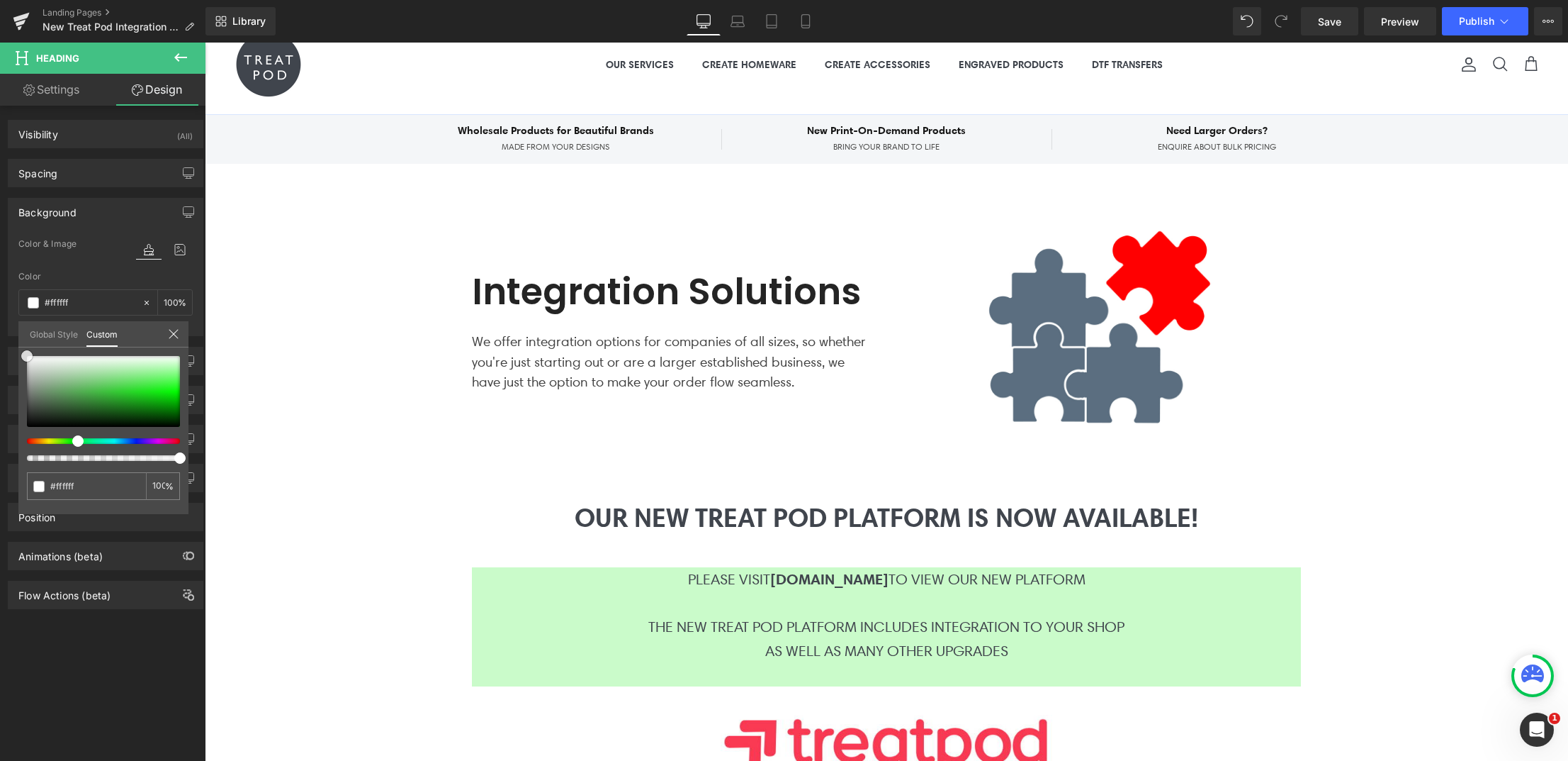
drag, startPoint x: 11, startPoint y: 326, endPoint x: -58, endPoint y: 291, distance: 77.4
click at [0, 291] on html "Image You are previewing how the will restyle your page. You can not edit Eleme…" at bounding box center [784, 380] width 1568 height 761
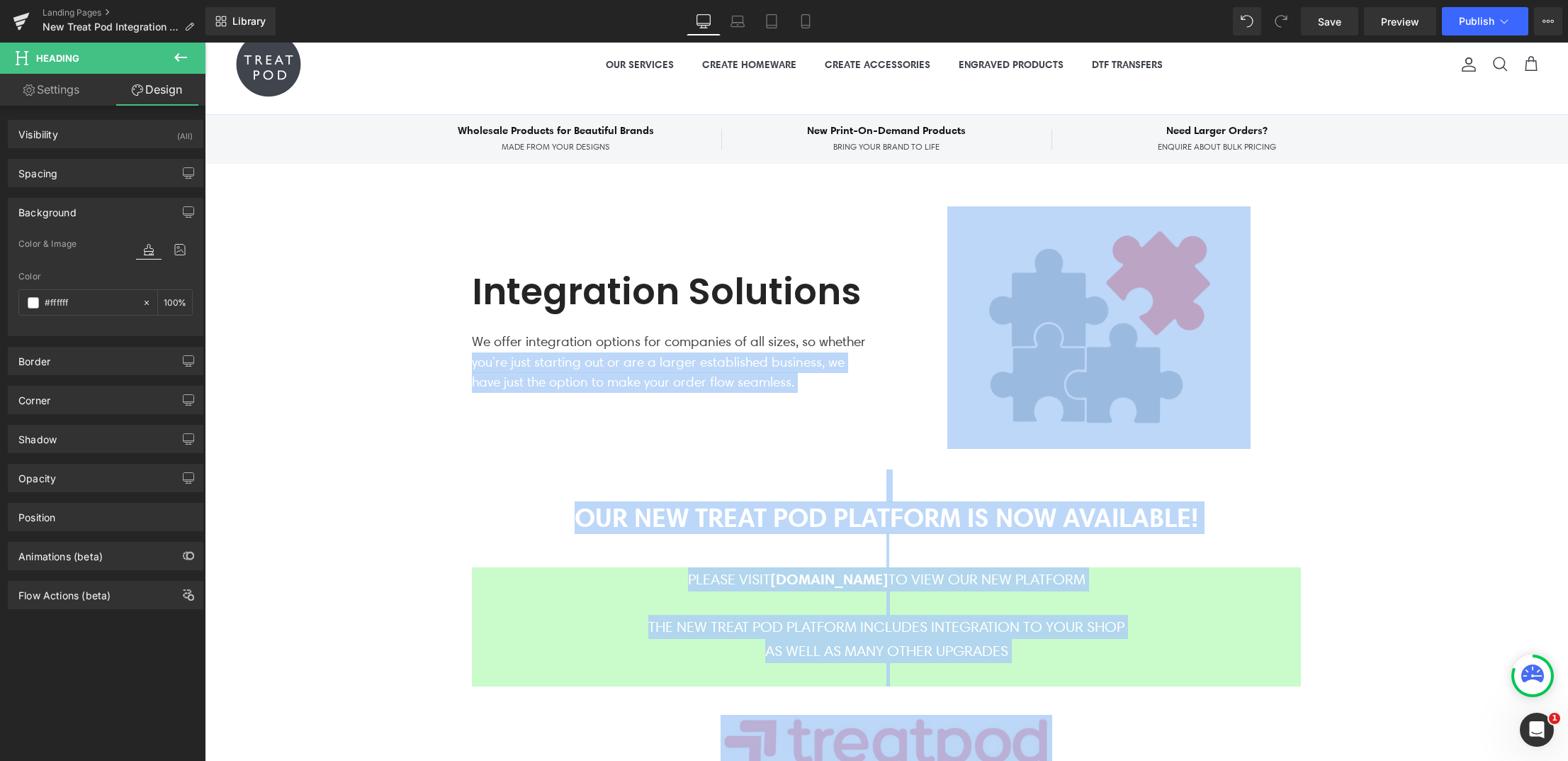
click at [330, 368] on div "Integration Solutions Heading We offer integration options for companies of all…" at bounding box center [886, 673] width 1363 height 1019
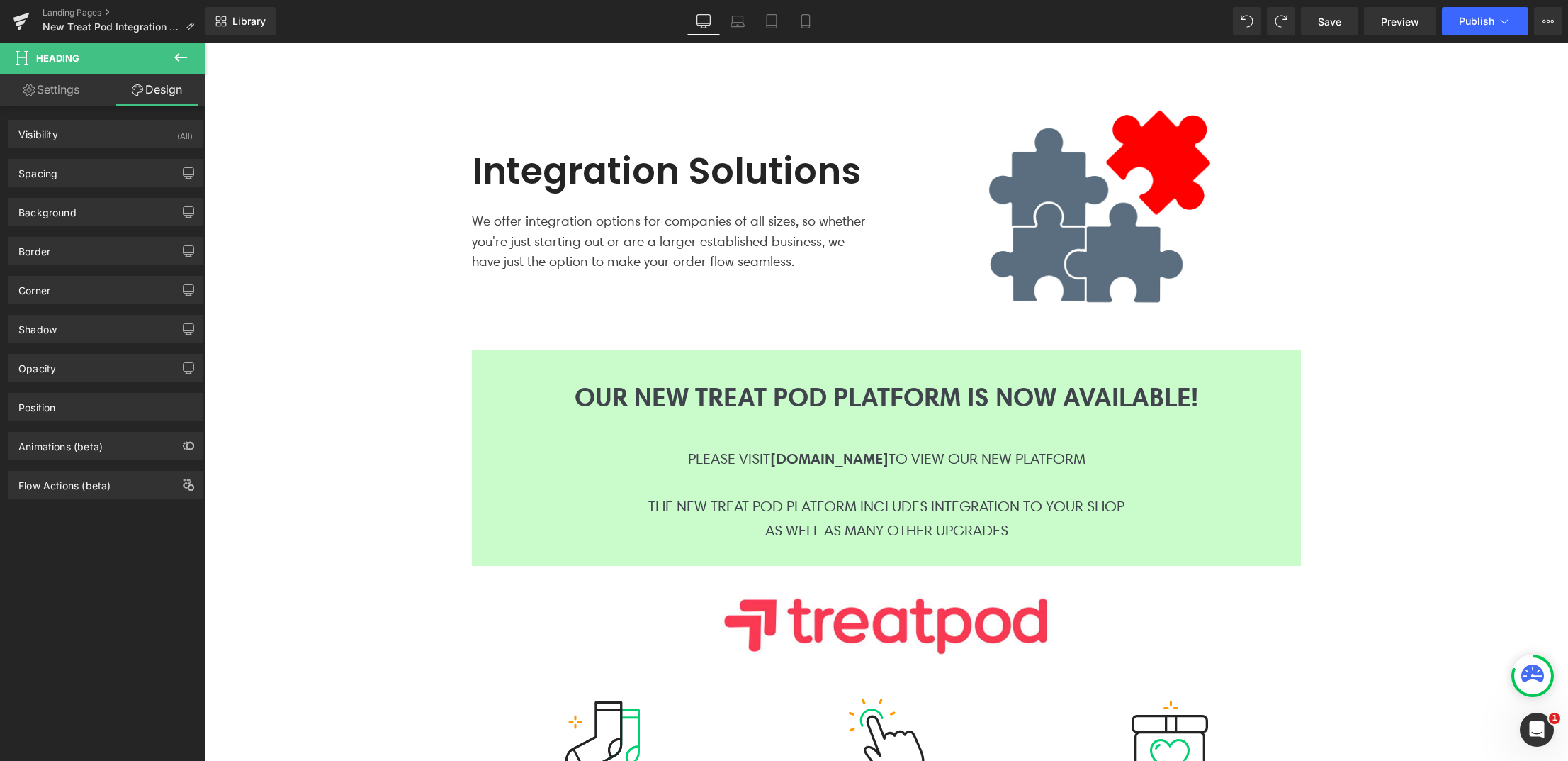
scroll to position [214, 0]
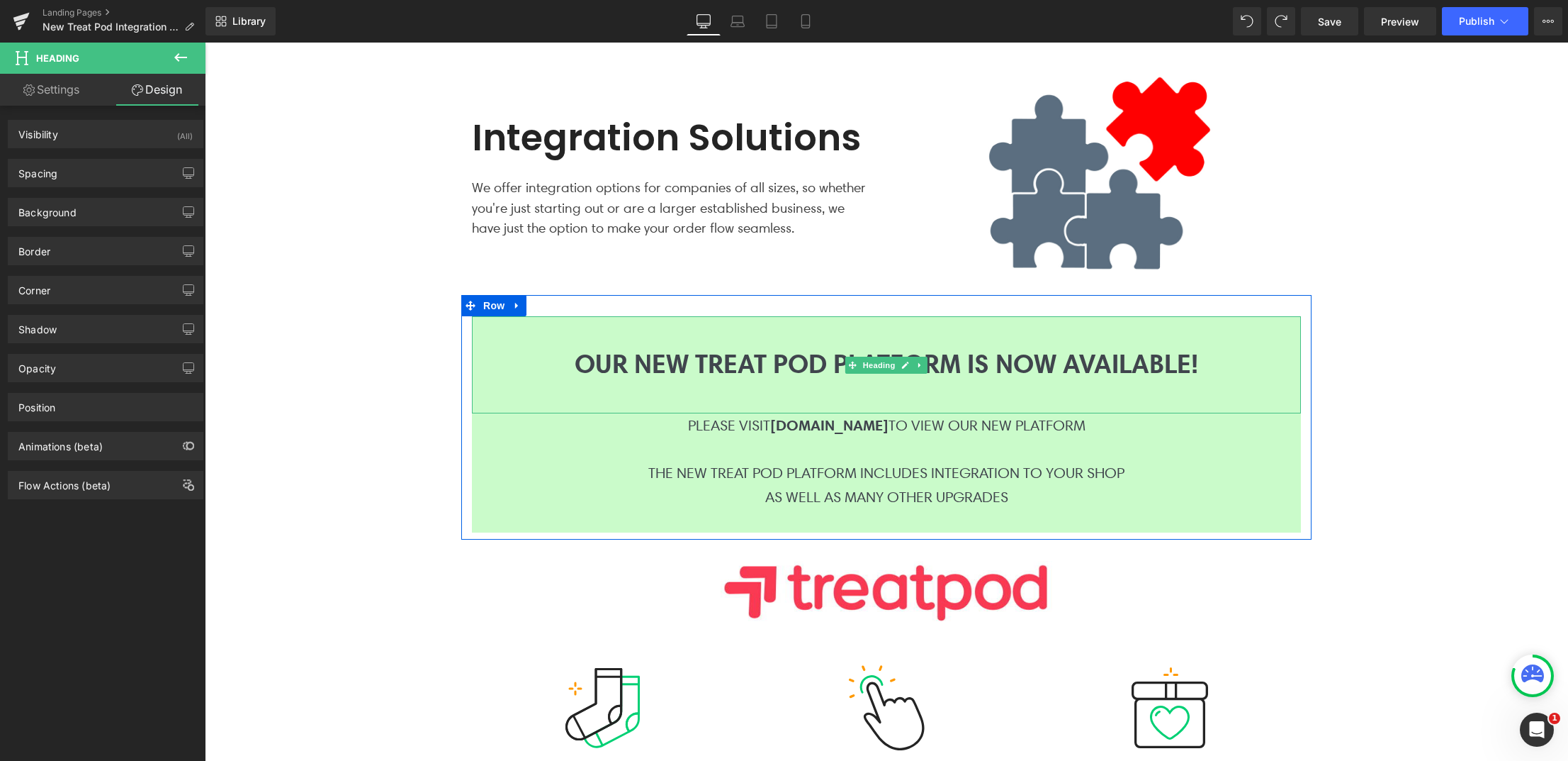
click at [483, 379] on div at bounding box center [886, 387] width 829 height 17
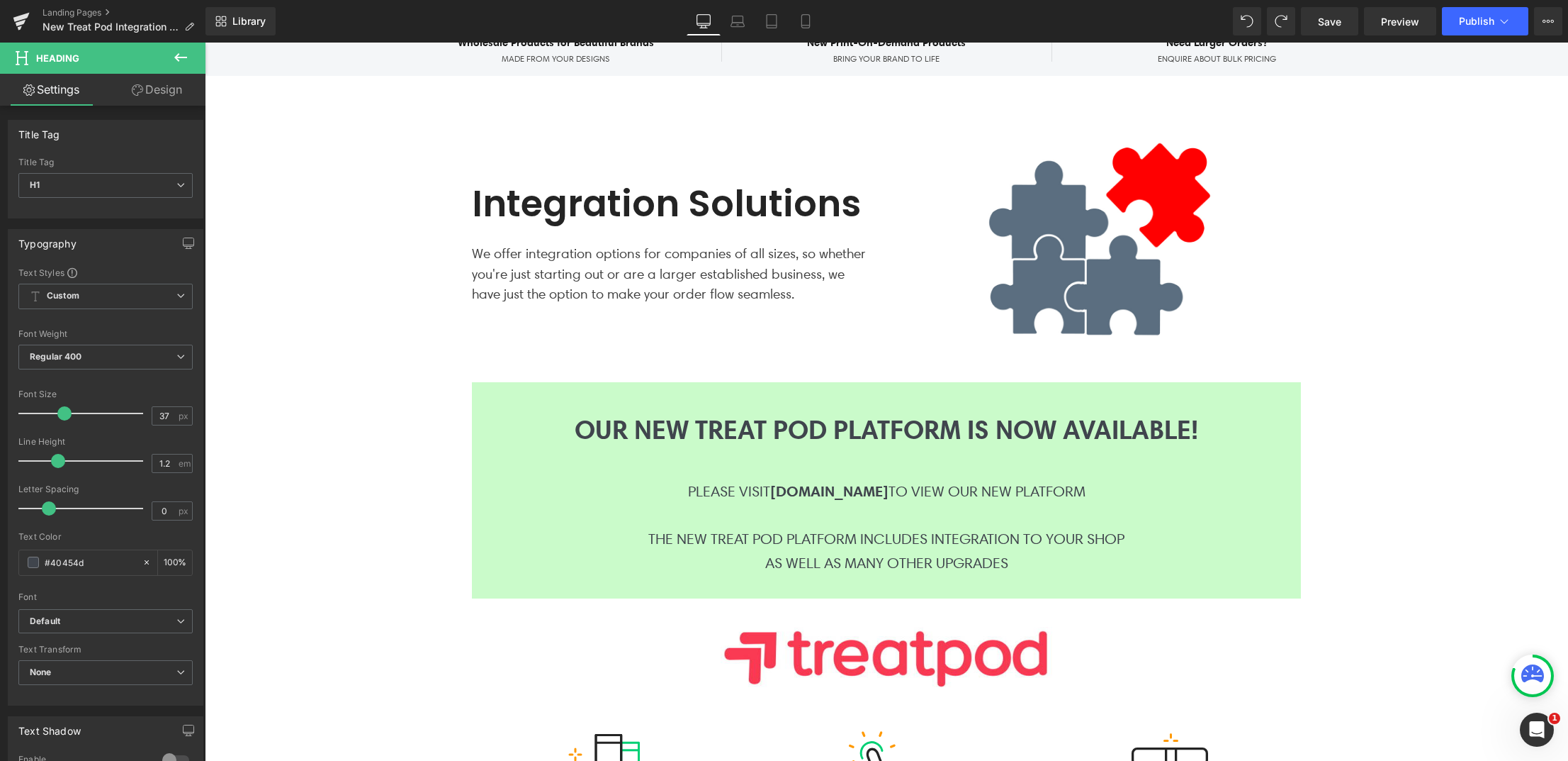
scroll to position [168, 0]
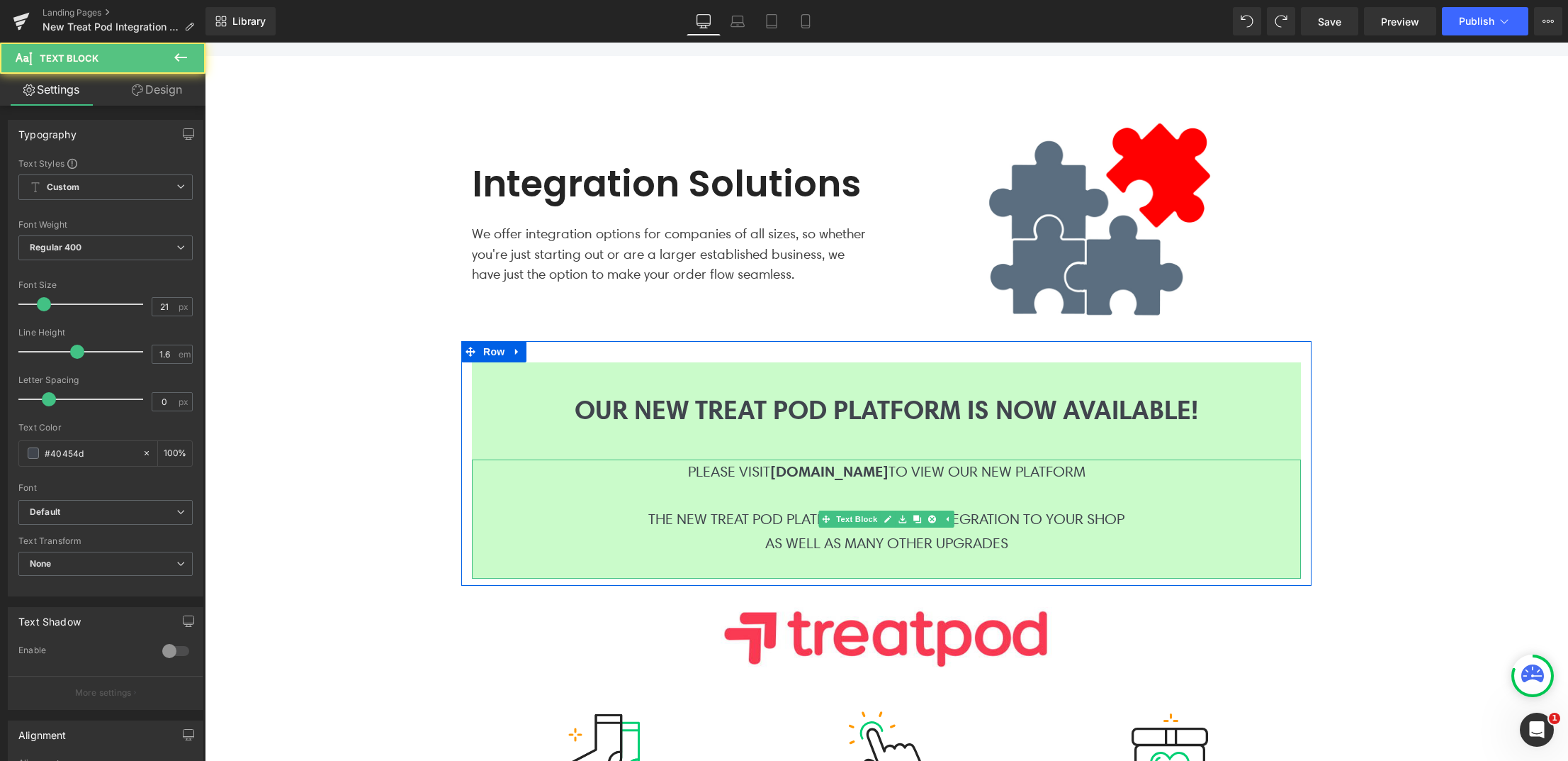
click at [738, 479] on p "PLEASE VISIT [DOMAIN_NAME] TO VIEW OUR NEW PLATFORM" at bounding box center [886, 471] width 829 height 24
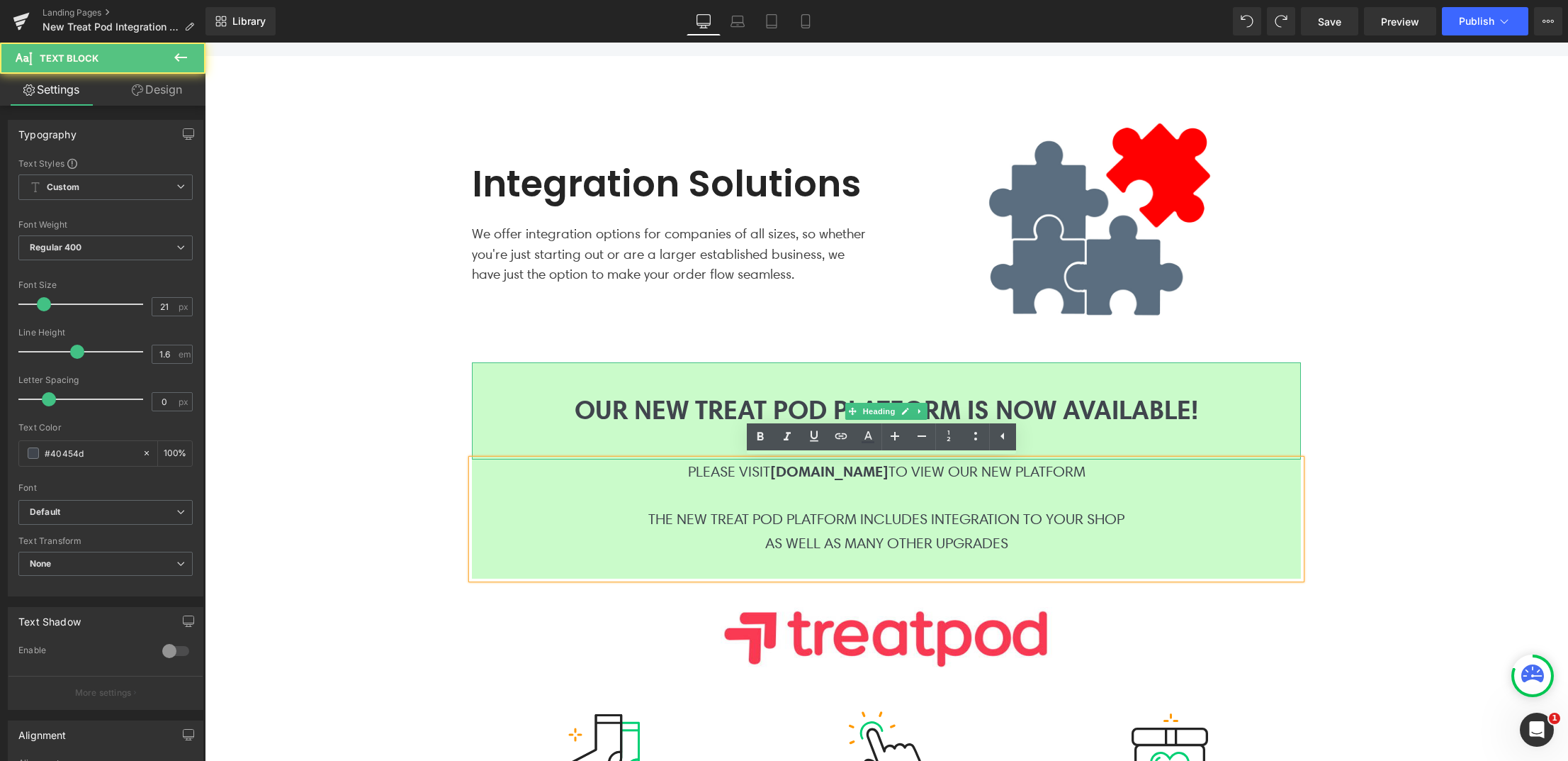
click at [483, 411] on h1 "OUR NEW TREAT POD PLATFORM IS NOW AVAILABLE!" at bounding box center [886, 409] width 829 height 31
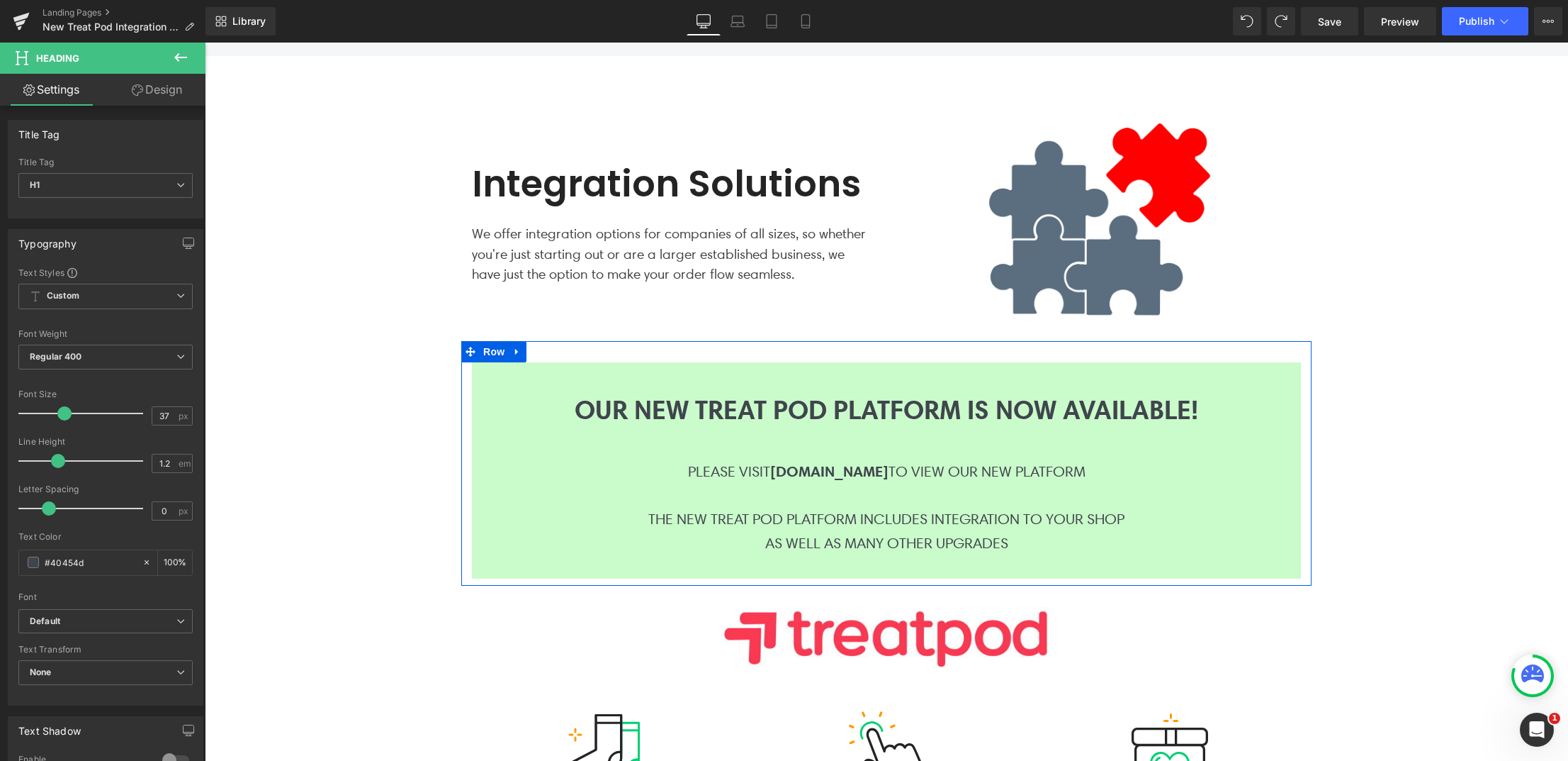
click at [482, 414] on h1 "OUR NEW TREAT POD PLATFORM IS NOW AVAILABLE!" at bounding box center [886, 409] width 829 height 31
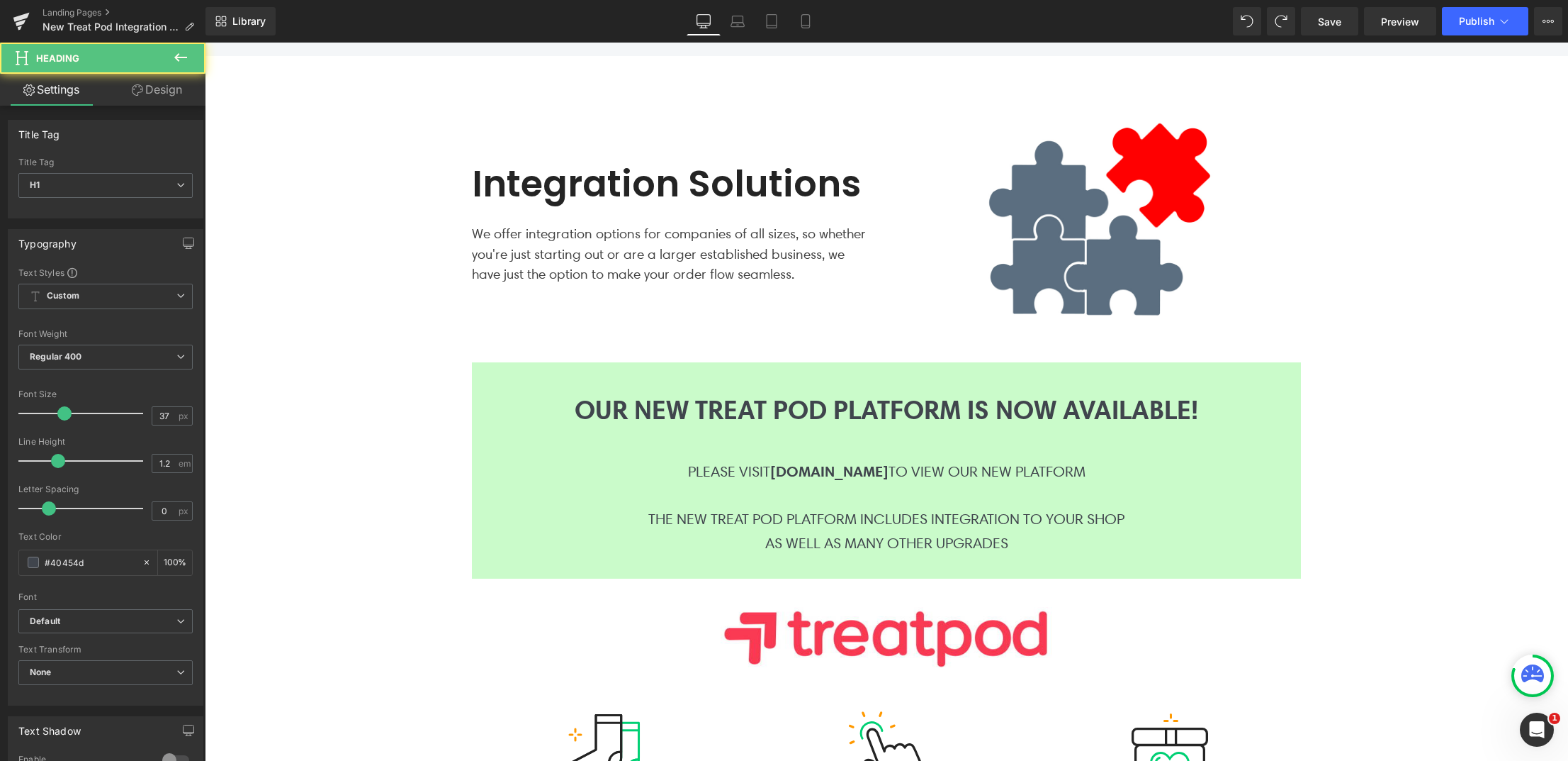
click at [160, 76] on link "Design" at bounding box center [157, 90] width 103 height 32
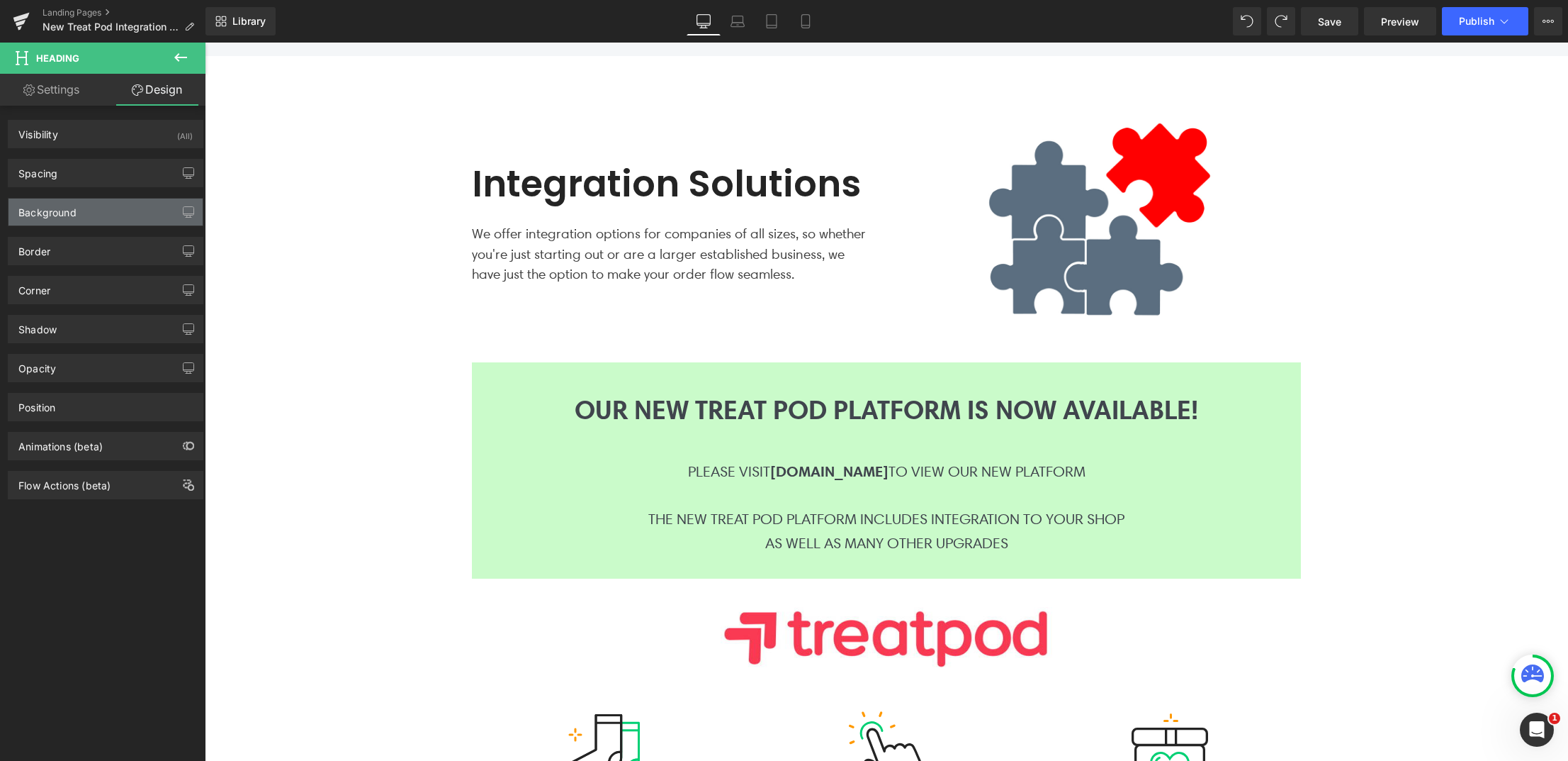
click at [62, 210] on div "Background" at bounding box center [47, 208] width 58 height 20
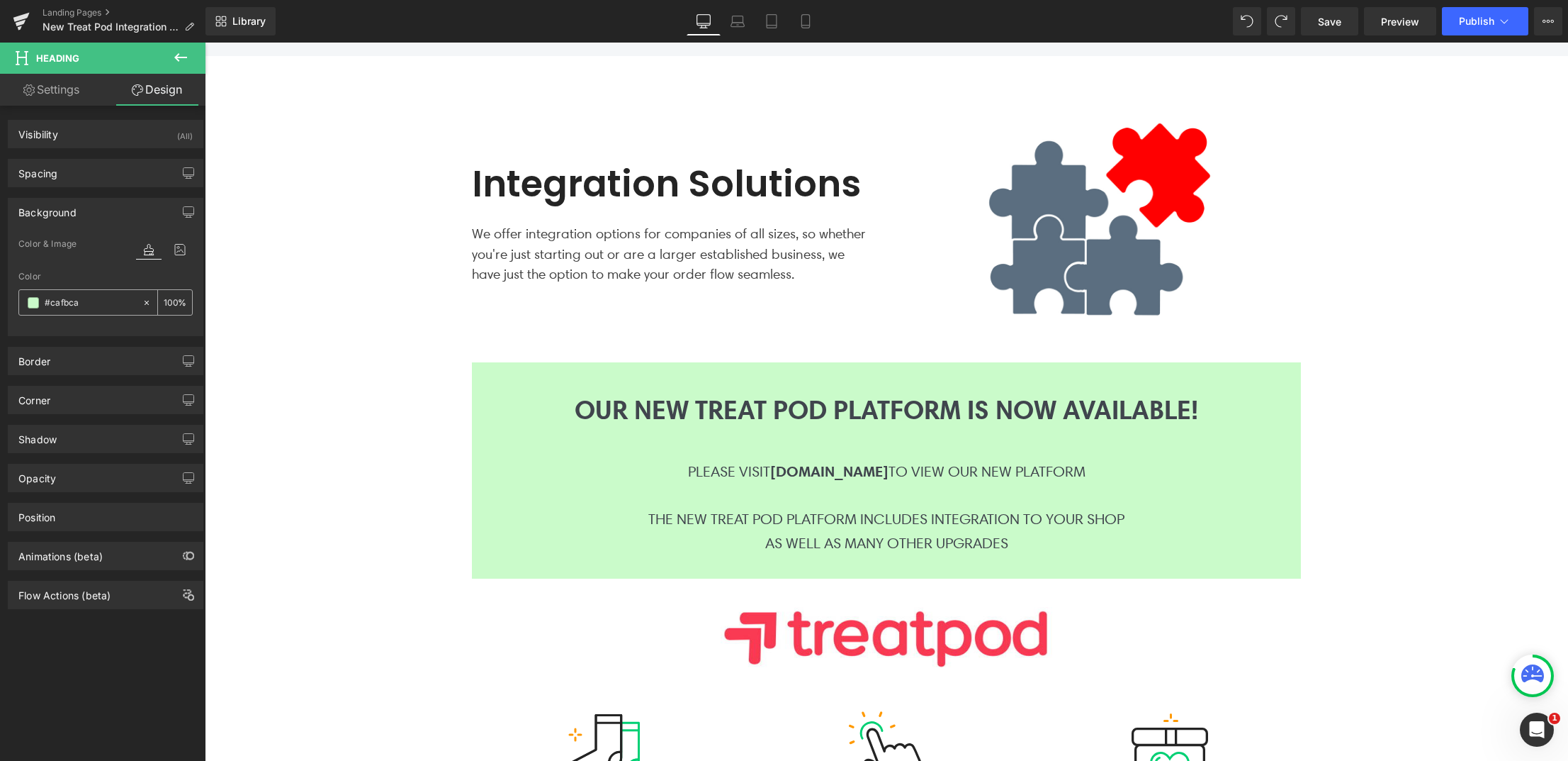
click at [74, 304] on input "#cafbca" at bounding box center [90, 302] width 91 height 15
paste input "D9E5FD"
type input "#D9E5FD"
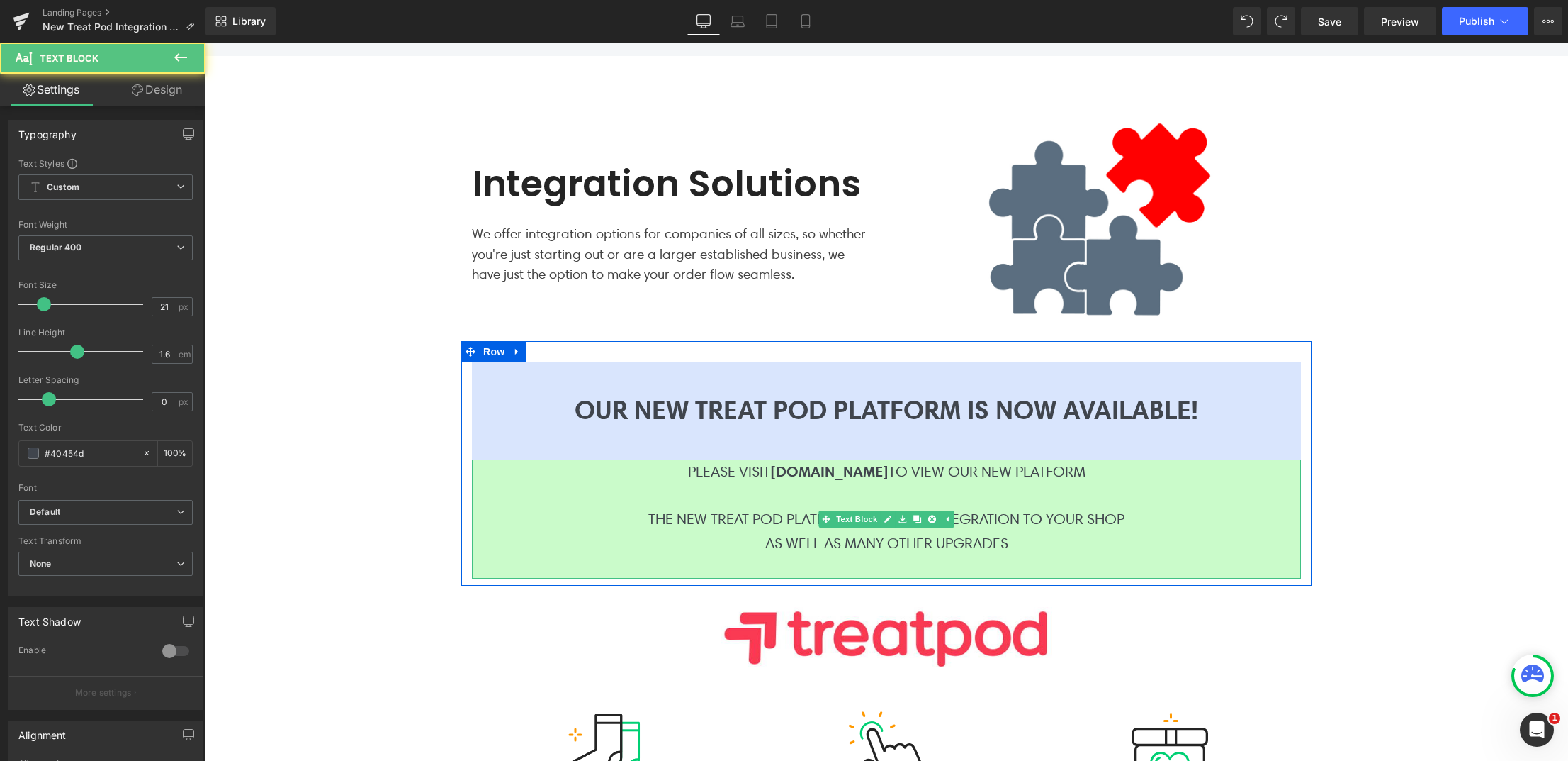
click at [538, 492] on p at bounding box center [886, 495] width 829 height 24
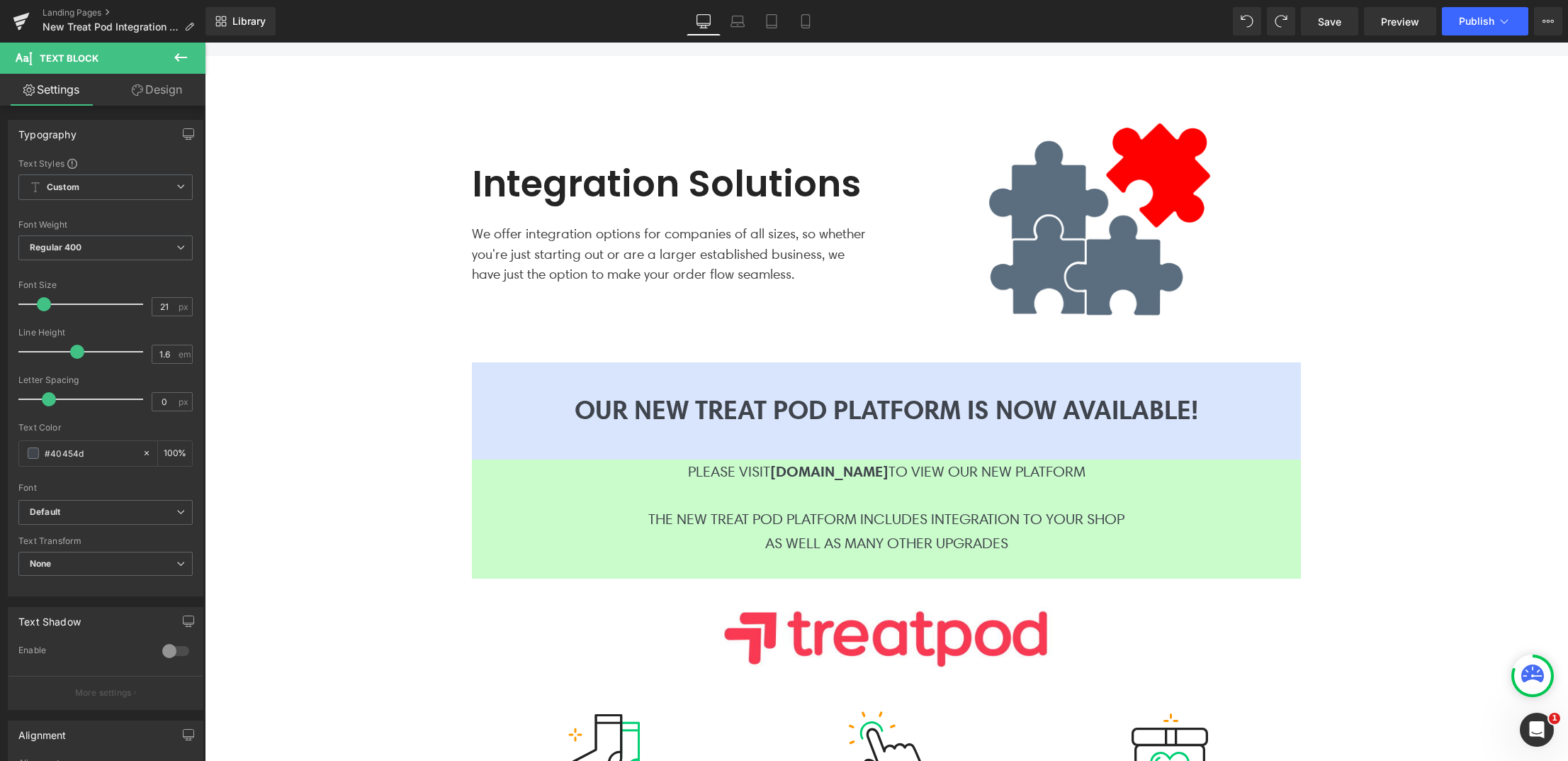
click at [161, 91] on link "Design" at bounding box center [157, 90] width 103 height 32
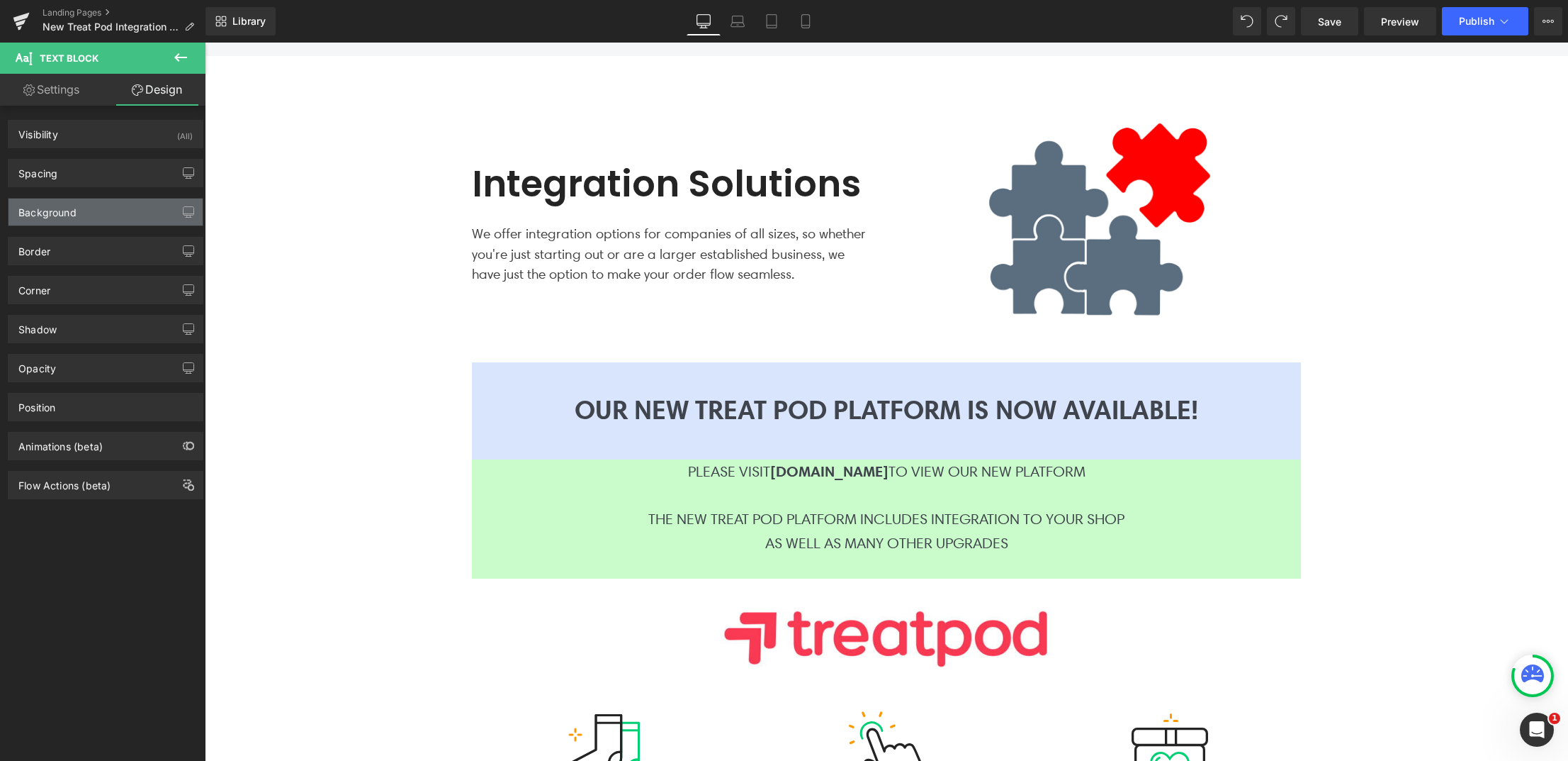
click at [63, 207] on div "Background" at bounding box center [47, 208] width 58 height 20
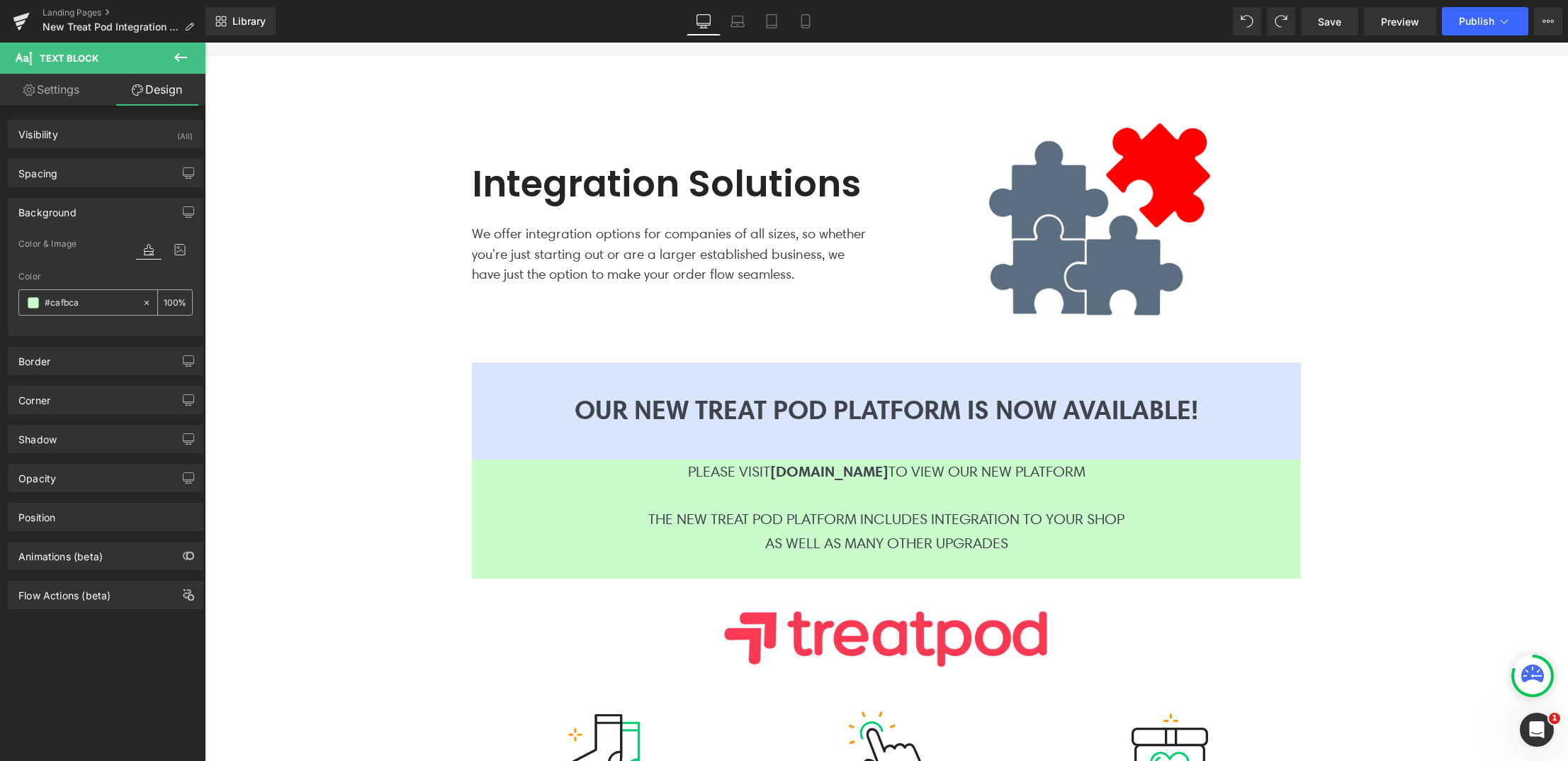
click at [82, 301] on input "#cafbca" at bounding box center [90, 302] width 91 height 15
paste input "D9E5FD"
type input "#D9E5FD"
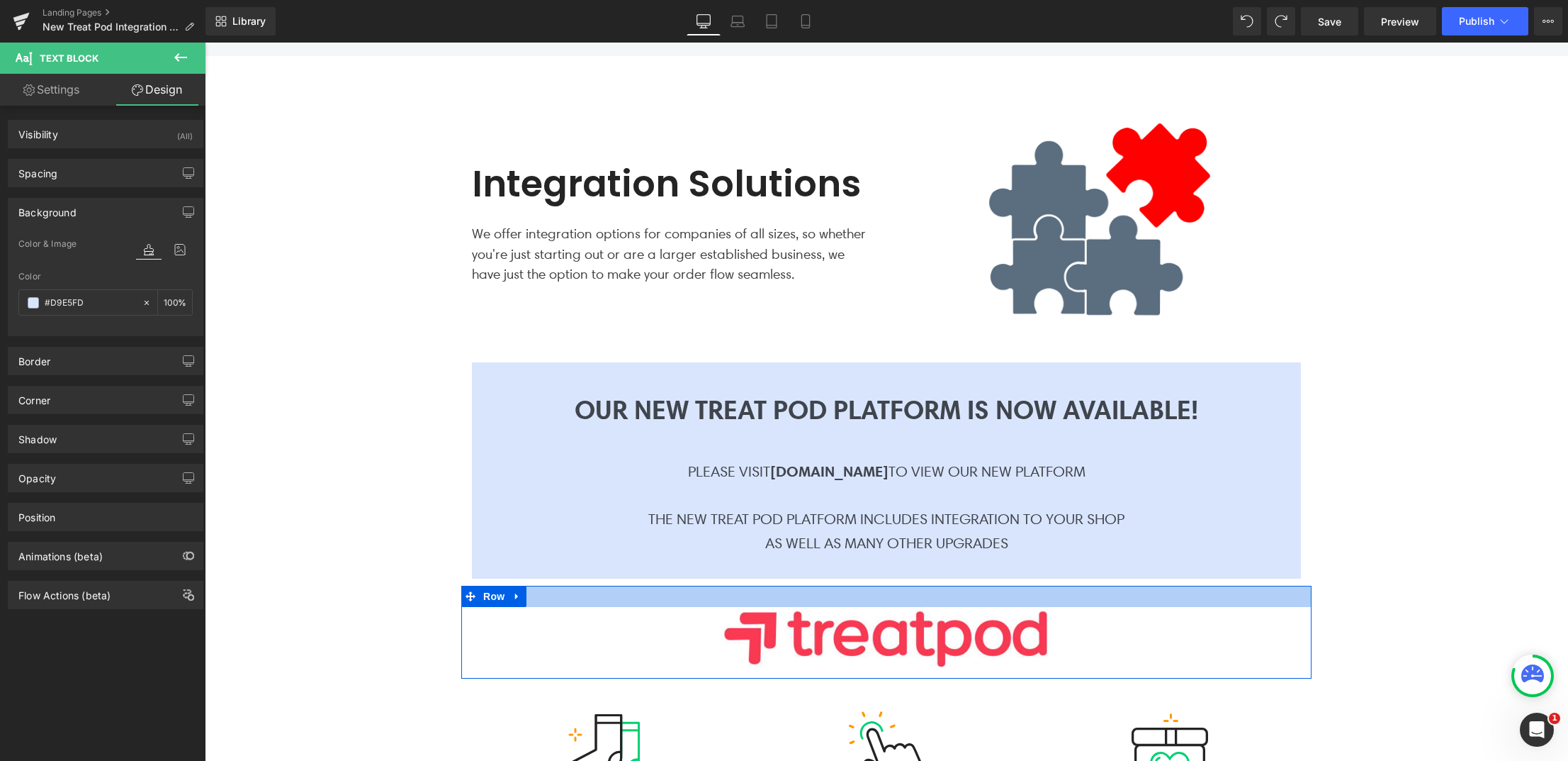
click at [563, 593] on div at bounding box center [887, 596] width 850 height 21
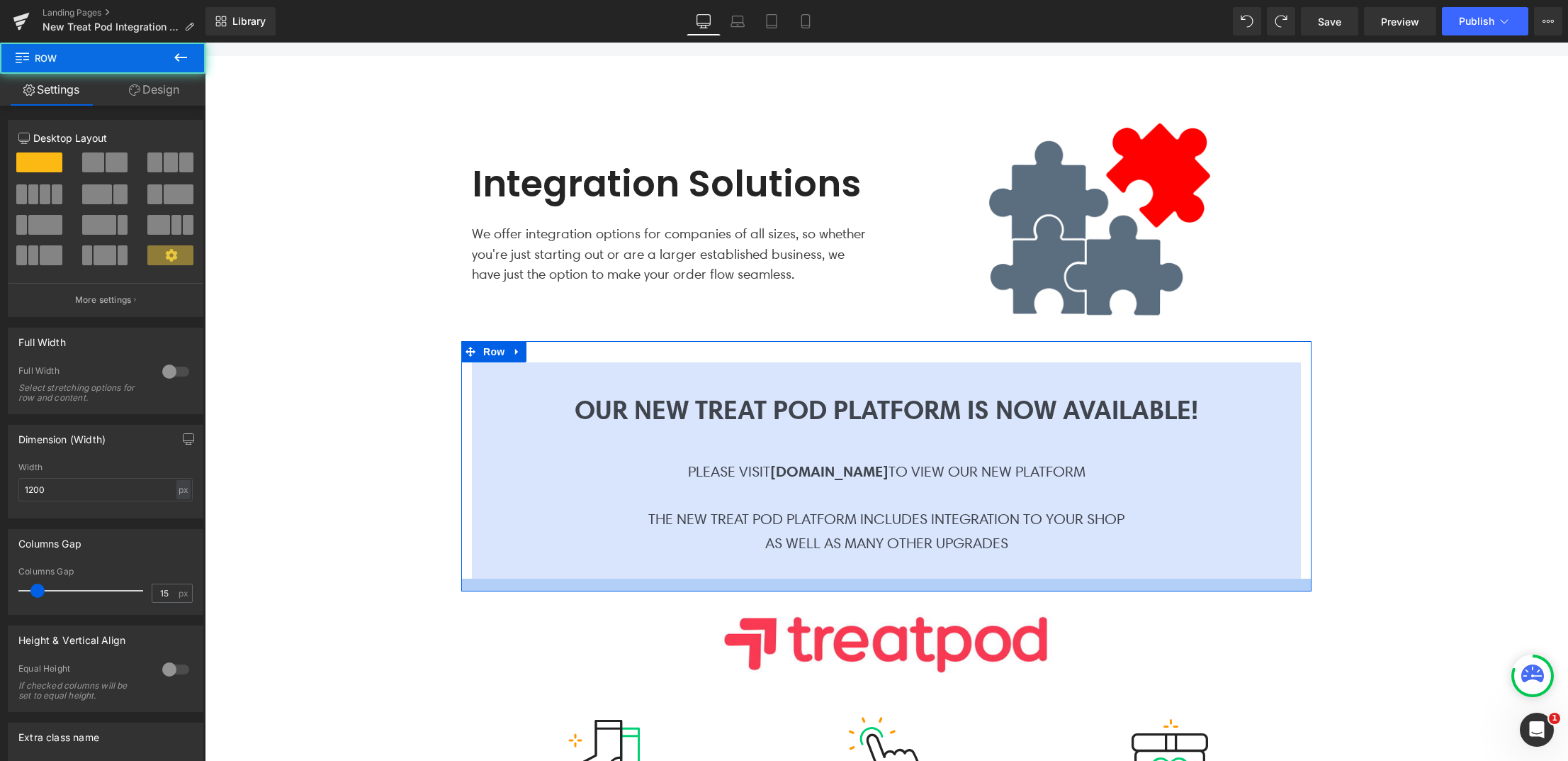
click at [563, 586] on div at bounding box center [887, 585] width 850 height 13
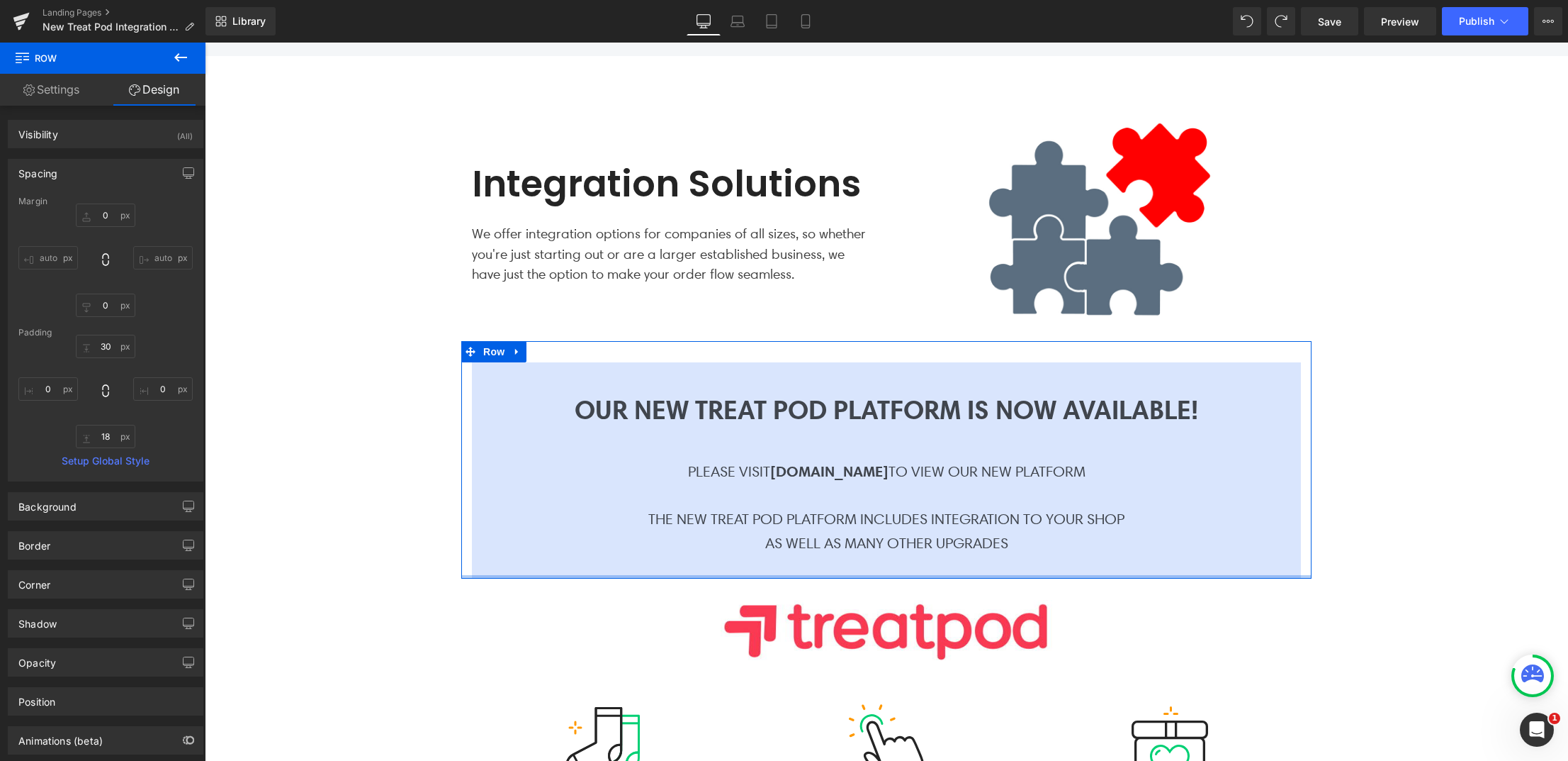
drag, startPoint x: 559, startPoint y: 588, endPoint x: 559, endPoint y: 575, distance: 13.0
click at [559, 575] on div at bounding box center [887, 576] width 850 height 4
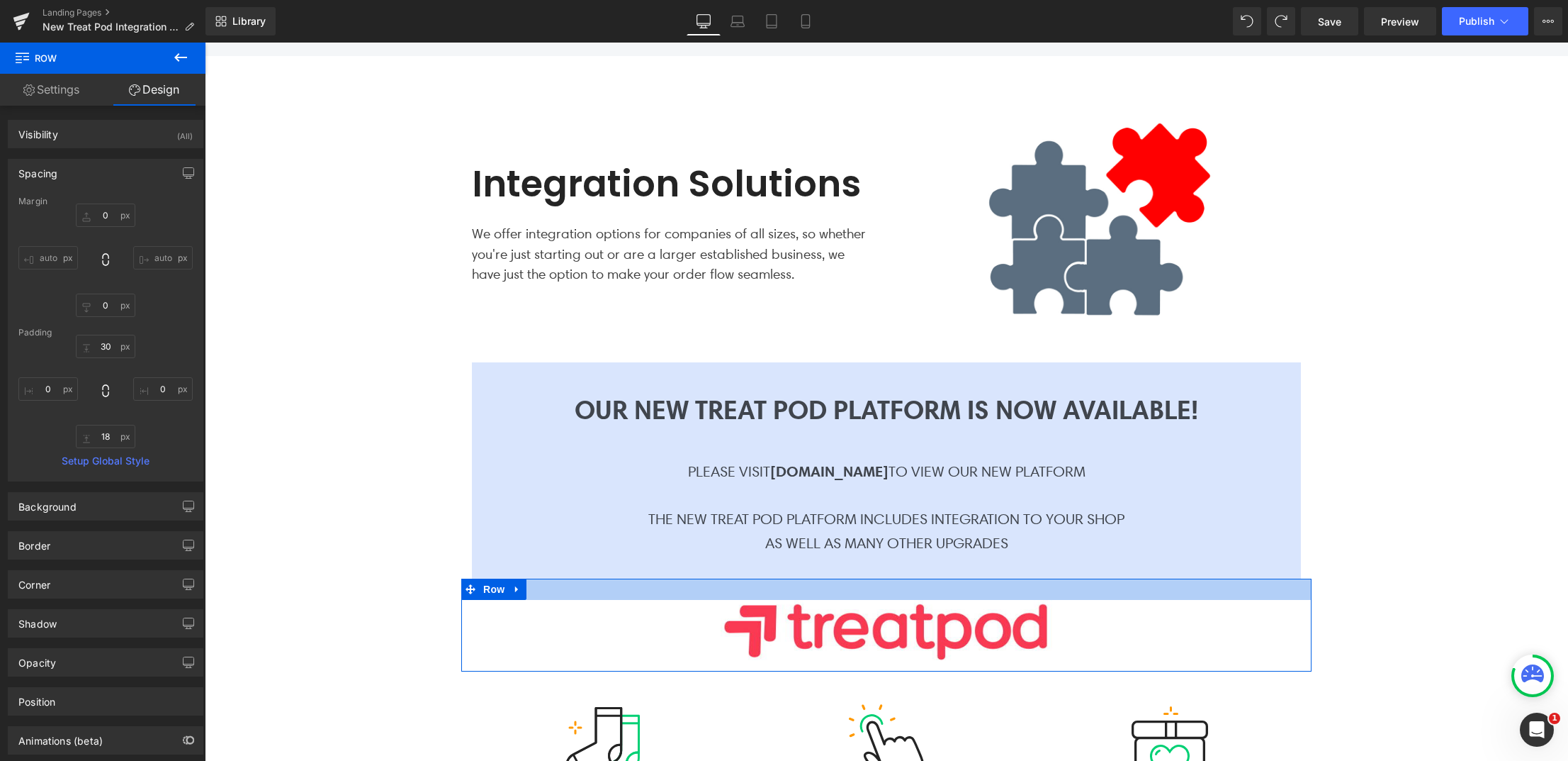
click at [558, 597] on div at bounding box center [887, 588] width 850 height 21
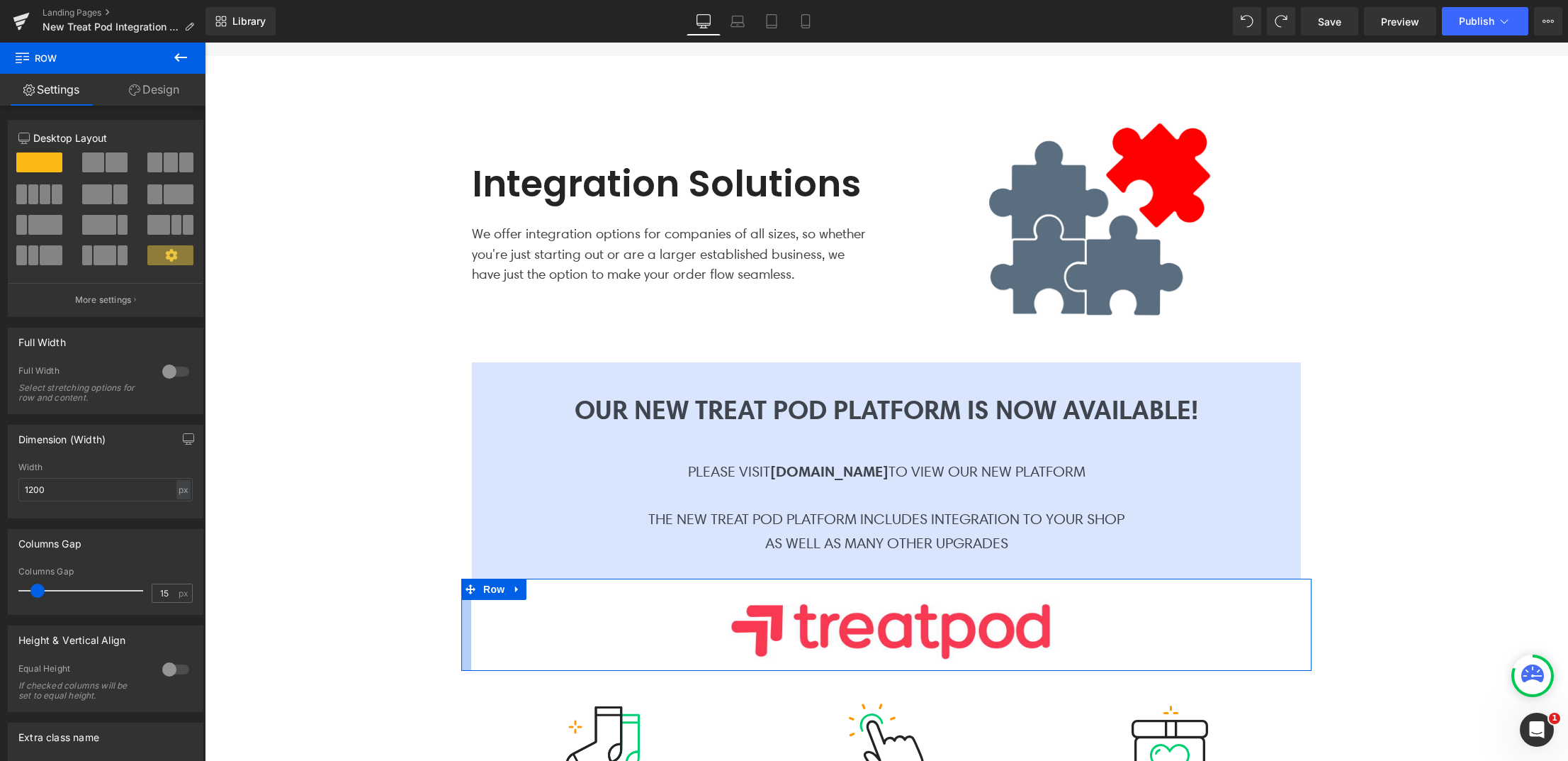
drag, startPoint x: 456, startPoint y: 610, endPoint x: 467, endPoint y: 612, distance: 11.2
click at [467, 612] on div "Image Row" at bounding box center [887, 624] width 850 height 92
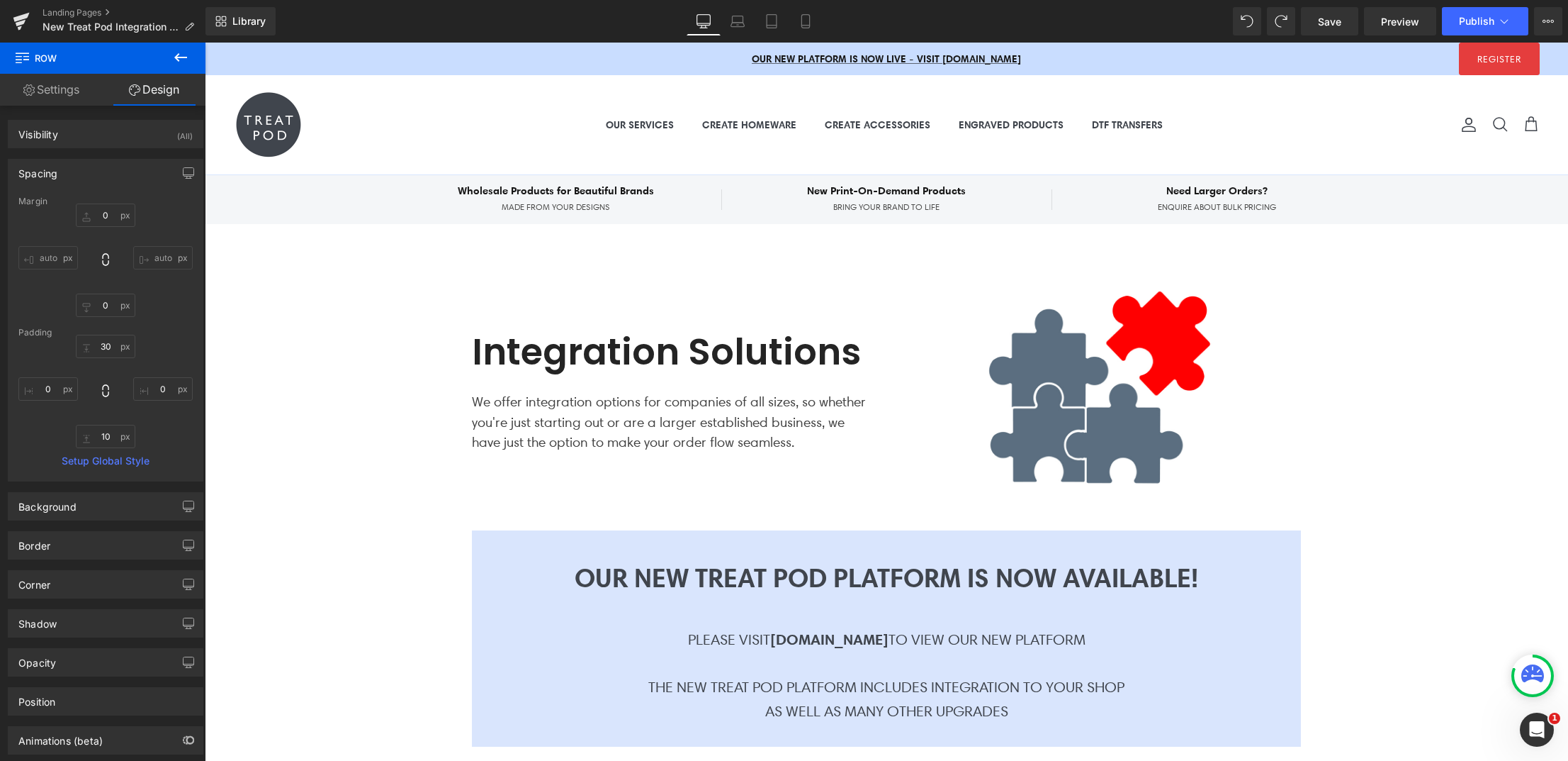
scroll to position [3, 0]
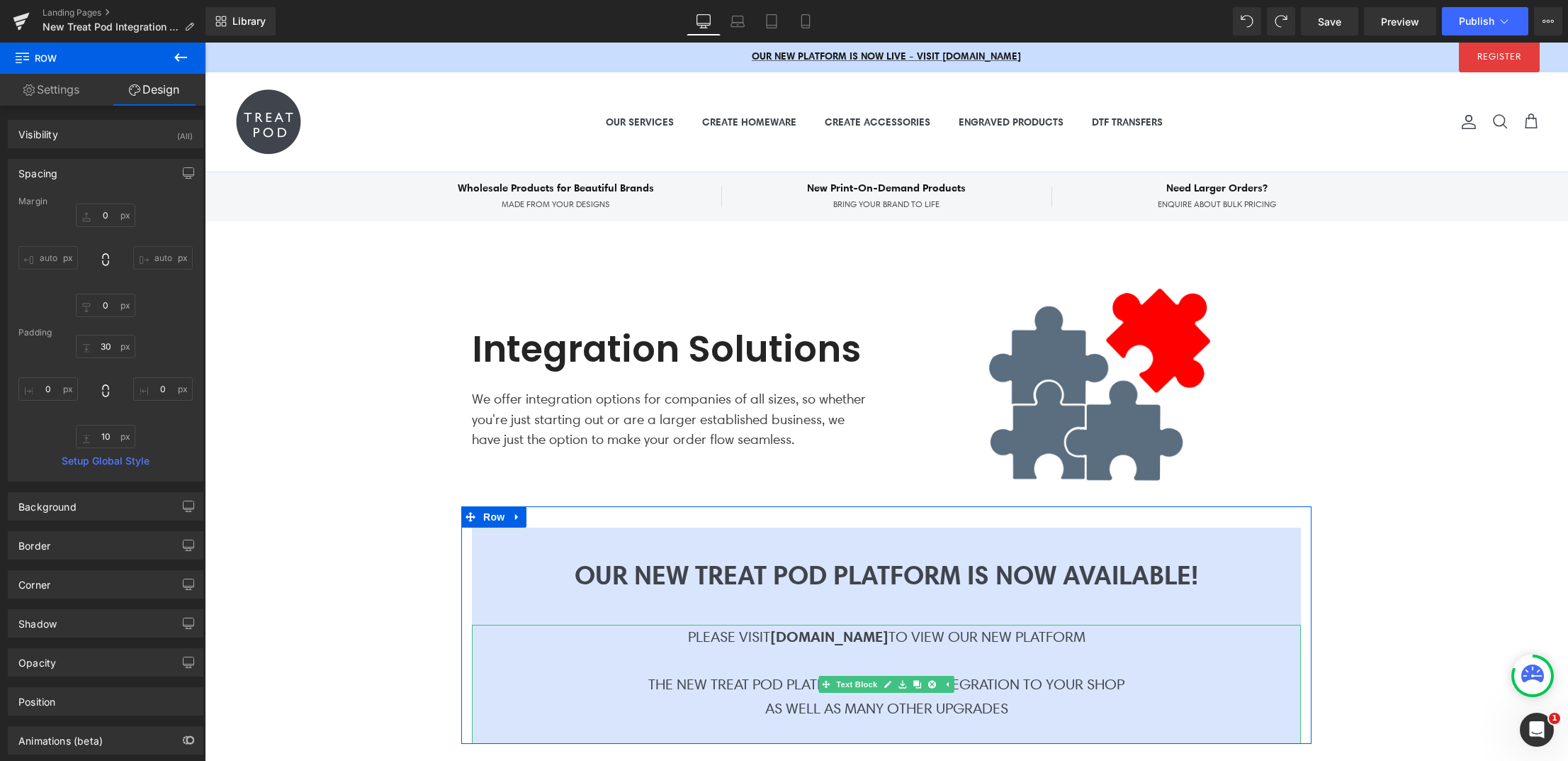
click at [829, 639] on strong "[DOMAIN_NAME]" at bounding box center [829, 636] width 119 height 18
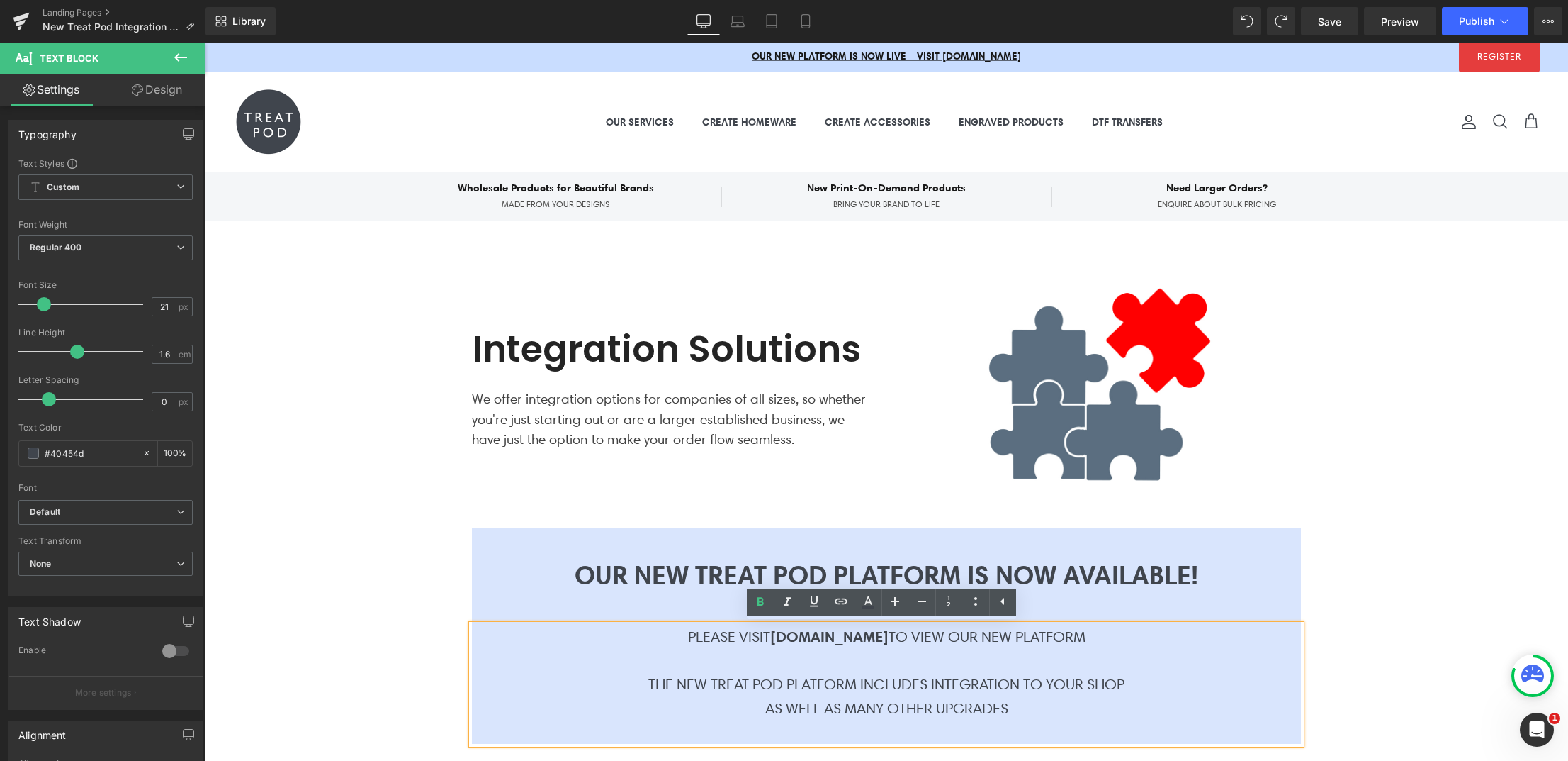
click at [865, 636] on strong "[DOMAIN_NAME]" at bounding box center [829, 636] width 119 height 18
drag, startPoint x: 899, startPoint y: 636, endPoint x: 741, endPoint y: 635, distance: 158.0
click at [770, 635] on strong "[DOMAIN_NAME]" at bounding box center [829, 636] width 119 height 18
click at [842, 604] on icon at bounding box center [841, 601] width 17 height 17
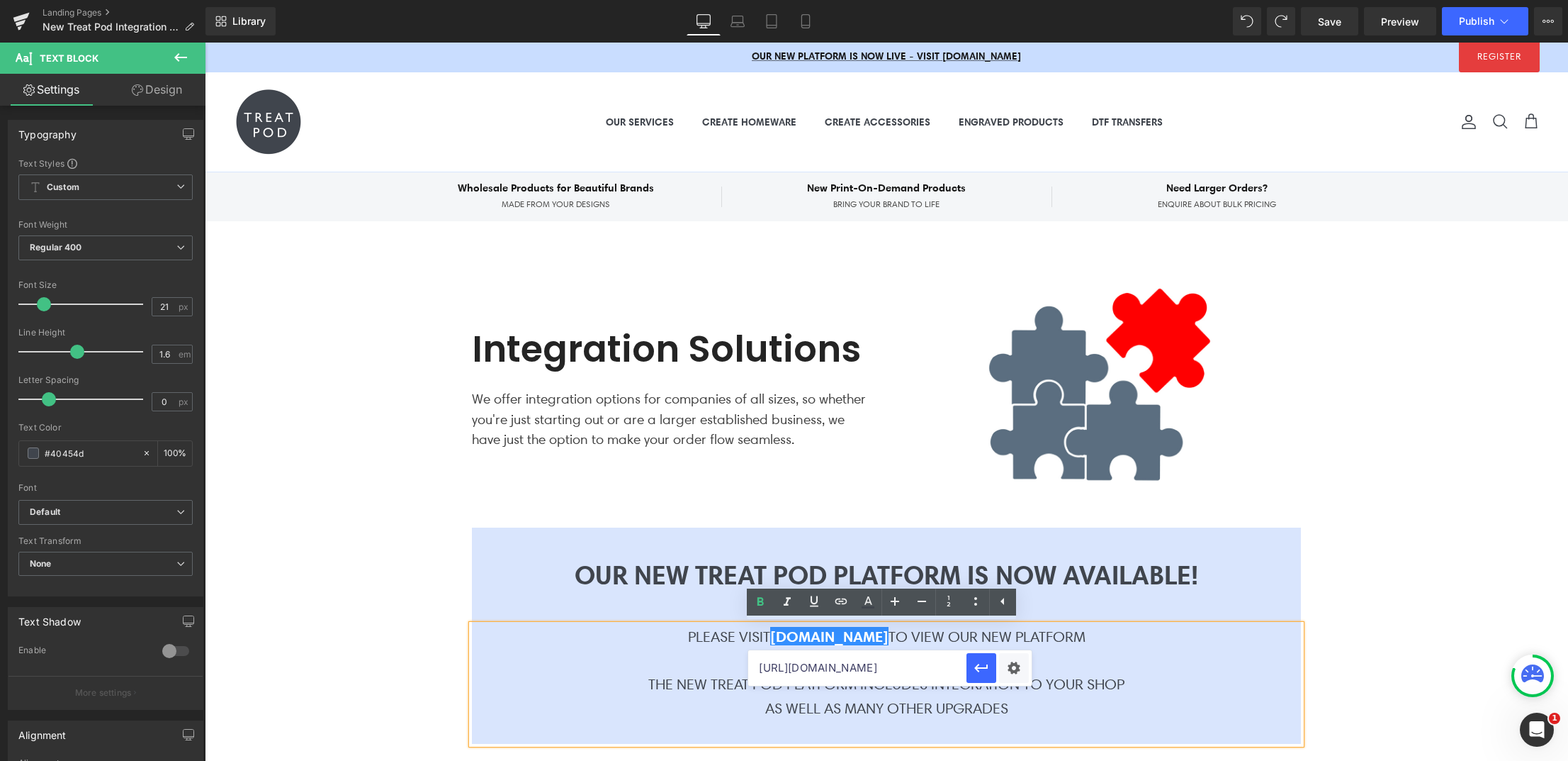
click at [857, 671] on input "[URL][DOMAIN_NAME]" at bounding box center [858, 668] width 218 height 36
type input "HTTPS"
type input "[URL][DOMAIN_NAME]"
click at [988, 671] on icon "button" at bounding box center [981, 667] width 17 height 17
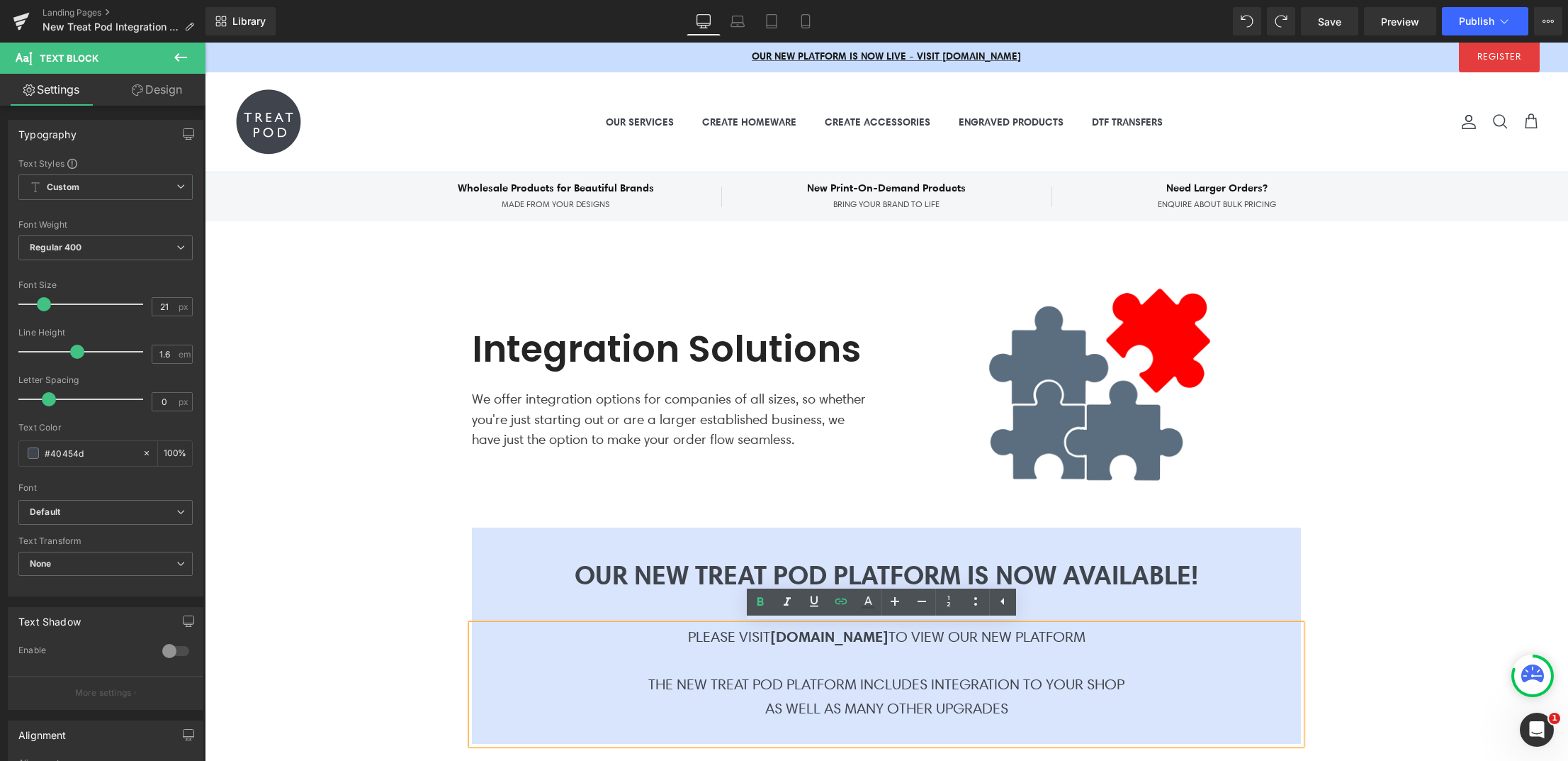
click at [1310, 596] on div "Integration Solutions Heading We offer integration options for companies of all…" at bounding box center [886, 727] width 1363 height 1012
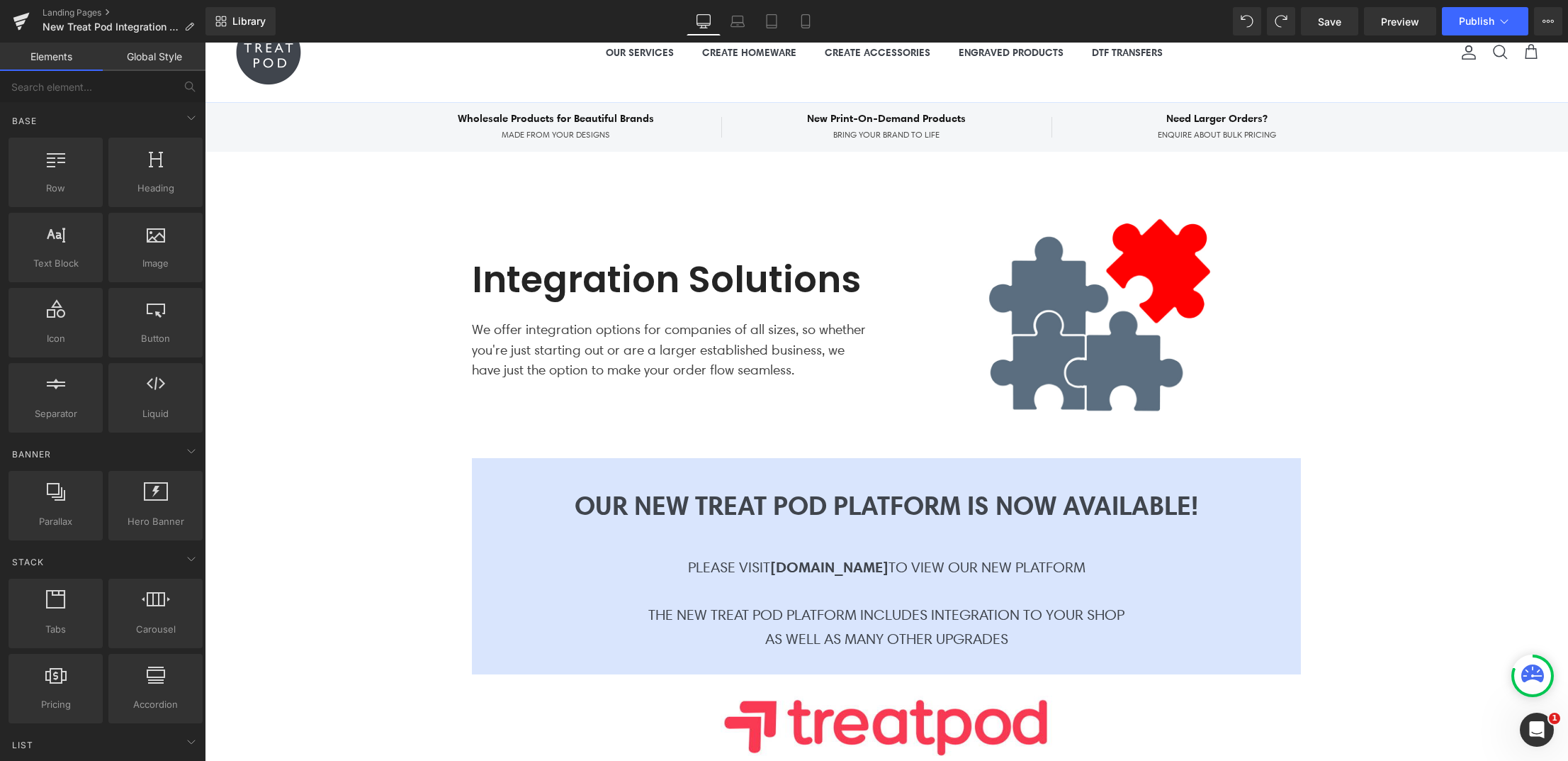
scroll to position [0, 0]
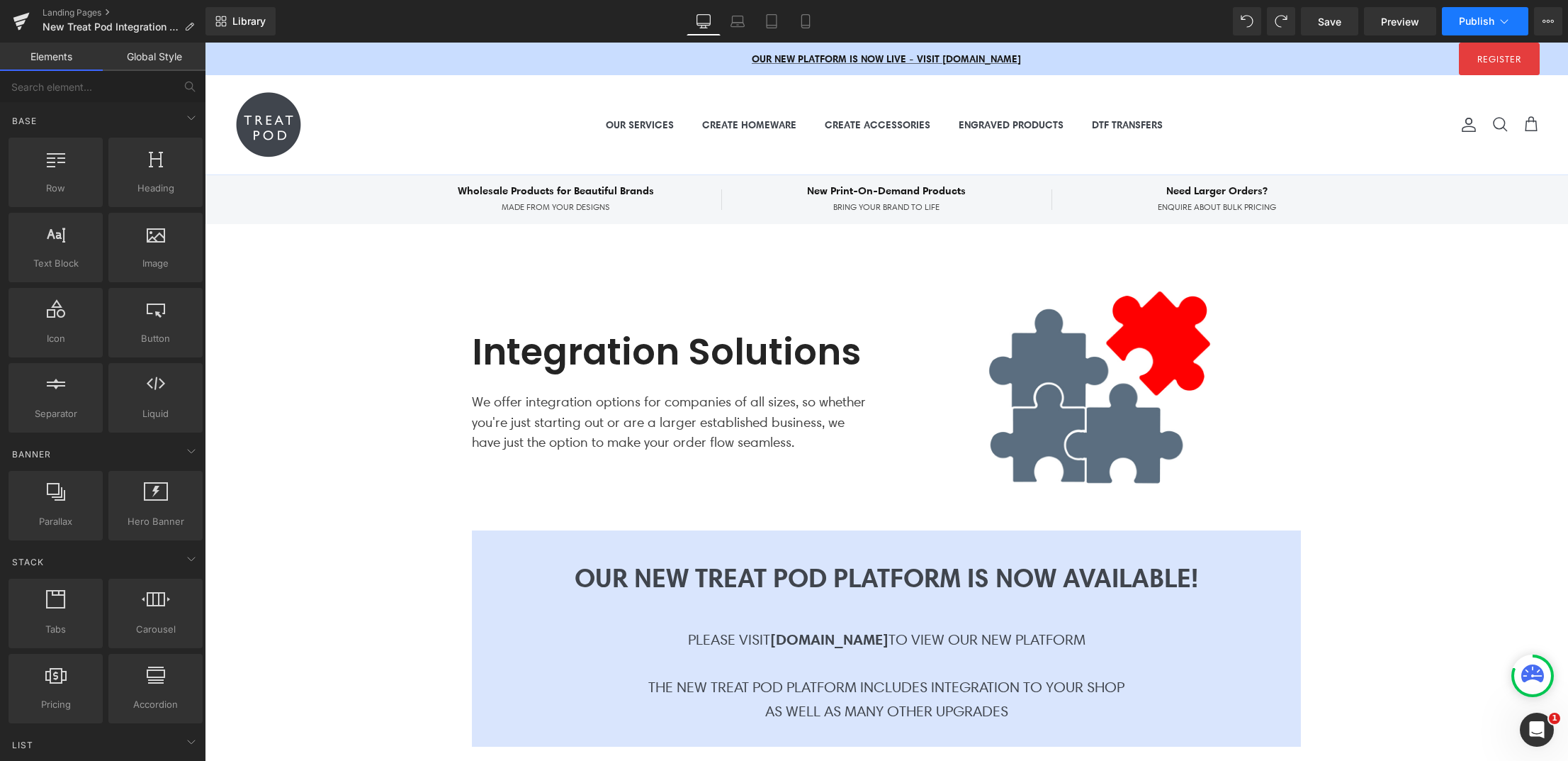
click at [1463, 22] on span "Publish" at bounding box center [1476, 21] width 36 height 12
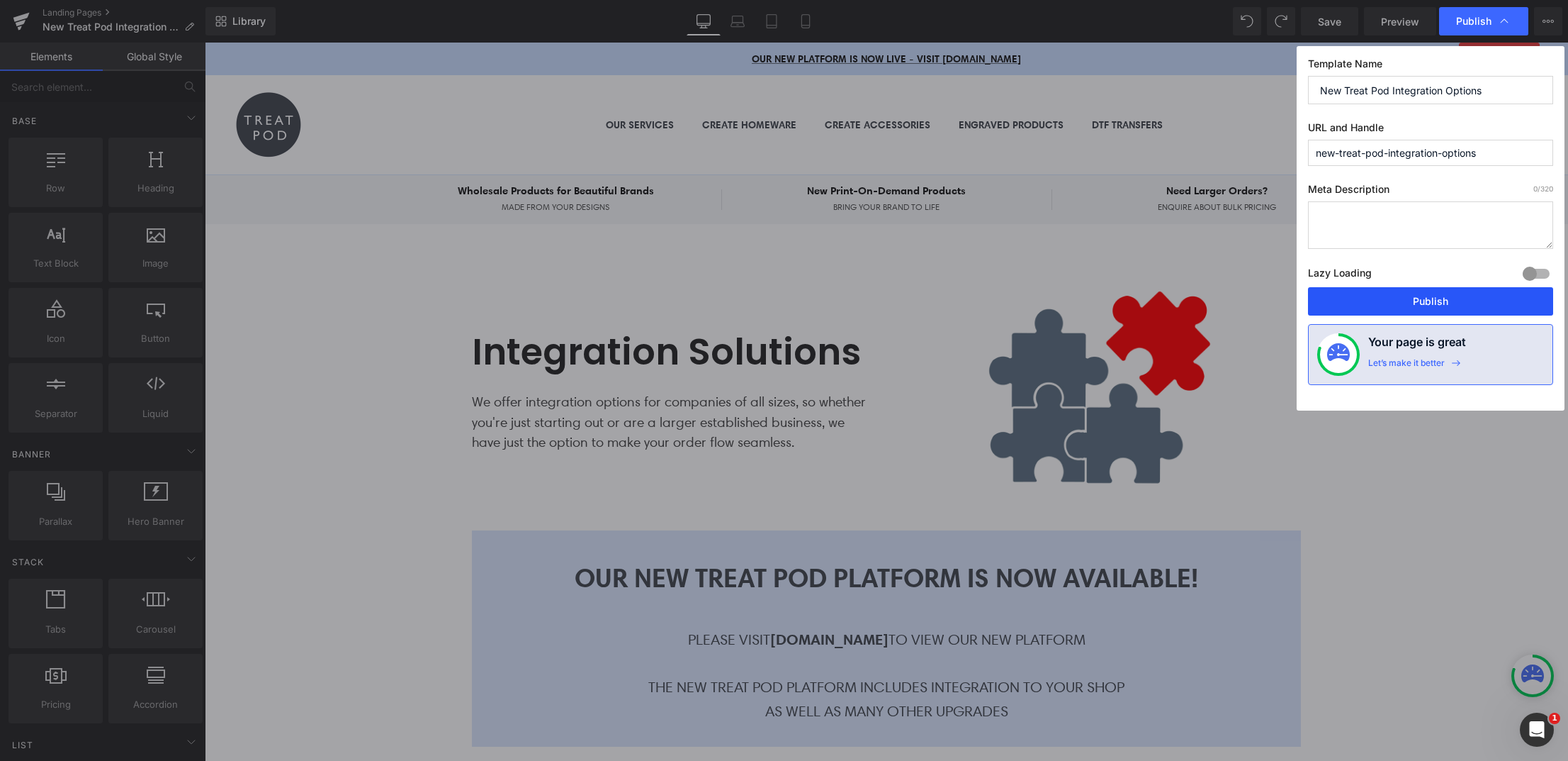
click at [1382, 295] on button "Publish" at bounding box center [1430, 301] width 245 height 28
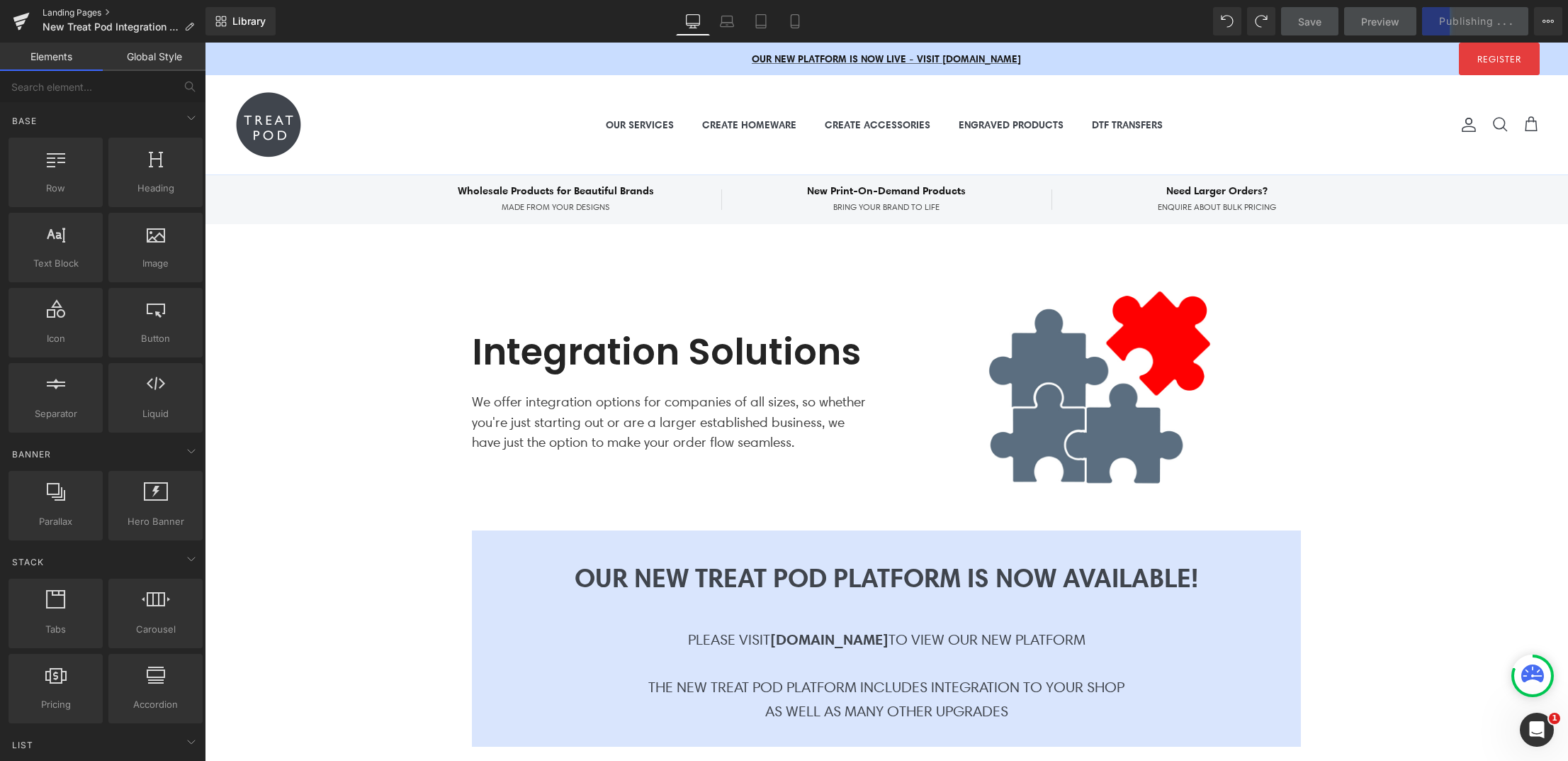
click at [79, 12] on link "Landing Pages" at bounding box center [124, 13] width 163 height 12
click at [743, 209] on span "BRING YOUR BRAND TO LIFE" at bounding box center [887, 207] width 303 height 12
click at [1298, 25] on span "Save" at bounding box center [1310, 21] width 23 height 15
click at [1298, 16] on span "Save" at bounding box center [1310, 21] width 23 height 15
